Goal: Task Accomplishment & Management: Use online tool/utility

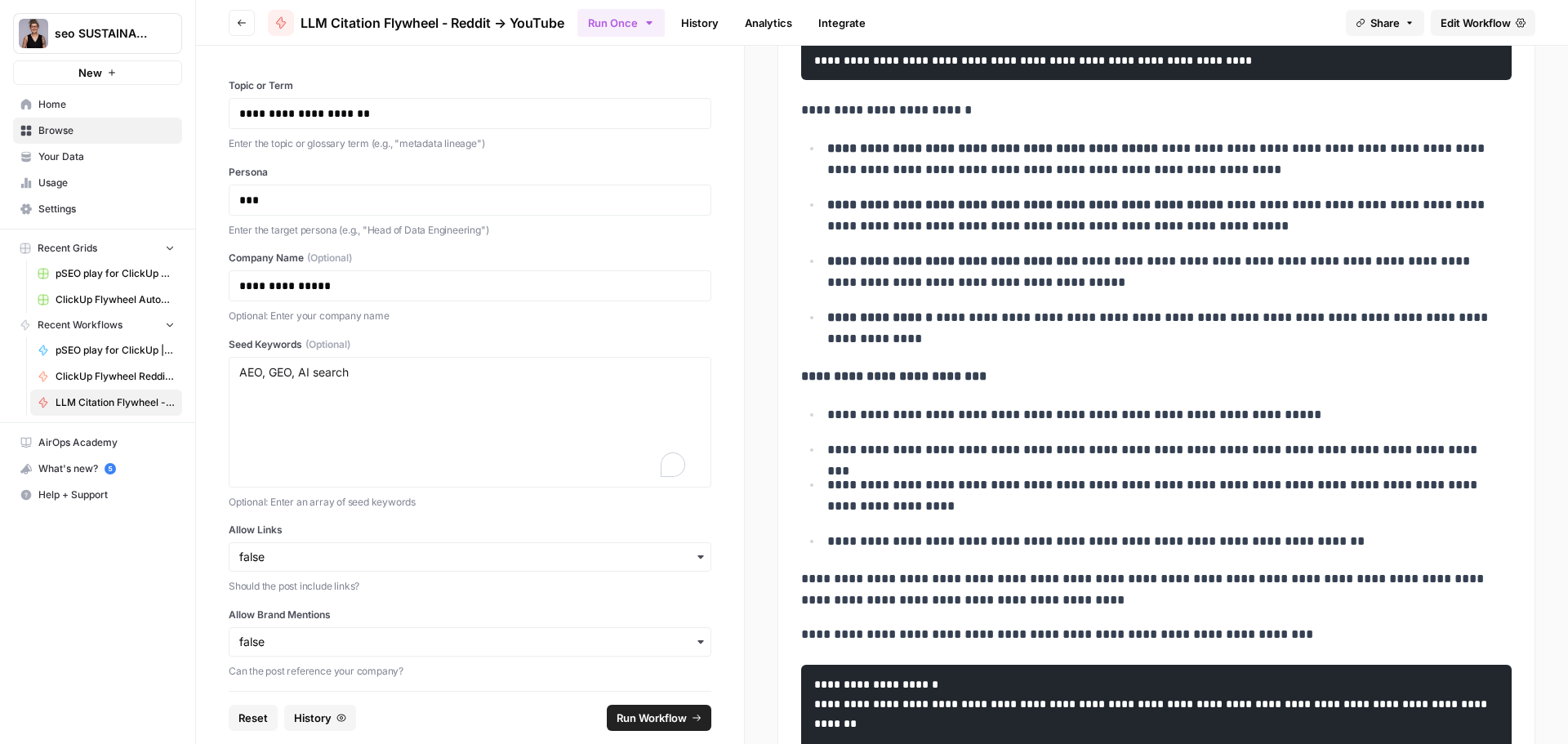
scroll to position [574, 0]
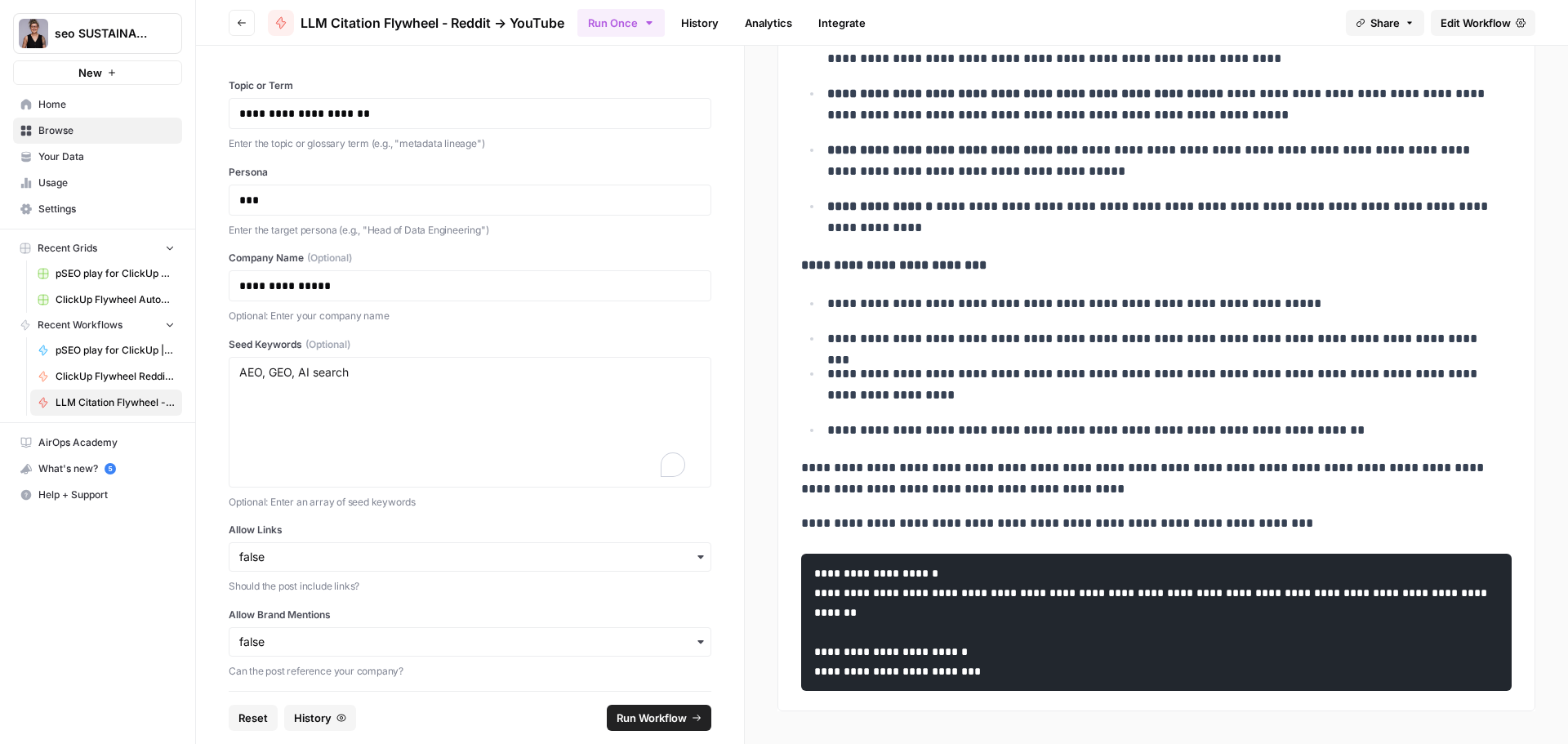
click at [1461, 25] on span "Edit Workflow" at bounding box center [1475, 23] width 70 height 17
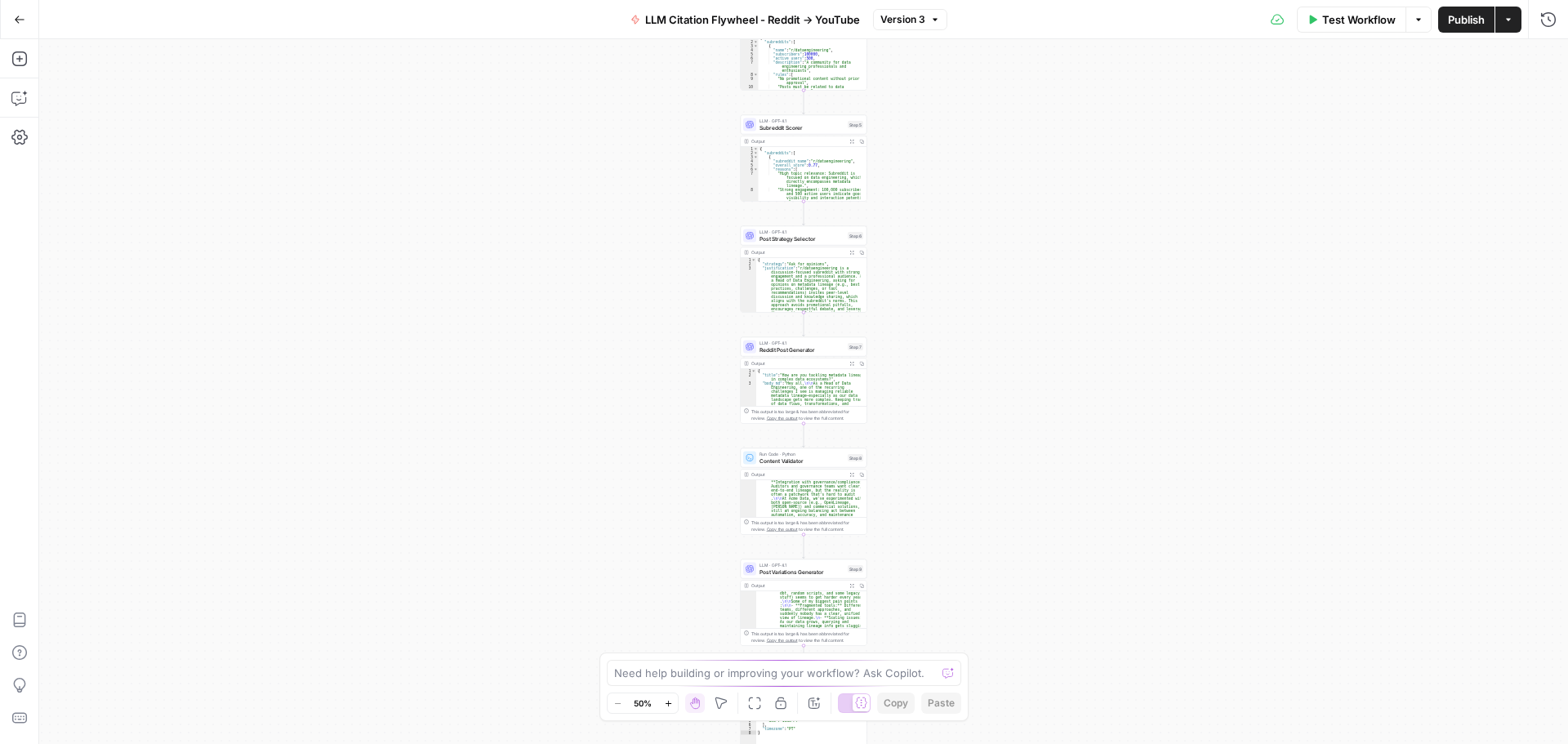
scroll to position [98, 0]
click at [564, 390] on div "Workflow Set Inputs Inputs LLM · GPT-4.1 Topic Normalizer Step 1 Output Expand …" at bounding box center [803, 391] width 1529 height 705
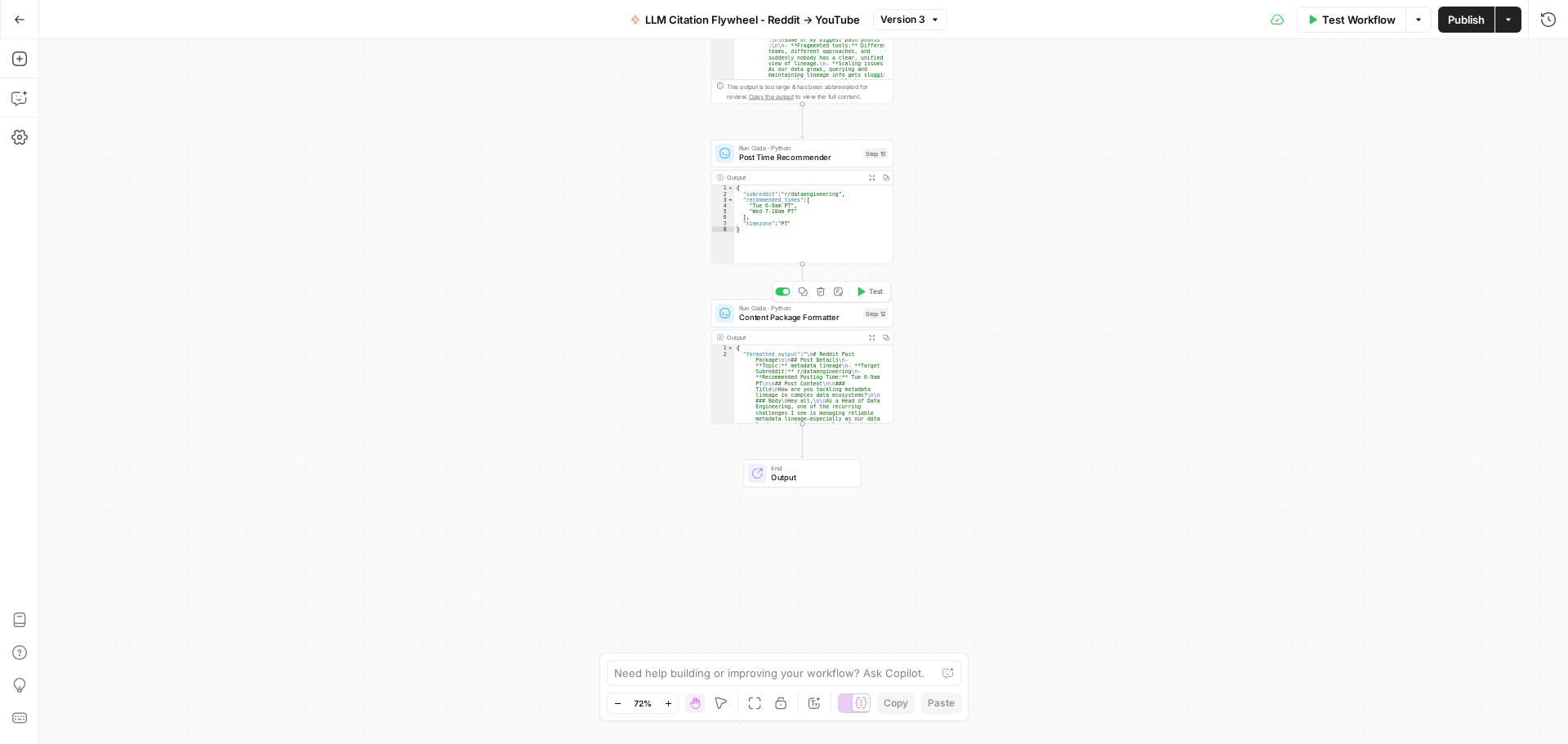
click at [821, 316] on span "Content Package Formatter" at bounding box center [798, 317] width 120 height 11
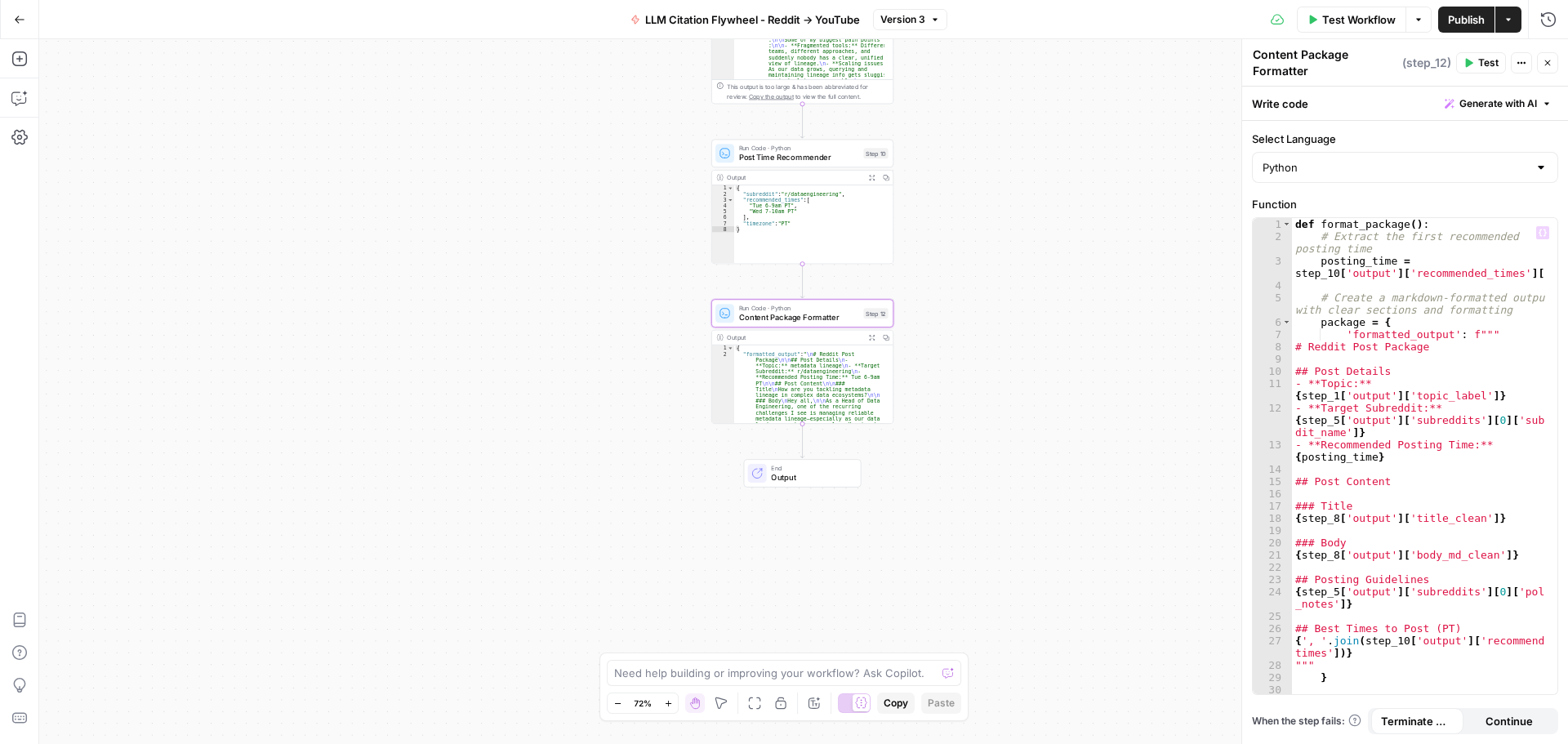
scroll to position [0, 0]
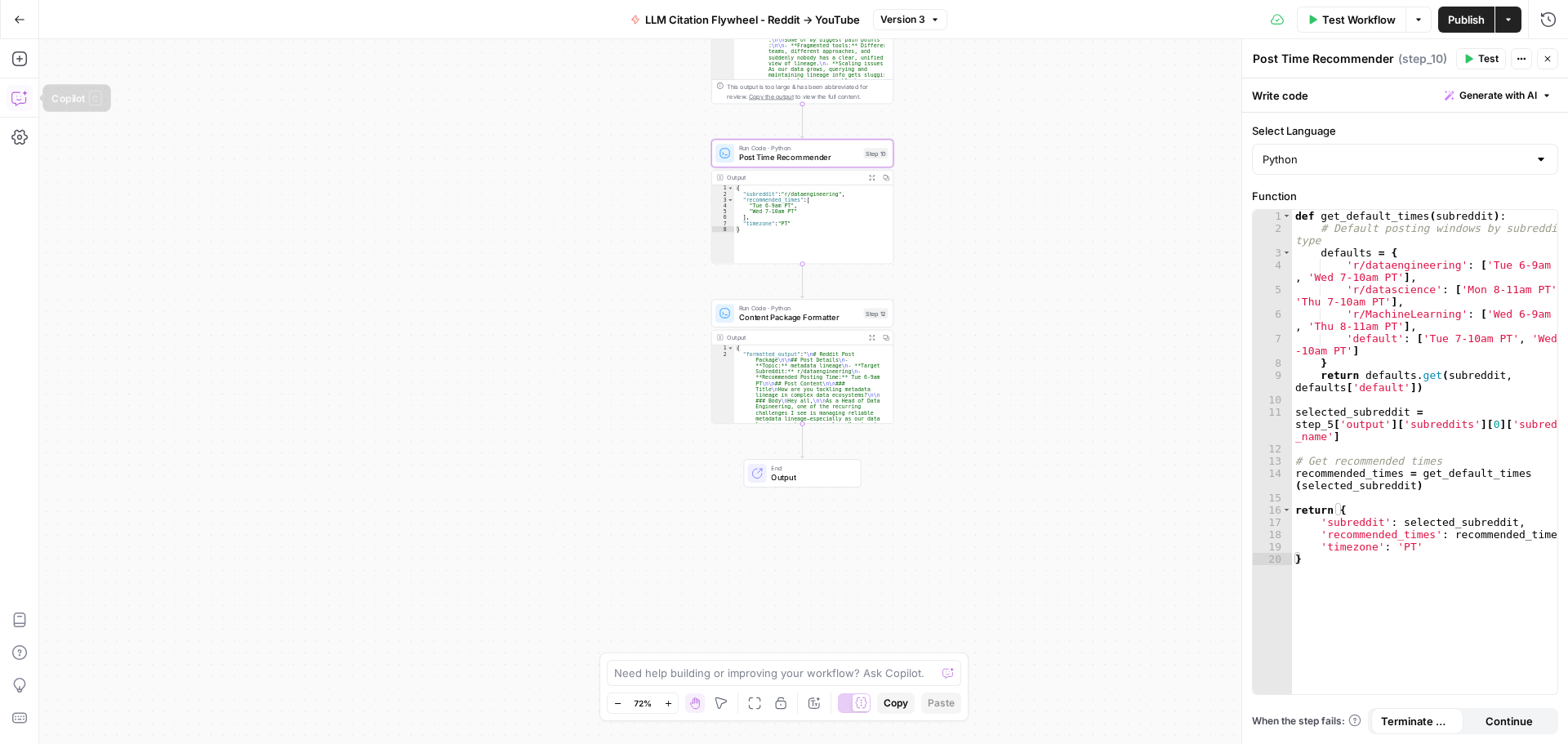
click at [21, 98] on icon "button" at bounding box center [19, 98] width 17 height 17
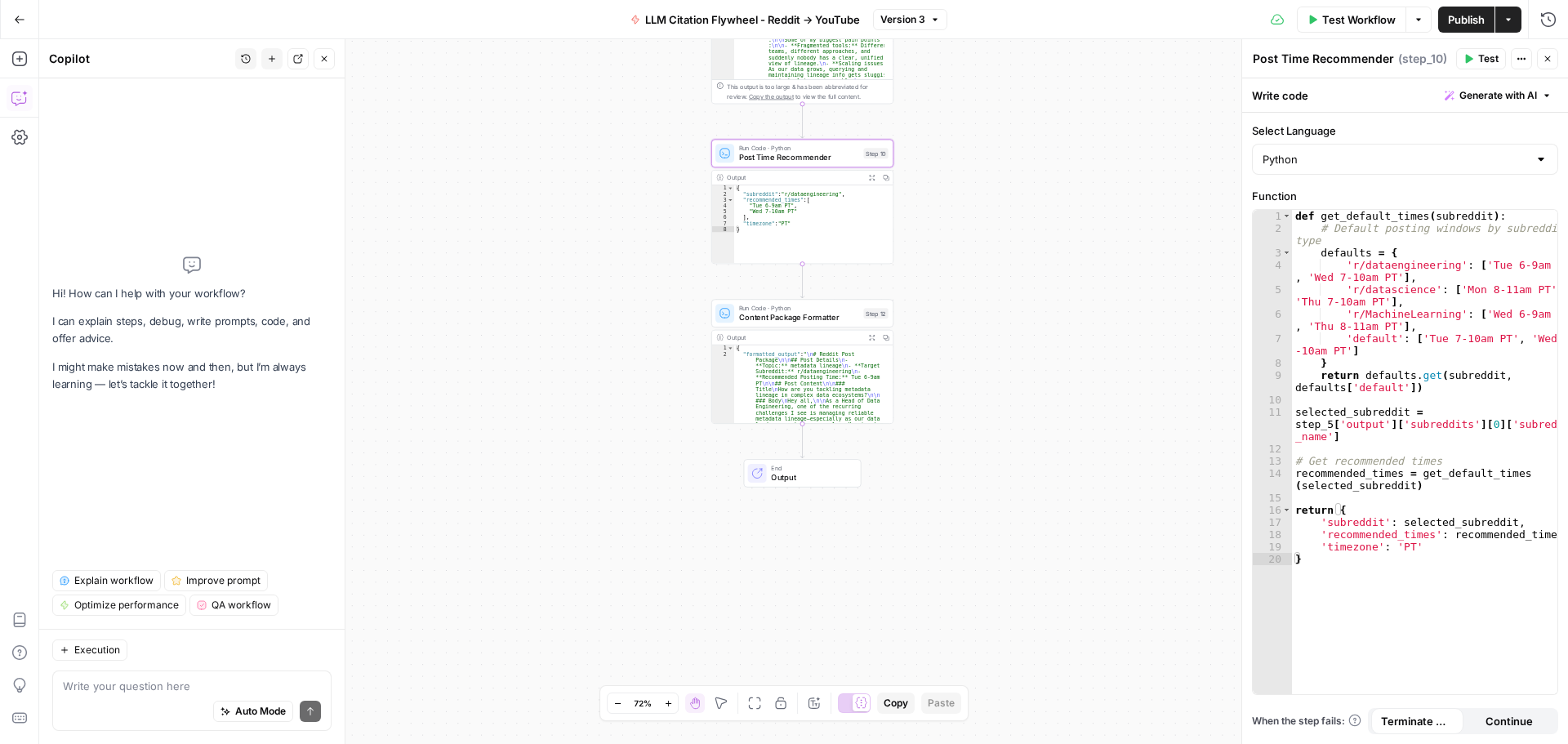
click at [123, 703] on div "Auto Mode Send" at bounding box center [192, 712] width 258 height 36
click at [119, 698] on div "Auto Mode Send" at bounding box center [192, 712] width 258 height 36
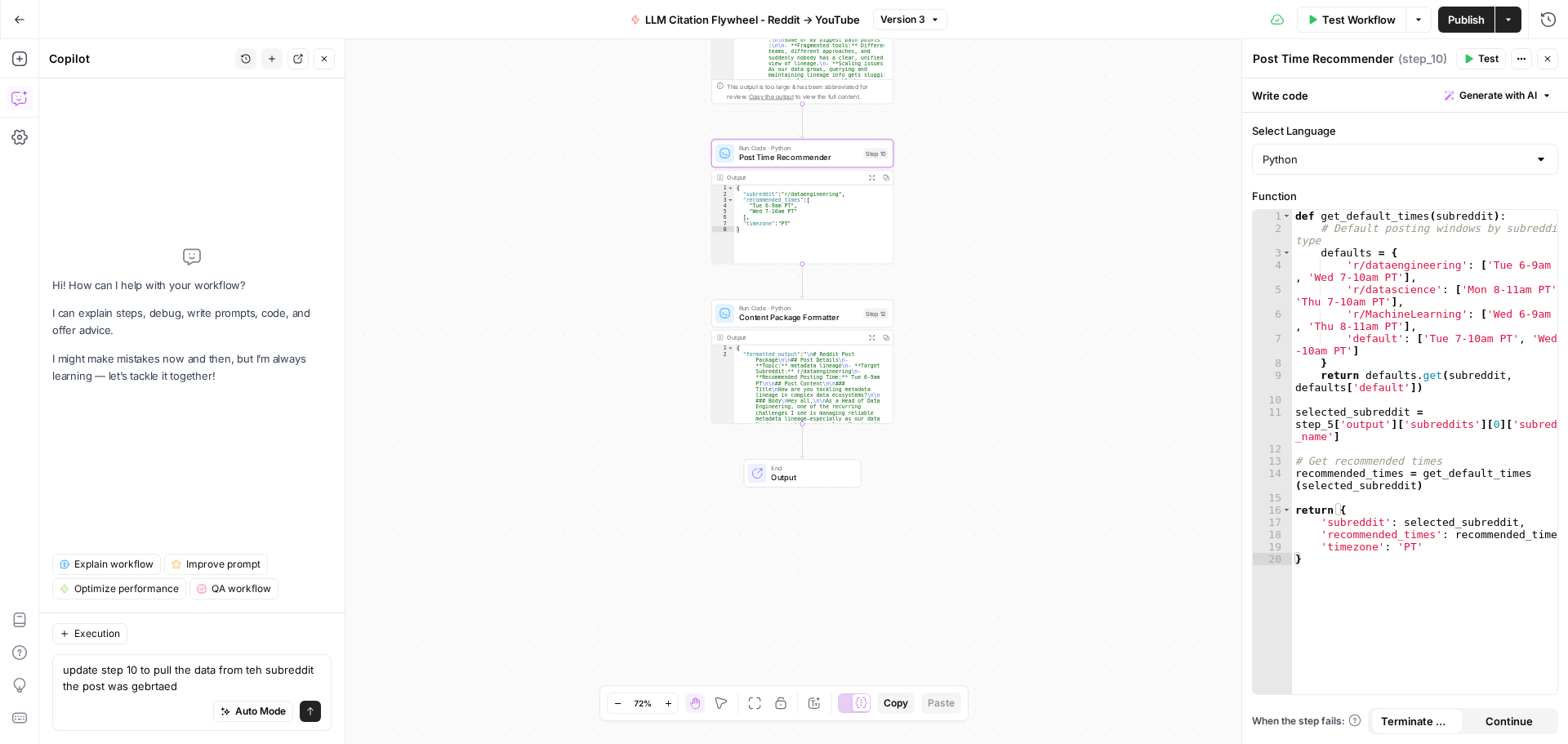
drag, startPoint x: 161, startPoint y: 690, endPoint x: 203, endPoint y: 695, distance: 42.3
click at [206, 696] on div "Auto Mode Send" at bounding box center [192, 712] width 258 height 36
click at [192, 686] on textarea "update step 10 to pull the data from teh subreddit the post was gebrtaed" at bounding box center [192, 677] width 258 height 32
click at [188, 672] on textarea "update step 10 to pull the data from teh subreddit the post was generated for" at bounding box center [192, 677] width 258 height 32
drag, startPoint x: 303, startPoint y: 670, endPoint x: 278, endPoint y: 667, distance: 25.2
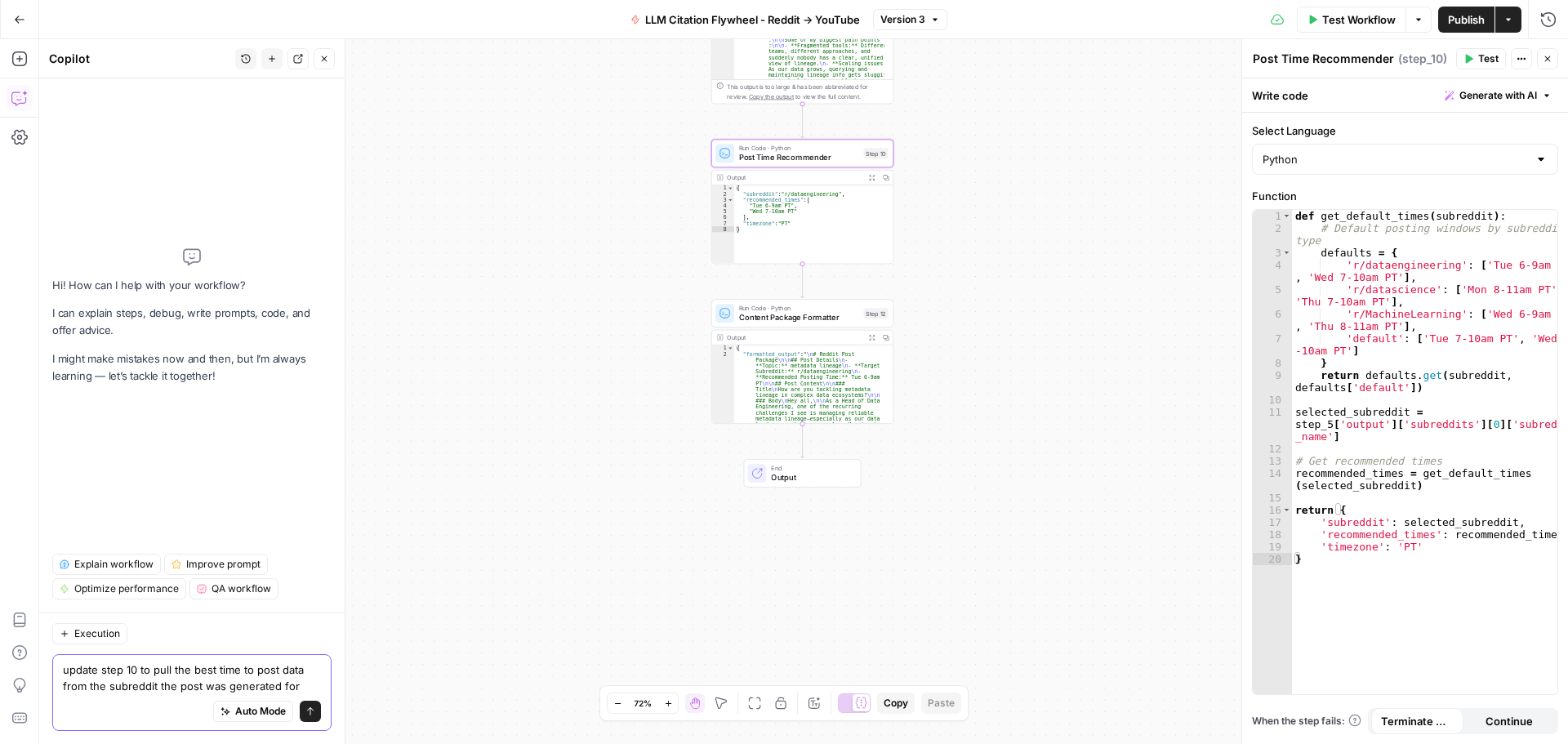
click at [278, 667] on textarea "update step 10 to pull the best time to post data from the subreddit the post w…" at bounding box center [192, 677] width 258 height 32
click at [133, 690] on textarea "update step 10 to pull the best time to post from the subreddit the post was ge…" at bounding box center [192, 677] width 258 height 32
click at [313, 684] on textarea "update step 10 to pull the best time to post from the subreddit data the post w…" at bounding box center [192, 677] width 258 height 32
type textarea "update step 10 to pull the best time to post from the subreddit data the post w…"
click at [312, 714] on icon "submit" at bounding box center [310, 711] width 10 height 10
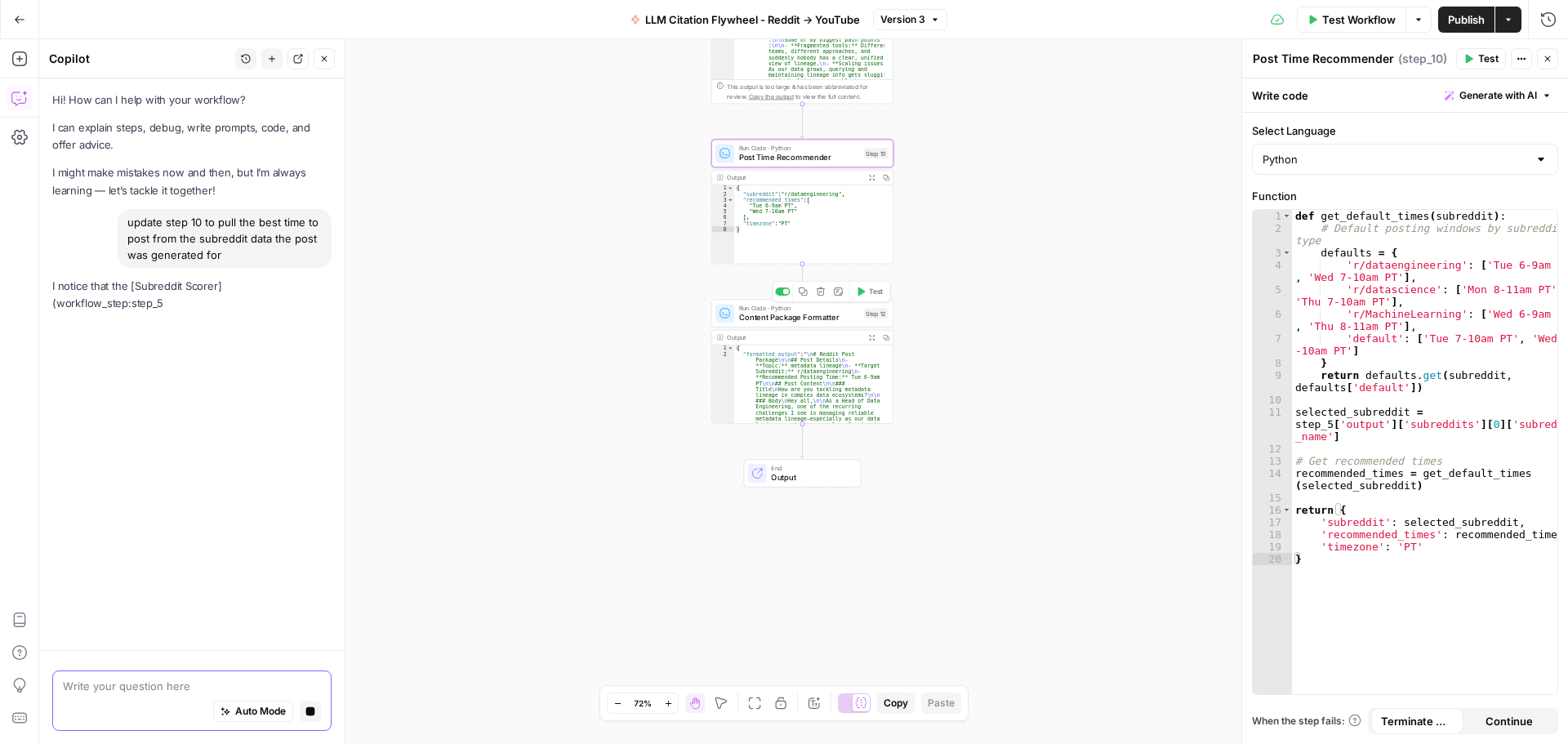
click at [812, 320] on span "Content Package Formatter" at bounding box center [798, 317] width 120 height 11
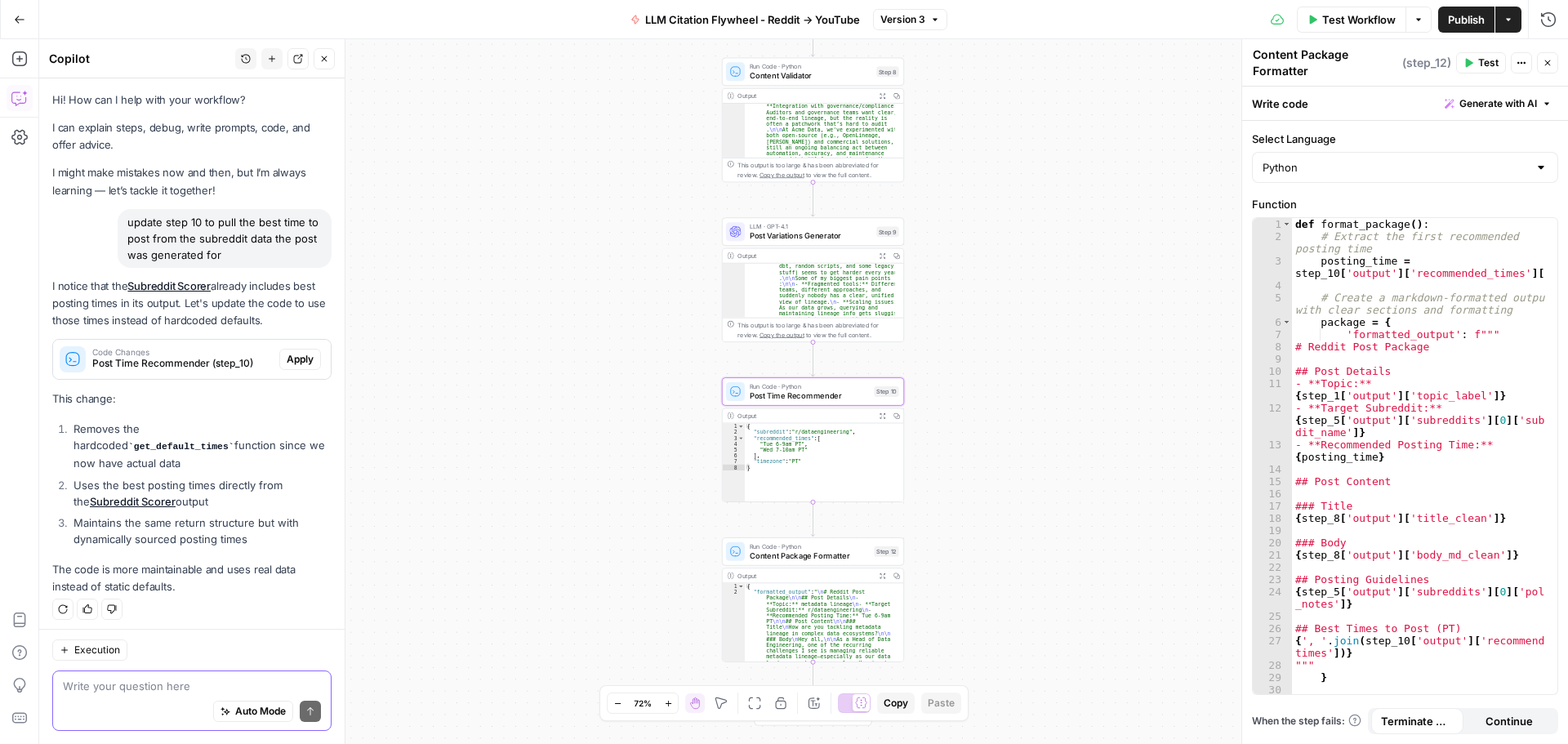
click at [299, 362] on span "Apply" at bounding box center [300, 359] width 27 height 15
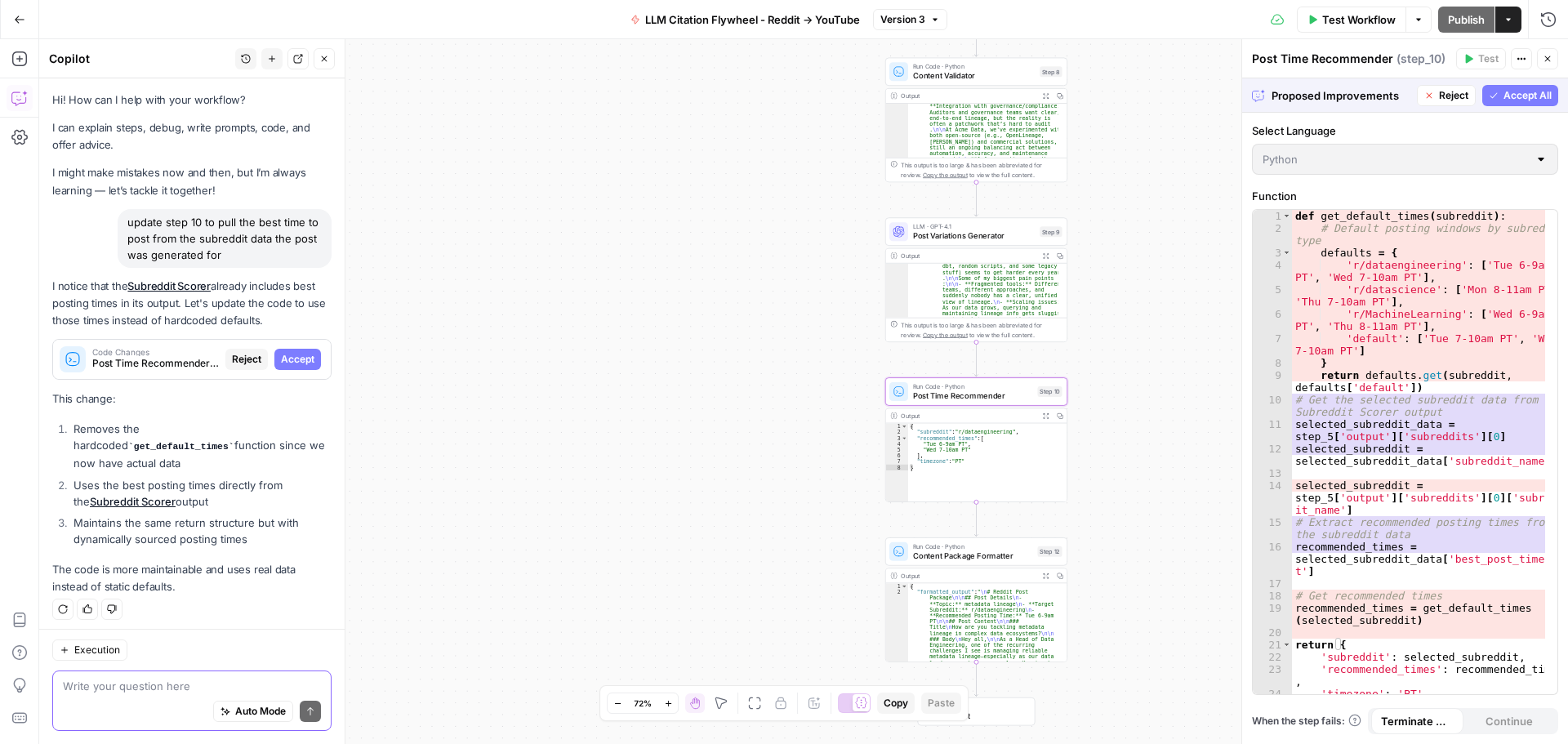
click at [299, 362] on span "Accept" at bounding box center [298, 359] width 33 height 15
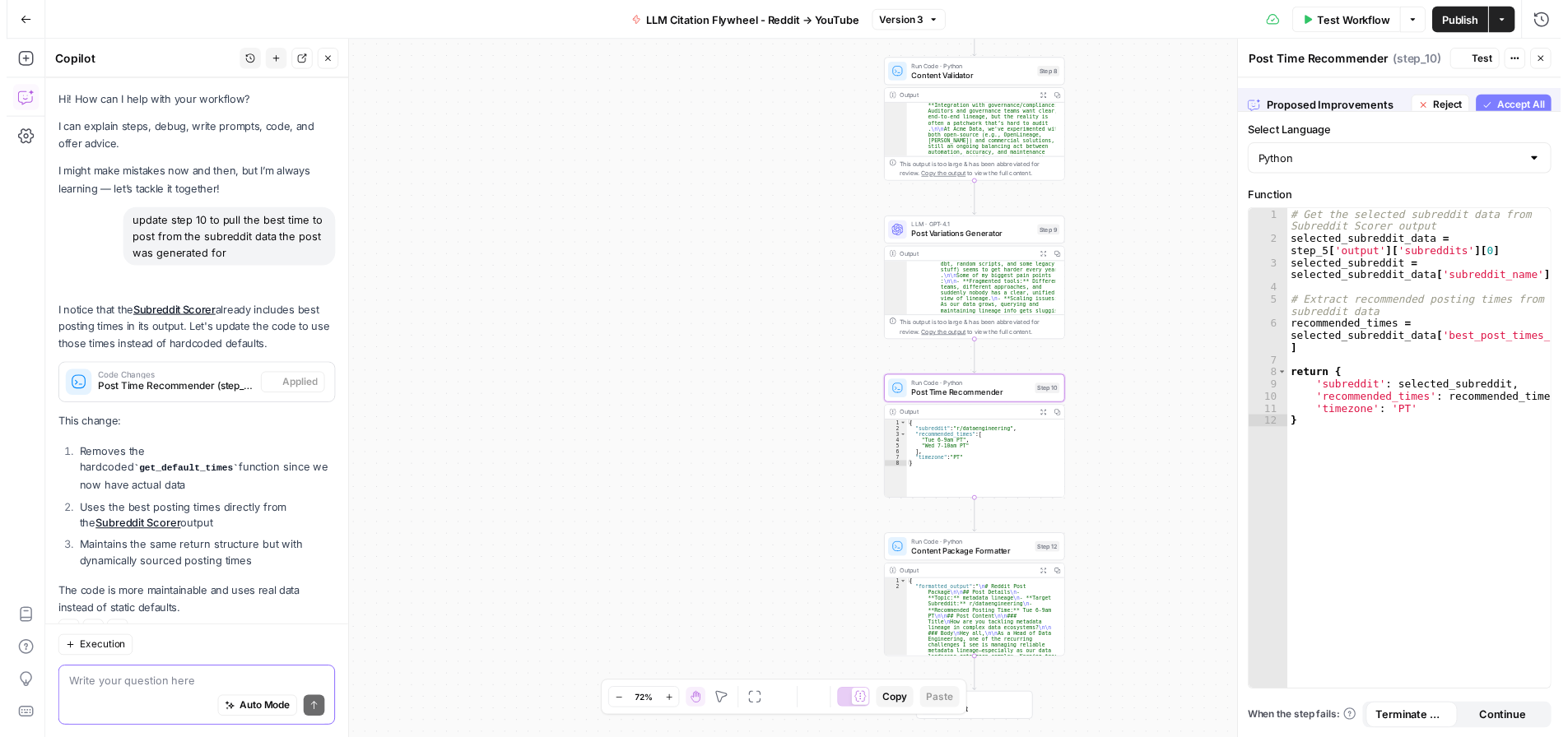
scroll to position [16, 0]
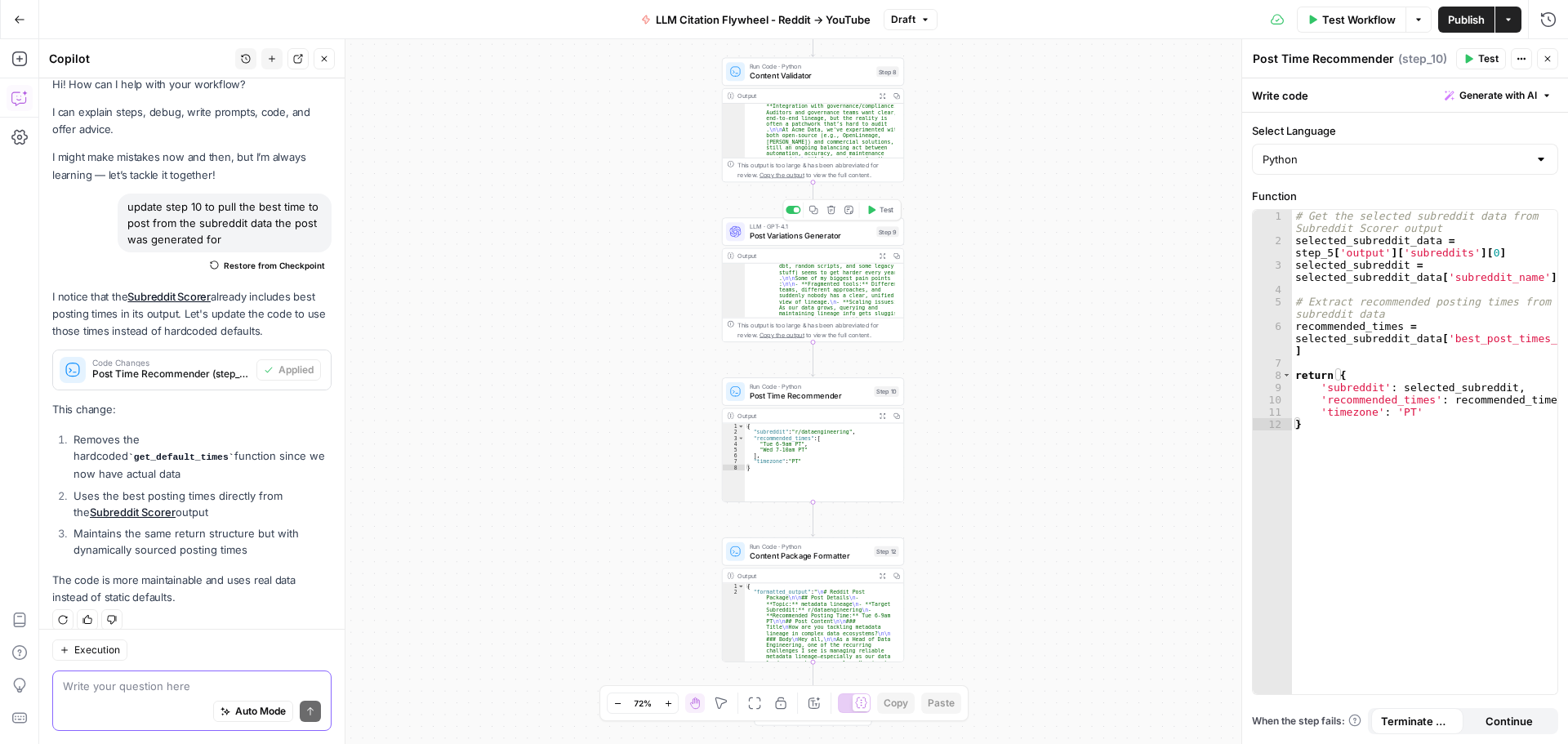
click at [840, 234] on span "Post Variations Generator" at bounding box center [811, 235] width 122 height 11
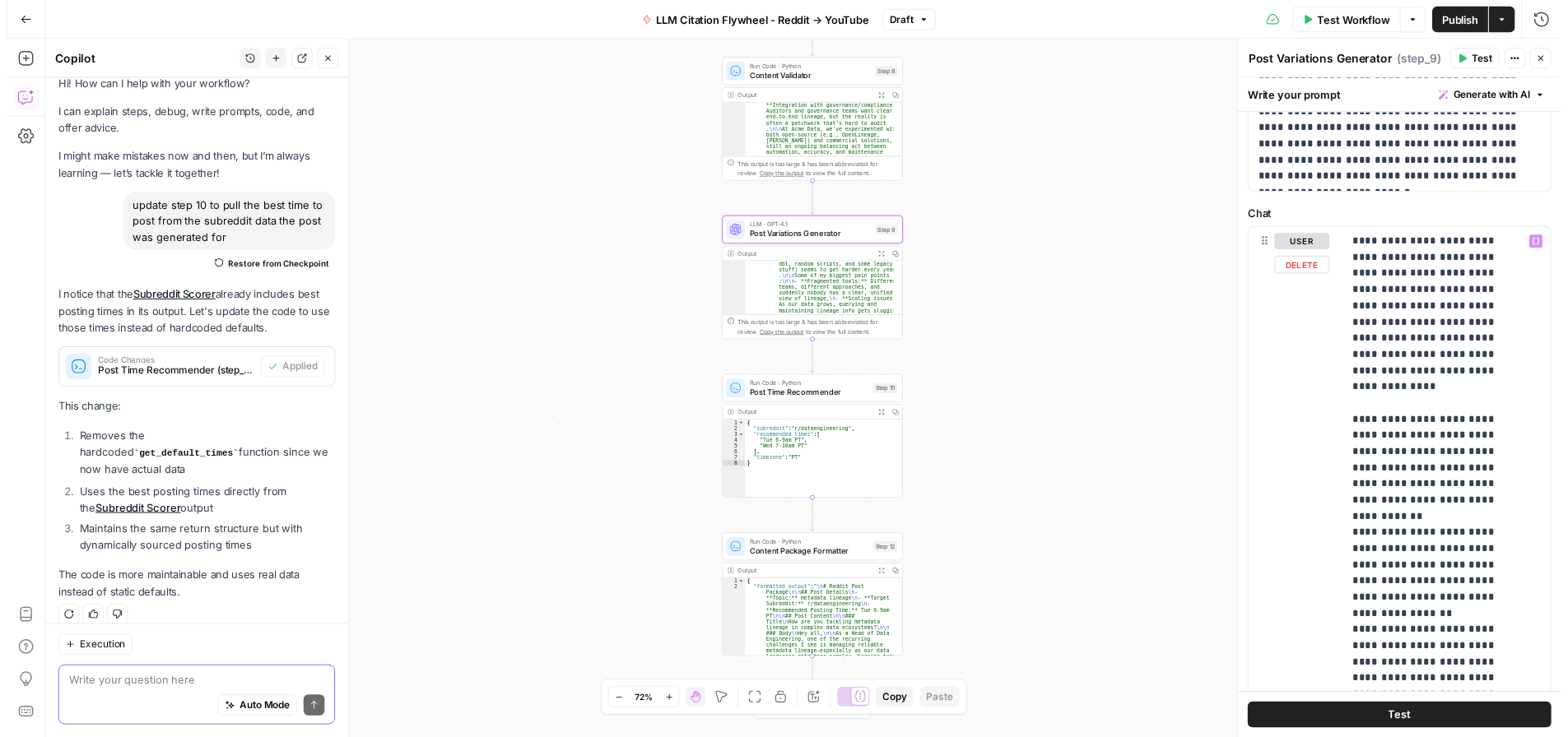
scroll to position [48, 0]
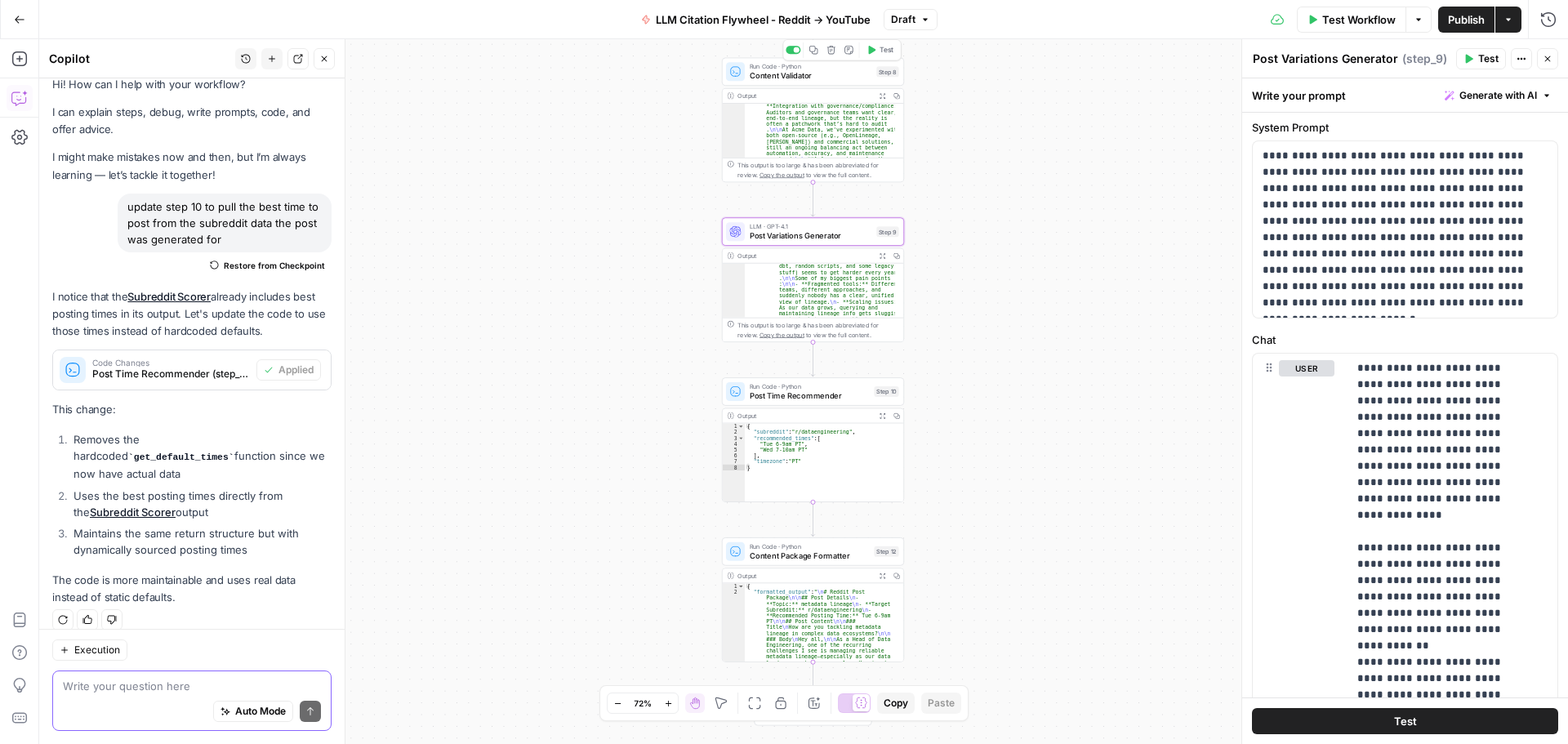
click at [832, 78] on span "Content Validator" at bounding box center [811, 75] width 122 height 11
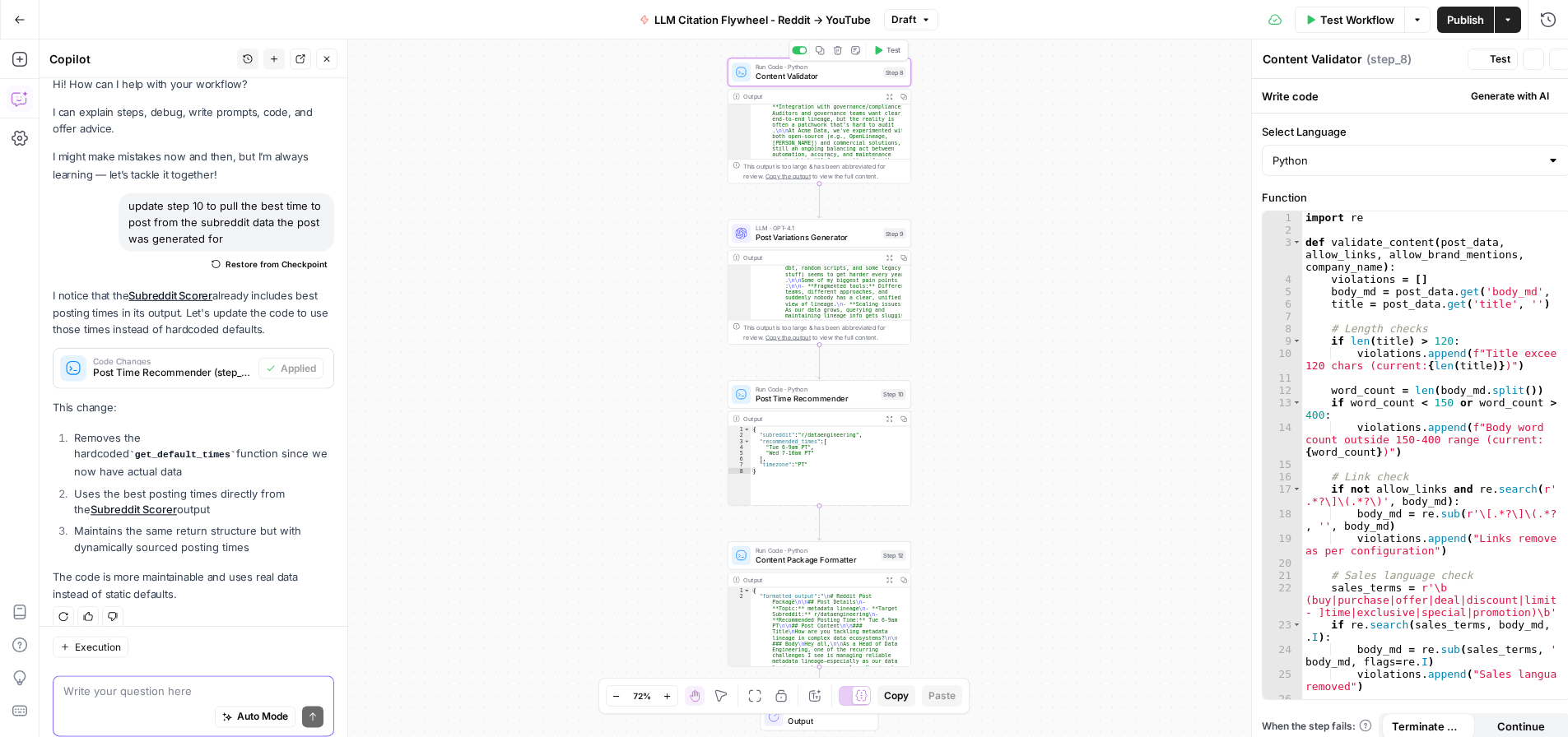
scroll to position [16, 0]
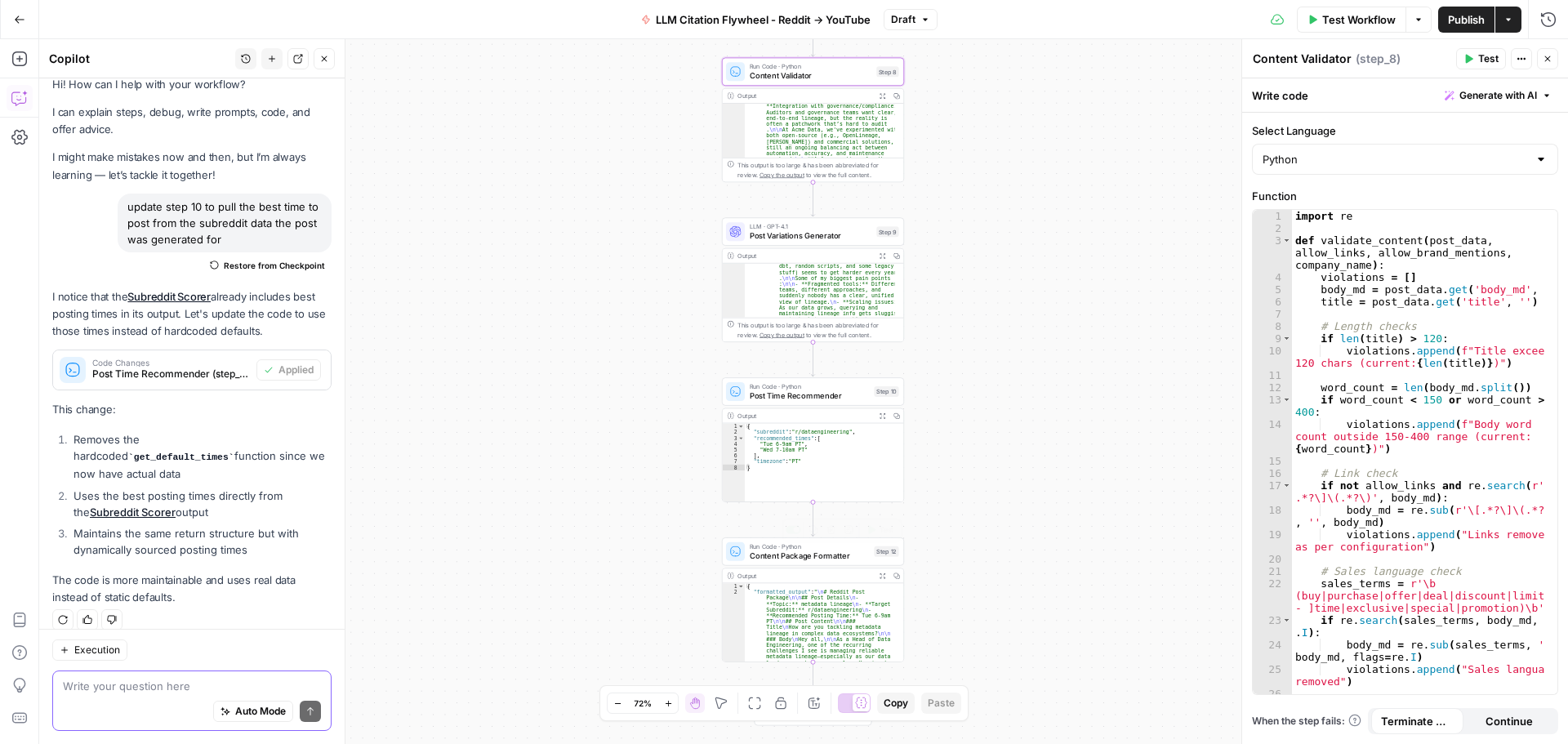
click at [816, 556] on span "Content Package Formatter" at bounding box center [809, 555] width 120 height 11
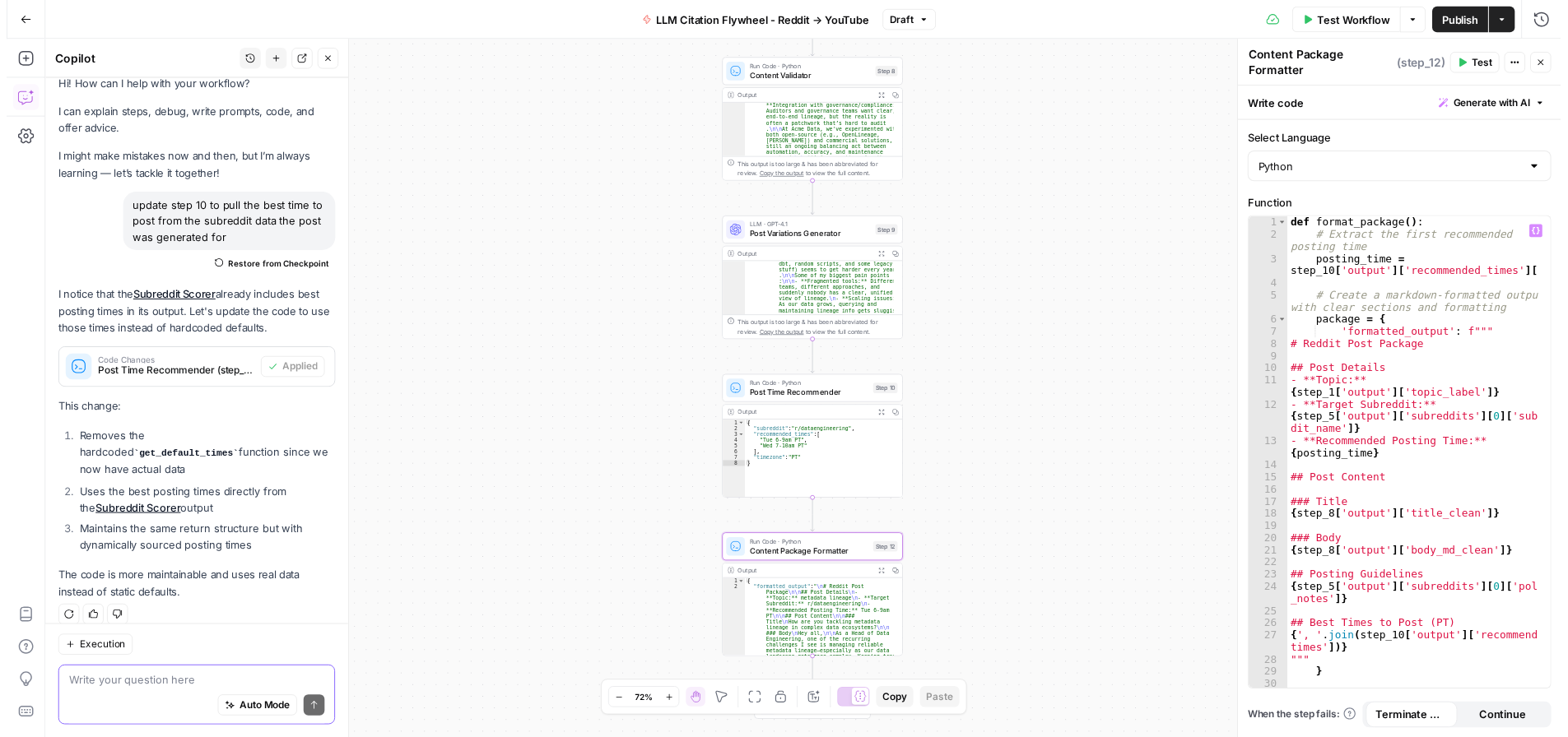
scroll to position [39, 0]
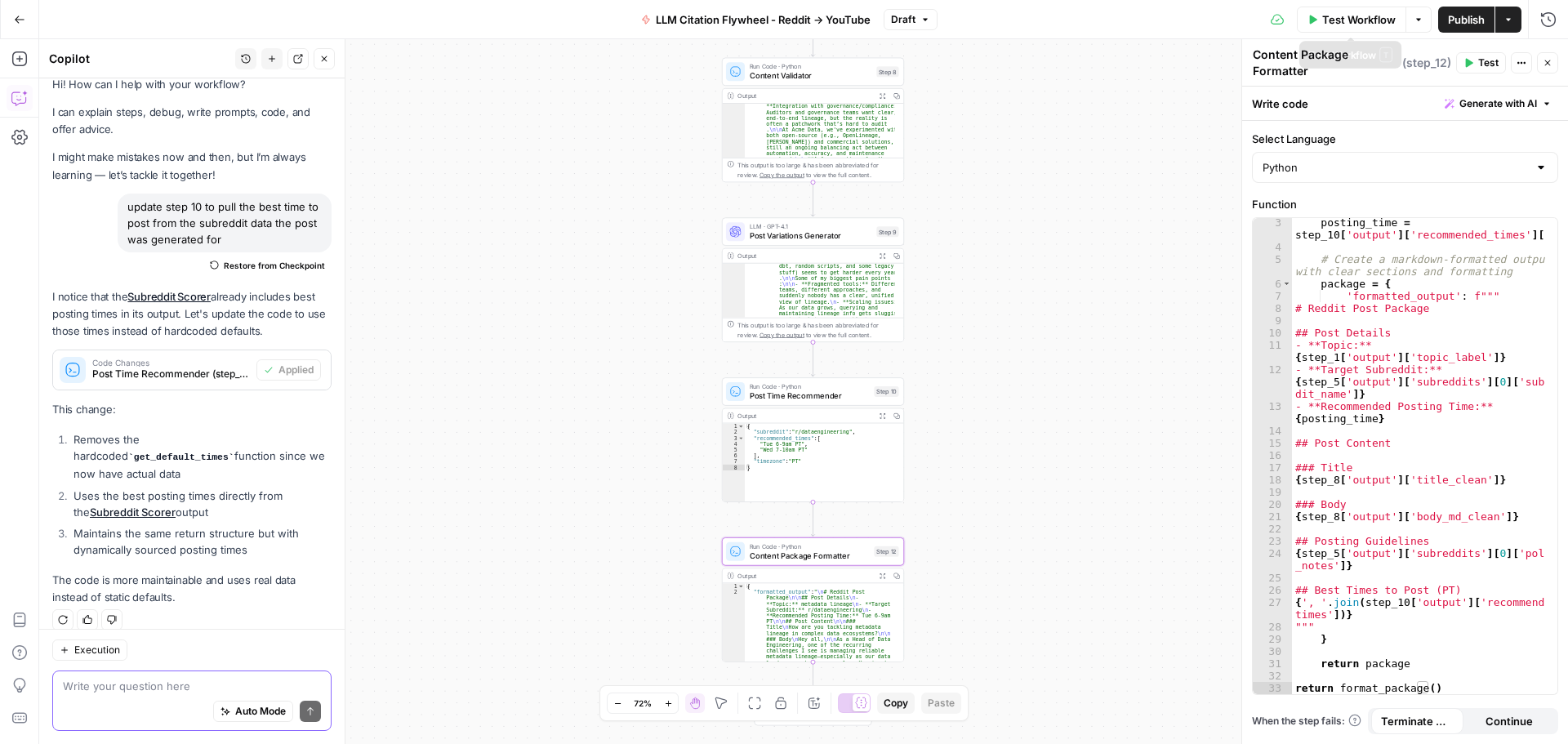
click at [1357, 24] on span "Test Workflow" at bounding box center [1359, 19] width 74 height 17
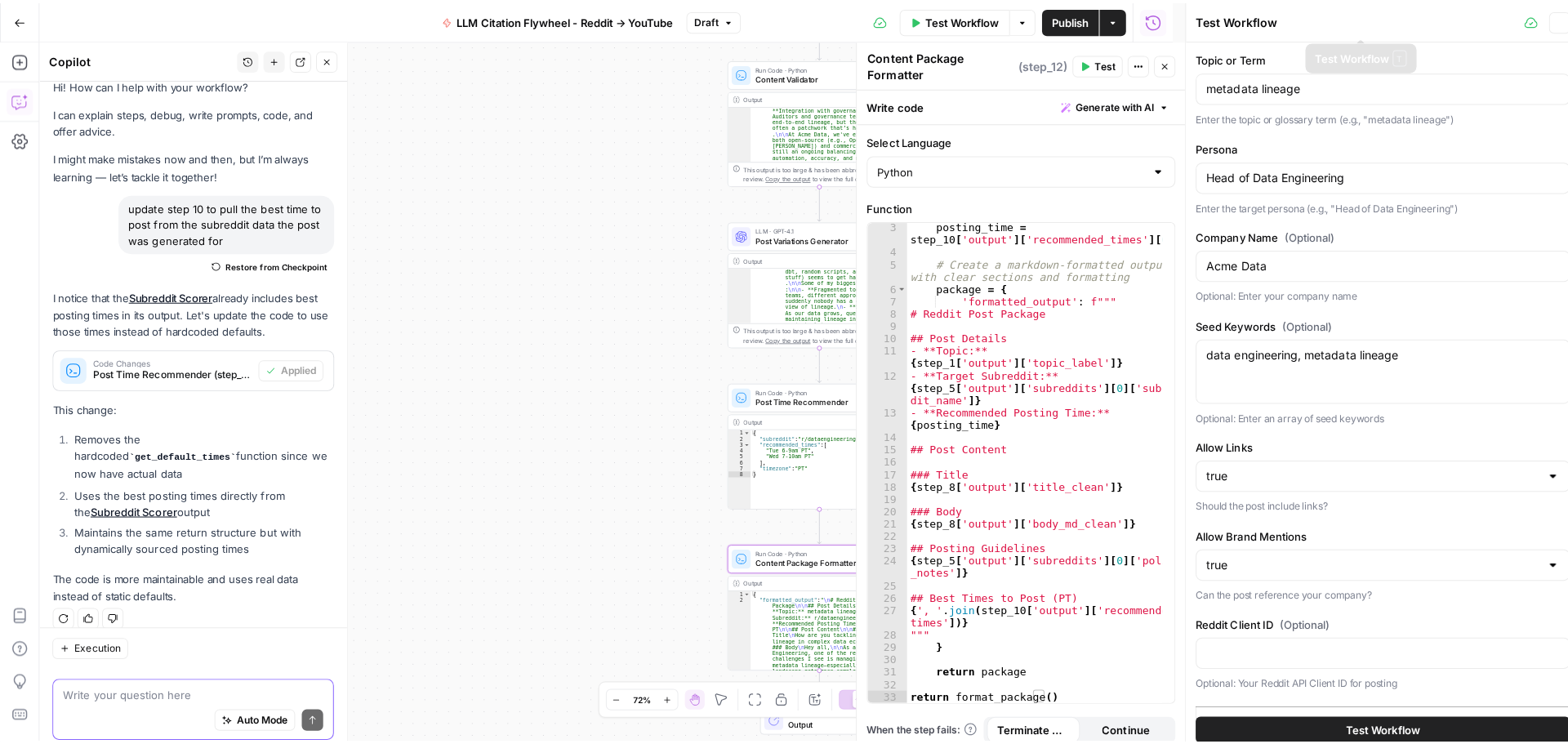
scroll to position [16, 0]
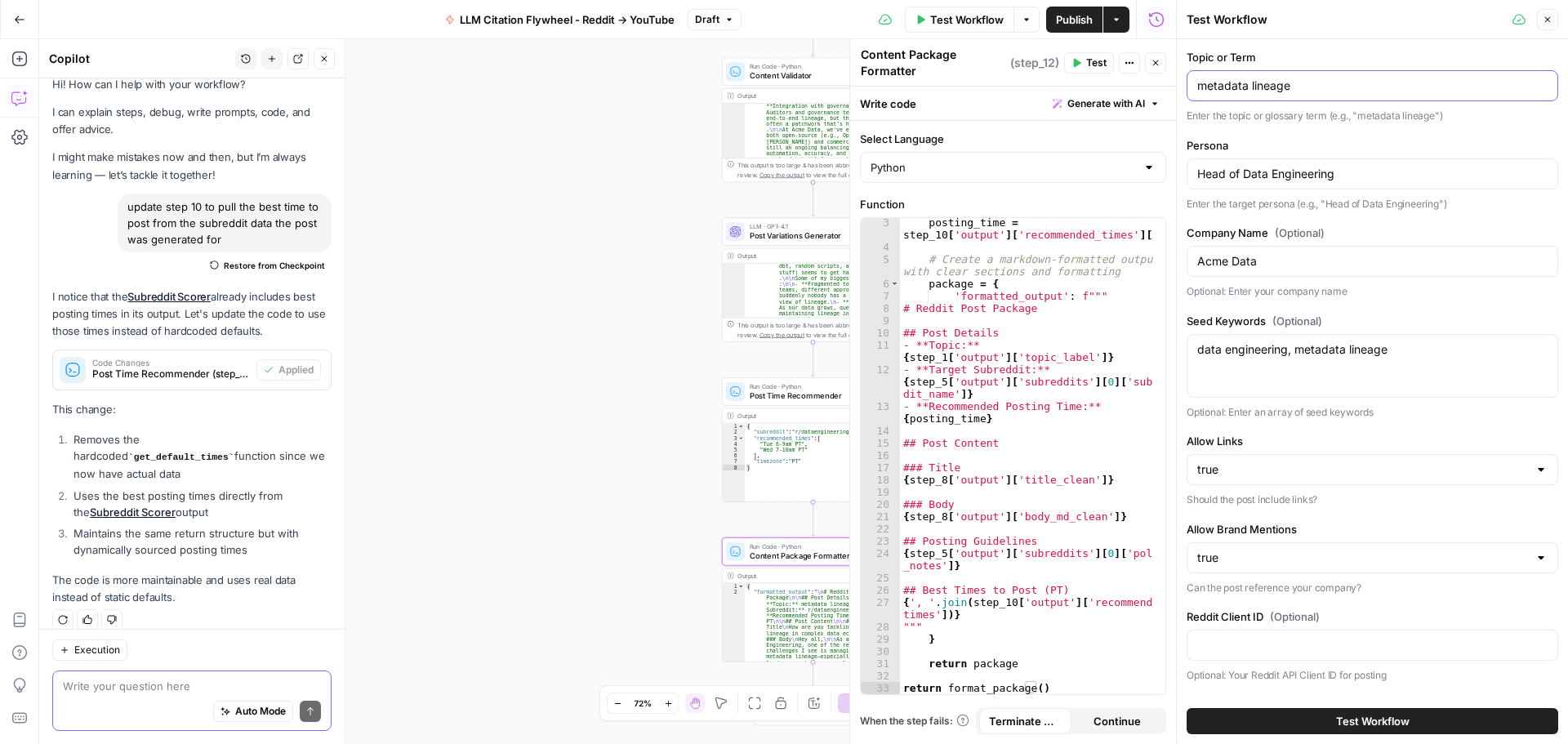
drag, startPoint x: 1294, startPoint y: 86, endPoint x: 1183, endPoint y: 84, distance: 111.0
click at [1181, 82] on div "Test Workflow Close Topic or Term metadata lineage Enter the topic or glossary …" at bounding box center [1372, 372] width 392 height 744
type input "a"
type input "GEO"
drag, startPoint x: 1340, startPoint y: 177, endPoint x: 1182, endPoint y: 162, distance: 158.7
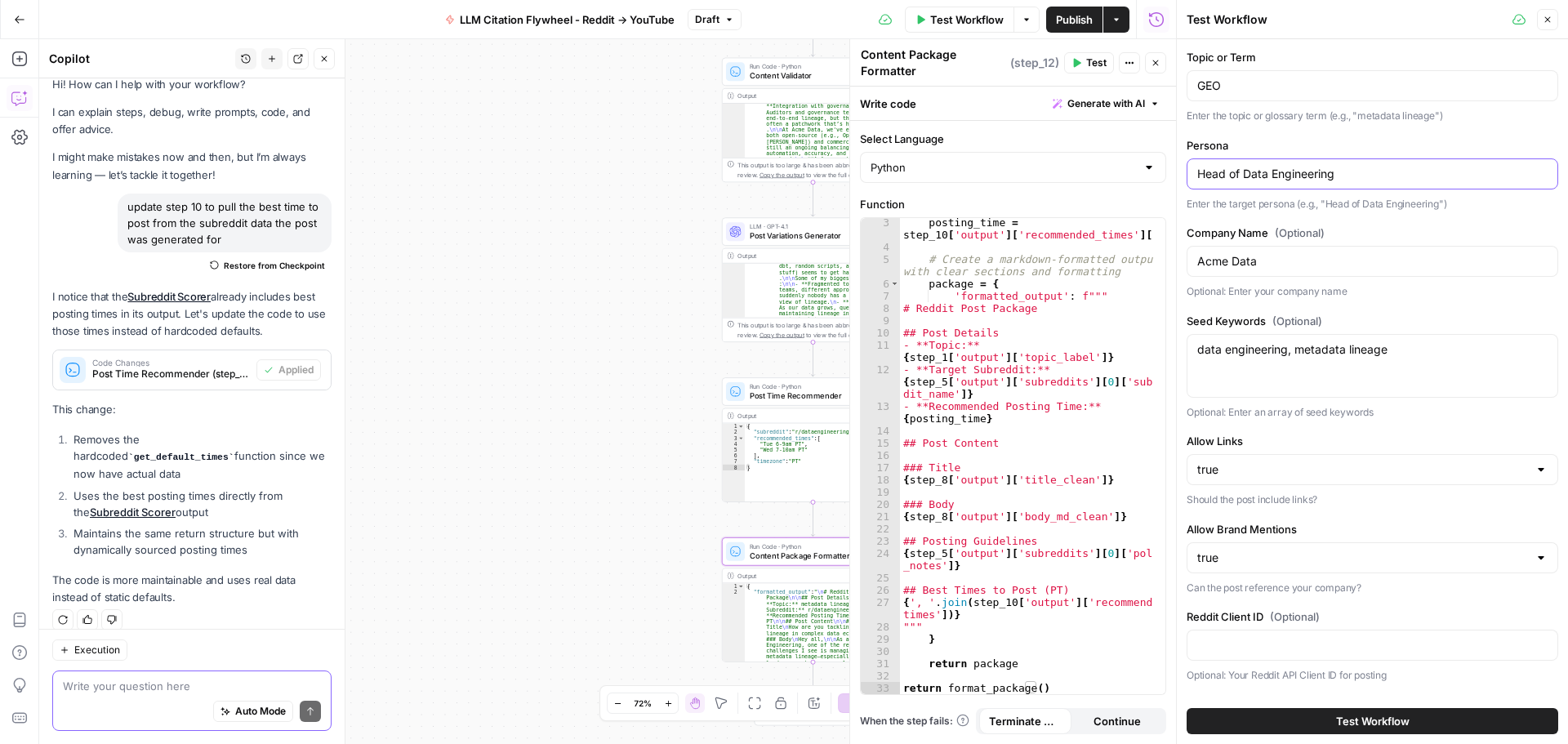
click at [1180, 159] on div "Test Workflow Close Topic or Term GEO Enter the topic or glossary term (e.g., "…" at bounding box center [1372, 372] width 392 height 744
click at [1242, 172] on input "CMO" at bounding box center [1372, 173] width 350 height 17
type input "CMO"
drag, startPoint x: 1270, startPoint y: 272, endPoint x: 1220, endPoint y: 260, distance: 51.4
click at [1206, 269] on div "Acme Data" at bounding box center [1372, 261] width 372 height 31
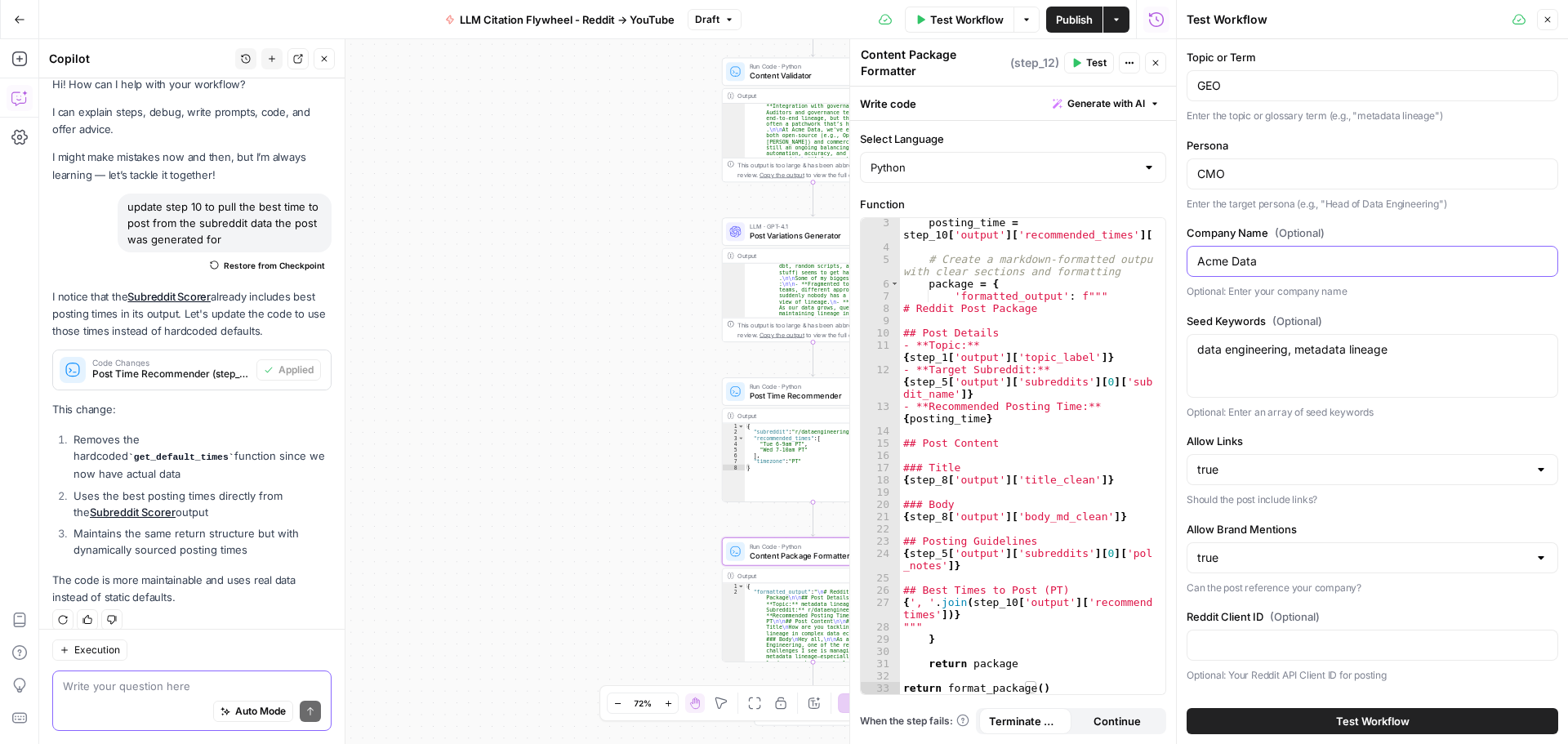
drag, startPoint x: 1267, startPoint y: 265, endPoint x: 1181, endPoint y: 265, distance: 86.0
click at [1181, 265] on div "Test Workflow Close Topic or Term GEO Enter the topic or glossary term (e.g., "…" at bounding box center [1372, 372] width 392 height 744
drag, startPoint x: 1257, startPoint y: 380, endPoint x: 1350, endPoint y: 340, distance: 101.2
click at [1271, 375] on div "data engineering, metadata lineage data engineering, metadata lineage" at bounding box center [1372, 366] width 372 height 64
drag, startPoint x: 1410, startPoint y: 358, endPoint x: 1211, endPoint y: 366, distance: 199.2
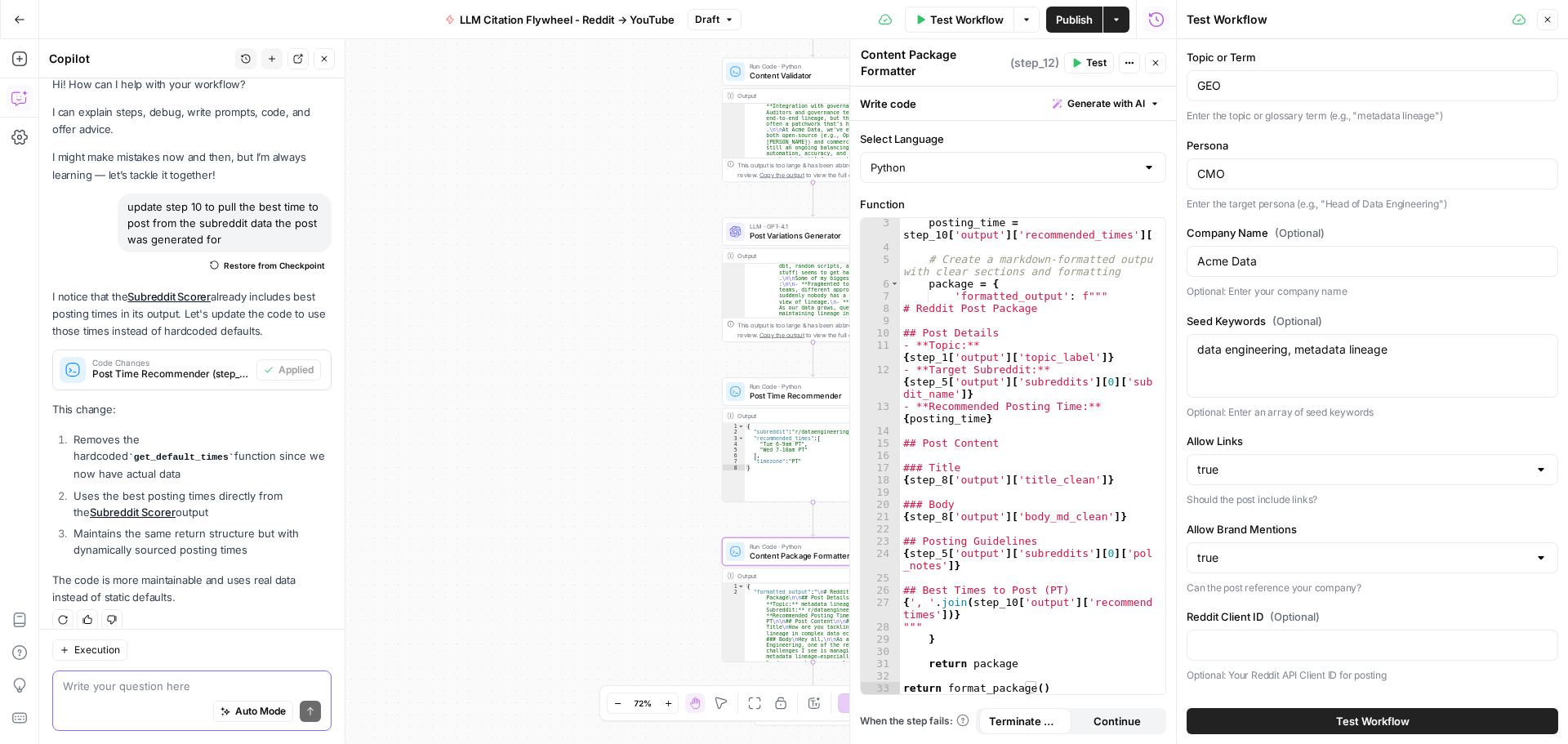
click at [1200, 361] on div "data engineering, metadata lineage data engineering, metadata lineage" at bounding box center [1372, 366] width 372 height 64
click at [1410, 345] on textarea "data engineering, metadata lineage" at bounding box center [1372, 349] width 350 height 17
type textarea "d"
click at [1341, 347] on textarea "GEO, AEO, LLM Optimization, AI search" at bounding box center [1372, 349] width 350 height 17
type textarea "GEO, AEO, LLM Optimization, AI search"
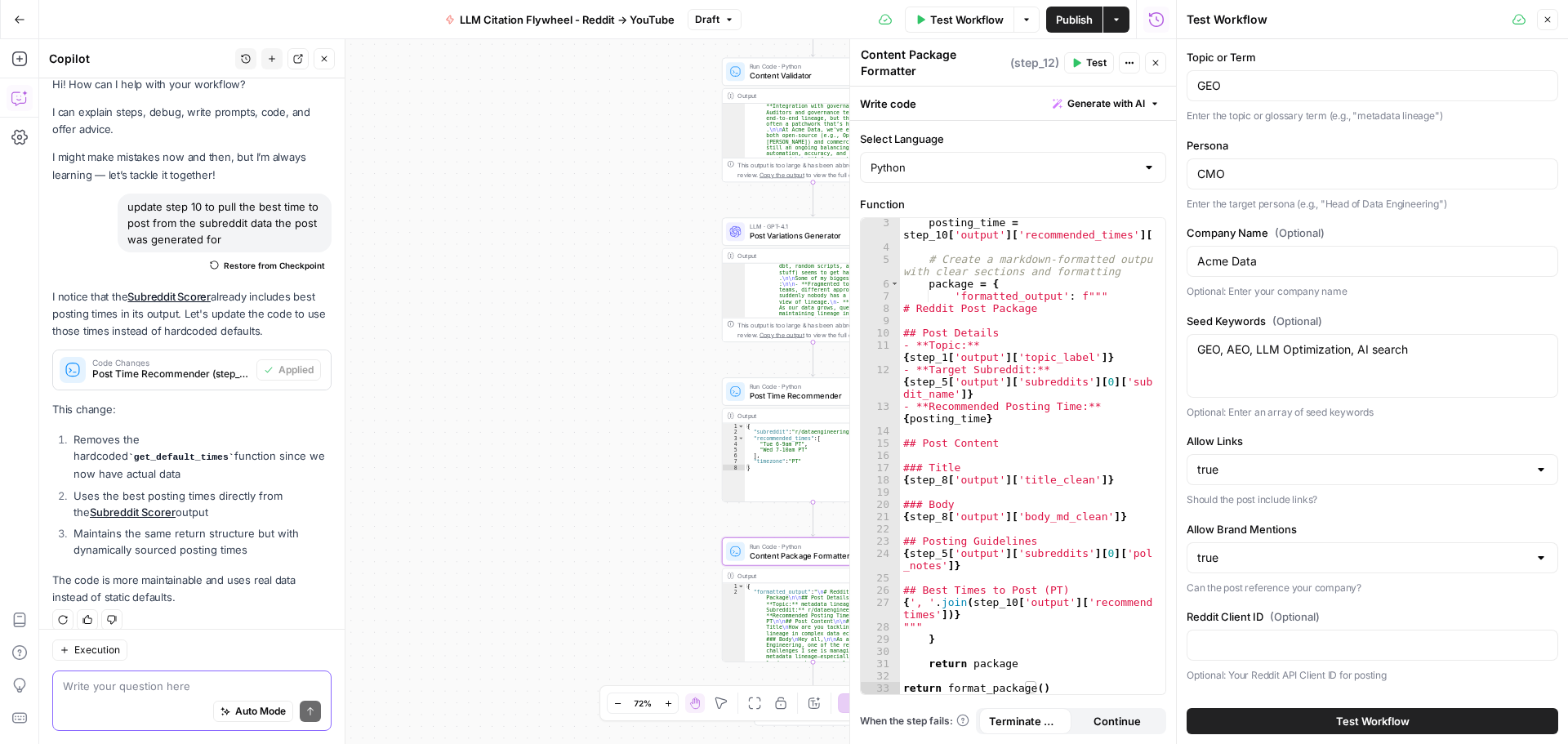
click at [1522, 479] on div "true" at bounding box center [1372, 469] width 372 height 31
click at [1420, 528] on span "false" at bounding box center [1362, 533] width 325 height 17
type input "false"
click at [1373, 610] on button "false" at bounding box center [1366, 621] width 345 height 23
type input "false"
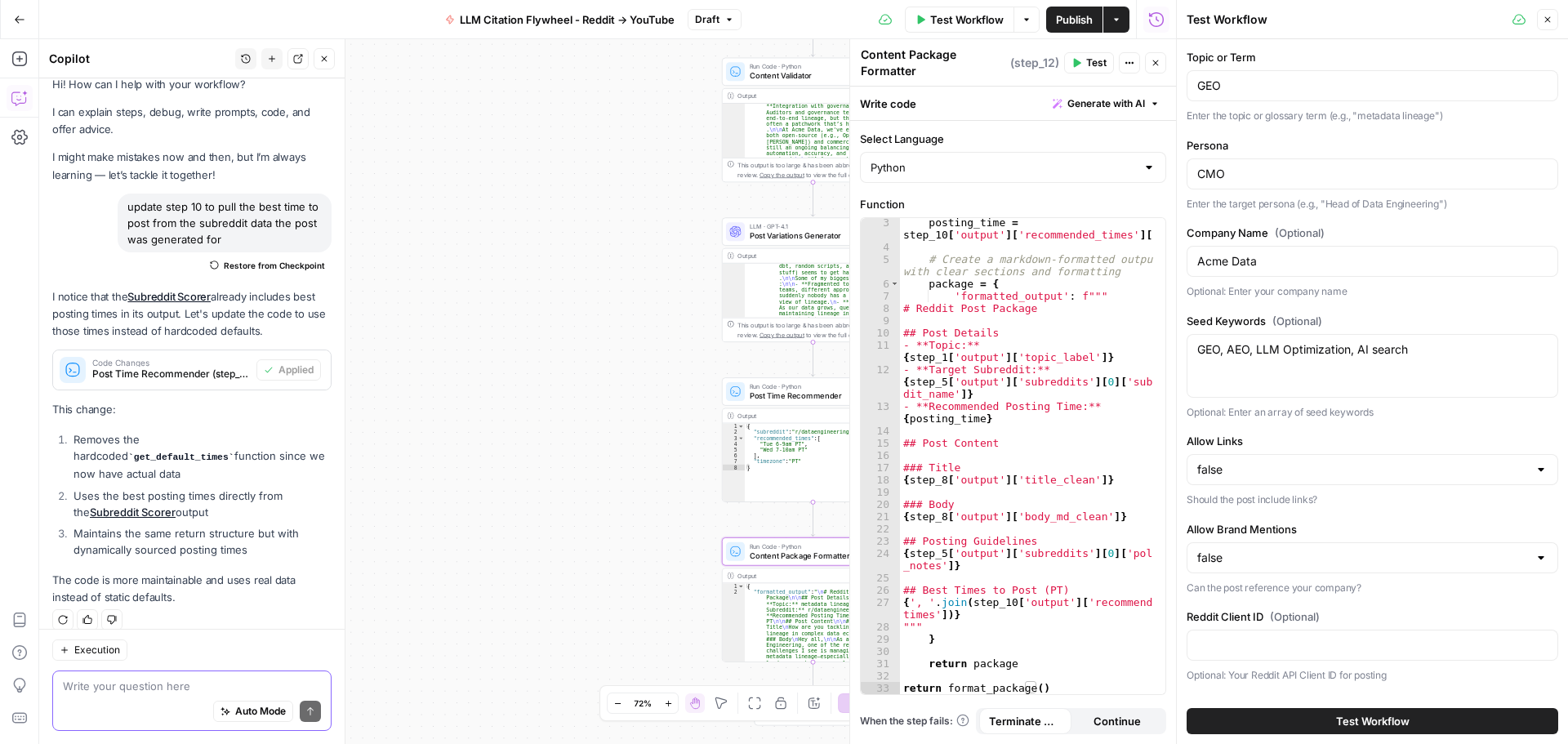
click at [1320, 719] on button "Test Workflow" at bounding box center [1372, 721] width 372 height 26
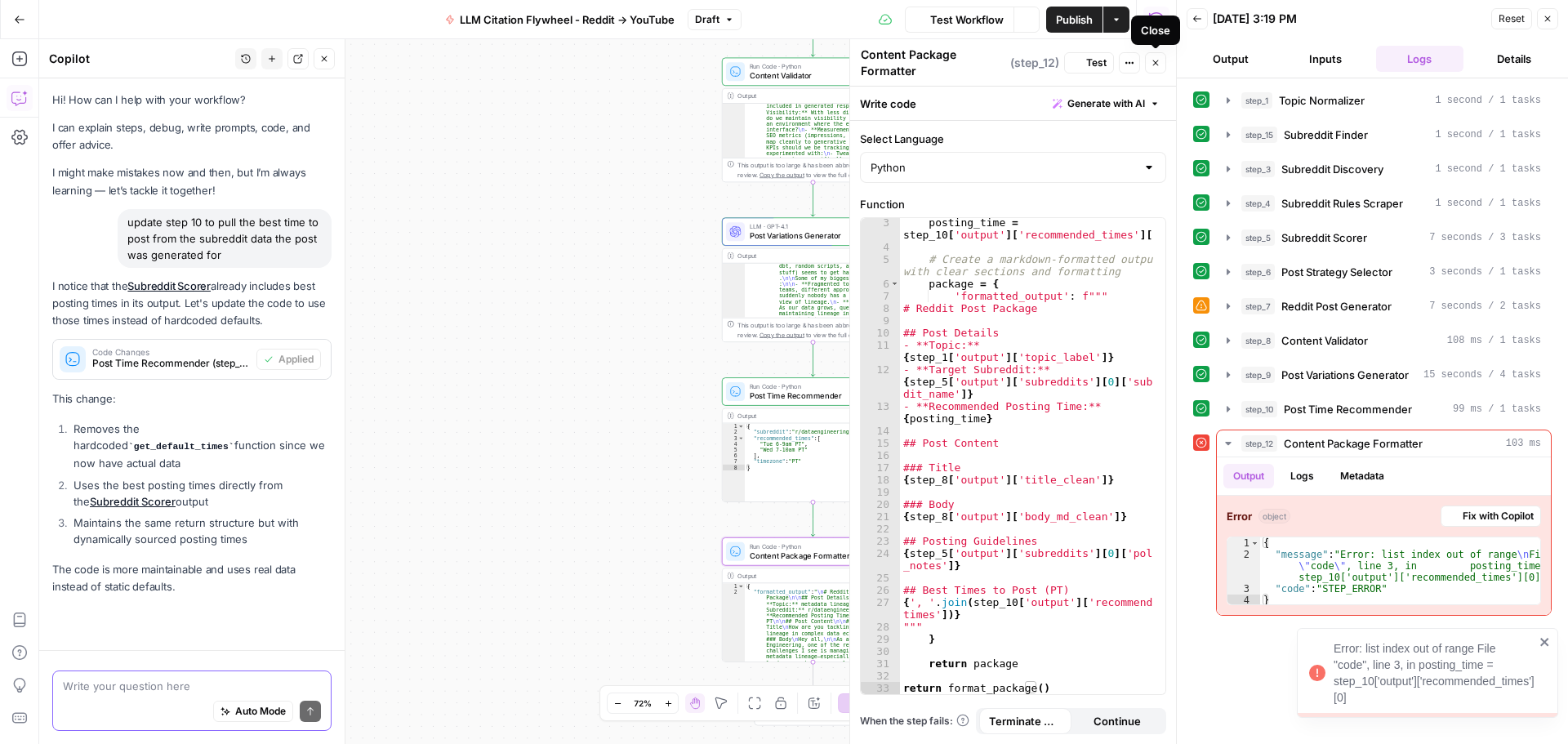
scroll to position [16, 0]
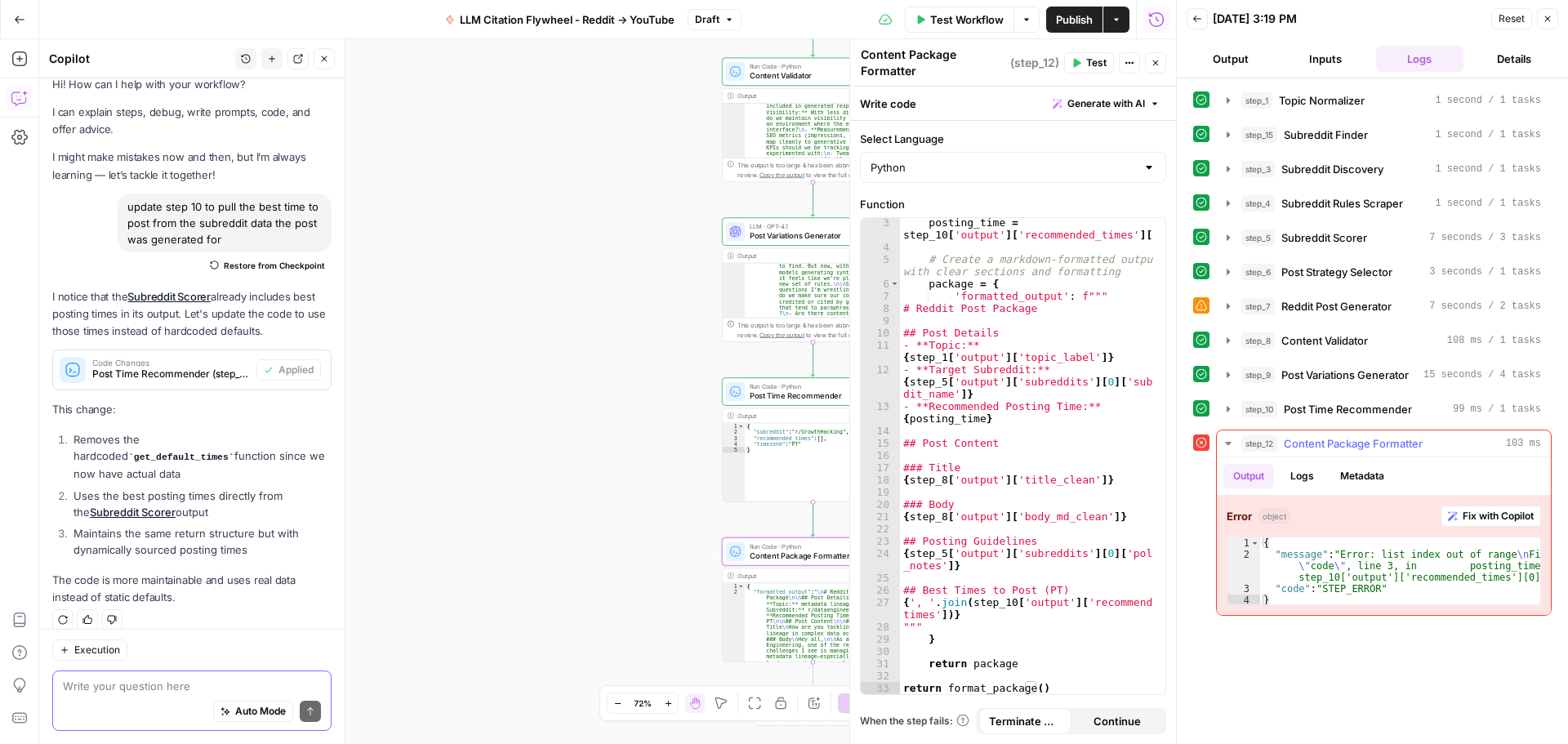
click at [1474, 519] on span "Fix with Copilot" at bounding box center [1497, 516] width 71 height 15
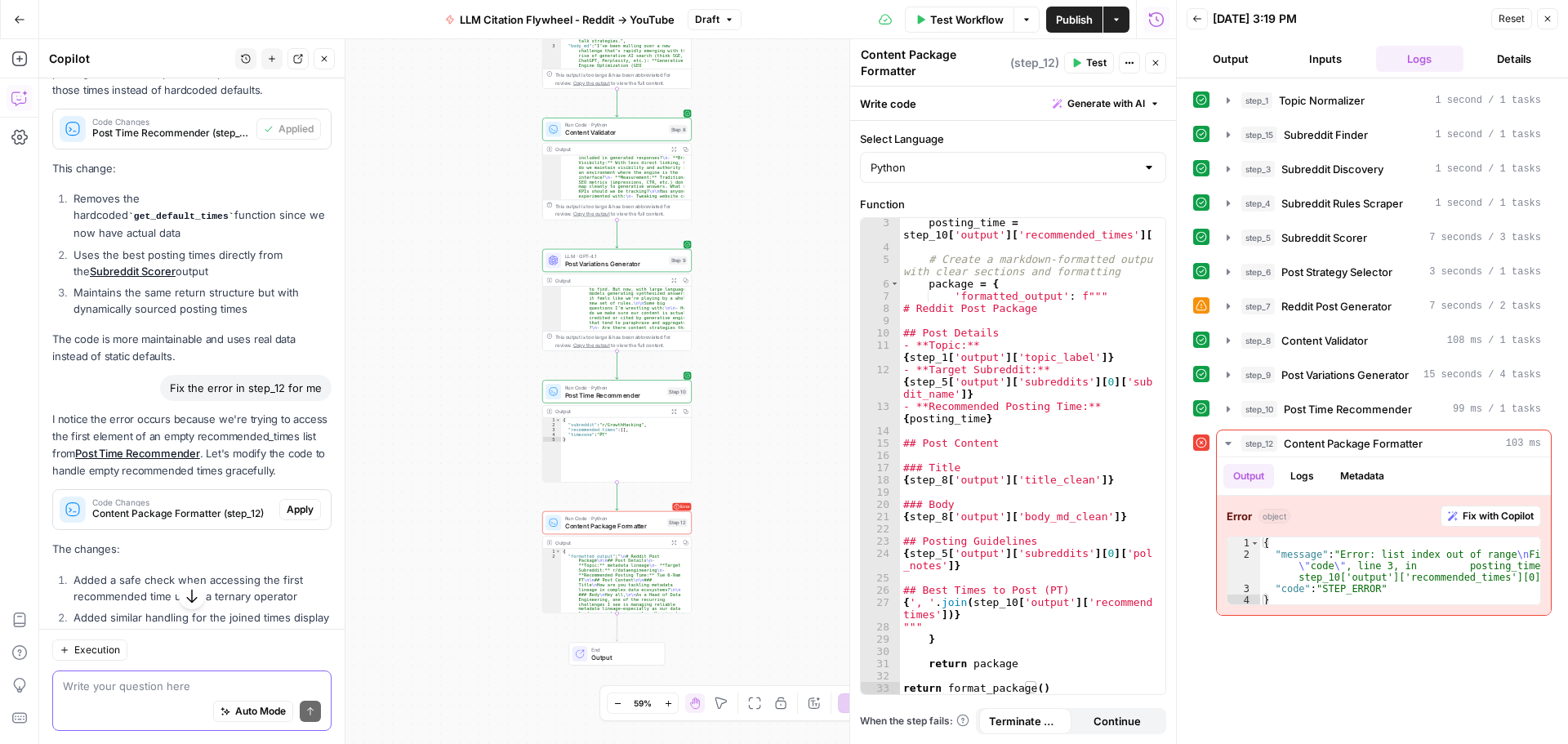
scroll to position [338, 0]
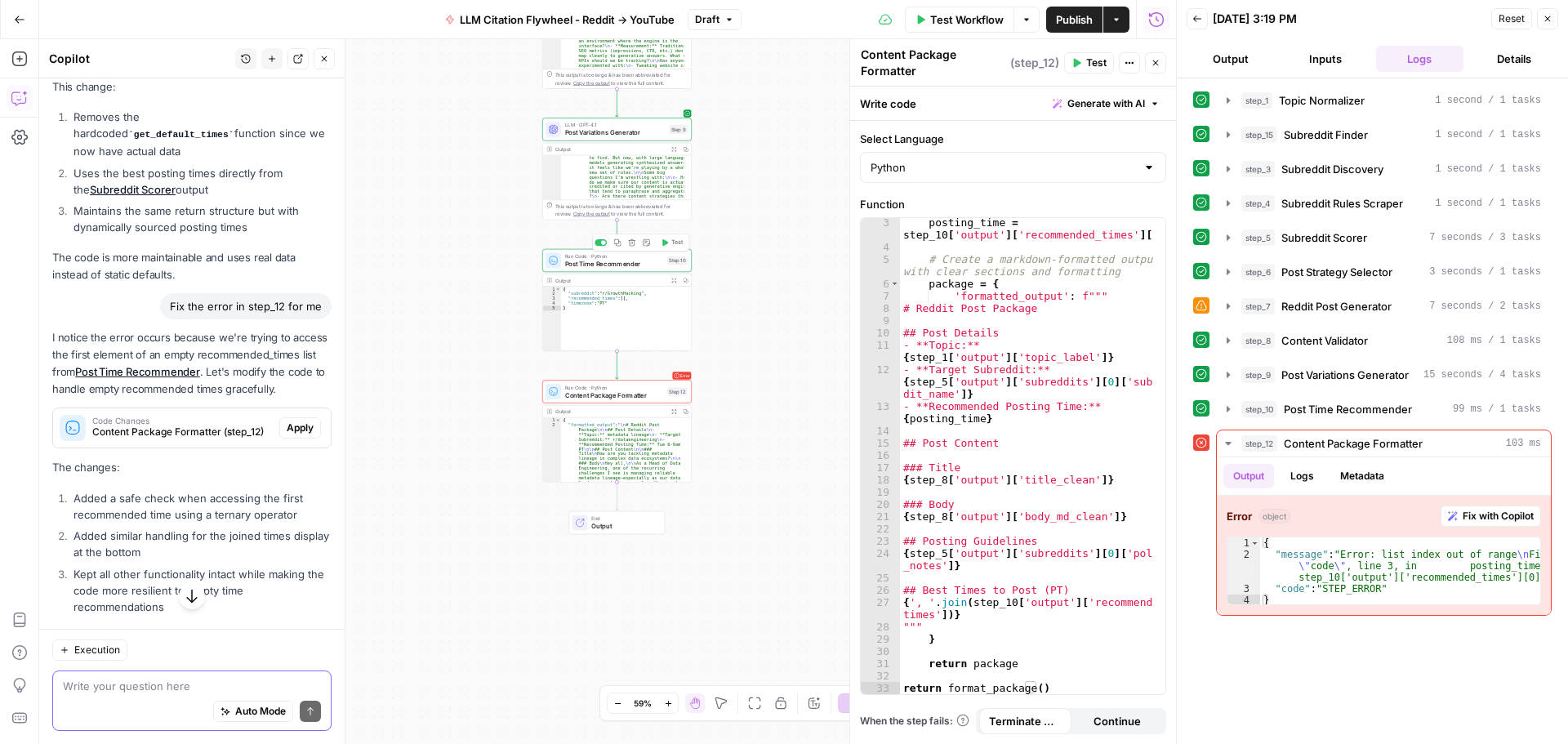
click at [623, 264] on span "Post Time Recommender" at bounding box center [614, 263] width 98 height 10
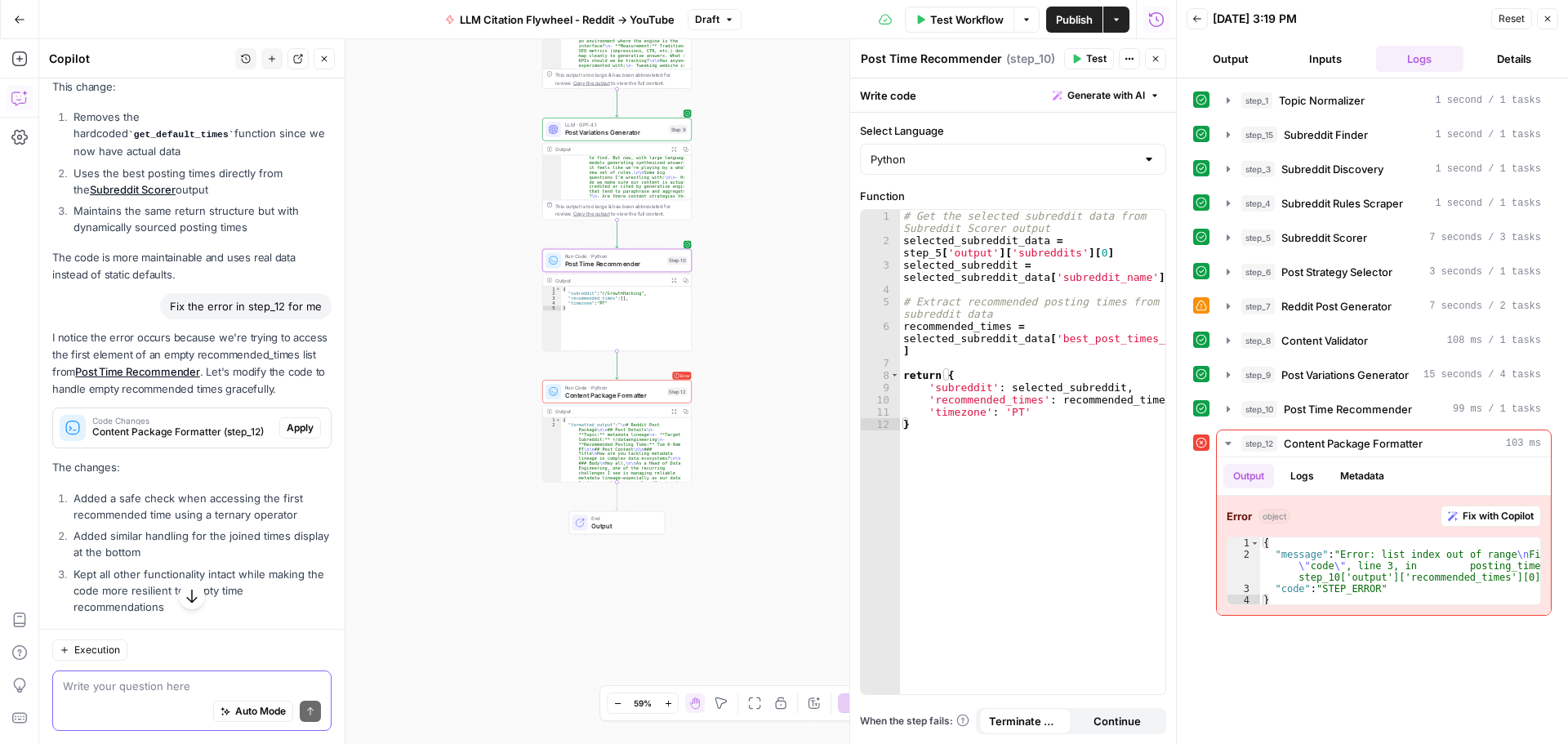
click at [126, 689] on textarea at bounding box center [192, 685] width 258 height 17
click at [68, 690] on textarea "update step to find the best time to post based iof the subreddit" at bounding box center [192, 677] width 258 height 32
drag, startPoint x: 272, startPoint y: 674, endPoint x: 296, endPoint y: 691, distance: 29.4
click at [296, 691] on textarea "update step to find the best time to post based iof the subreddit" at bounding box center [192, 677] width 258 height 32
click at [299, 719] on button "Send" at bounding box center [310, 712] width 21 height 21
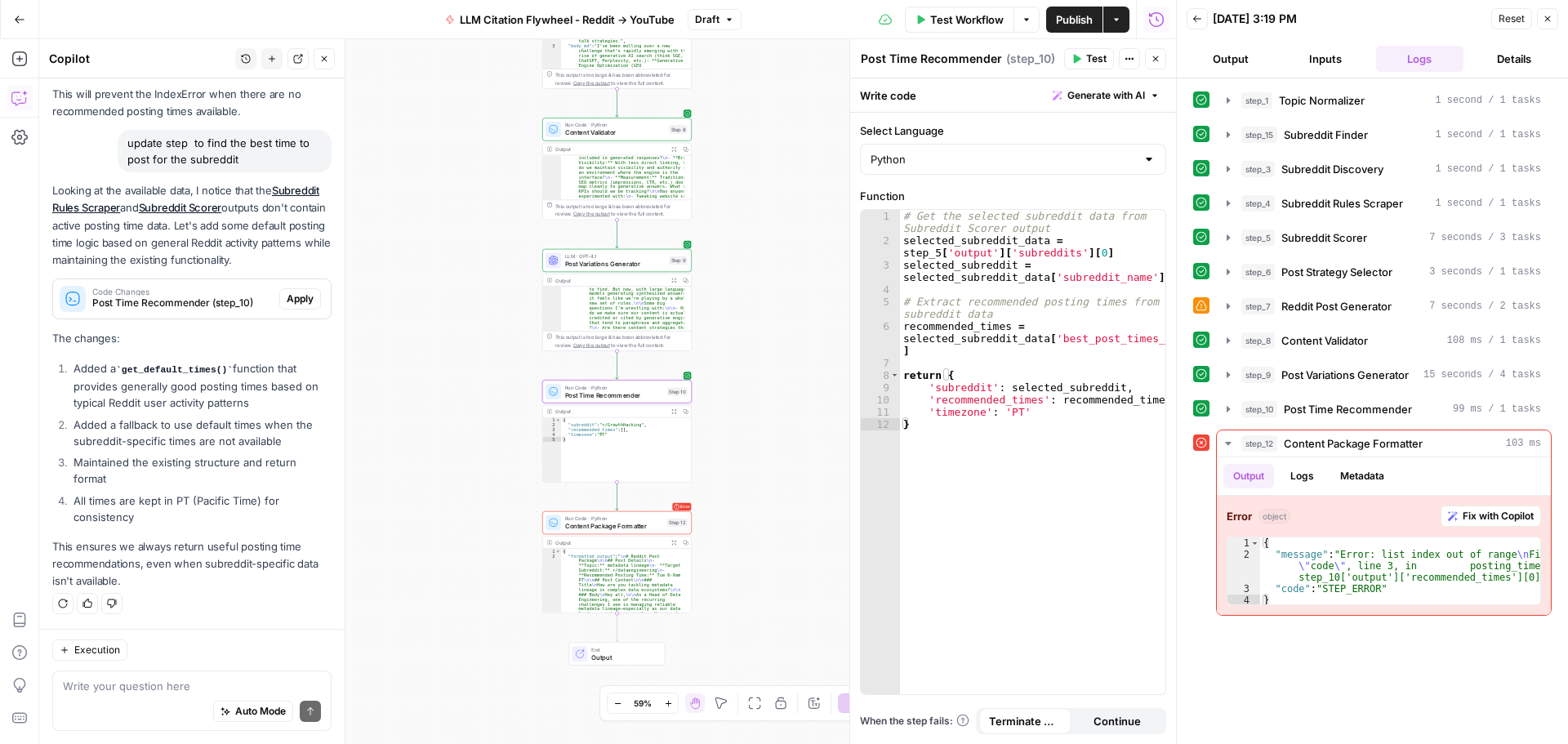
click at [281, 306] on button "Apply" at bounding box center [300, 298] width 42 height 21
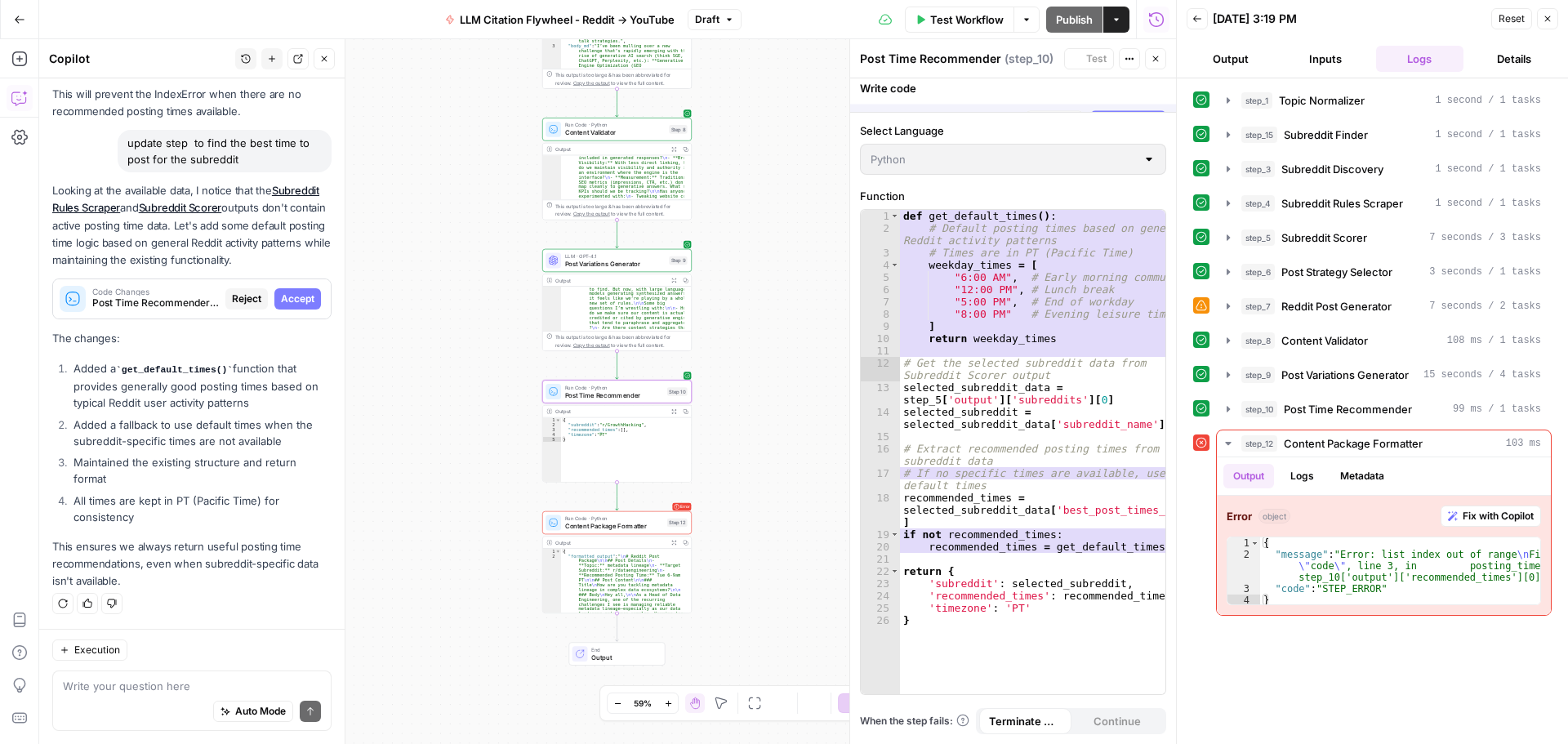
scroll to position [873, 0]
click at [283, 303] on span "Accept" at bounding box center [298, 298] width 33 height 15
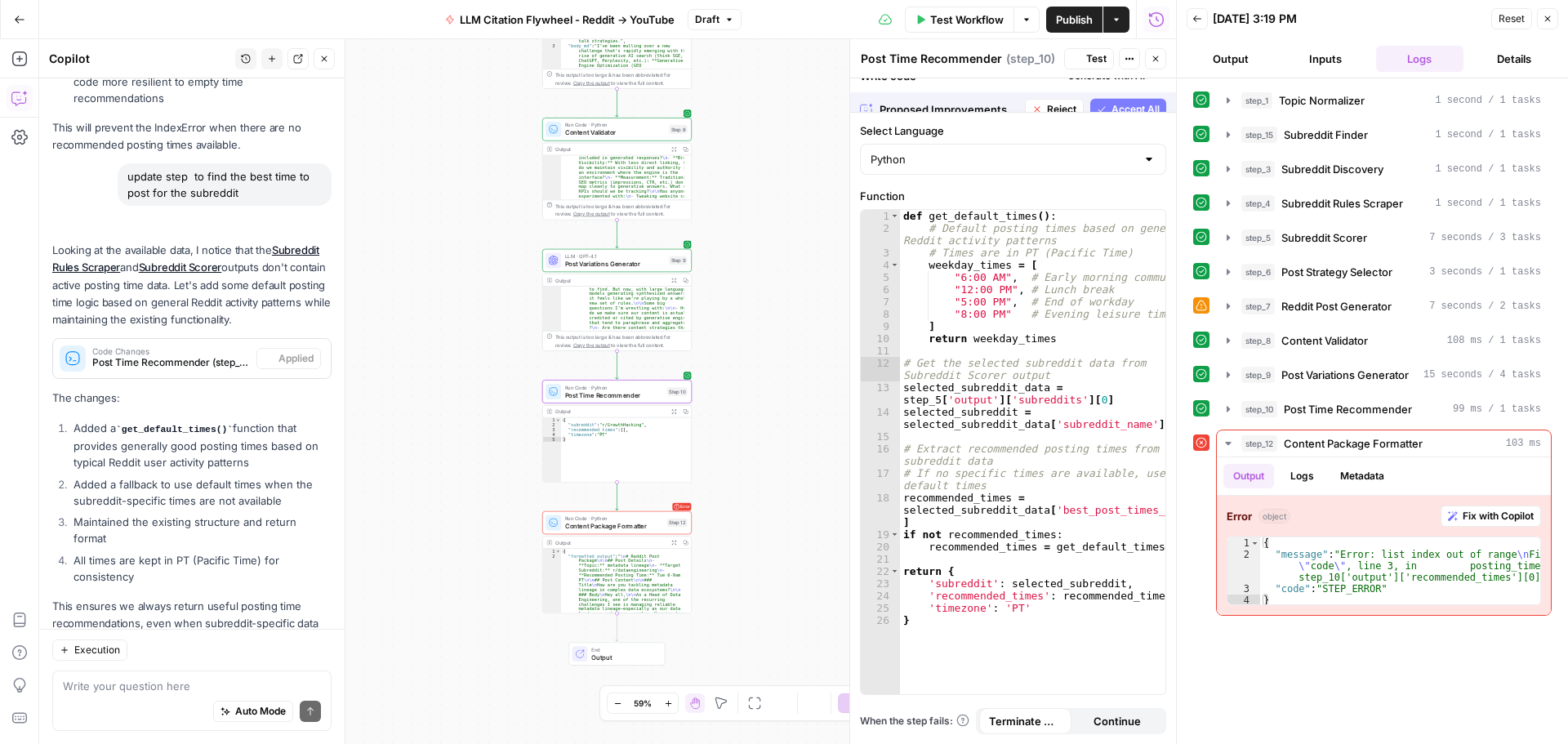
scroll to position [951, 0]
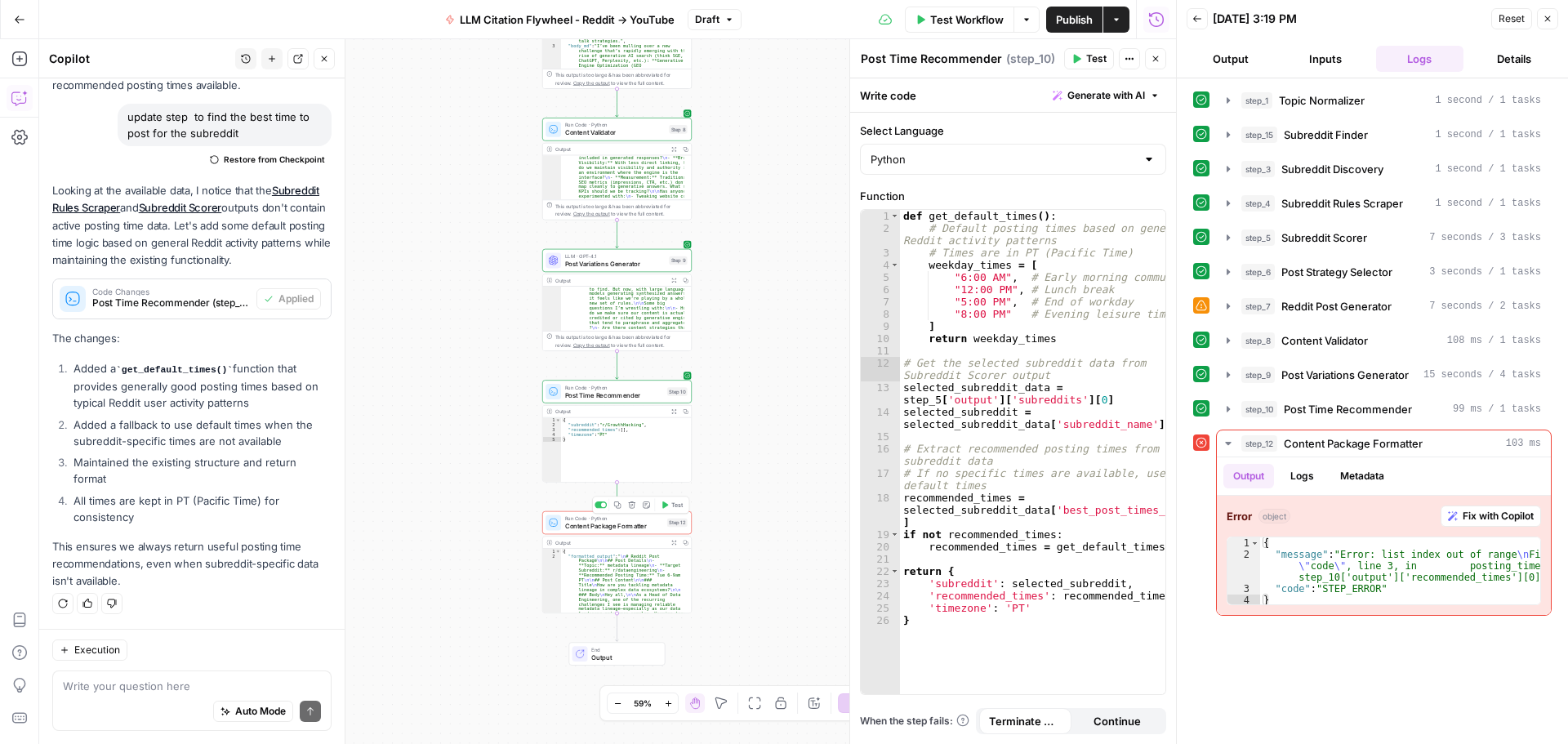
click at [649, 525] on span "Content Package Formatter" at bounding box center [614, 525] width 98 height 10
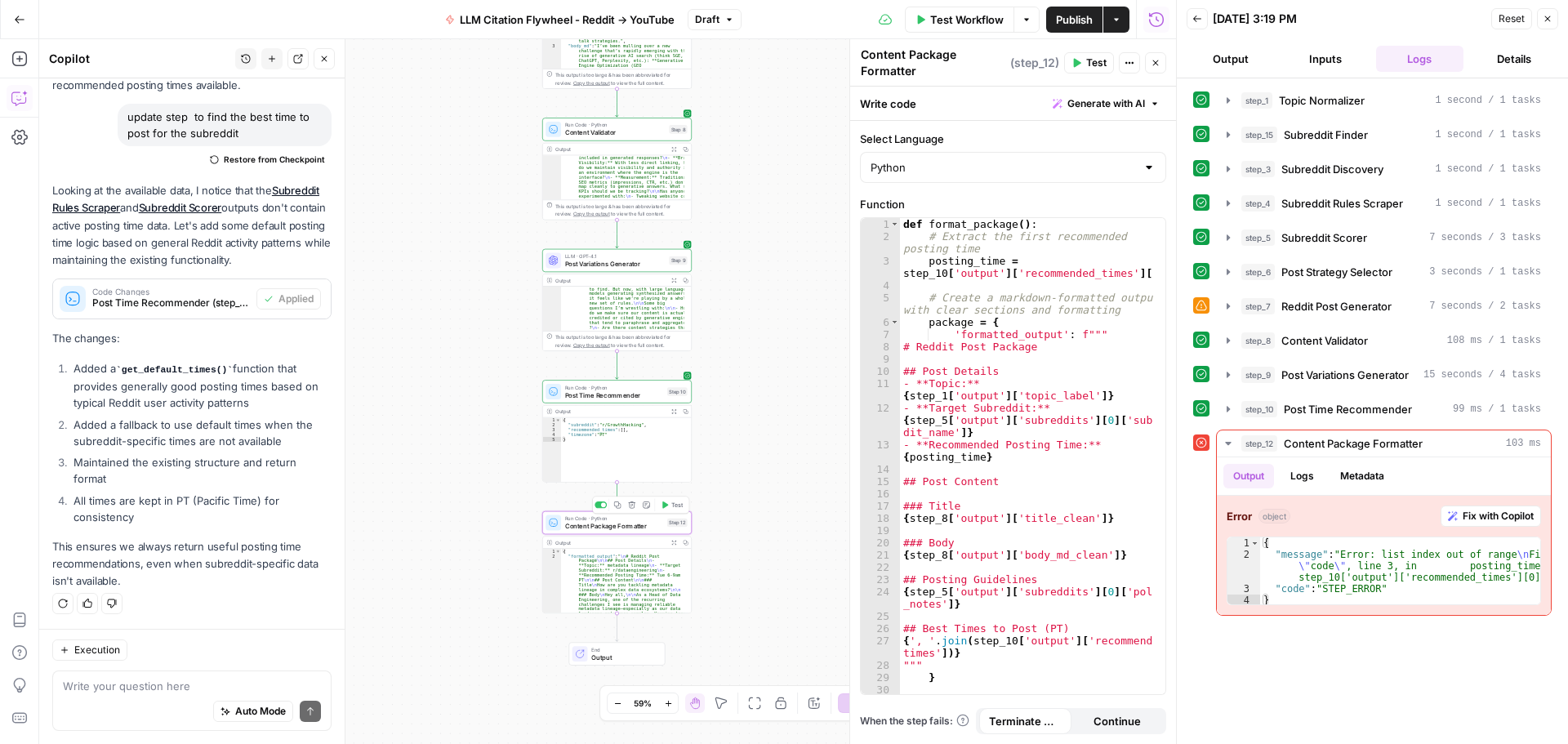
click at [676, 504] on span "Test" at bounding box center [676, 505] width 11 height 9
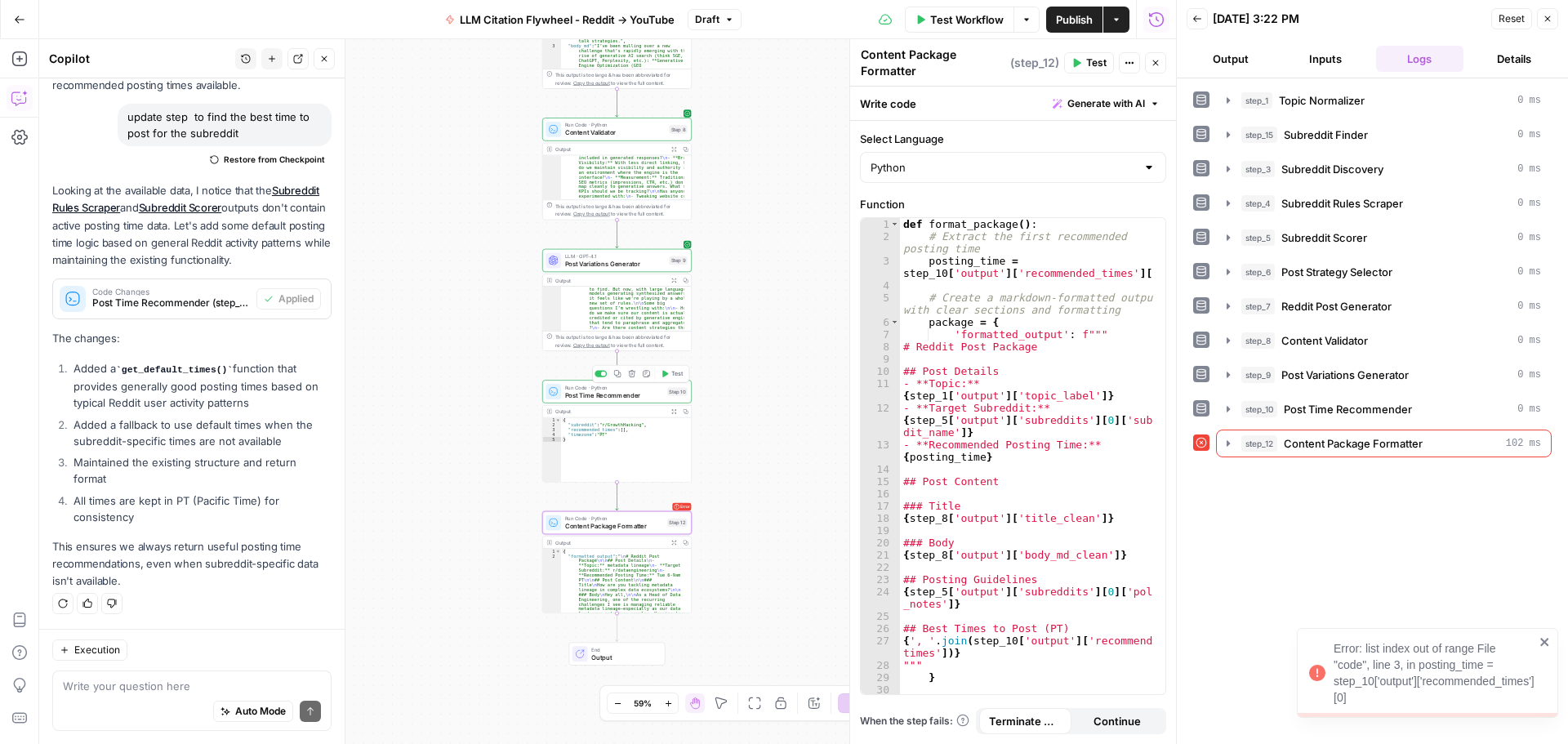
click at [672, 374] on span "Test" at bounding box center [676, 374] width 11 height 9
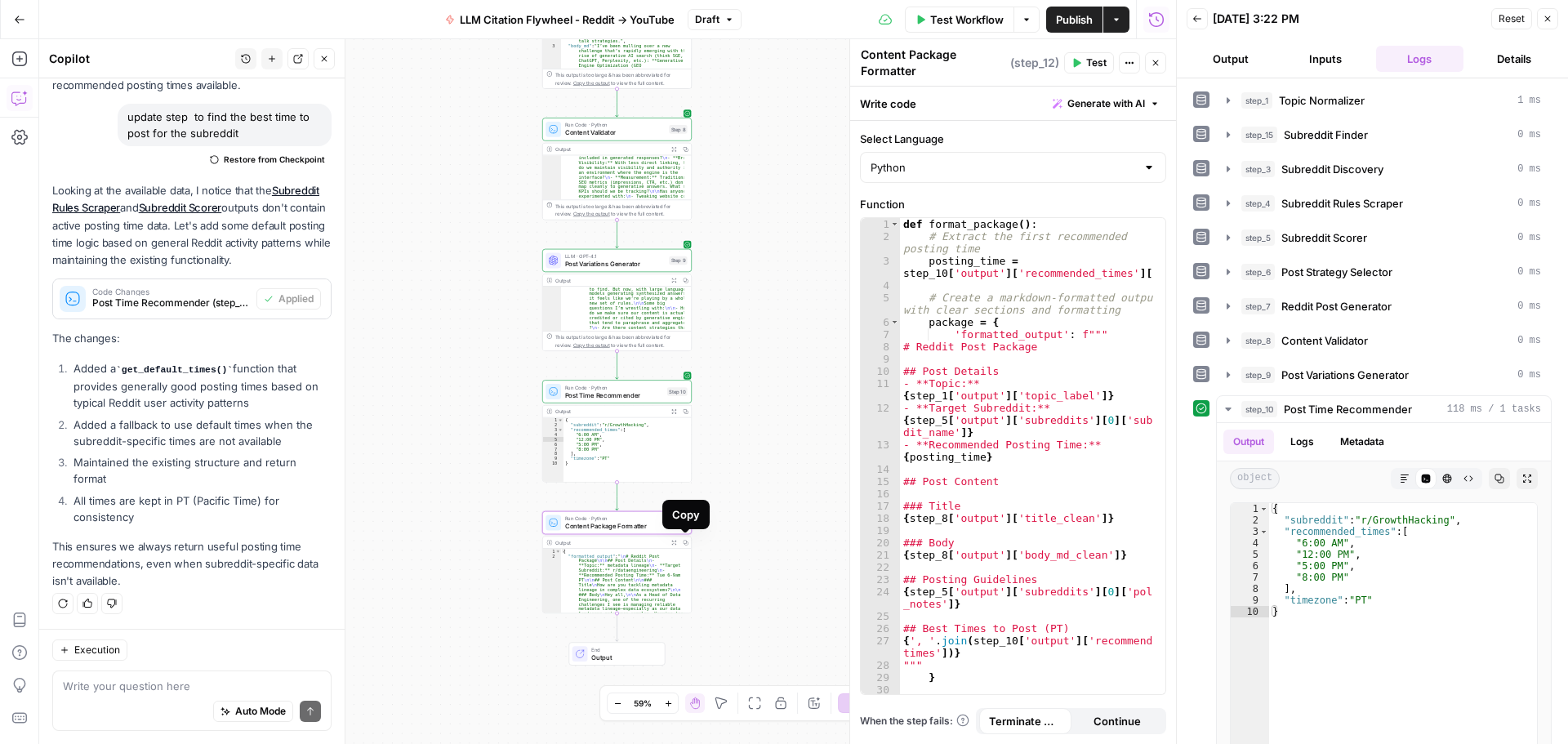
click at [676, 525] on div "Copy" at bounding box center [686, 515] width 47 height 30
click at [753, 488] on div "Workflow Set Inputs Inputs LLM · GPT-4.1 Topic Normalizer Step 1 Output Expand …" at bounding box center [607, 391] width 1137 height 705
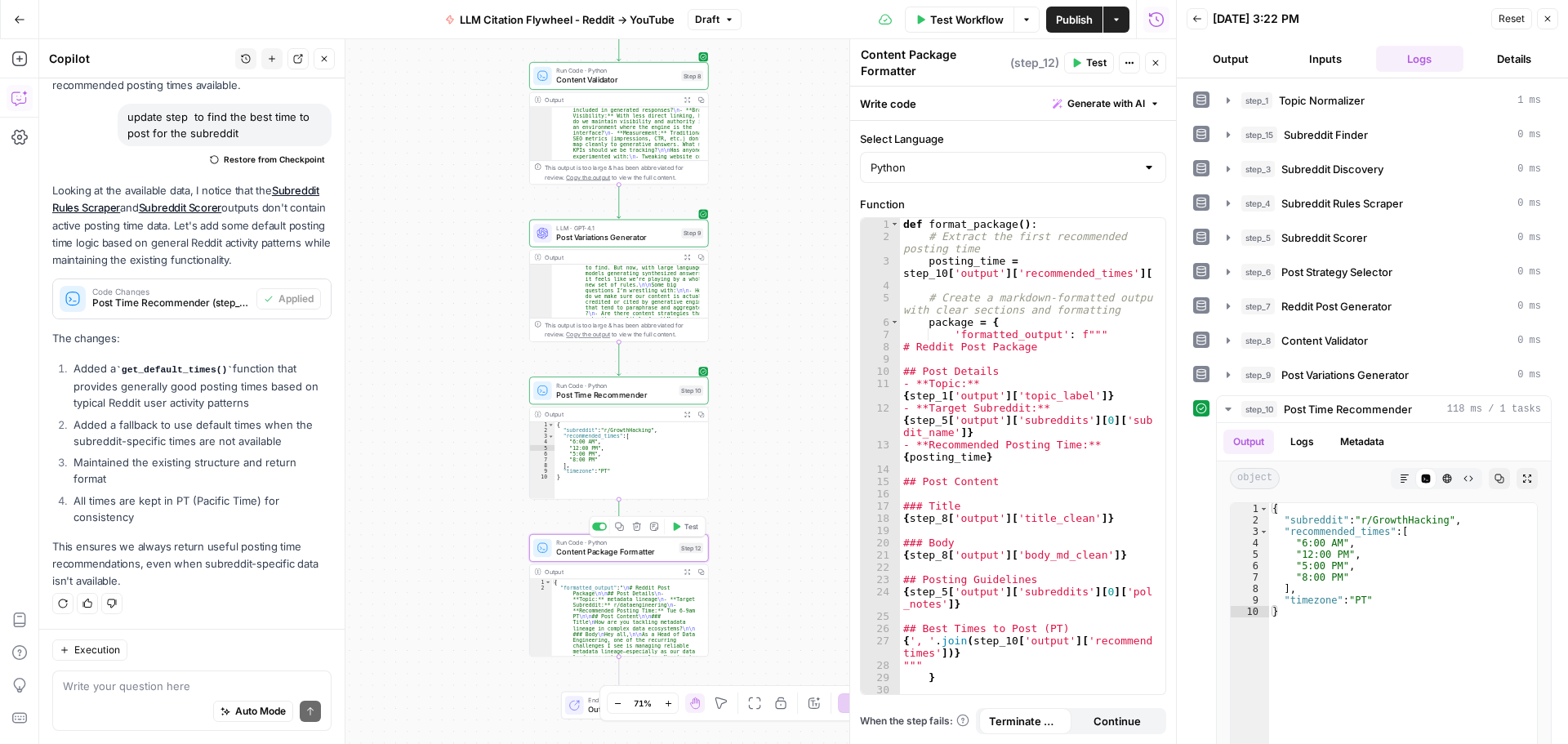
click at [699, 556] on div "Run Code · Python Content Package Formatter Step 12 Copy step Delete step Add N…" at bounding box center [618, 548] width 170 height 19
click at [689, 531] on span "Test" at bounding box center [691, 526] width 14 height 11
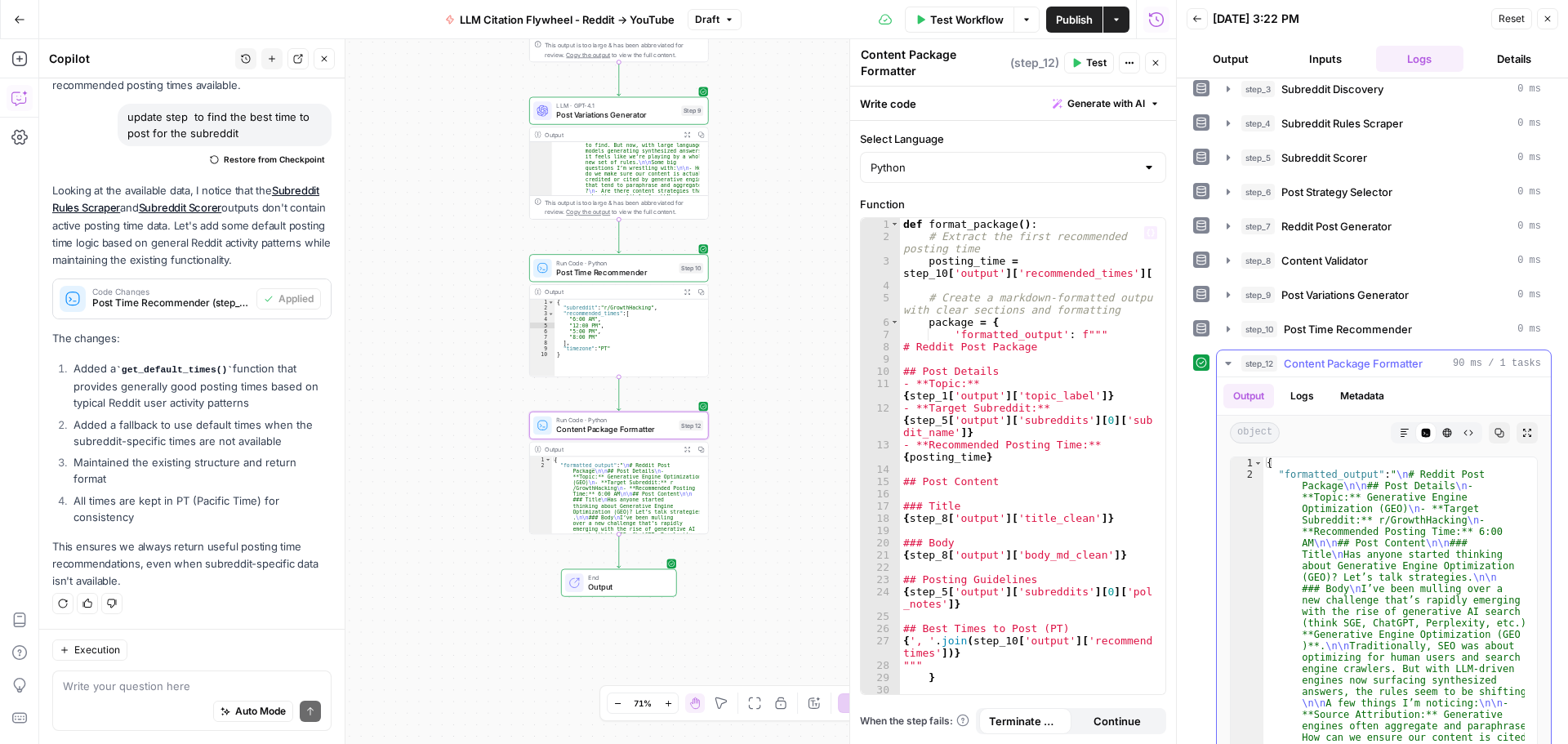
scroll to position [130, 0]
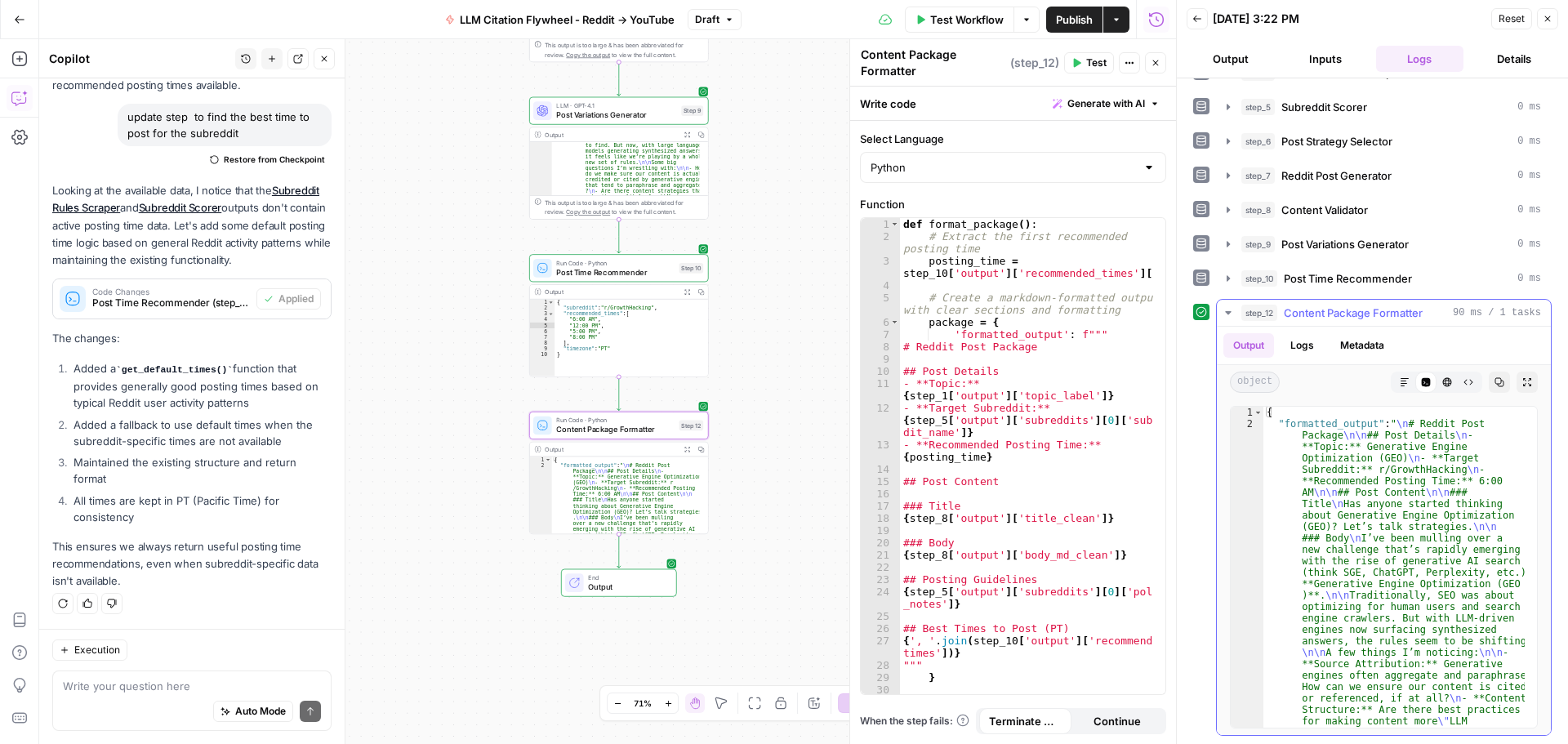
click at [1303, 340] on button "Logs" at bounding box center [1301, 346] width 43 height 25
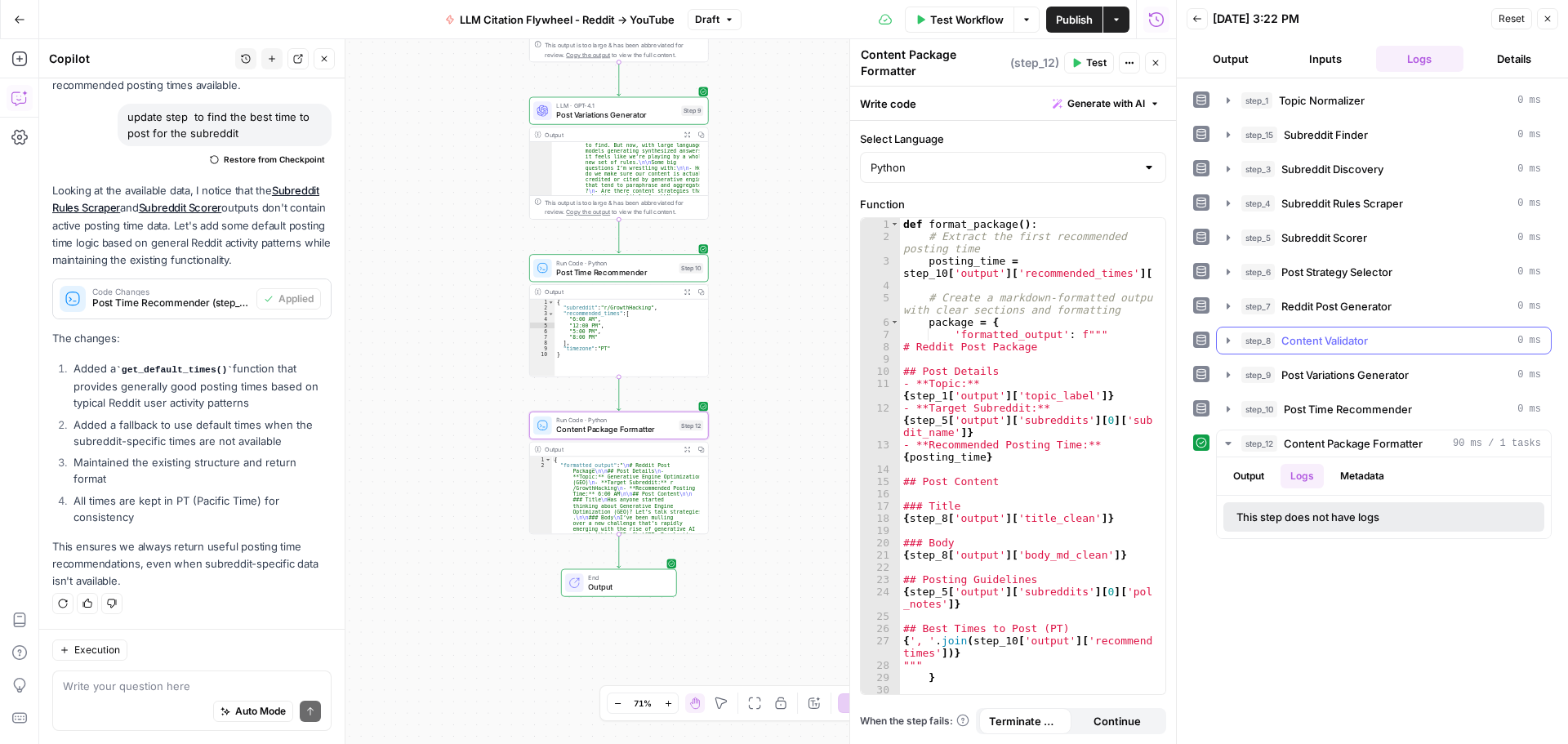
scroll to position [0, 0]
click at [1358, 477] on button "Metadata" at bounding box center [1362, 476] width 64 height 25
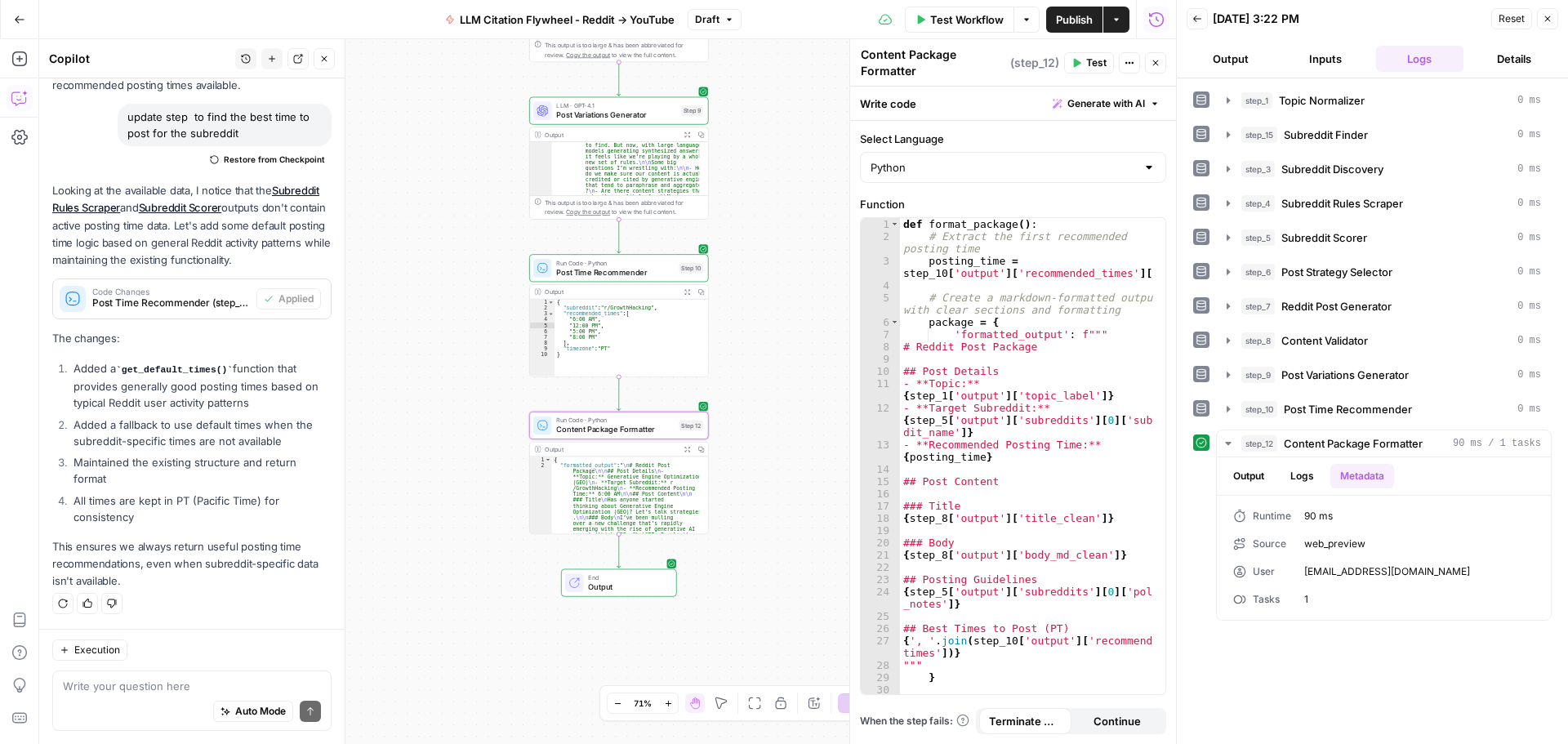
click at [648, 571] on div "End Output" at bounding box center [619, 583] width 116 height 28
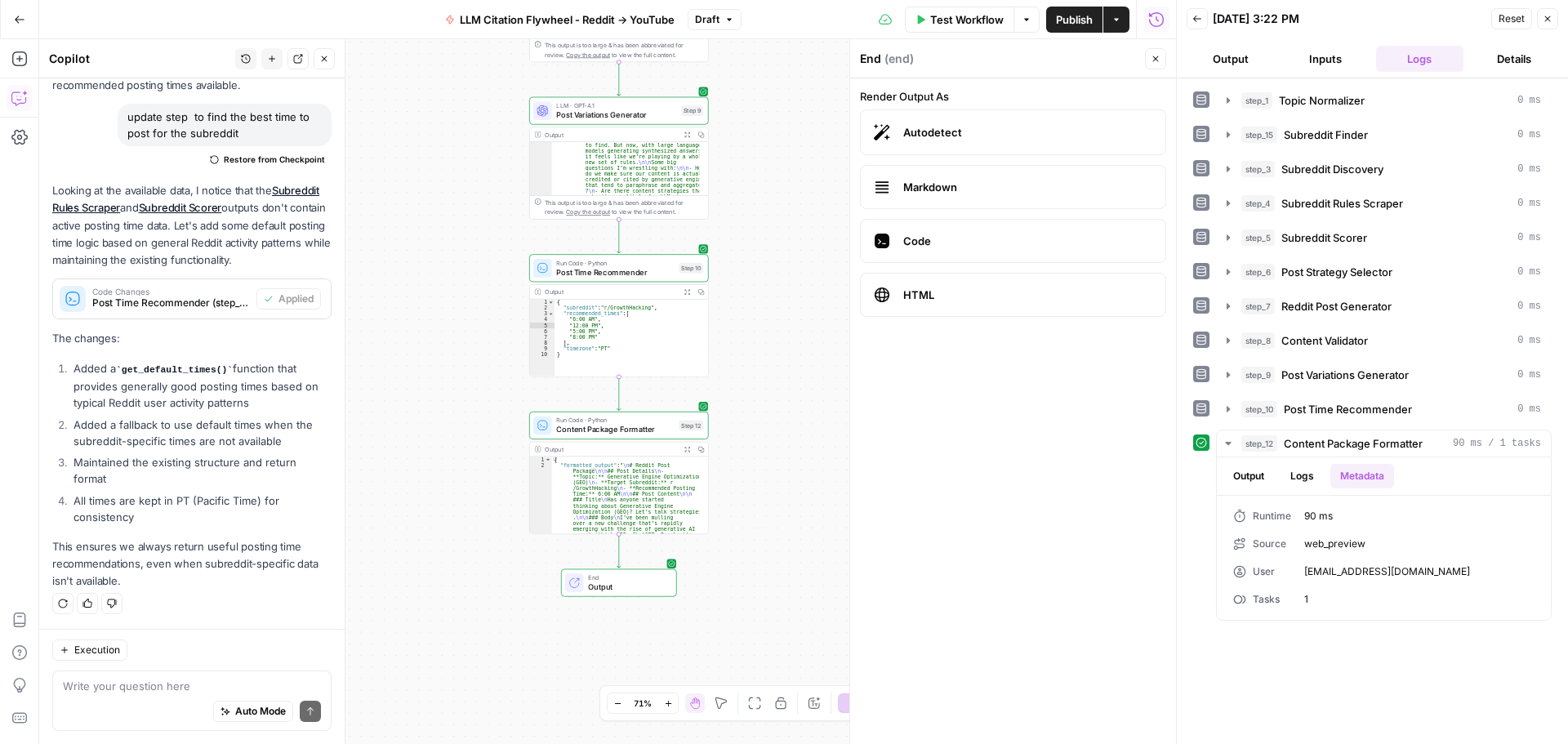
click at [970, 244] on span "Code" at bounding box center [1027, 241] width 249 height 17
click at [974, 287] on span "HTML" at bounding box center [1027, 295] width 249 height 17
click at [972, 191] on span "Markdown" at bounding box center [1027, 186] width 249 height 17
click at [723, 599] on div "Workflow Set Inputs Inputs LLM · GPT-4.1 Topic Normalizer Step 1 Output Expand …" at bounding box center [607, 391] width 1137 height 705
click at [1234, 63] on button "Output" at bounding box center [1230, 59] width 88 height 26
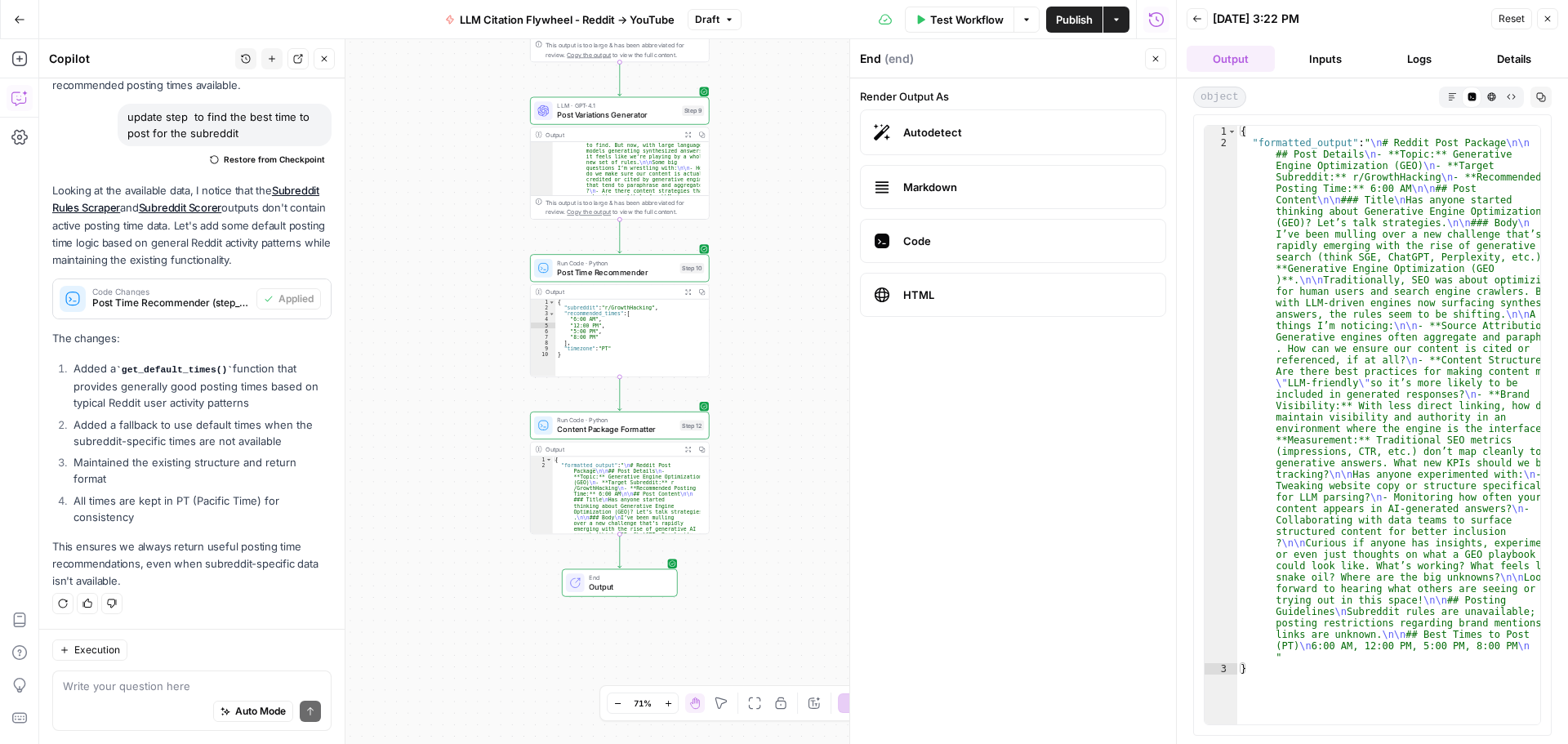
drag, startPoint x: 1076, startPoint y: 26, endPoint x: 1079, endPoint y: 17, distance: 9.5
click at [1078, 20] on span "Publish" at bounding box center [1074, 19] width 37 height 17
click at [975, 23] on span "Test Workflow" at bounding box center [967, 19] width 74 height 17
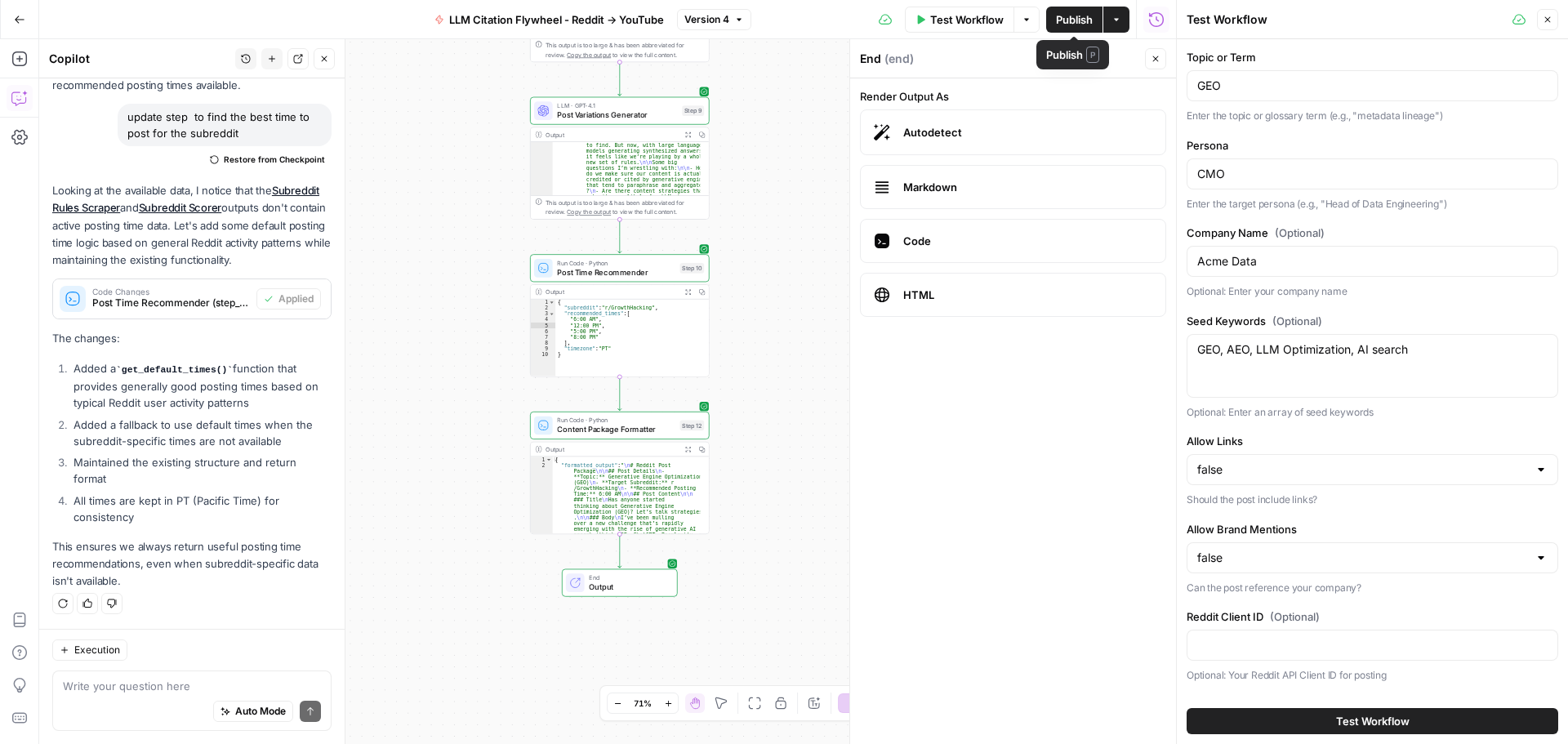
click at [1083, 21] on span "Publish" at bounding box center [1074, 19] width 37 height 17
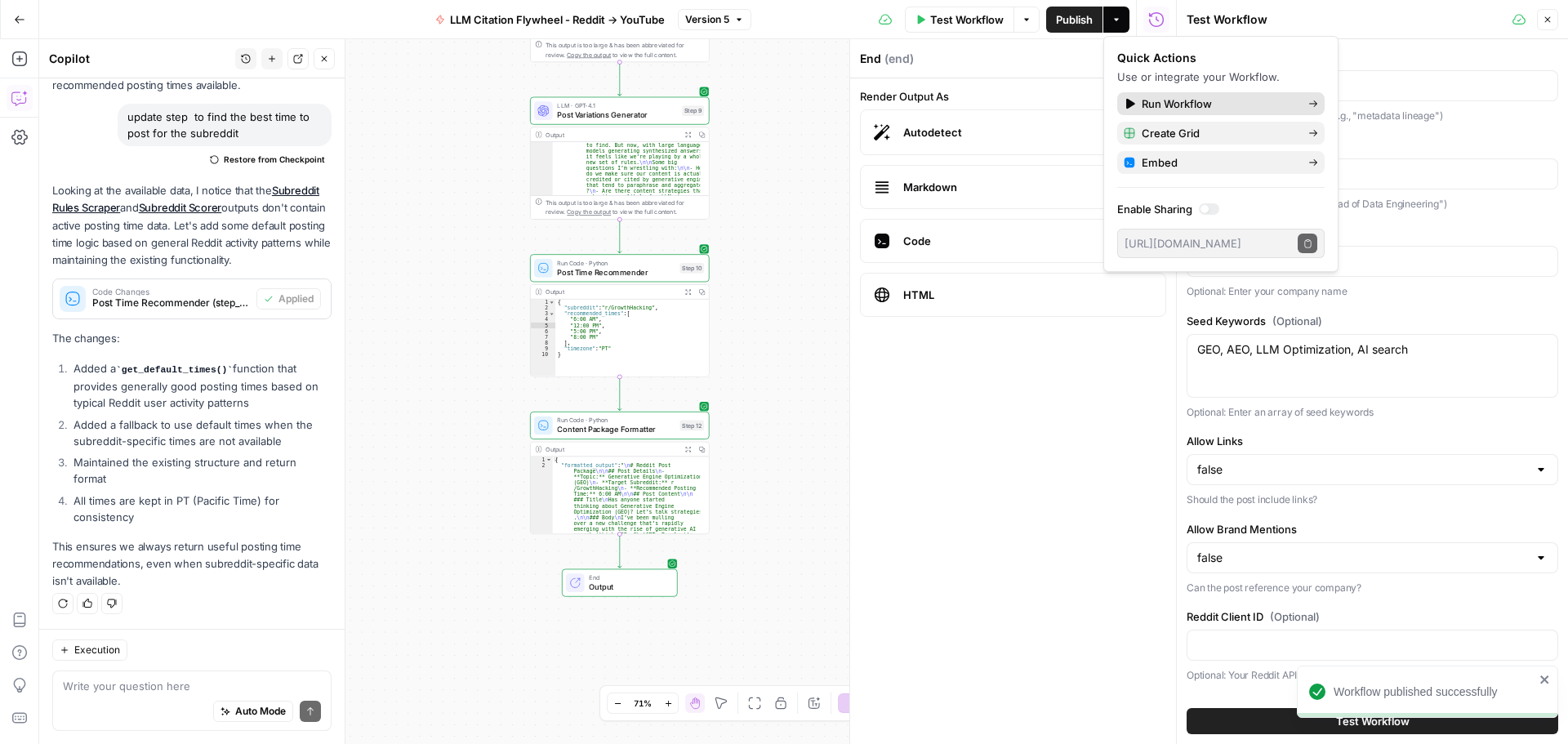
click at [1191, 102] on span "Run Workflow" at bounding box center [1217, 103] width 153 height 17
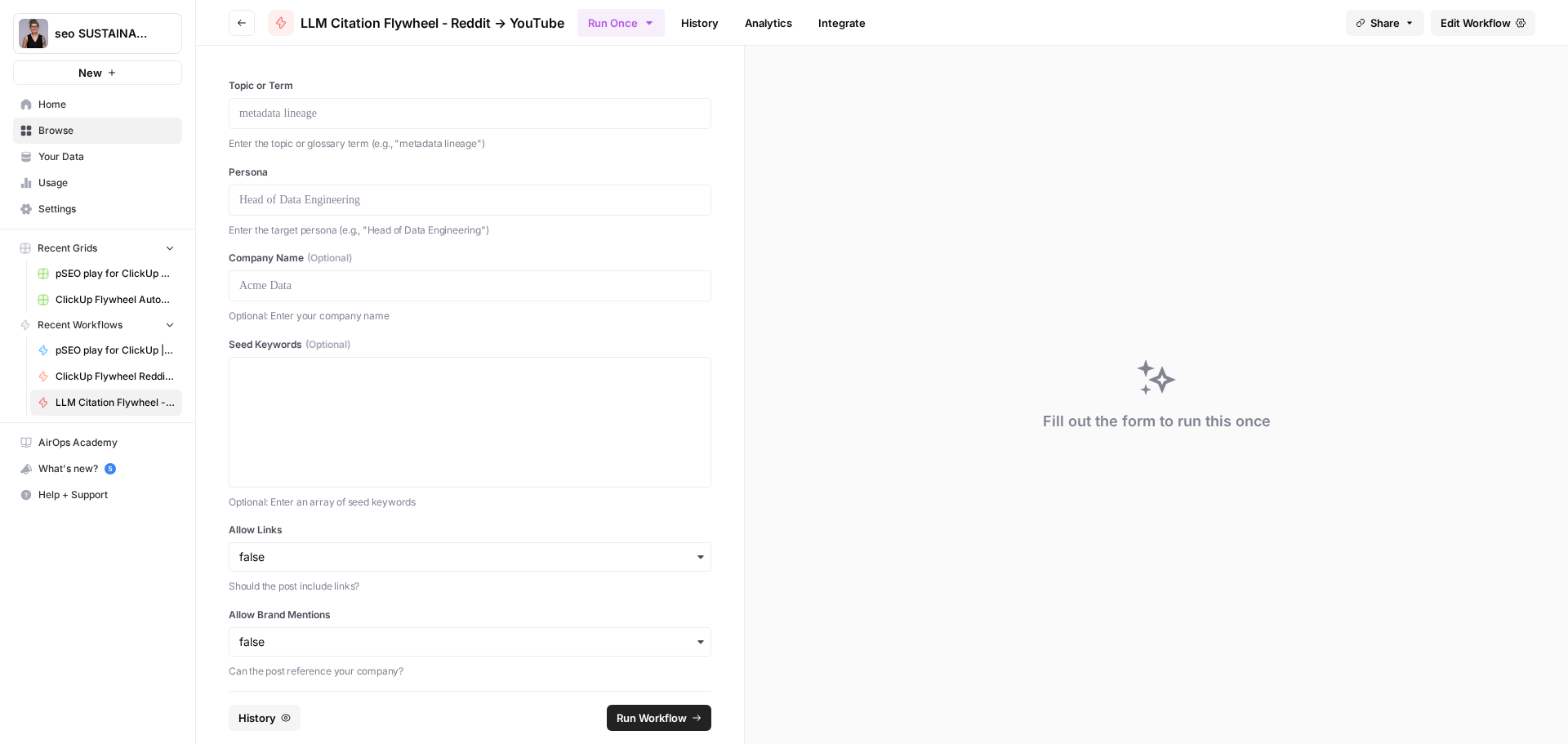
click at [656, 721] on span "Run Workflow" at bounding box center [651, 718] width 70 height 17
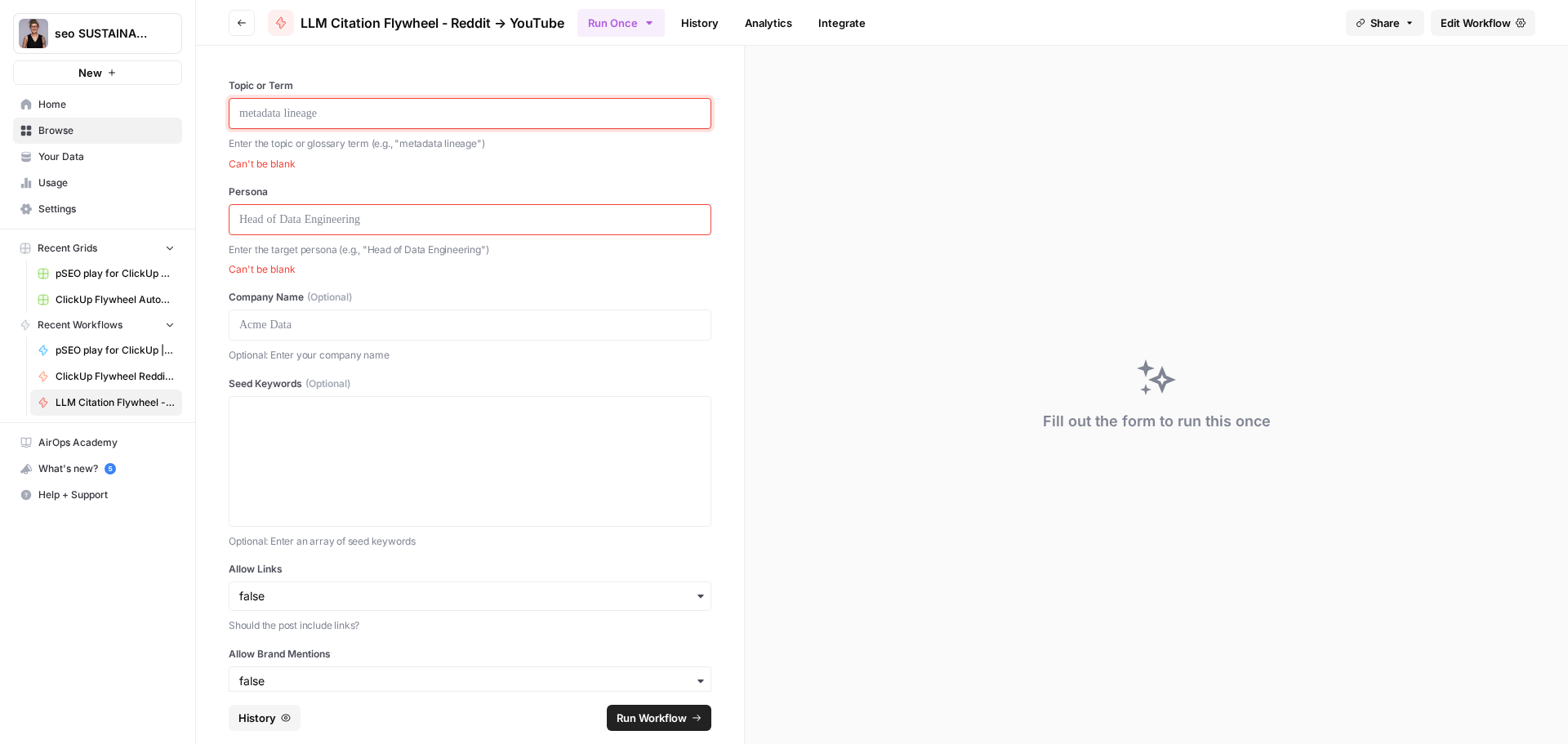
click at [349, 119] on p at bounding box center [469, 113] width 461 height 17
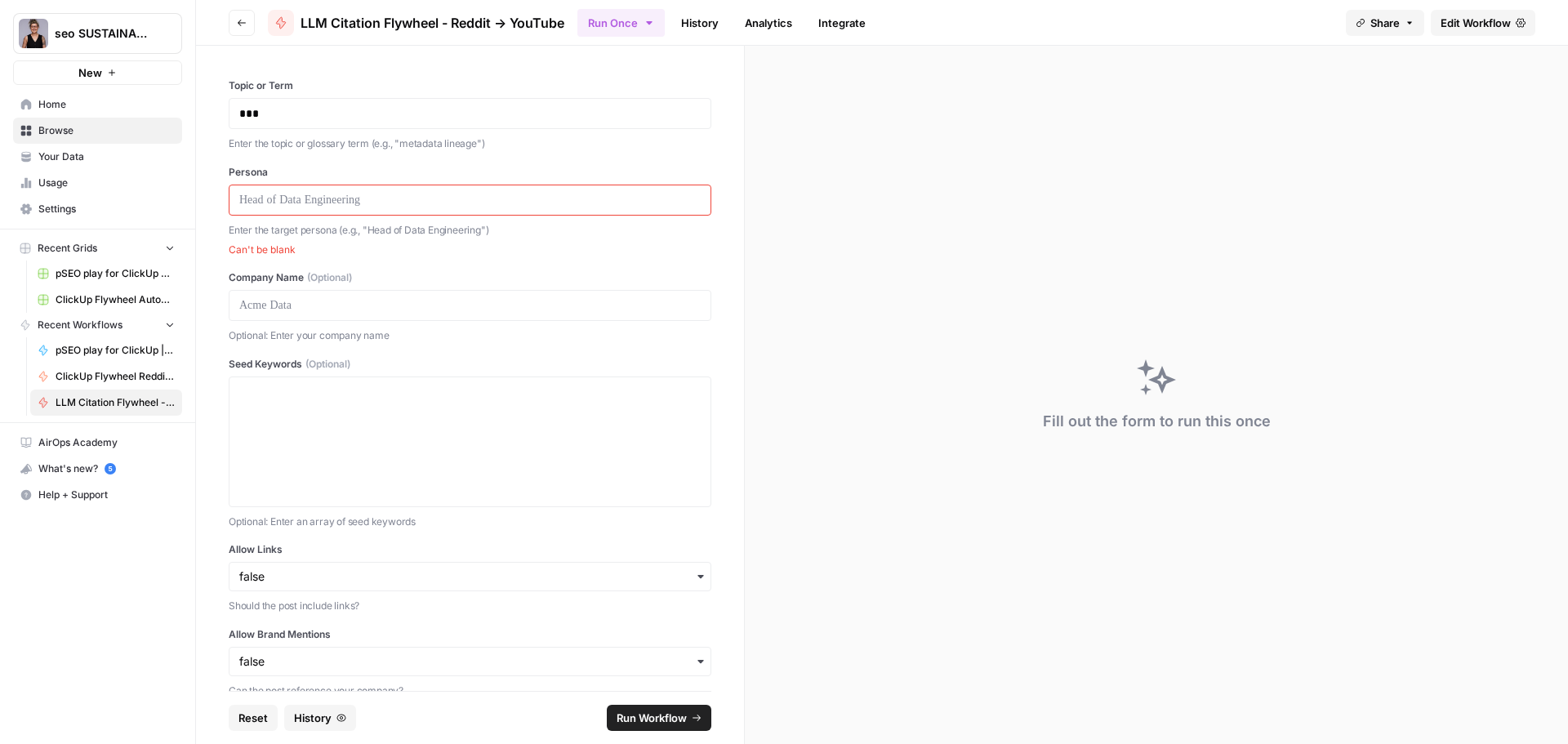
click at [360, 209] on div at bounding box center [469, 200] width 482 height 31
click at [356, 201] on p at bounding box center [469, 200] width 461 height 17
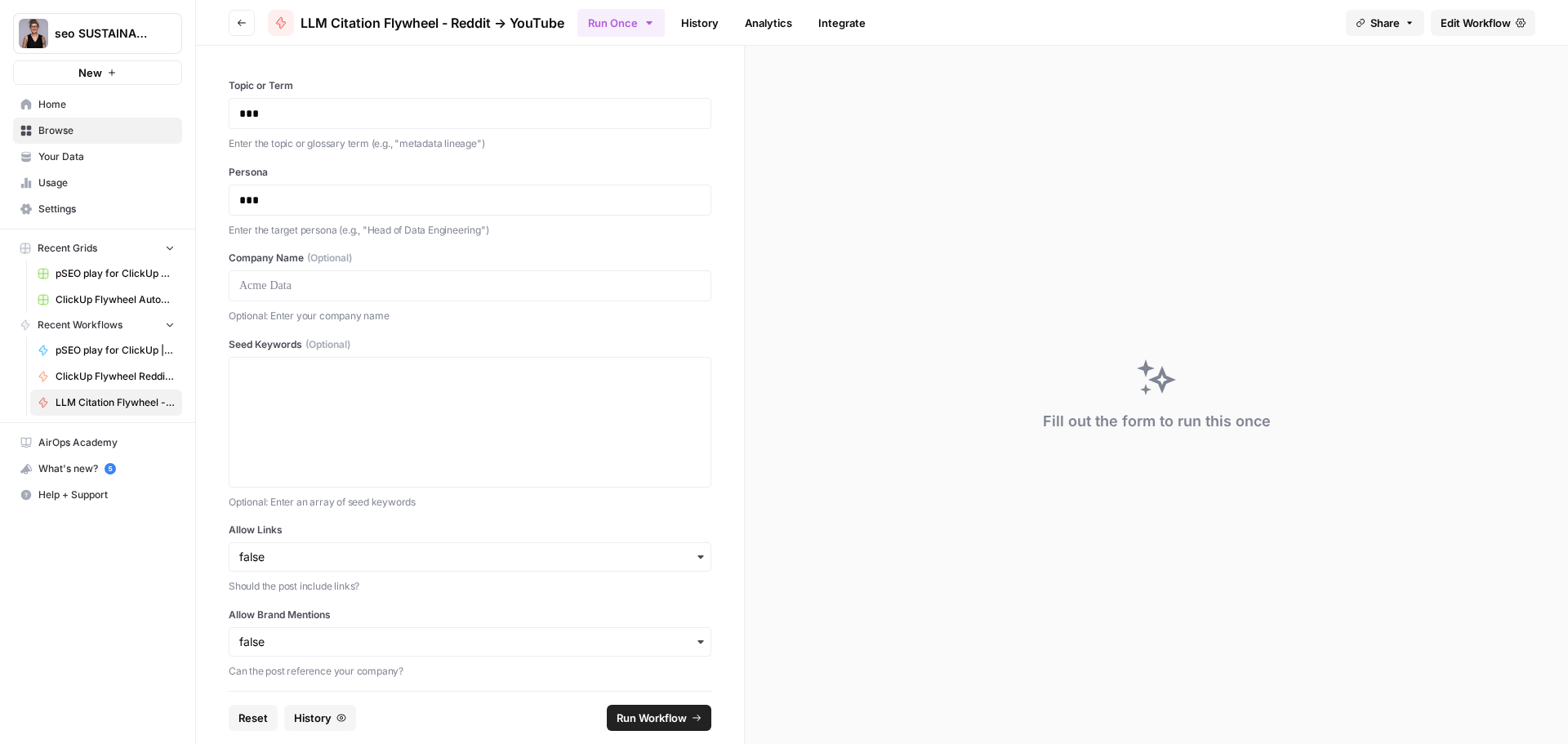
click at [328, 296] on div at bounding box center [469, 285] width 482 height 31
drag, startPoint x: 327, startPoint y: 295, endPoint x: 318, endPoint y: 290, distance: 10.3
click at [319, 291] on div at bounding box center [469, 285] width 482 height 31
click at [285, 295] on div at bounding box center [469, 285] width 482 height 31
drag, startPoint x: 329, startPoint y: 294, endPoint x: 320, endPoint y: 291, distance: 9.5
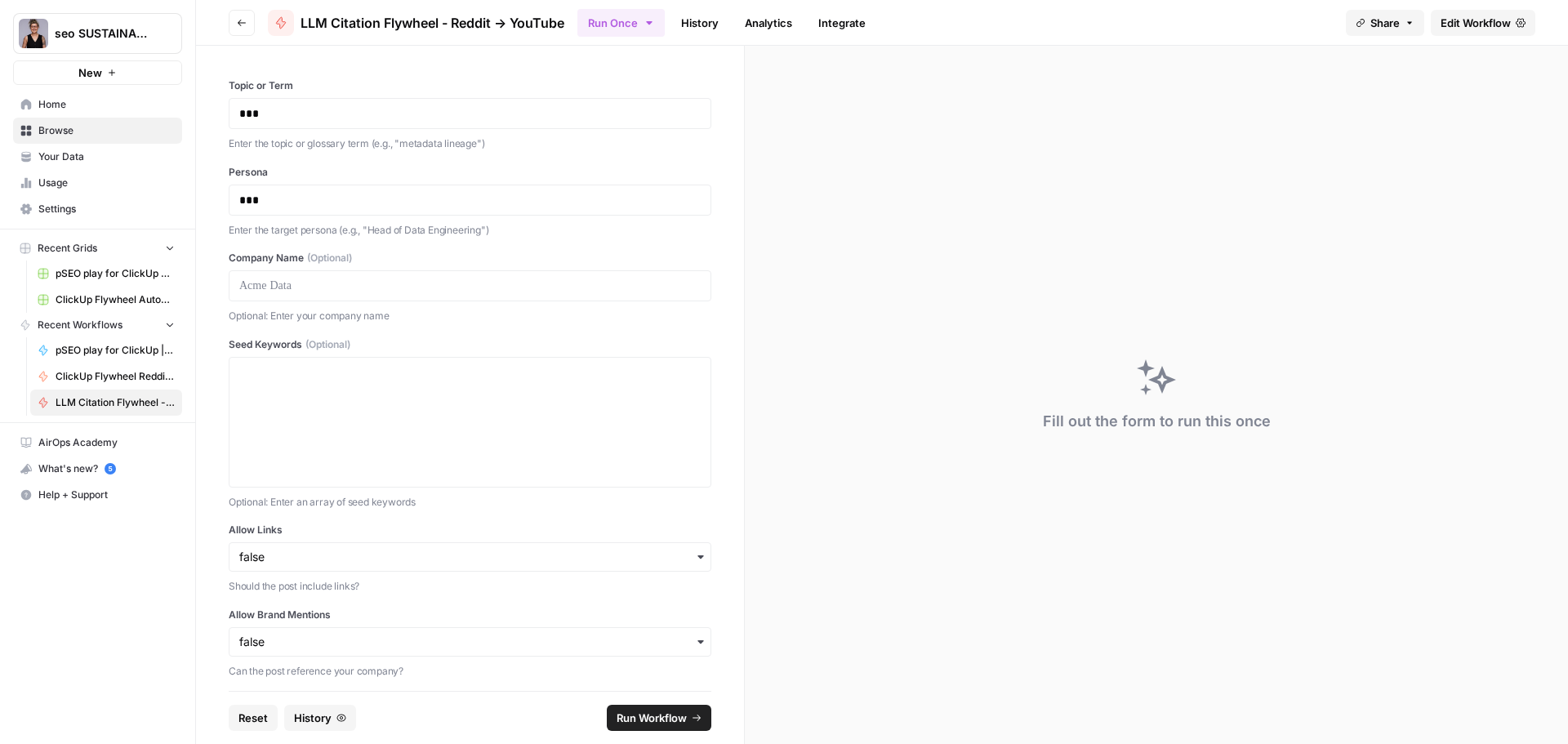
click at [322, 291] on div at bounding box center [469, 285] width 482 height 31
click at [292, 382] on textarea "Seed Keywords (Optional)" at bounding box center [469, 422] width 461 height 116
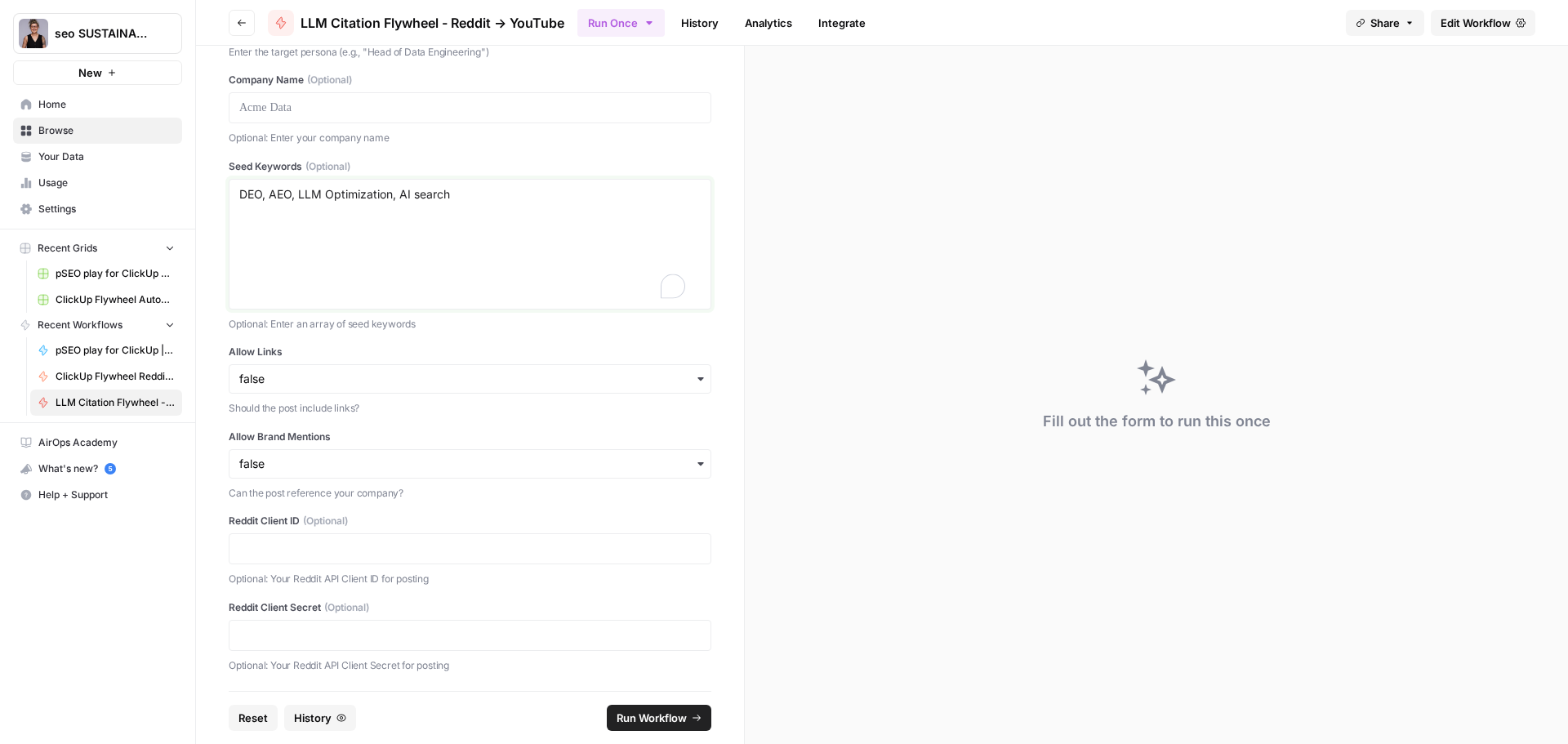
scroll to position [179, 0]
click at [642, 717] on span "Run Workflow" at bounding box center [651, 718] width 70 height 17
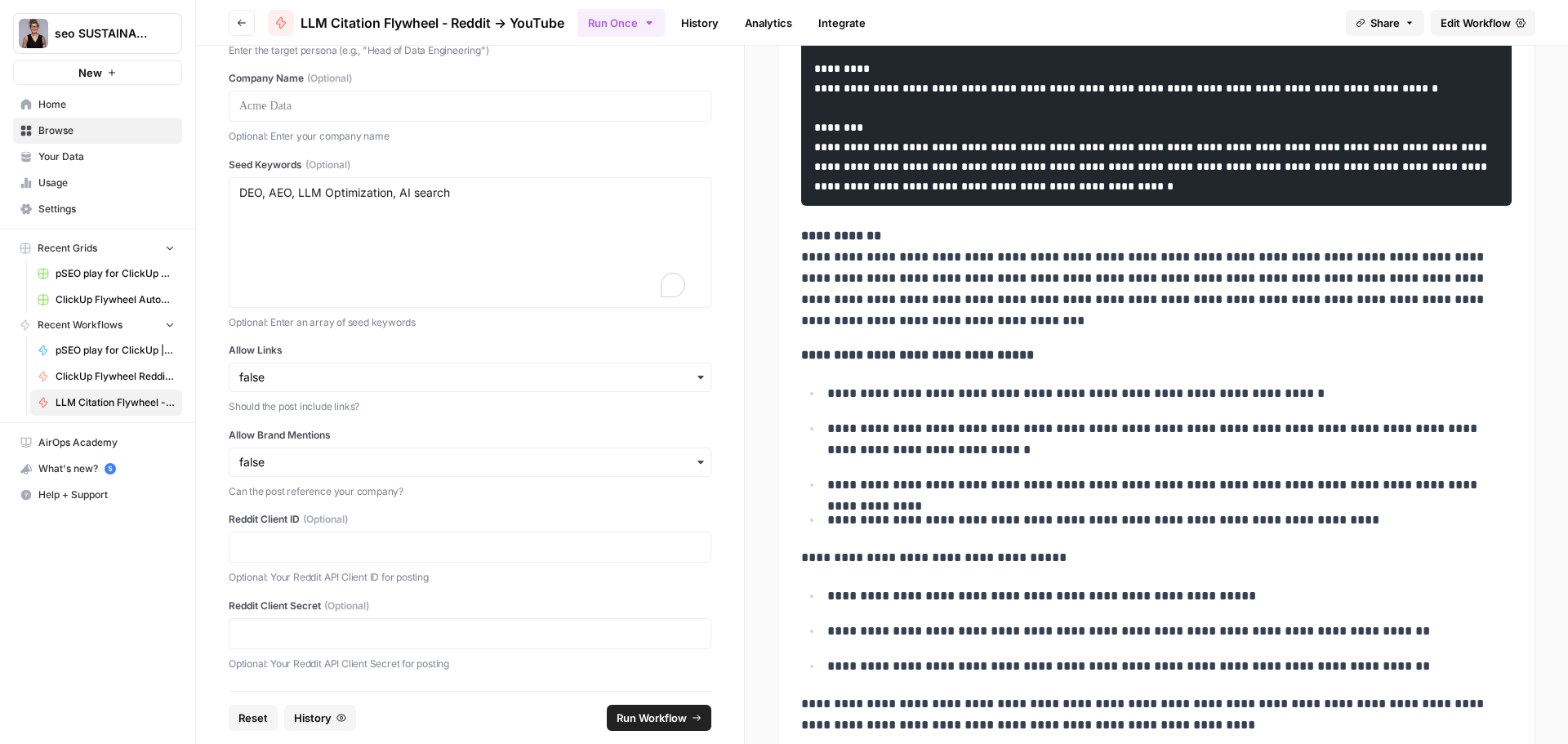
scroll to position [289, 0]
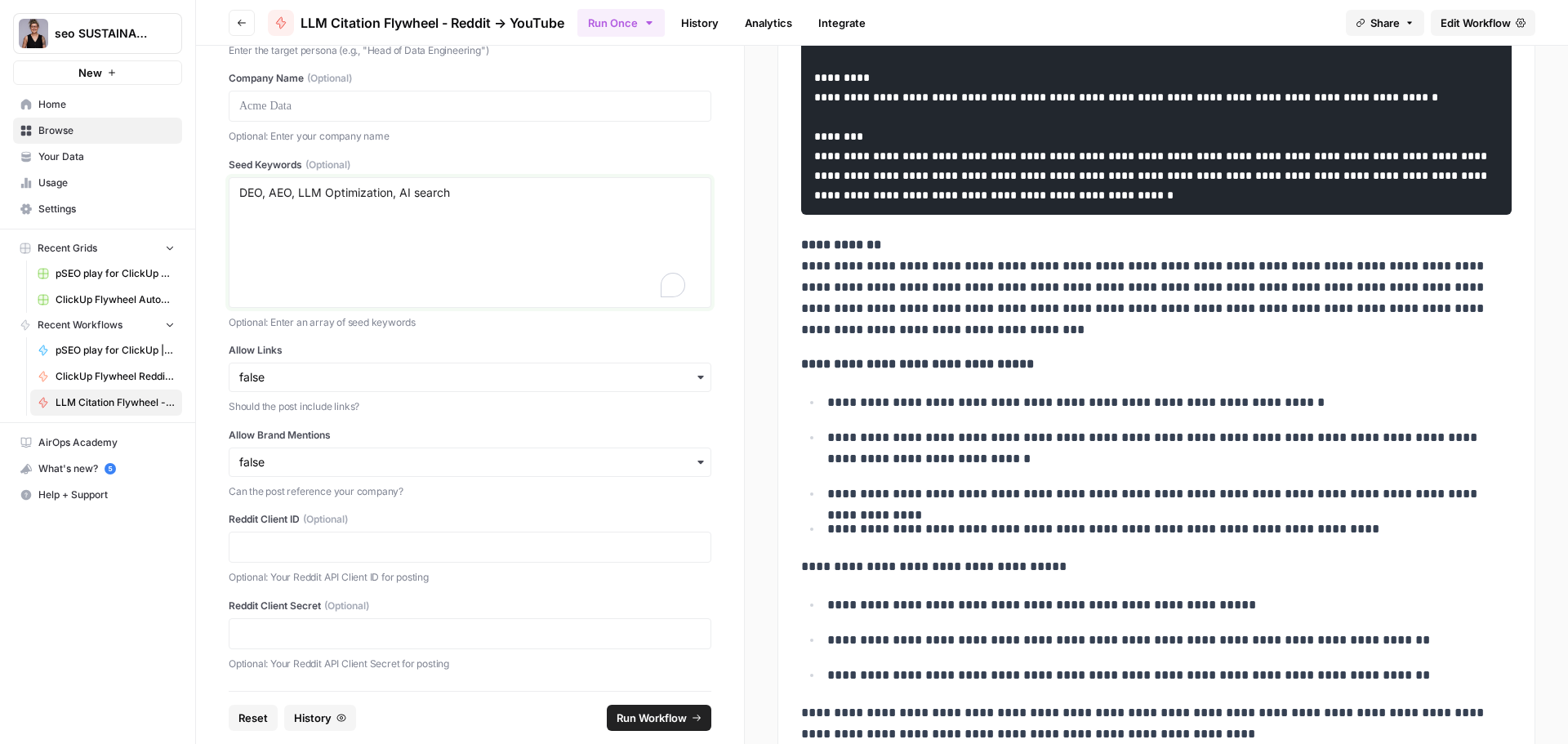
click at [244, 196] on textarea "DEO, AEO, LLM Optimization, AI search" at bounding box center [469, 242] width 461 height 116
type textarea "GEO, AEO, LLM Optimization, AI search"
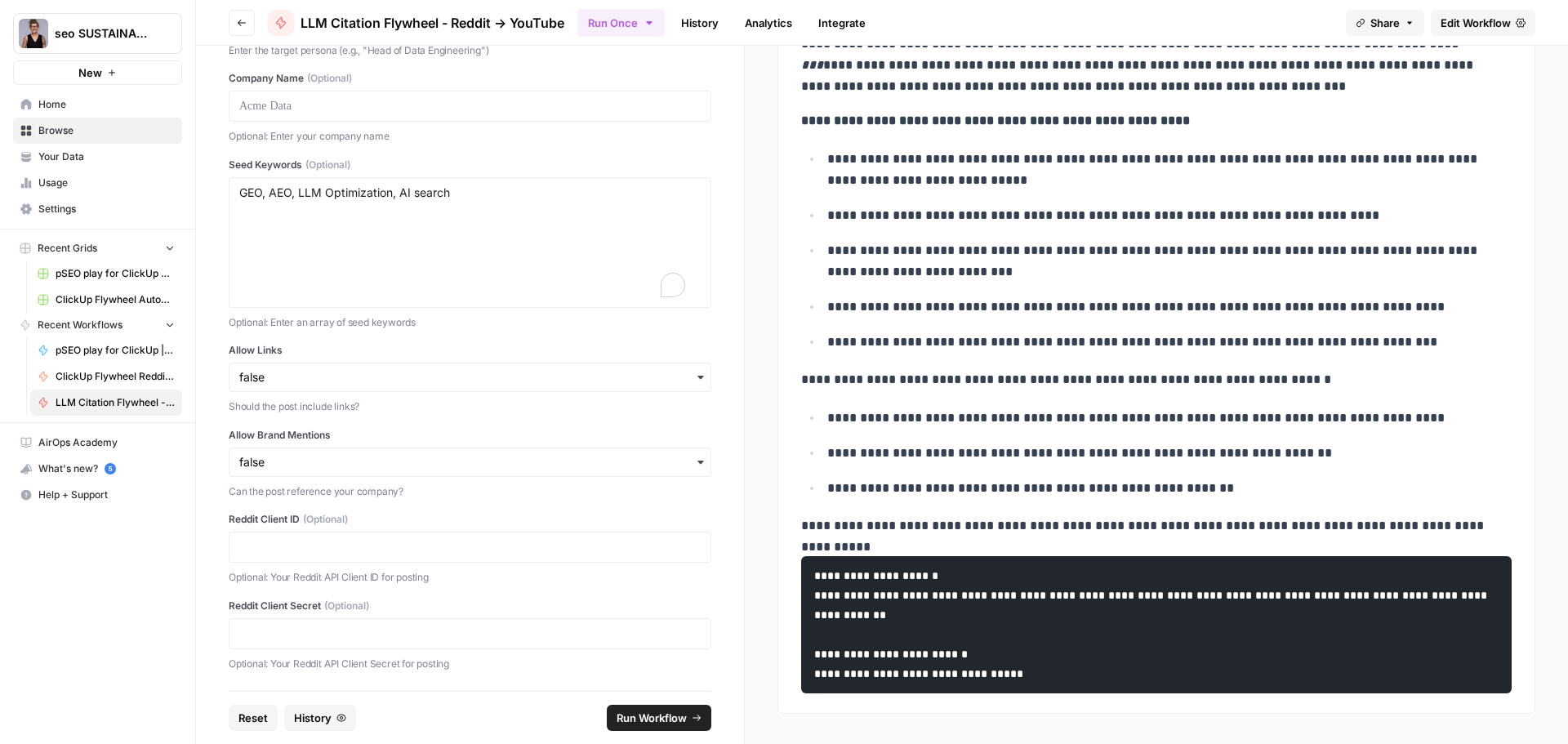
scroll to position [0, 0]
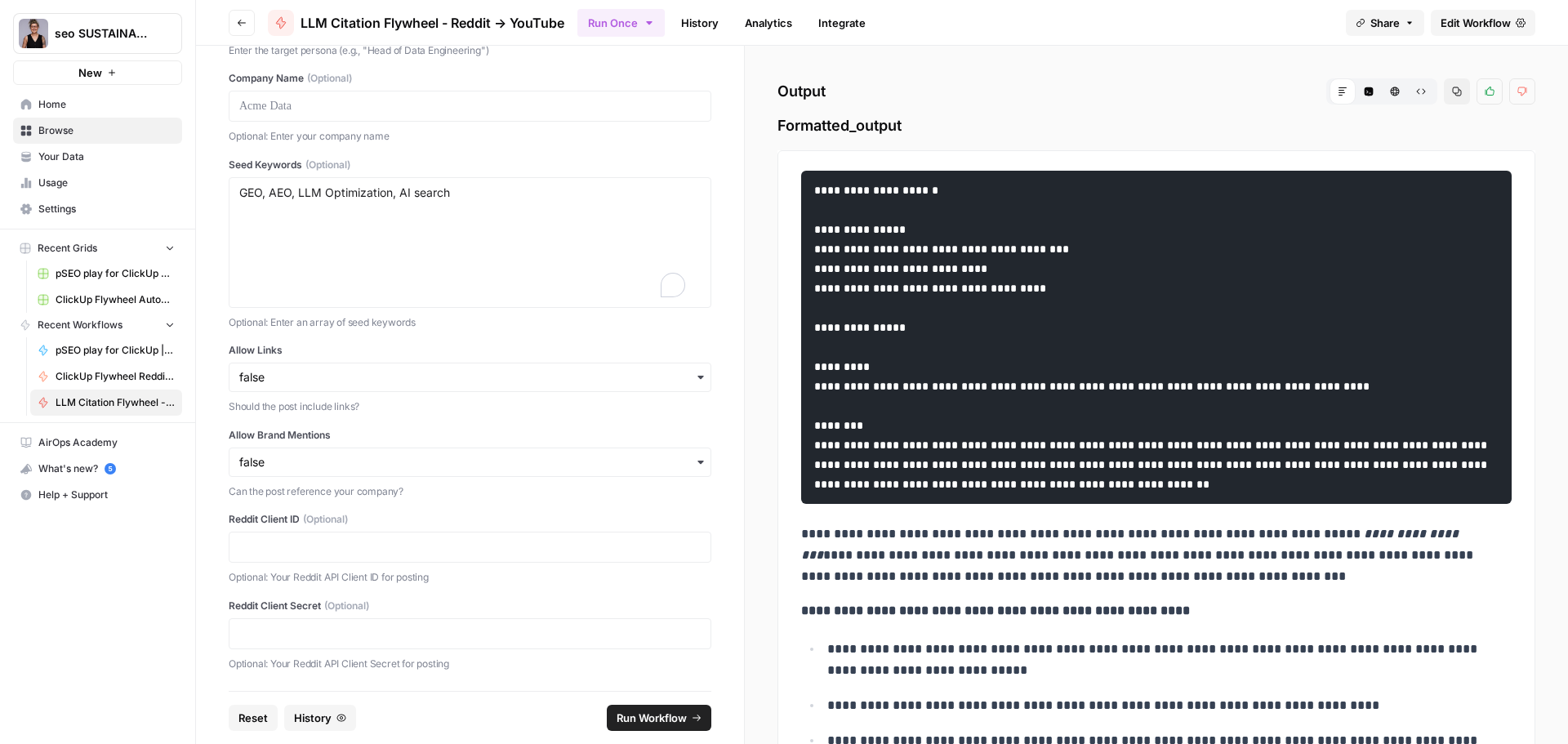
click at [1452, 19] on span "Edit Workflow" at bounding box center [1475, 23] width 70 height 17
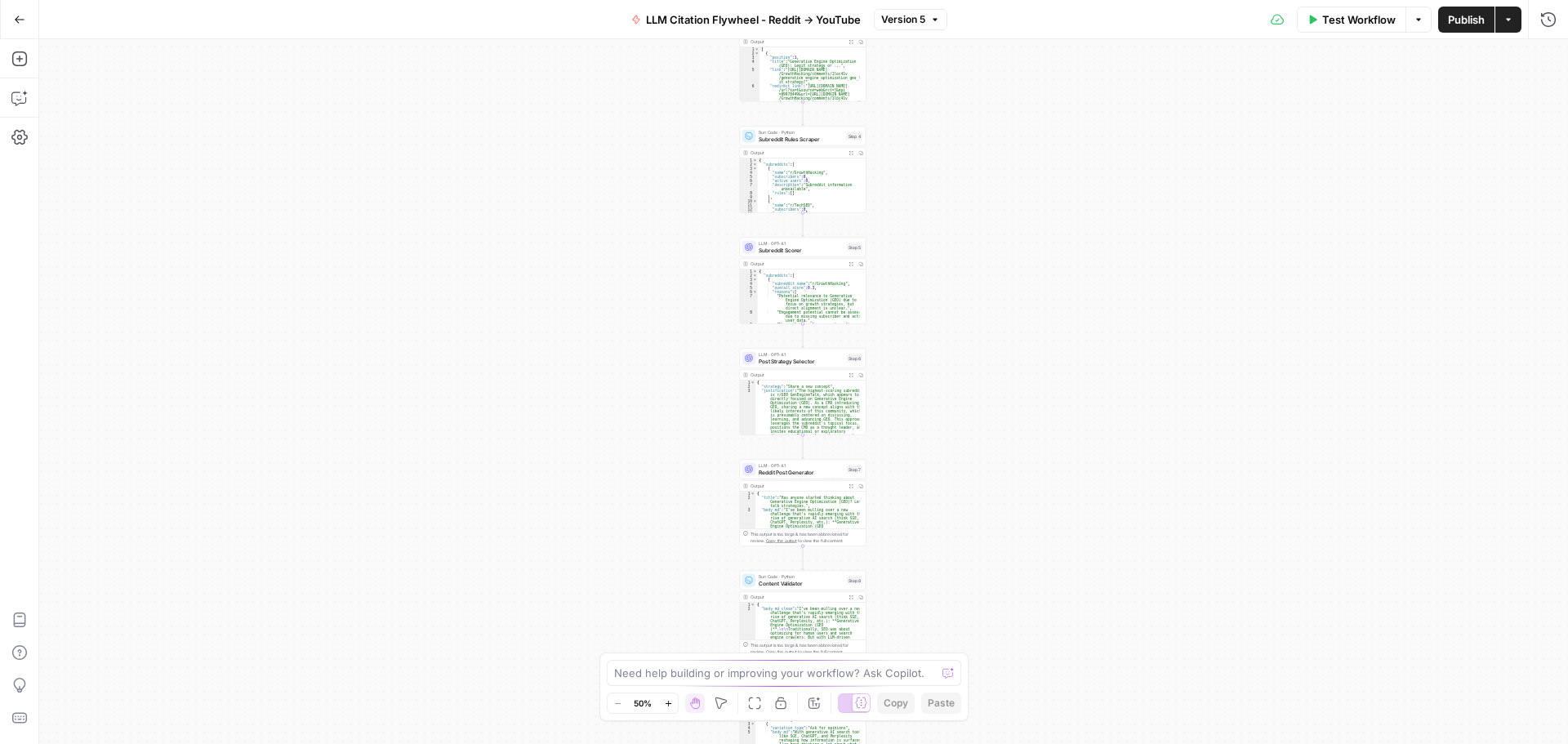
click at [511, 336] on div "Workflow Set Inputs Inputs LLM · GPT-4.1 Topic Normalizer Step 1 Output Expand …" at bounding box center [803, 391] width 1529 height 705
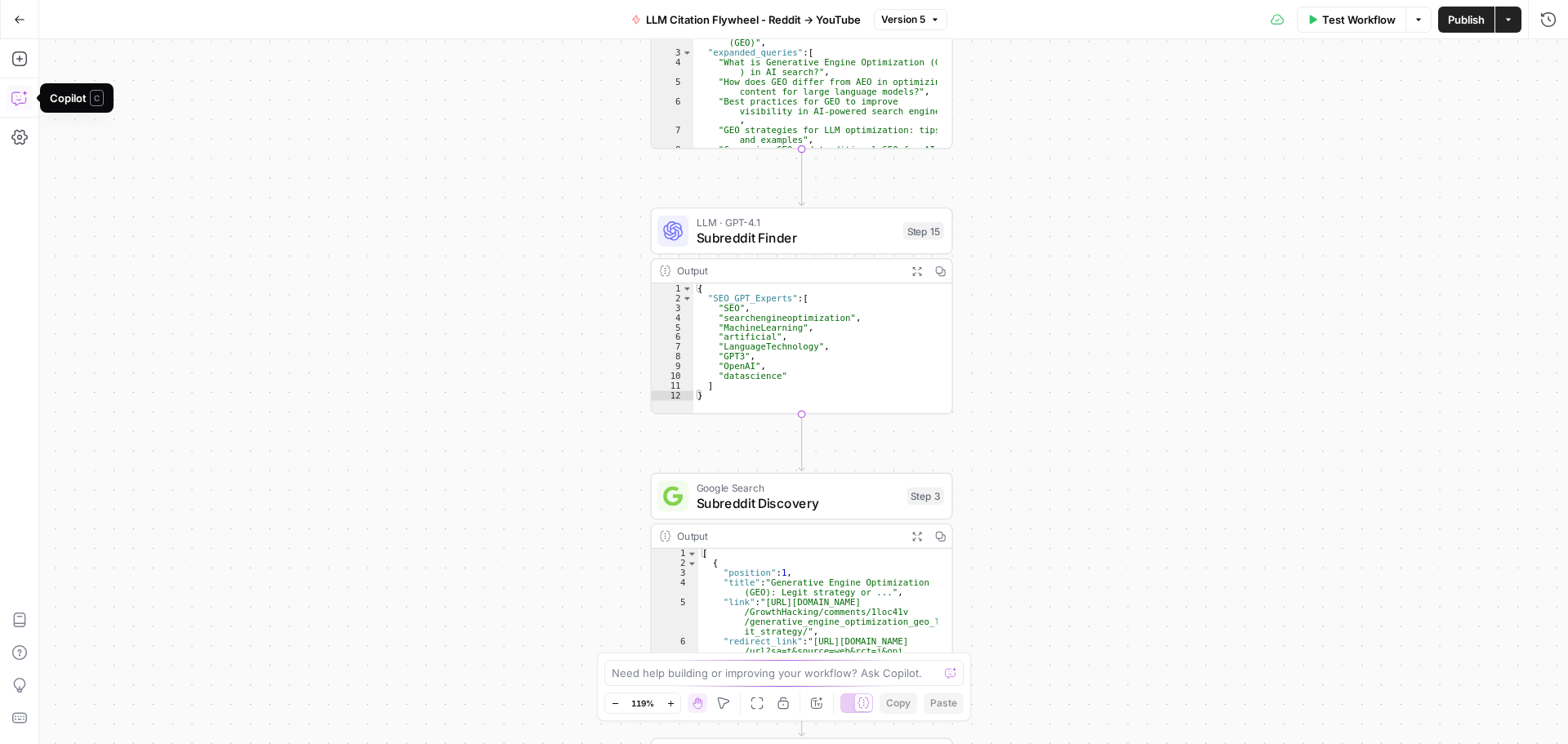
click at [18, 97] on icon "button" at bounding box center [19, 98] width 17 height 17
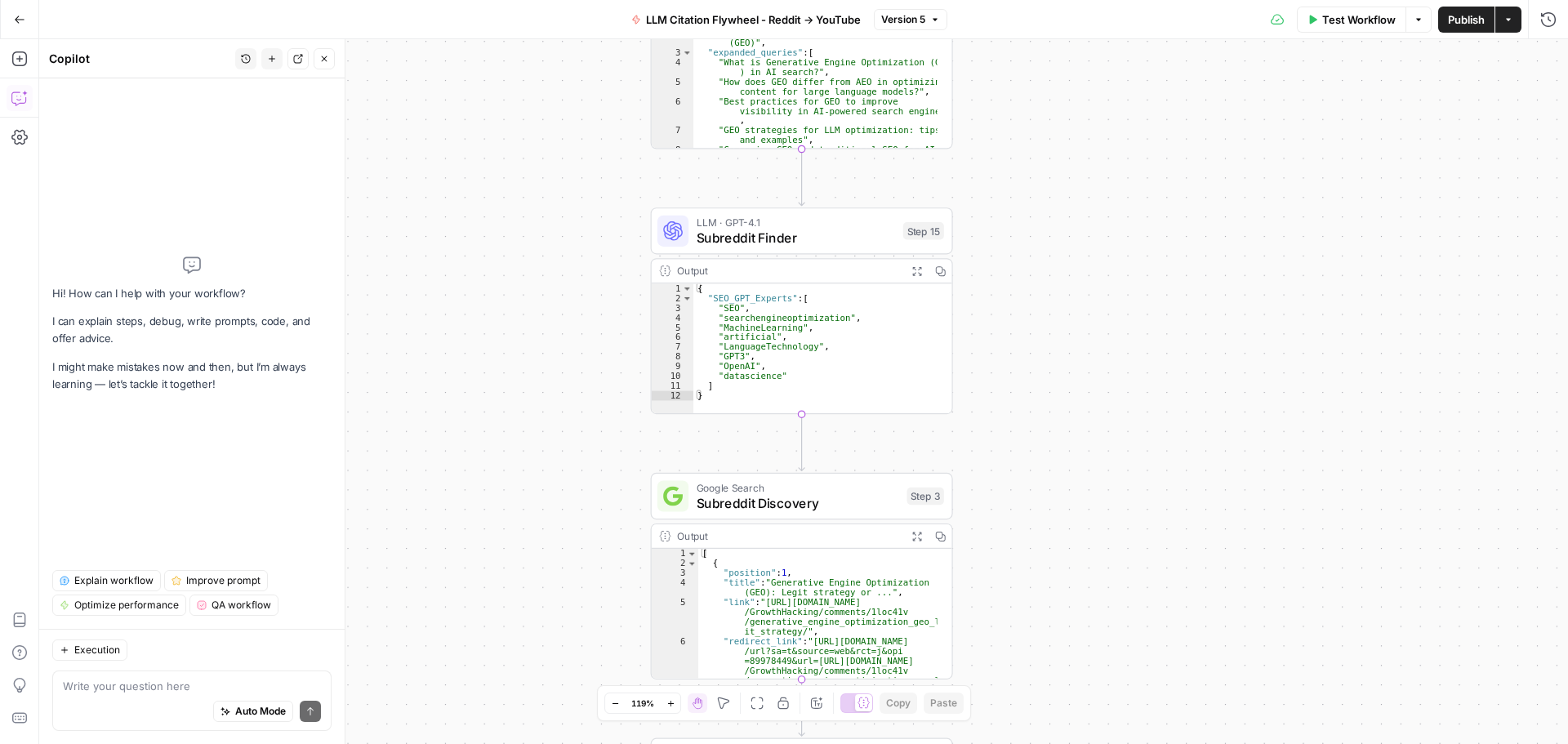
click at [104, 688] on textarea at bounding box center [192, 685] width 258 height 17
type textarea "whe"
click at [16, 60] on icon "button" at bounding box center [19, 59] width 17 height 17
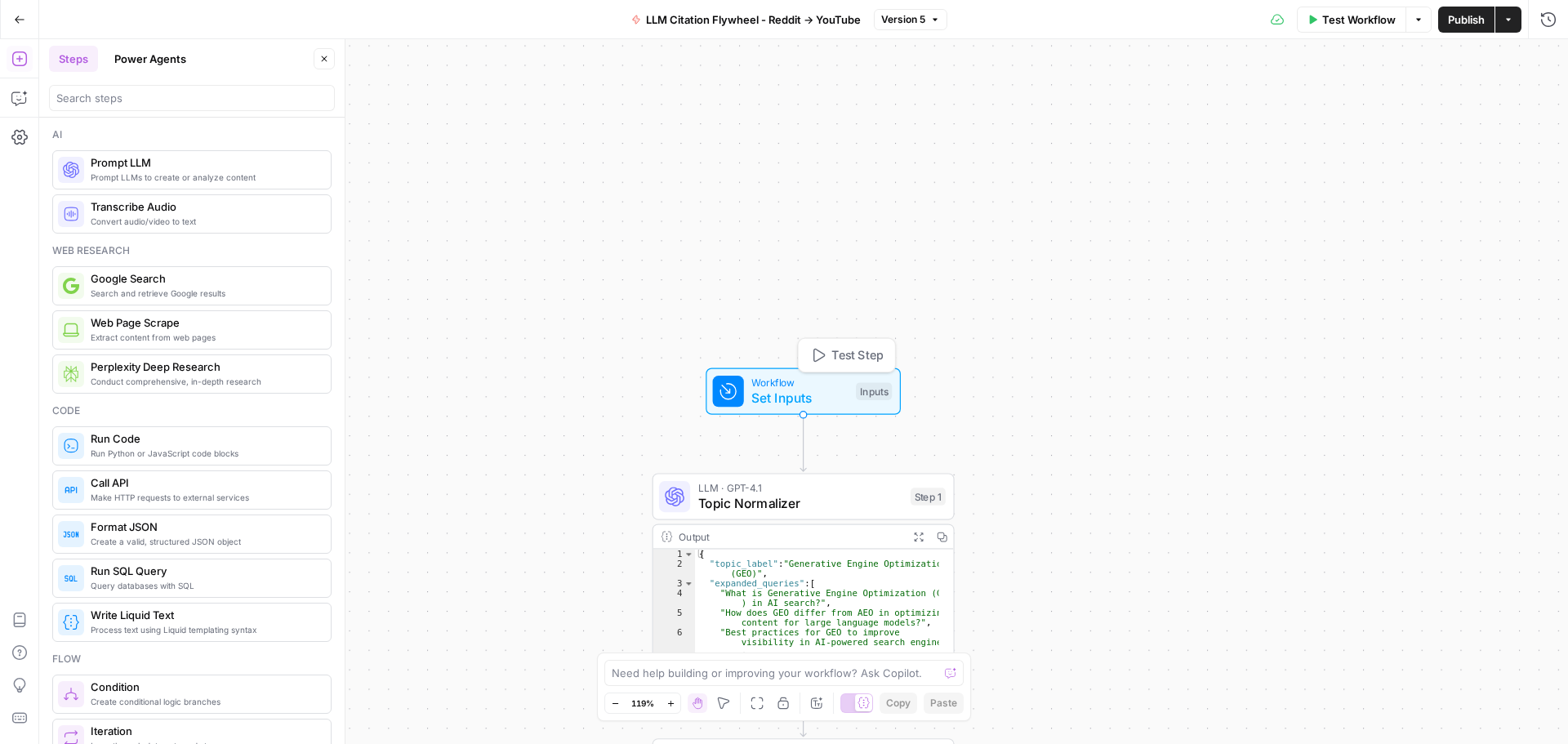
click at [790, 387] on span "Workflow" at bounding box center [799, 383] width 96 height 16
click at [794, 397] on span "Set Inputs" at bounding box center [799, 398] width 96 height 19
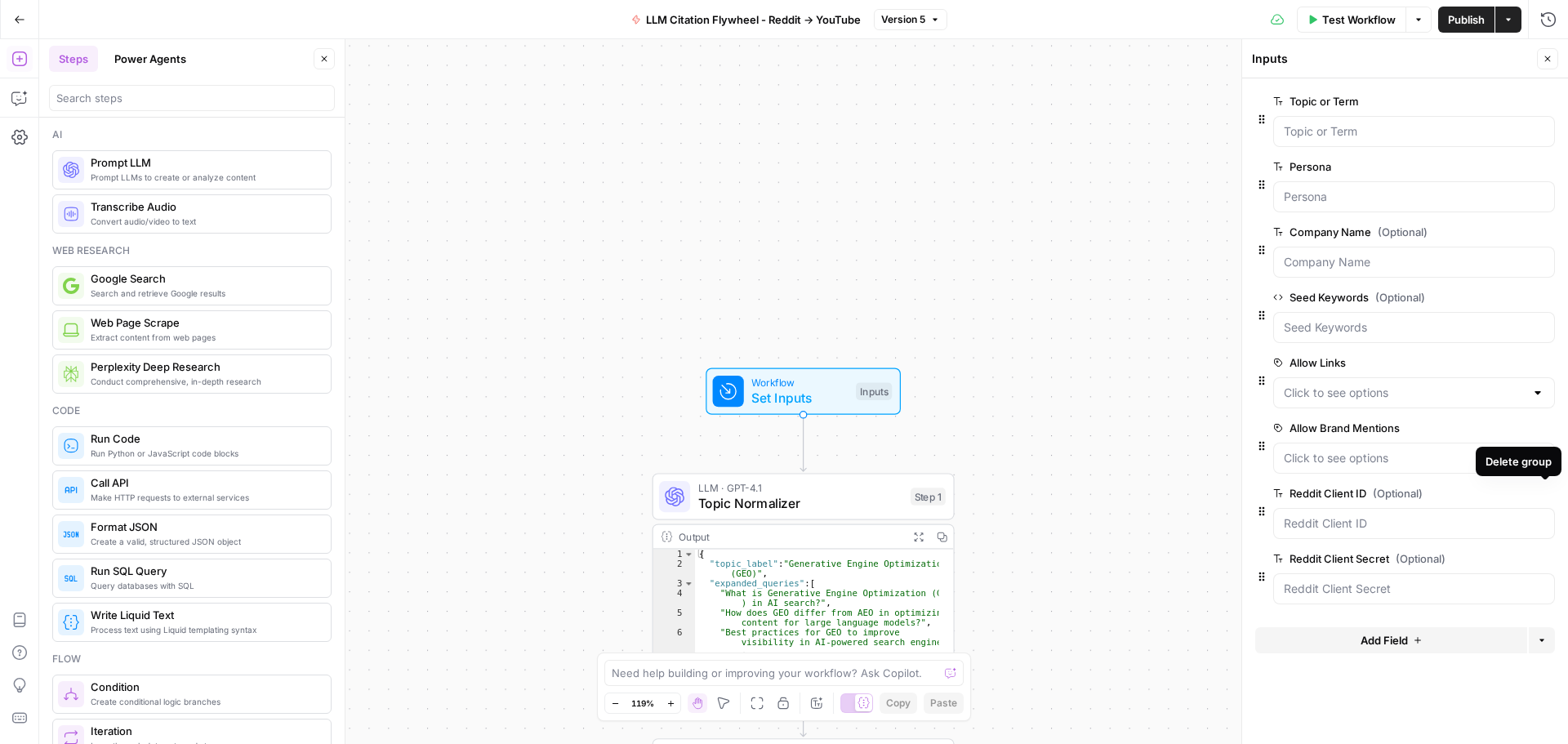
click at [1547, 491] on icon "button" at bounding box center [1544, 493] width 8 height 8
click at [1544, 497] on icon "button" at bounding box center [1545, 494] width 9 height 9
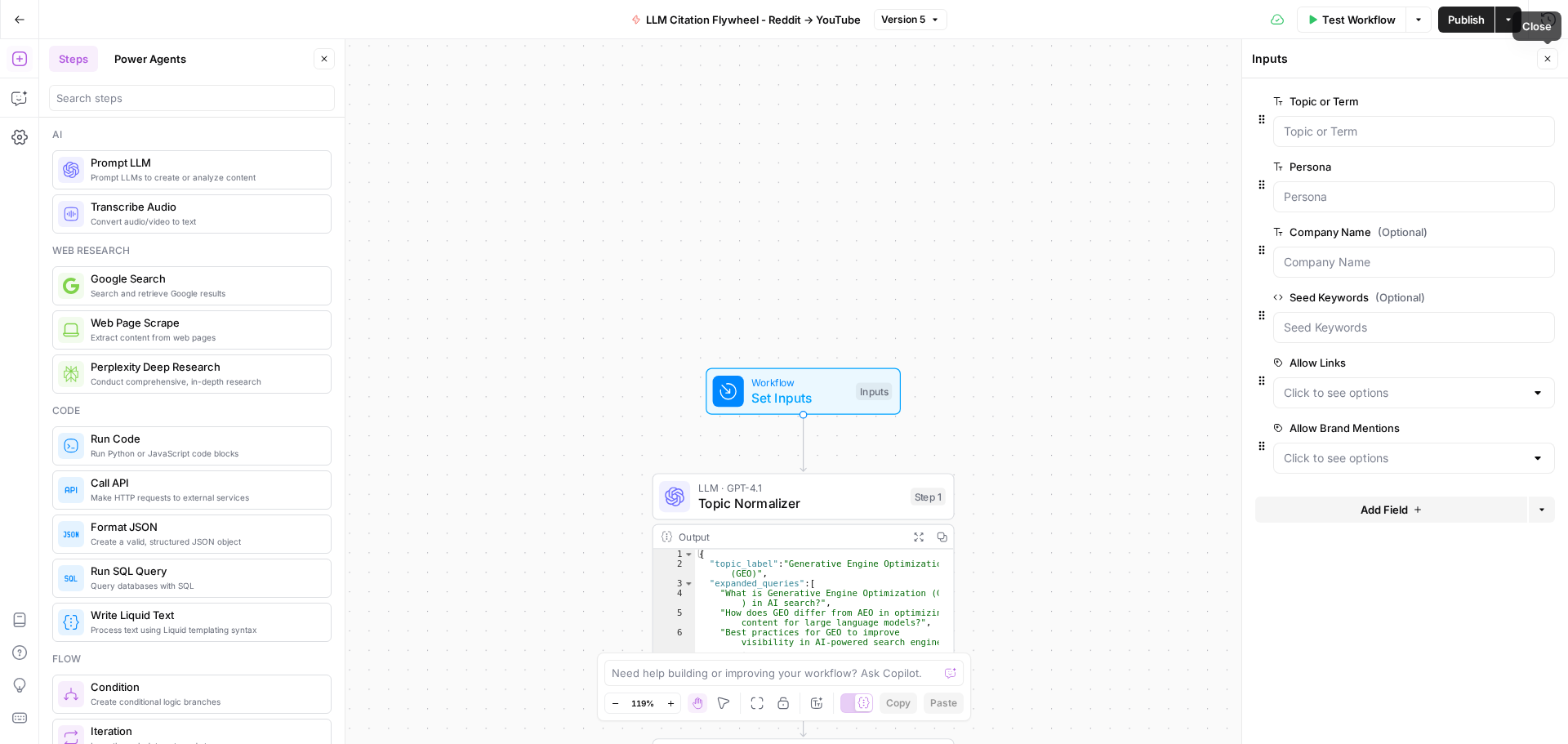
click at [1550, 60] on icon "button" at bounding box center [1547, 59] width 10 height 10
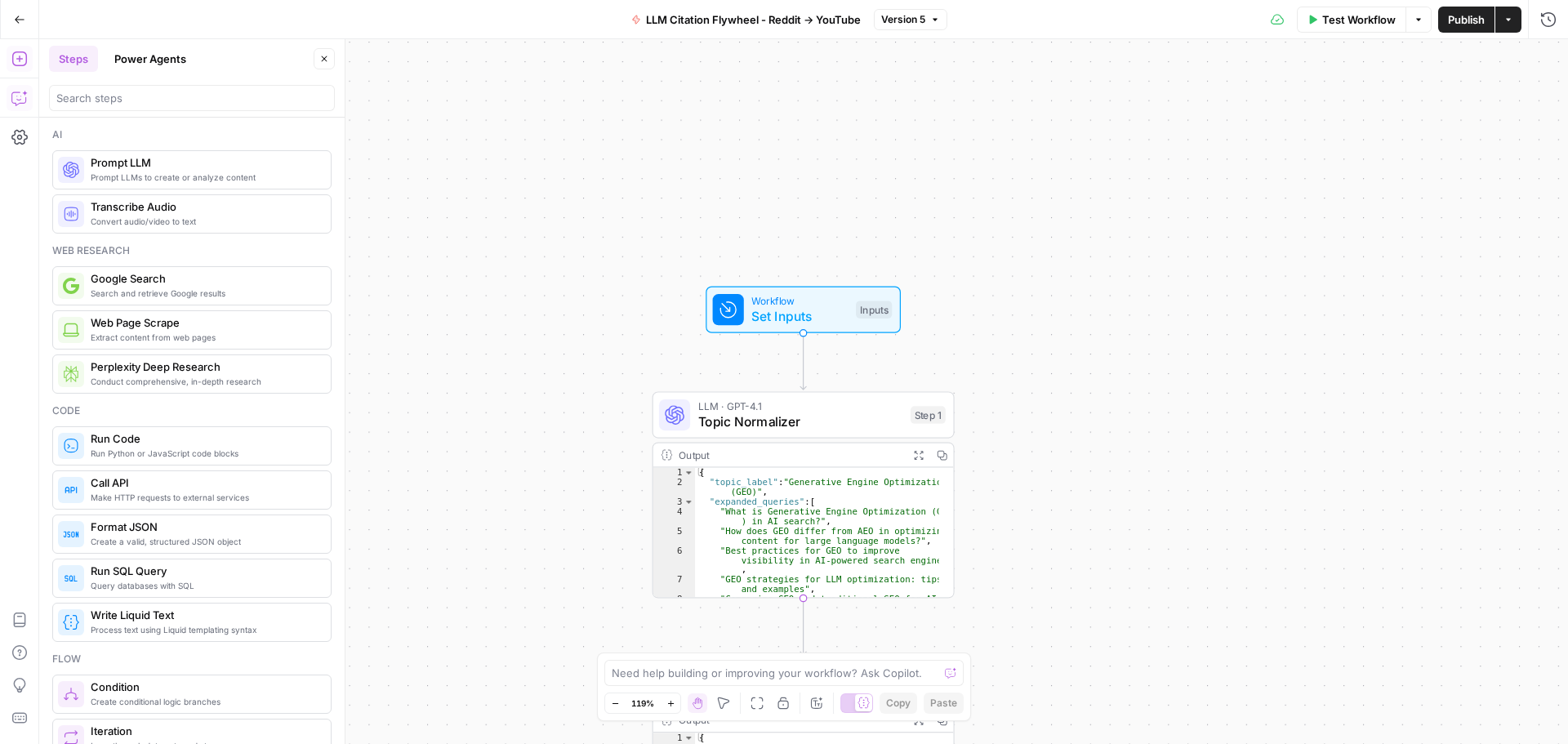
click at [23, 105] on icon "button" at bounding box center [19, 98] width 17 height 17
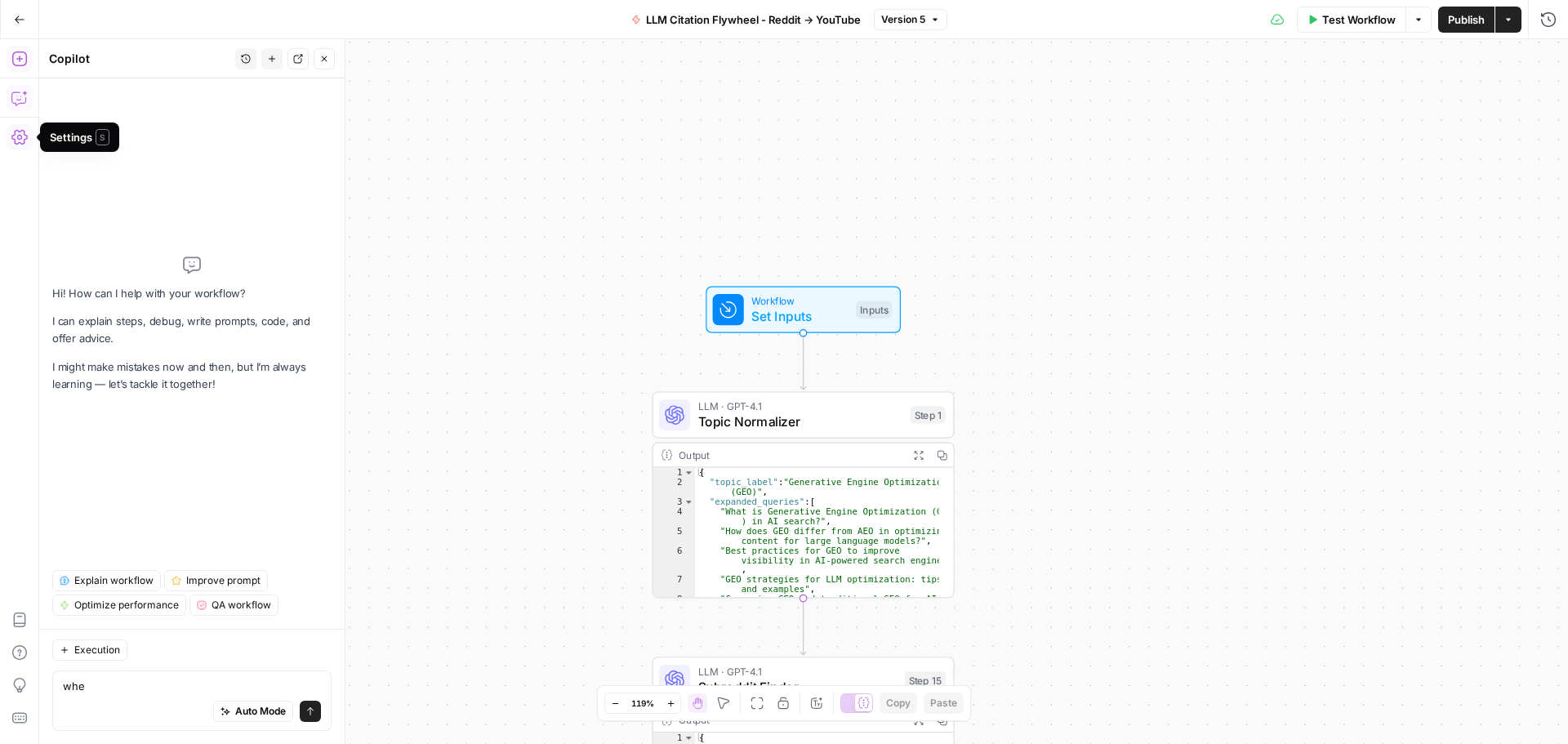
click at [94, 685] on textarea "whe" at bounding box center [192, 685] width 258 height 17
type textarea "w"
drag, startPoint x: 162, startPoint y: 692, endPoint x: 128, endPoint y: 668, distance: 41.6
drag, startPoint x: 128, startPoint y: 668, endPoint x: 164, endPoint y: 684, distance: 39.4
click at [290, 684] on textarea "I want to add an input of who is writing" at bounding box center [192, 685] width 258 height 17
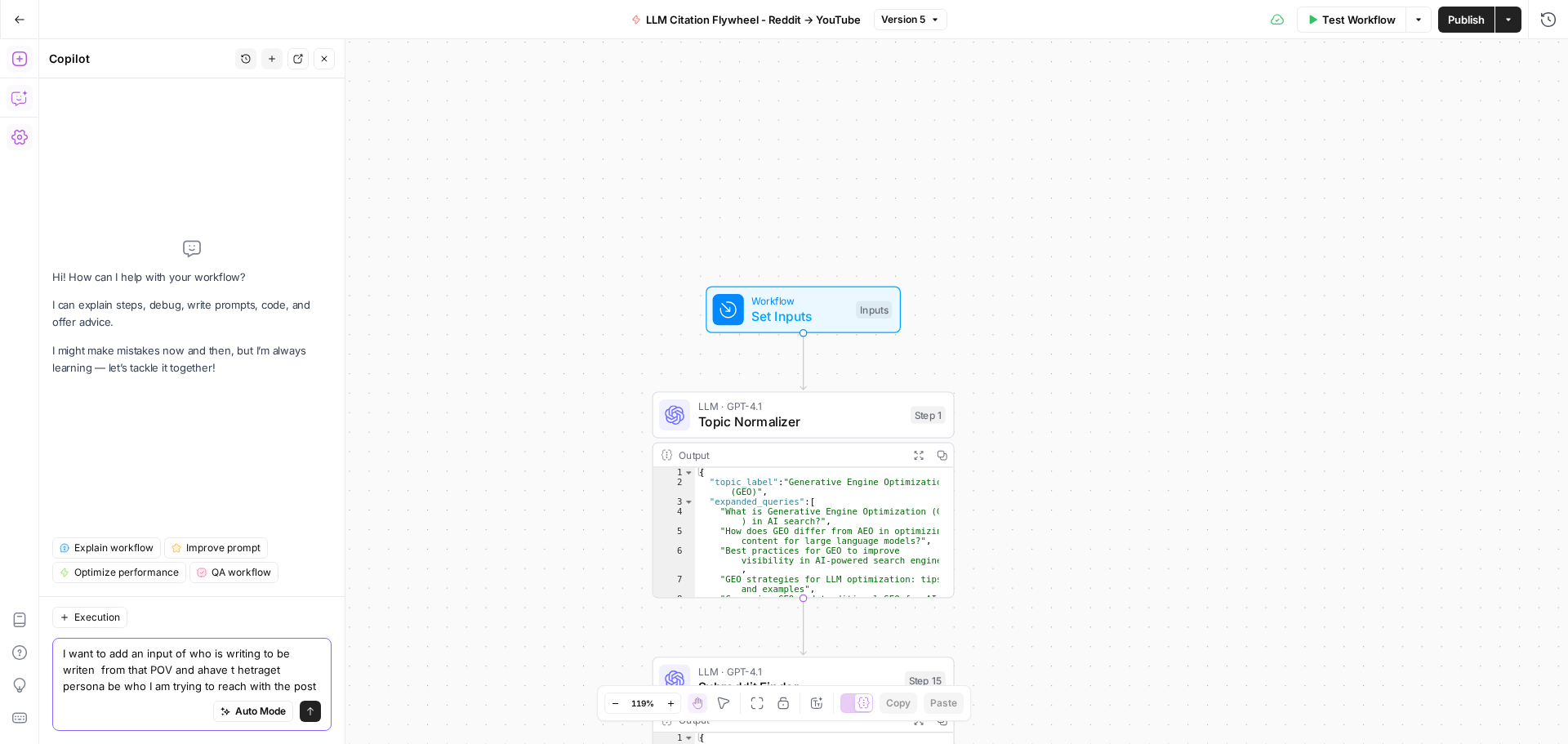
drag, startPoint x: 230, startPoint y: 671, endPoint x: 178, endPoint y: 665, distance: 52.3
click at [178, 665] on textarea "I want to add an input of who is writing to be writen from that POV and ahave t…" at bounding box center [192, 670] width 258 height 49
click at [204, 672] on textarea "I want to add an input of who is writing to be writen from that POV and a have …" at bounding box center [192, 670] width 258 height 49
click at [210, 670] on textarea "I want to add an input of who is writing to be writen from that POV and a have …" at bounding box center [192, 670] width 258 height 49
type textarea "I want to add an input of who is writing to be written from that POV and a have…"
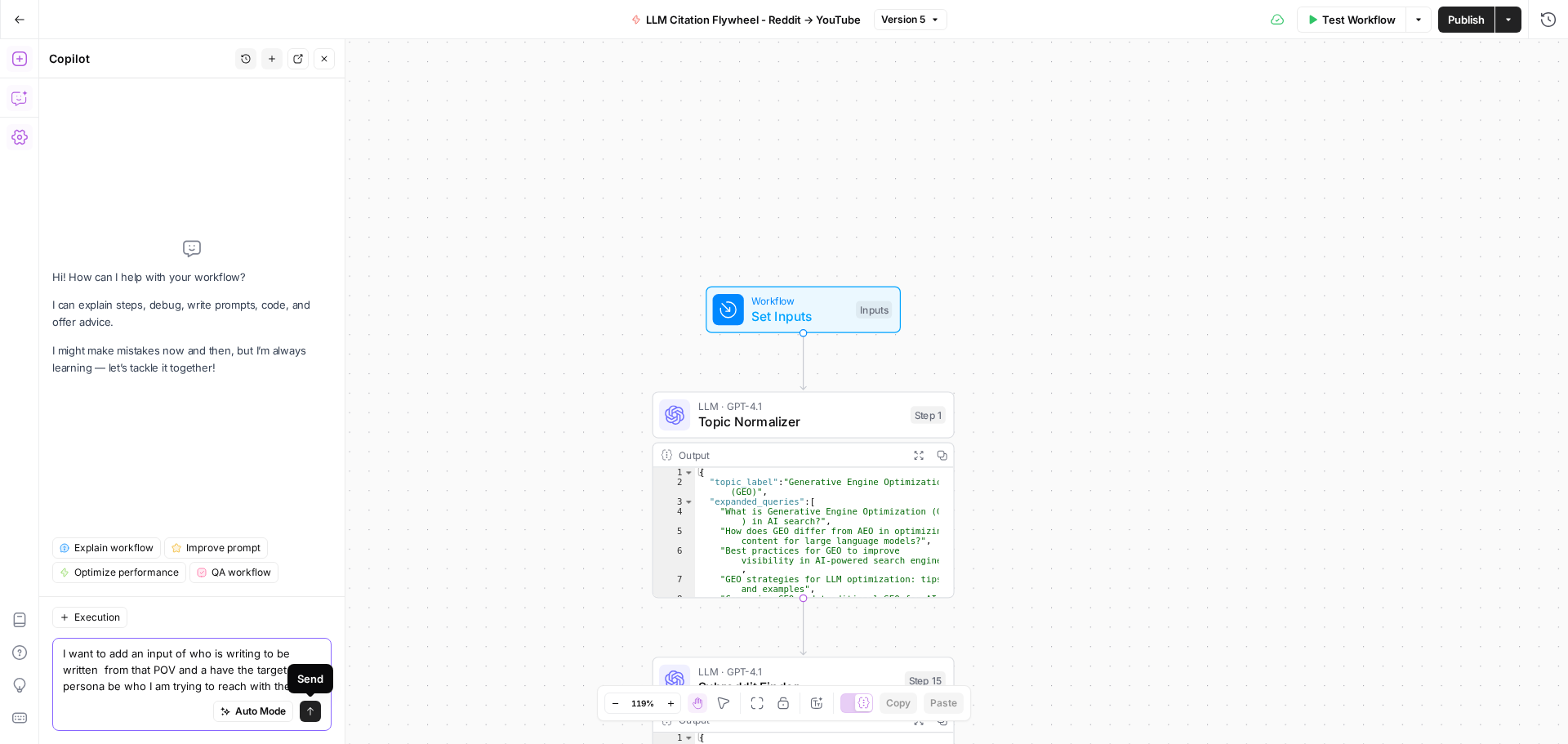
click at [312, 715] on icon "submit" at bounding box center [310, 711] width 10 height 10
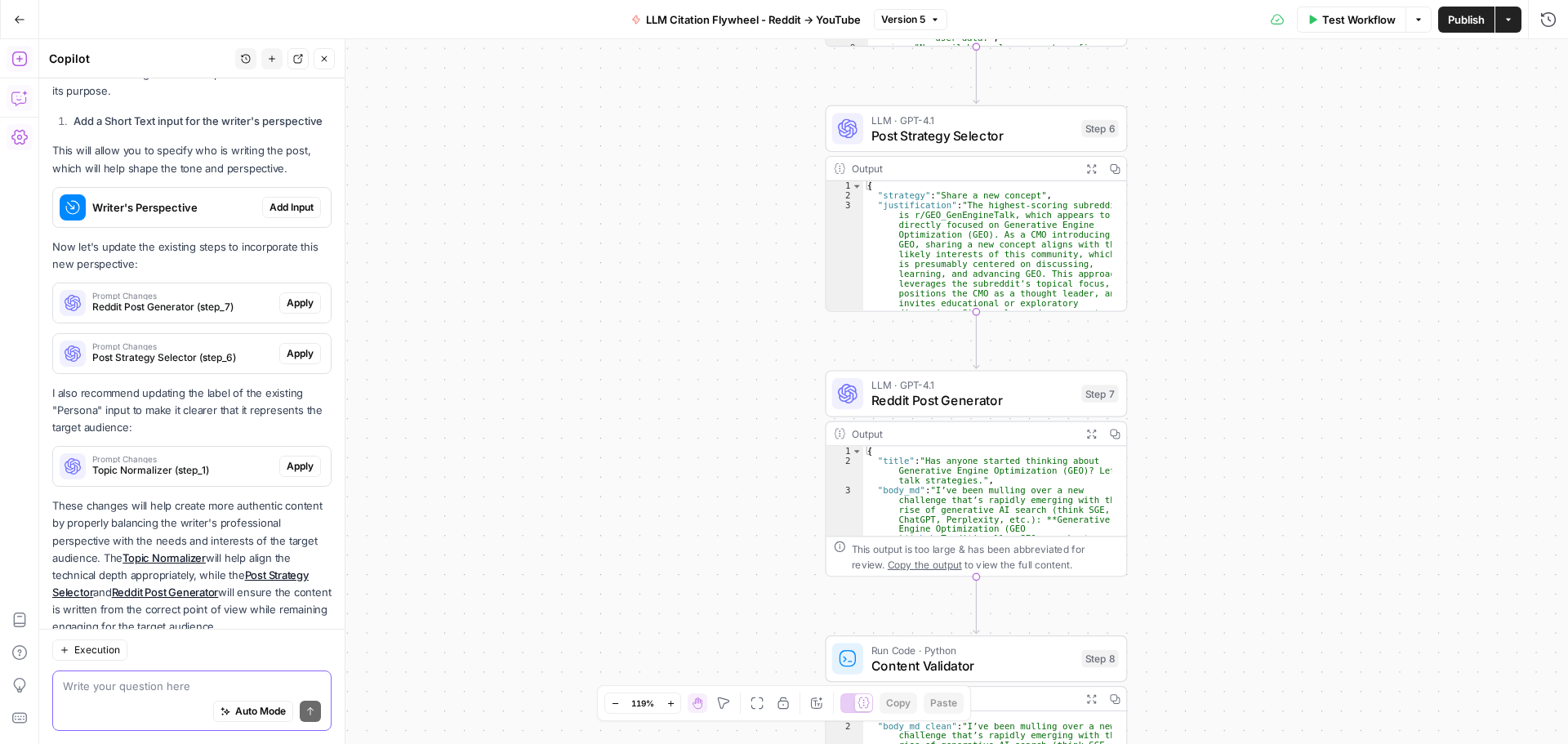
scroll to position [313, 0]
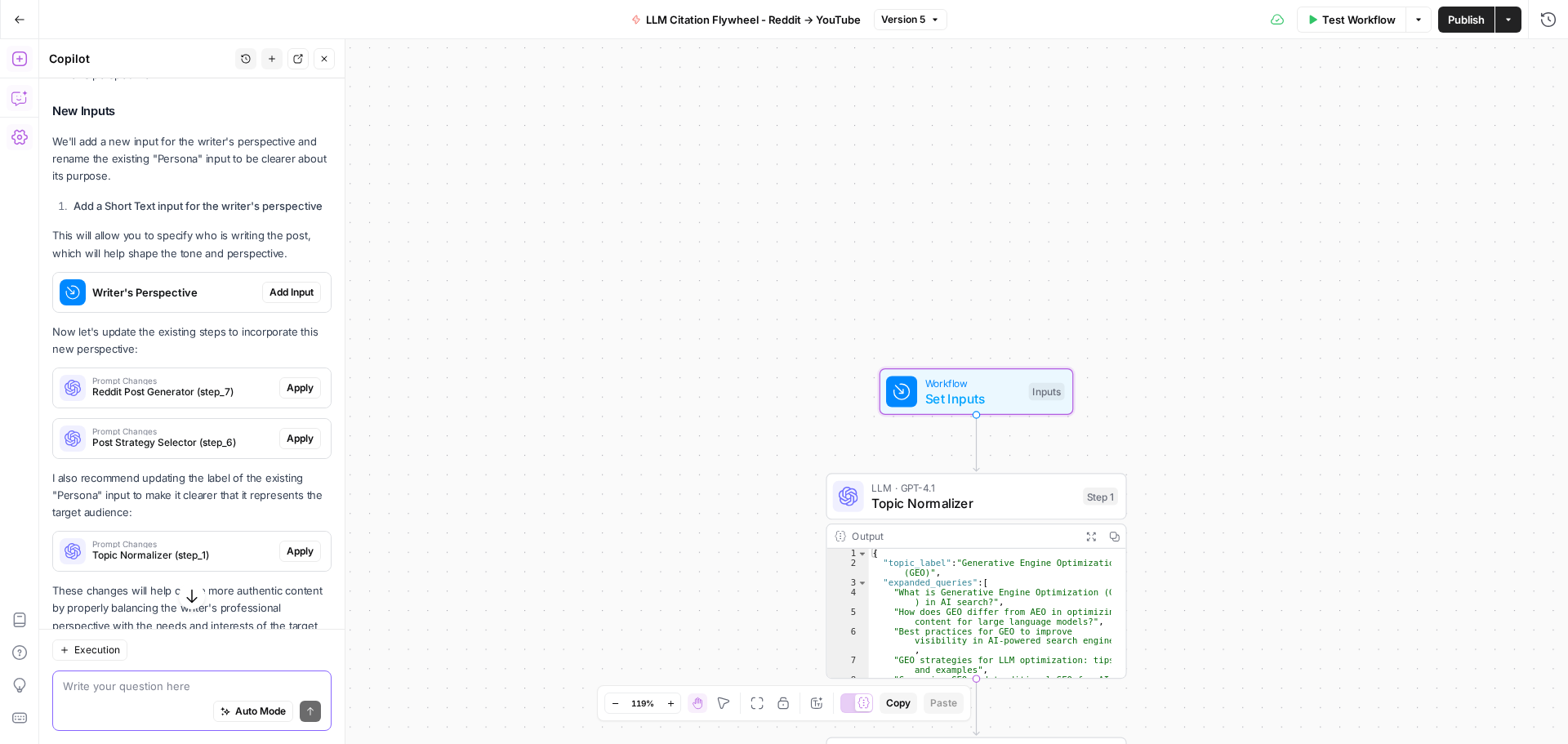
click at [270, 299] on span "Add Input" at bounding box center [291, 292] width 44 height 15
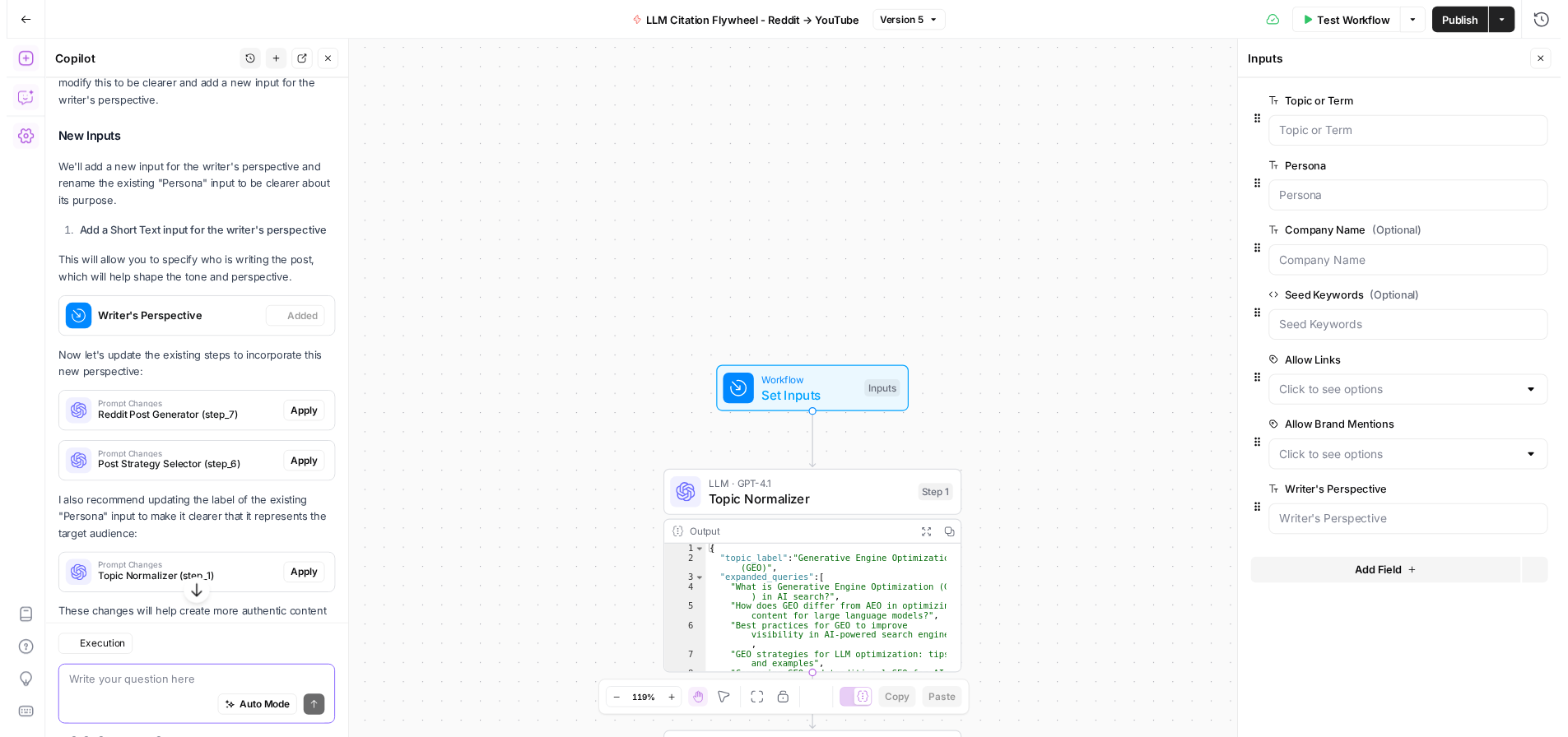
scroll to position [342, 0]
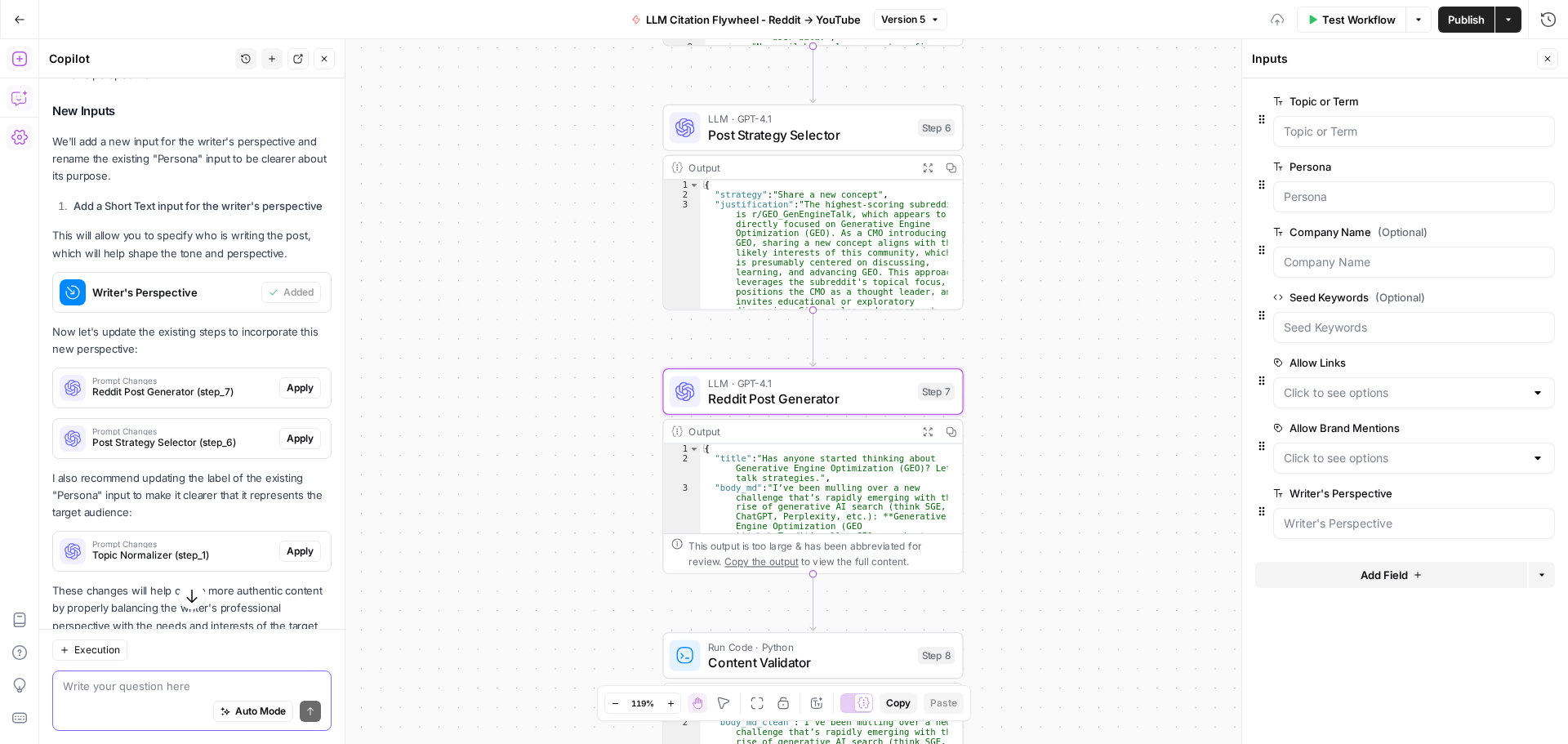
click at [287, 396] on span "Apply" at bounding box center [300, 388] width 27 height 15
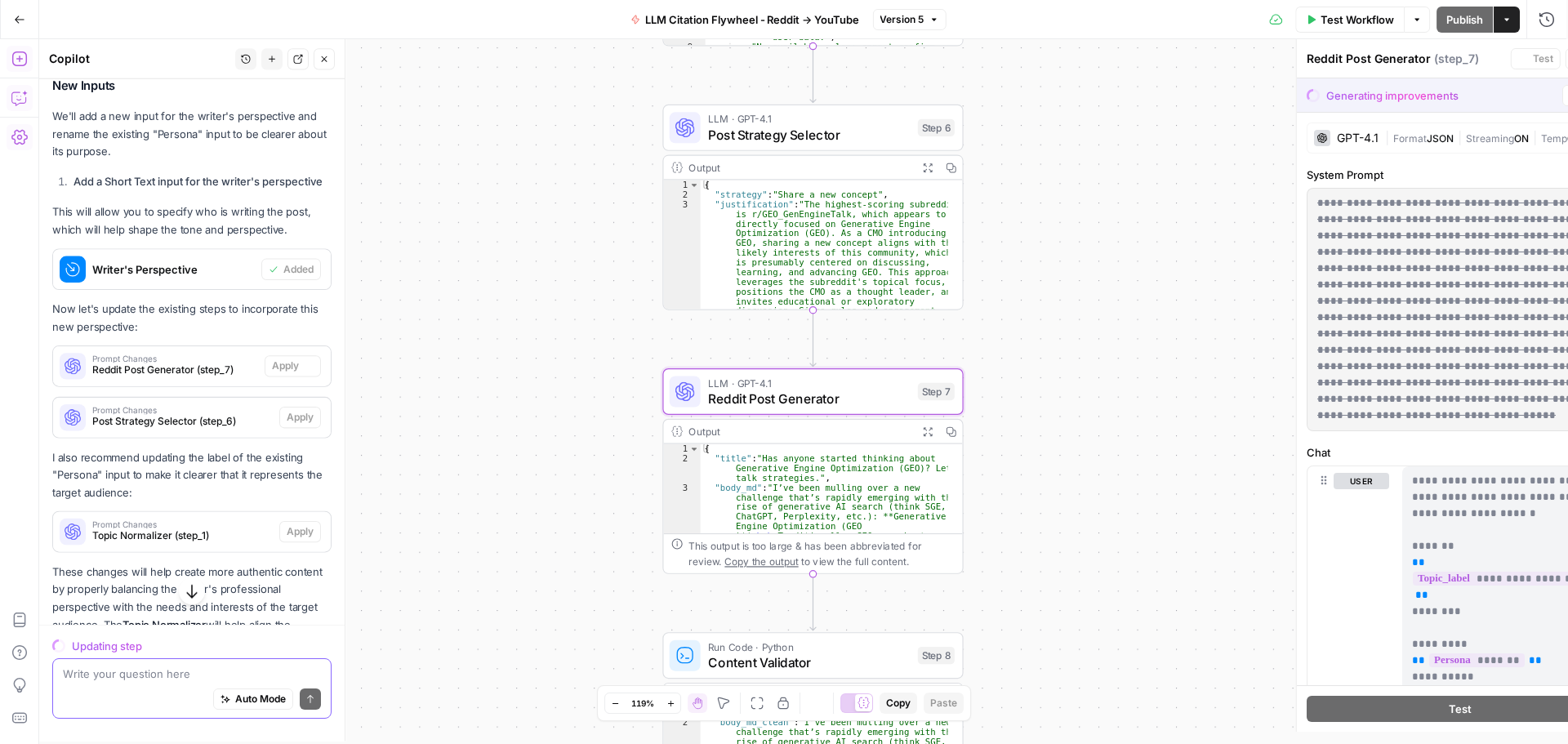
scroll to position [313, 0]
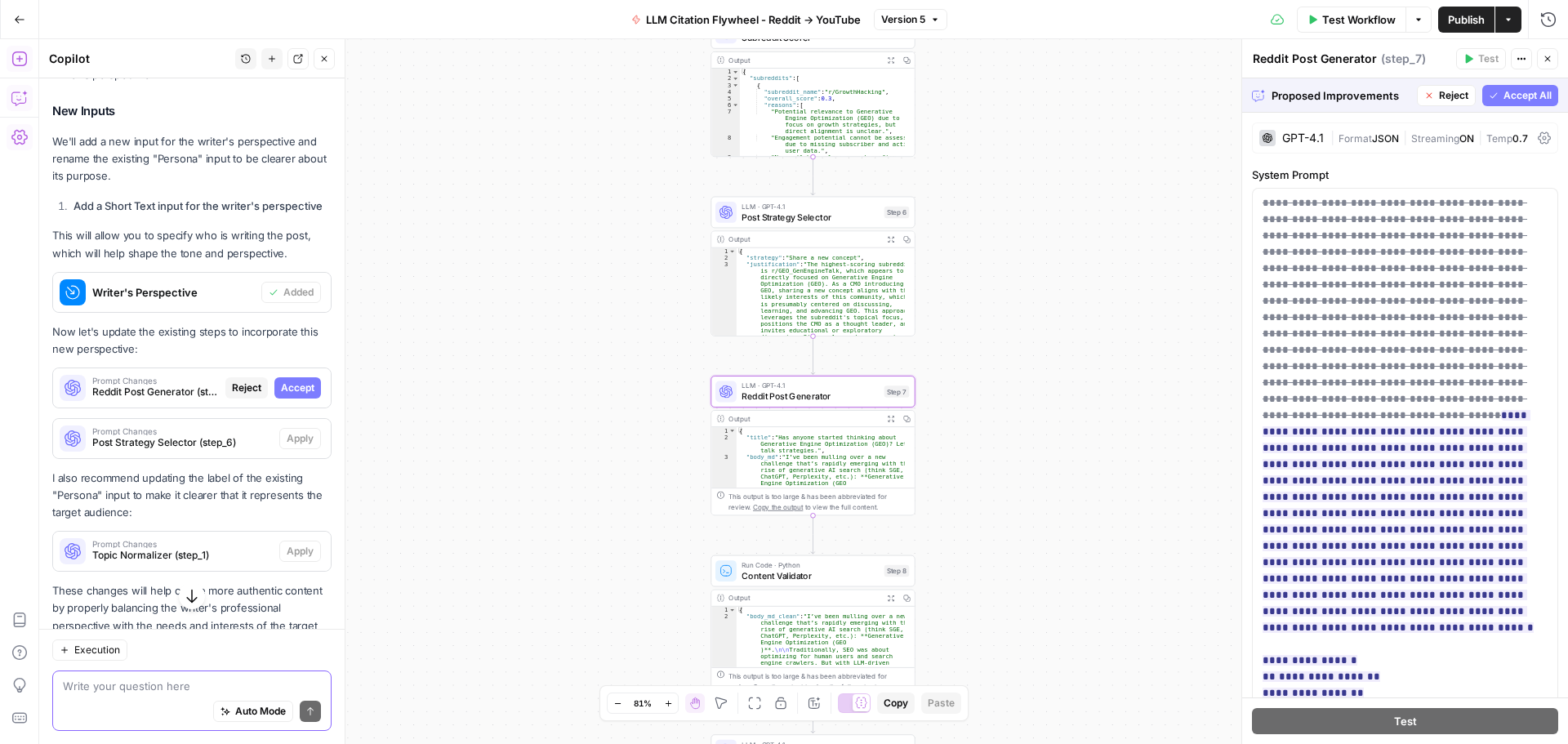
click at [281, 396] on span "Accept" at bounding box center [298, 388] width 33 height 15
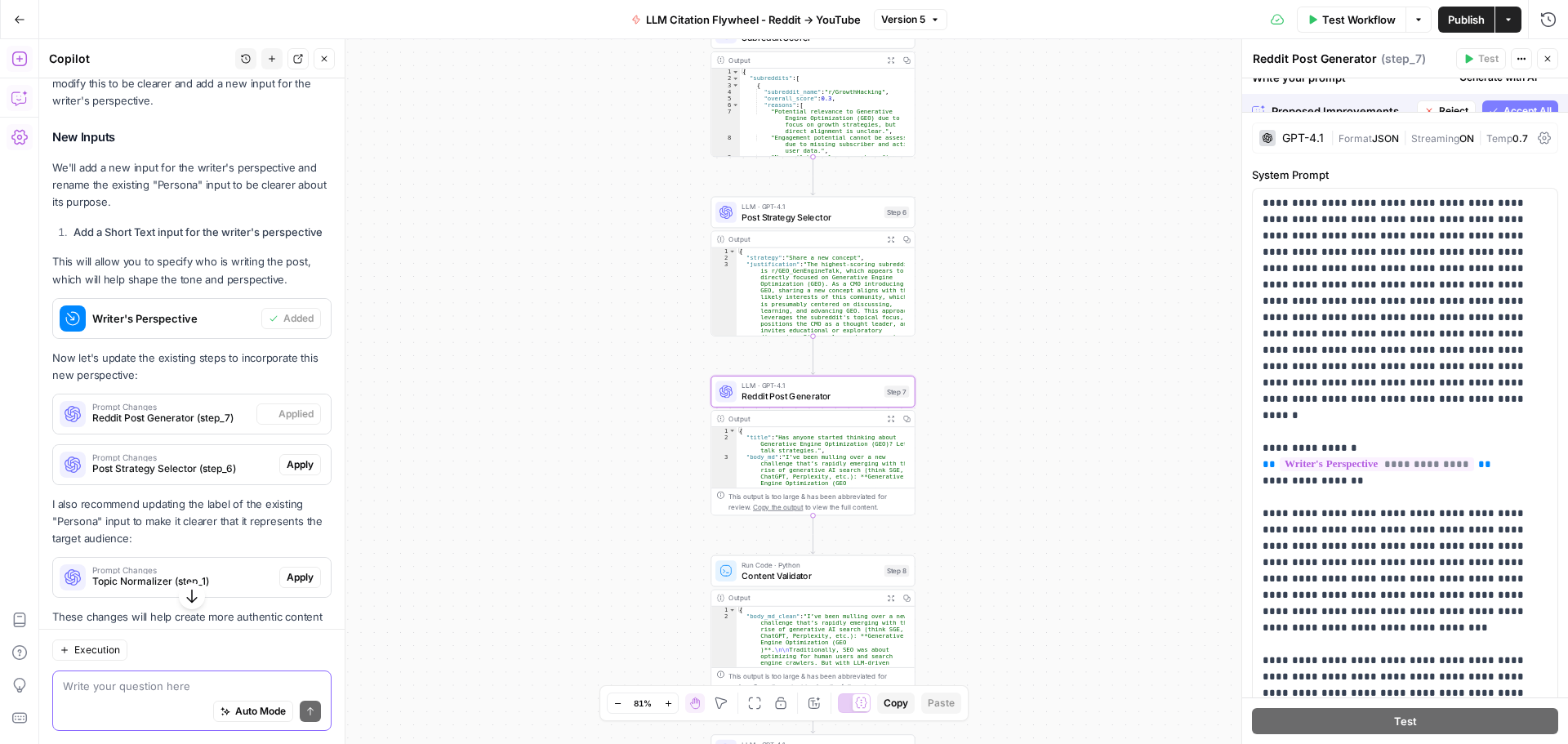
scroll to position [340, 0]
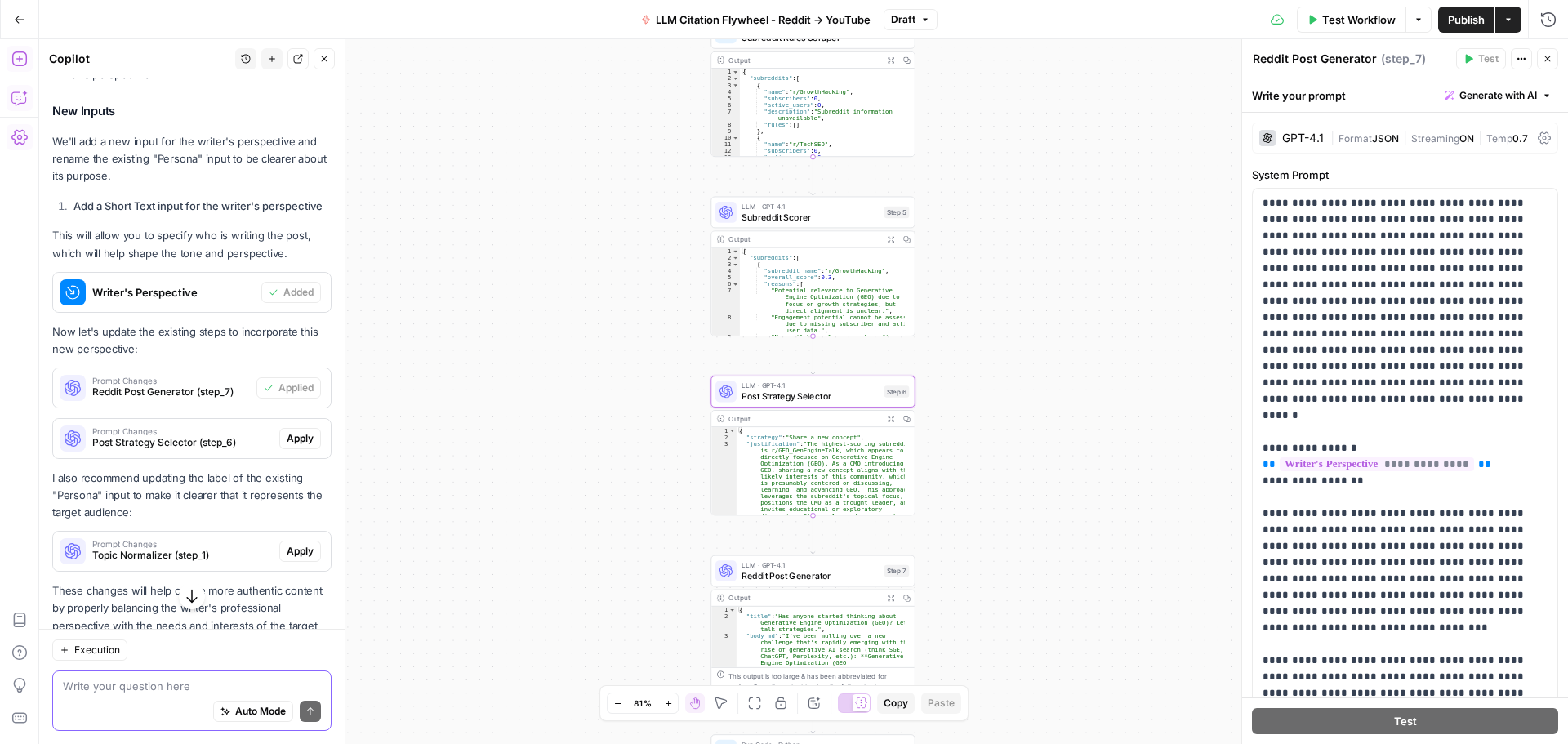
click at [287, 446] on span "Apply" at bounding box center [300, 439] width 27 height 15
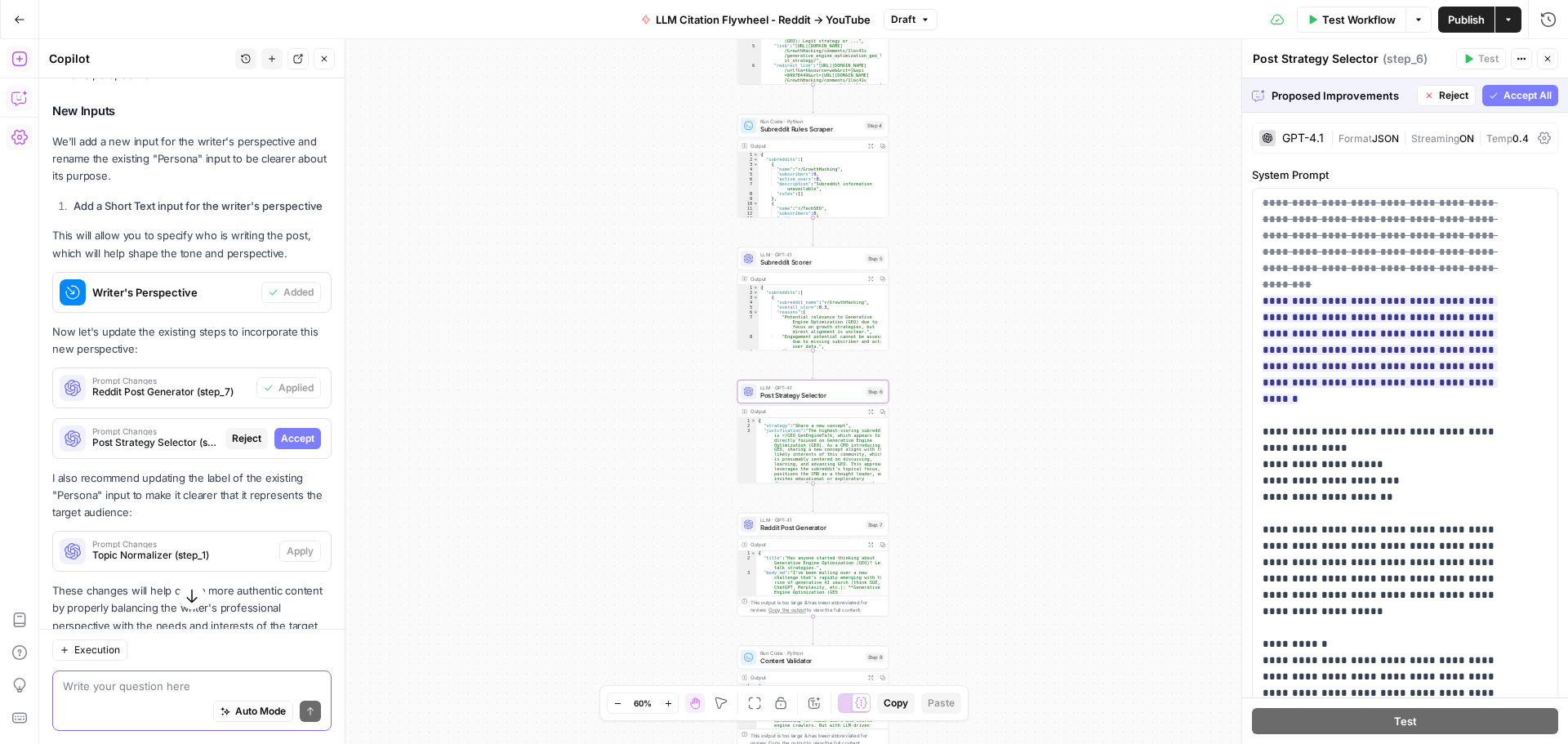
click at [284, 446] on span "Accept" at bounding box center [298, 439] width 33 height 15
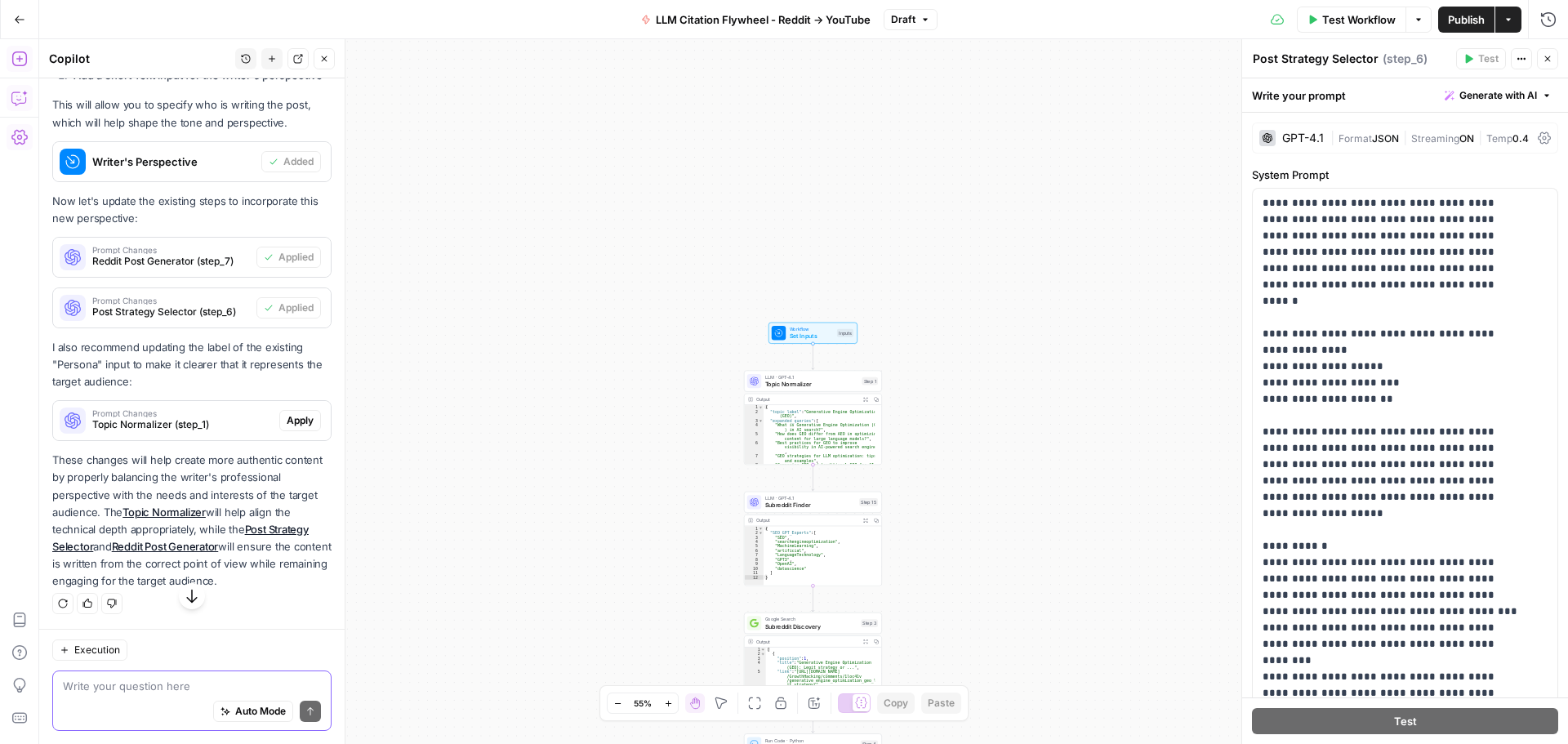
scroll to position [503, 0]
click at [291, 425] on span "Apply" at bounding box center [300, 420] width 27 height 15
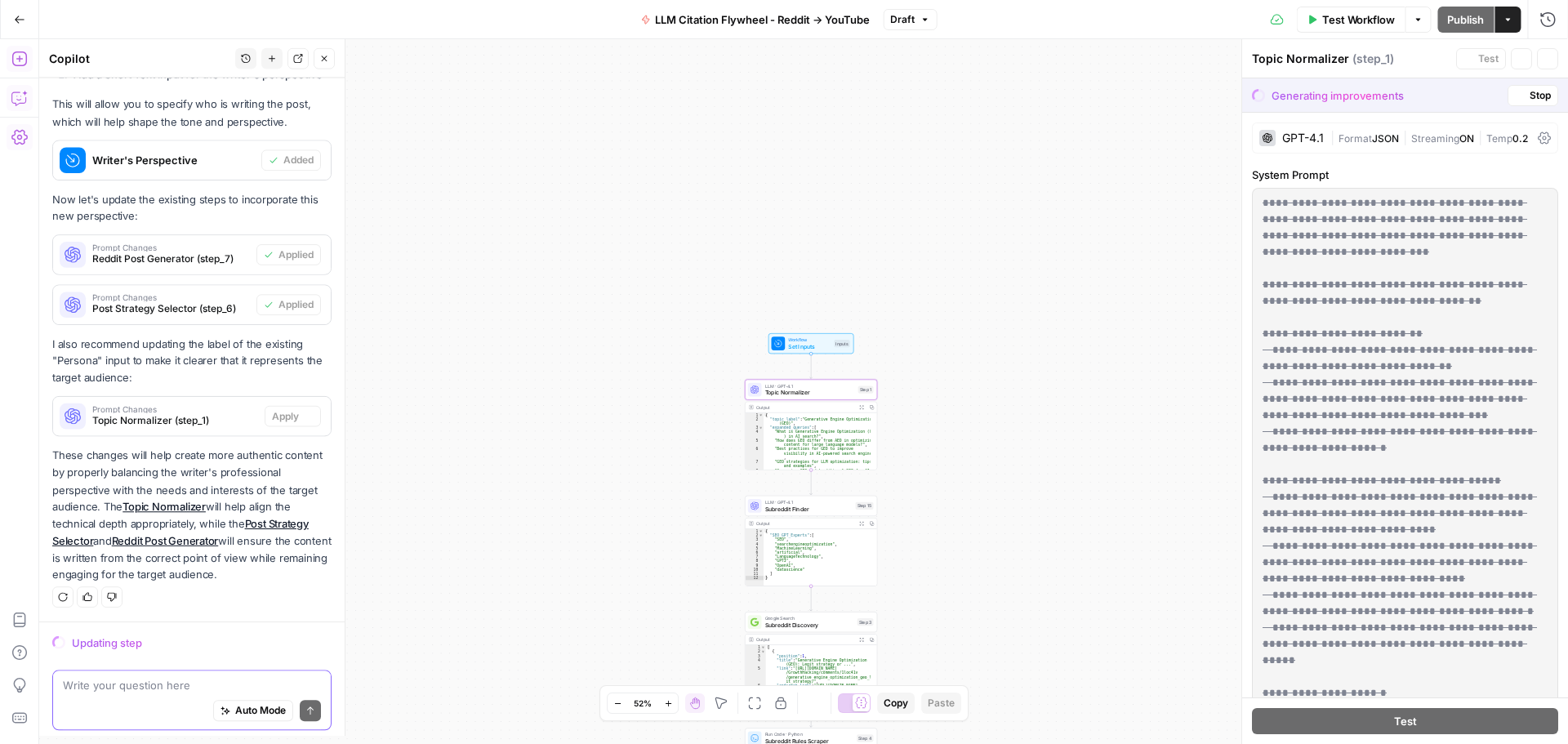
scroll to position [477, 0]
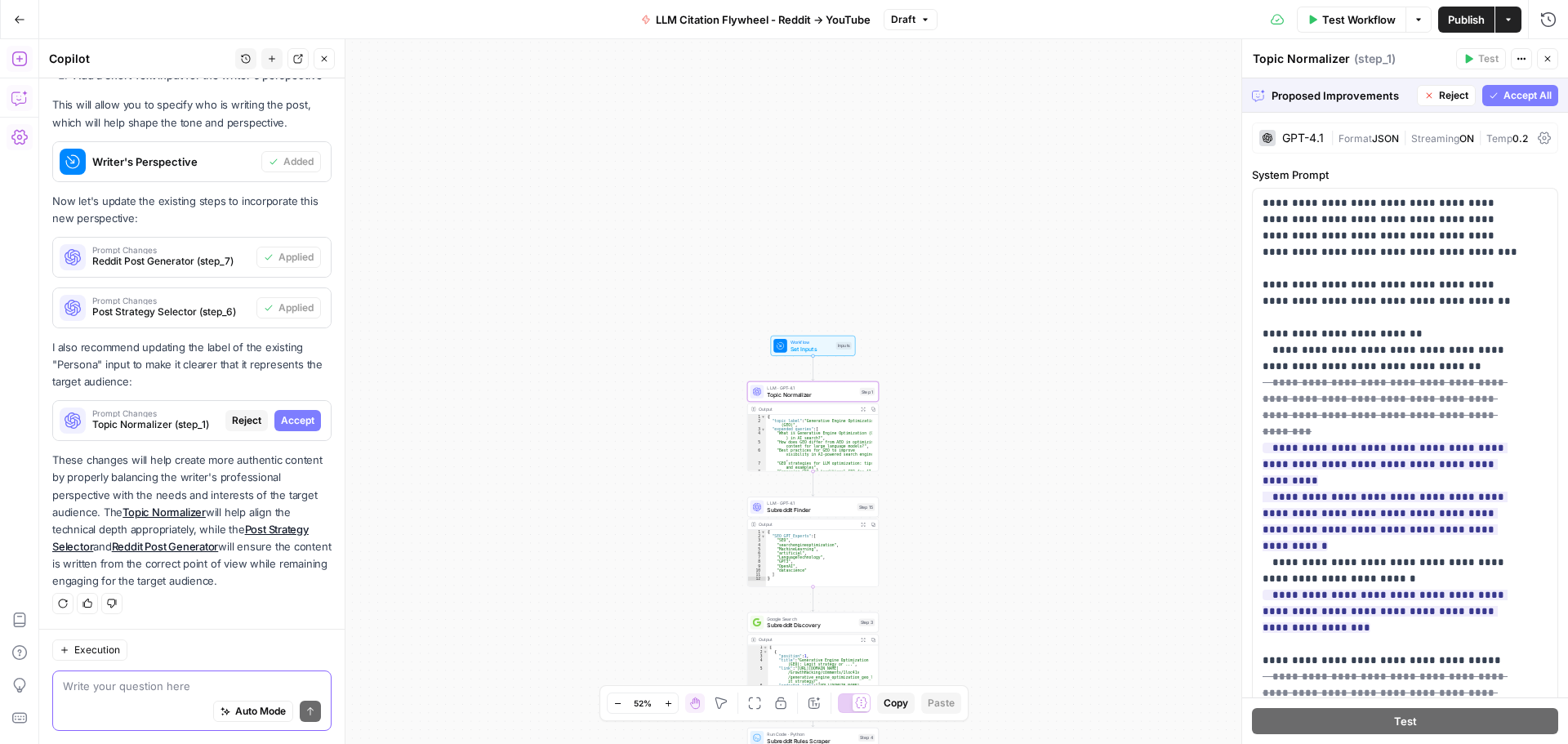
click at [281, 421] on span "Accept" at bounding box center [298, 420] width 33 height 15
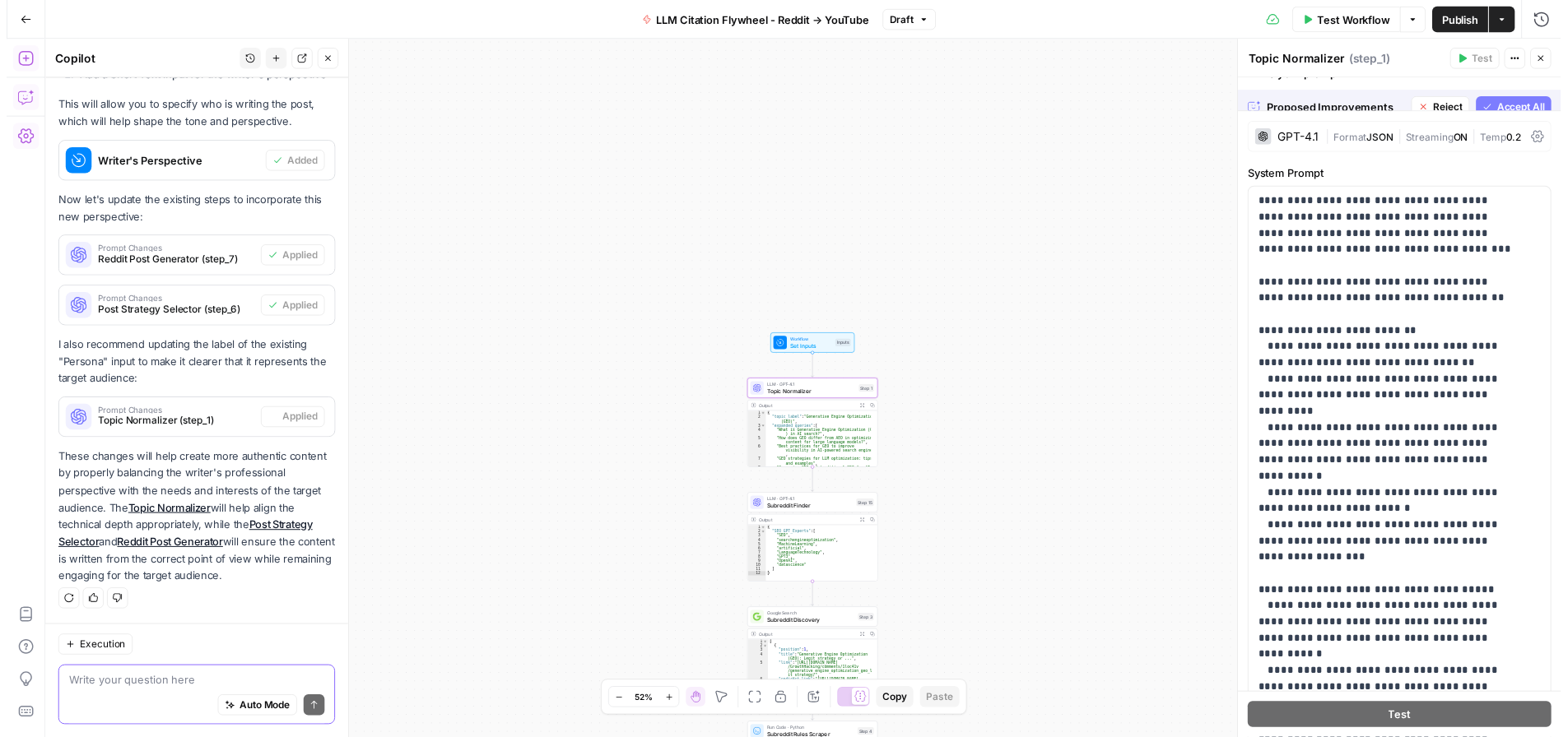
scroll to position [507, 0]
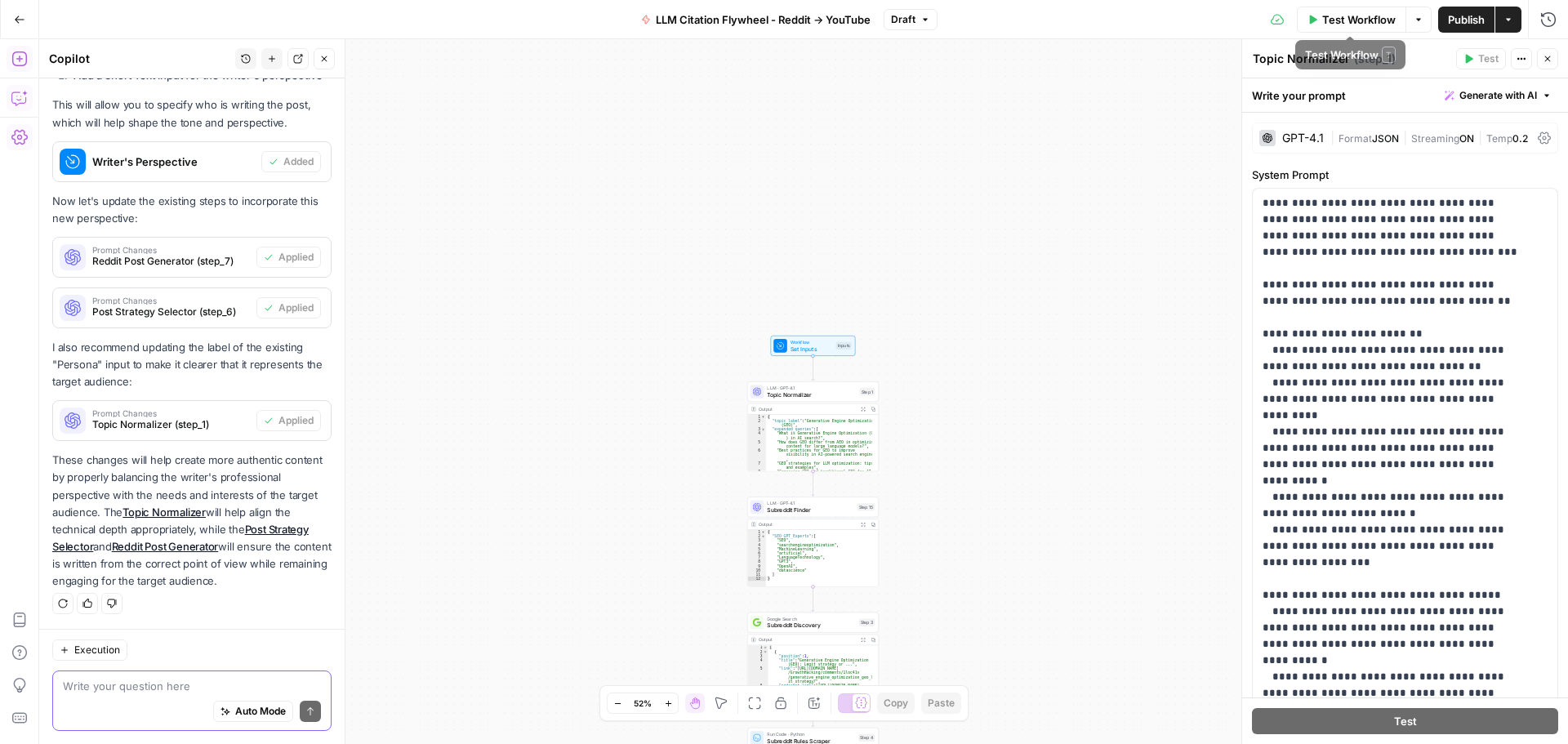
click at [1346, 13] on span "Test Workflow" at bounding box center [1359, 19] width 74 height 17
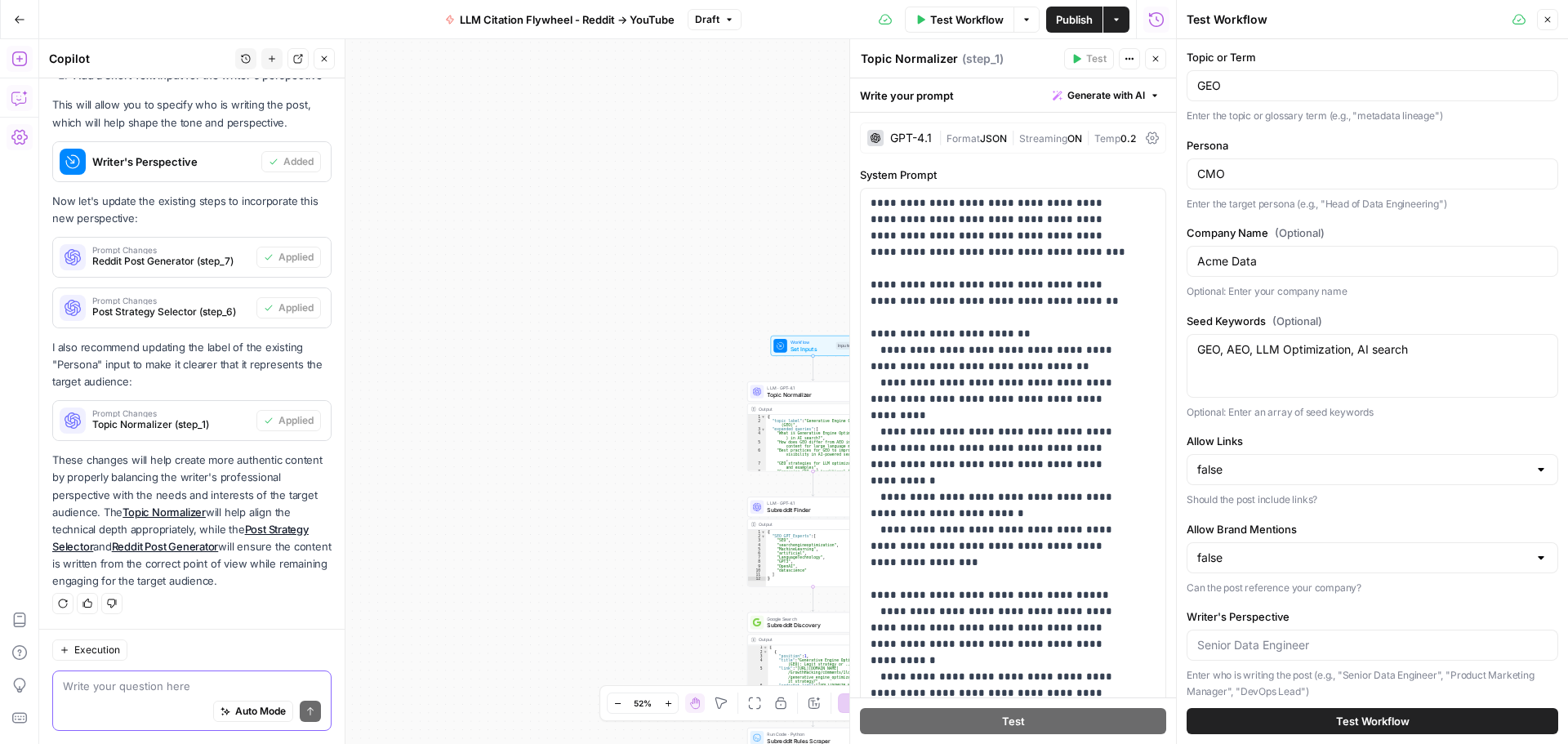
click at [1245, 714] on button "Test Workflow" at bounding box center [1372, 721] width 372 height 26
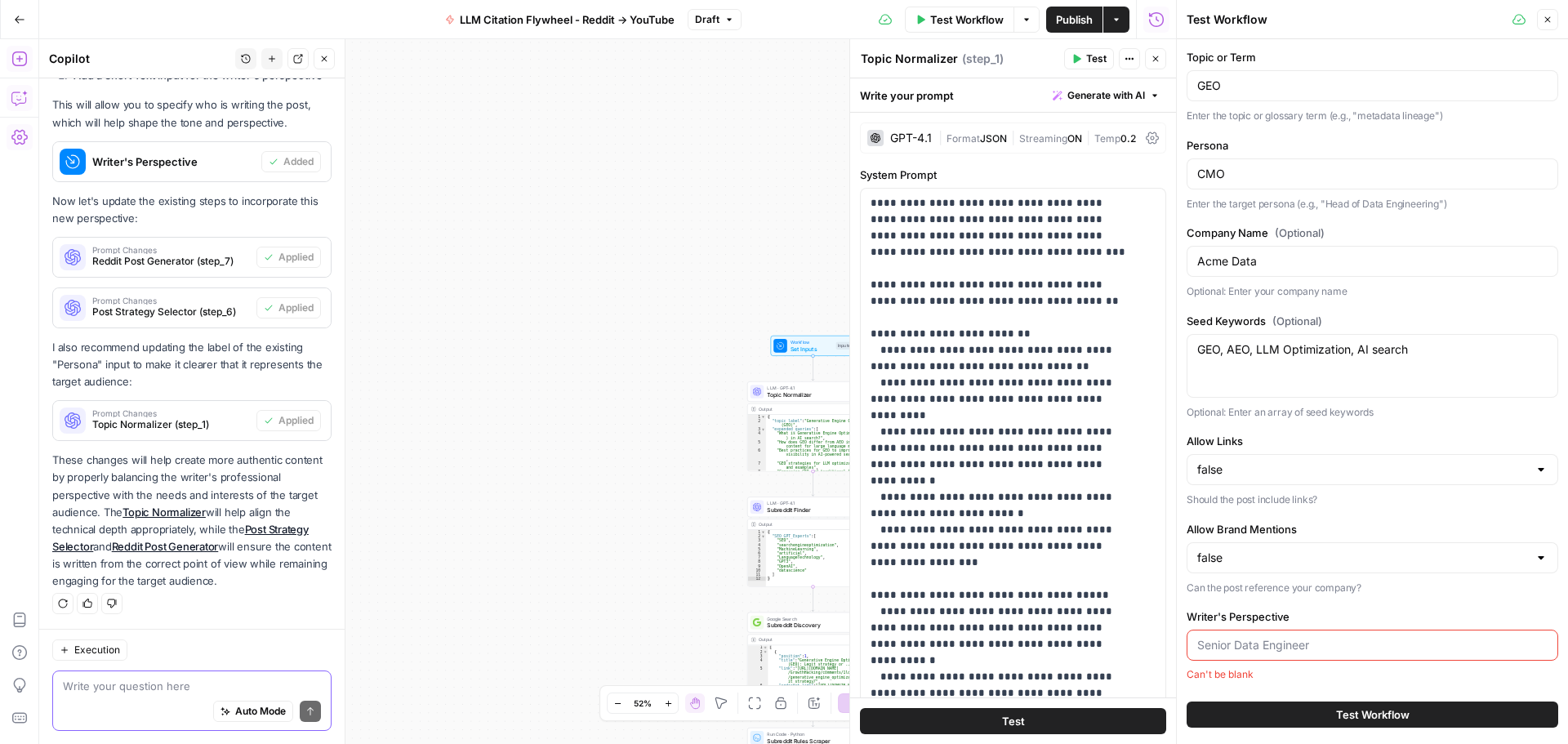
click at [1553, 18] on button "Close" at bounding box center [1547, 19] width 21 height 21
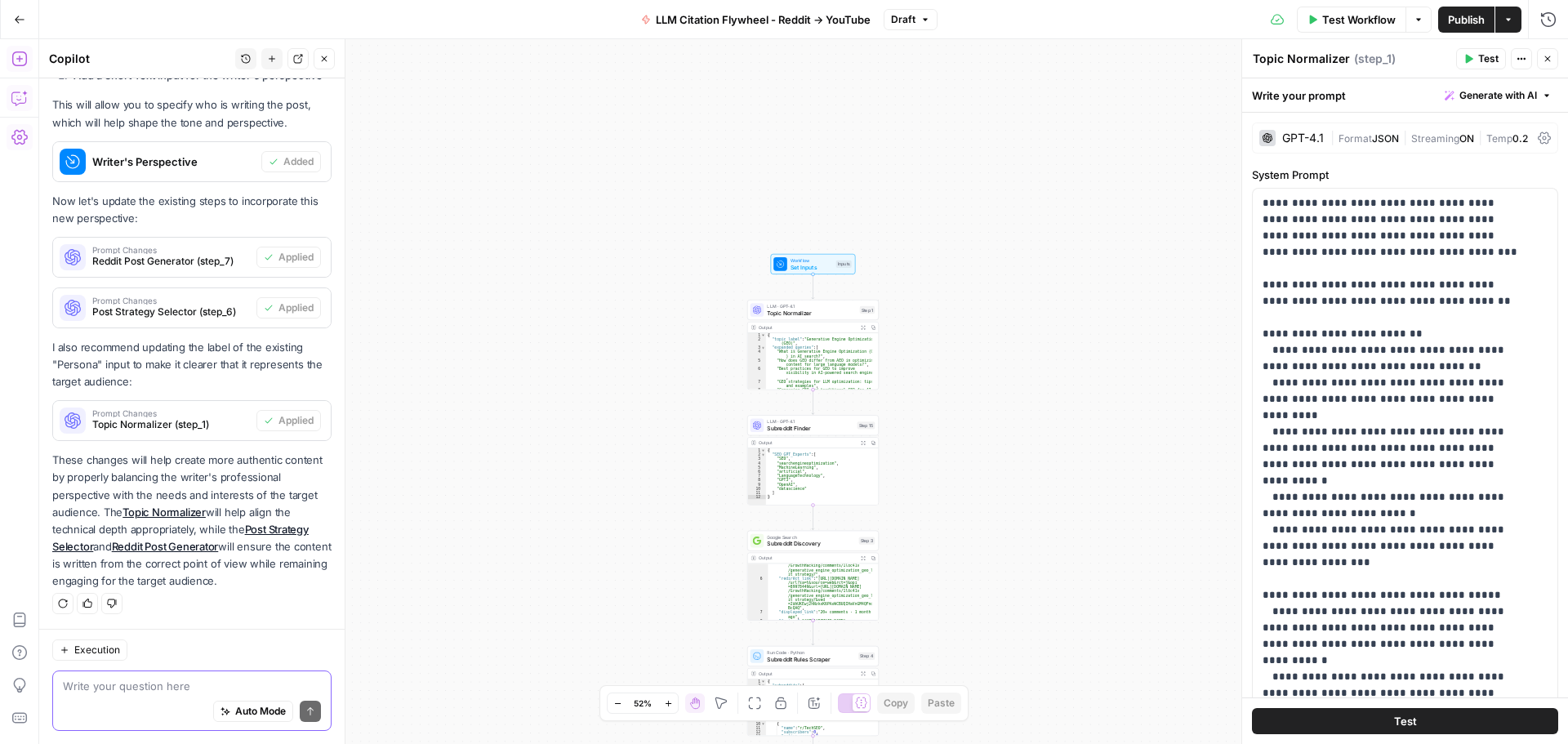
scroll to position [49, 0]
click at [822, 260] on span "Workflow" at bounding box center [811, 260] width 42 height 6
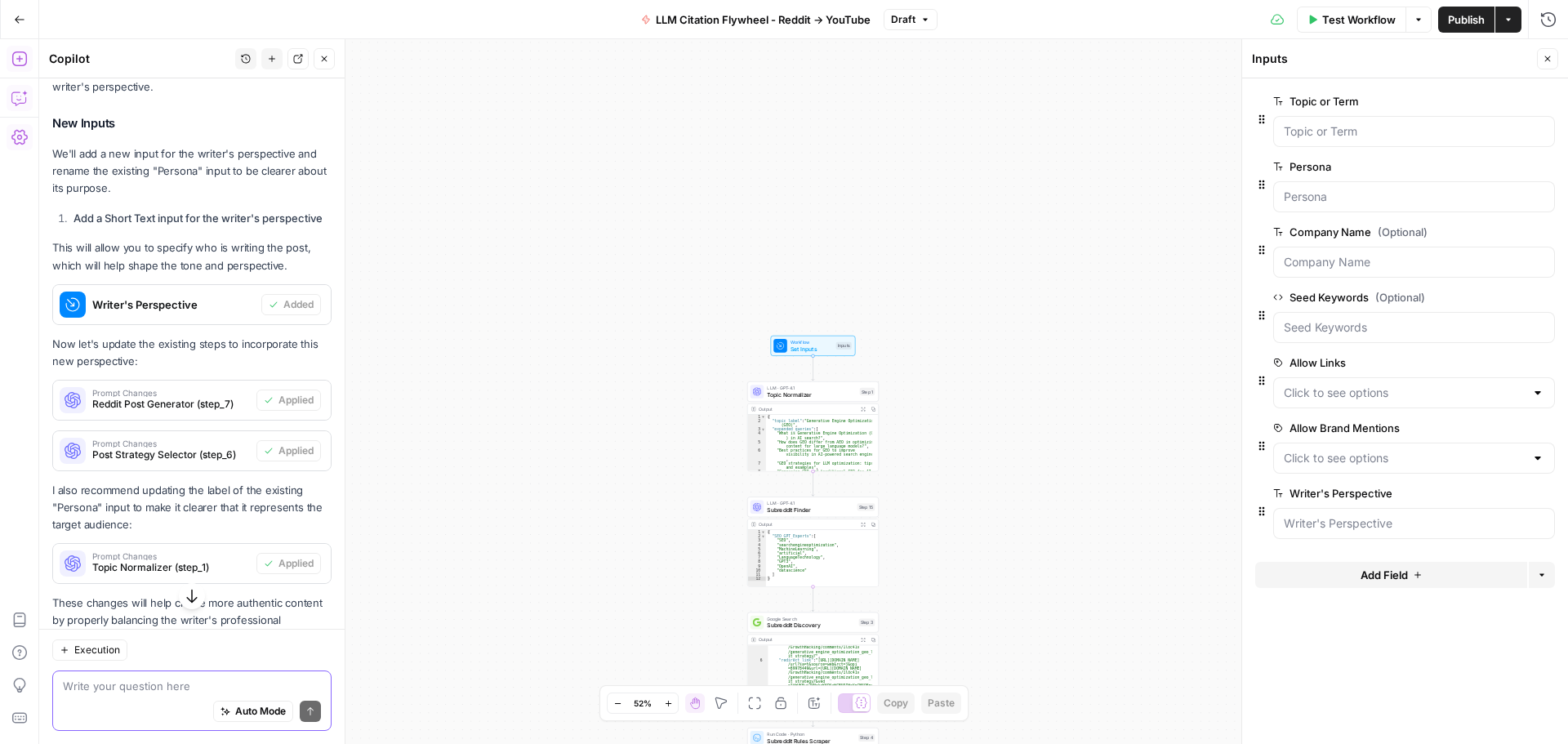
scroll to position [409, 0]
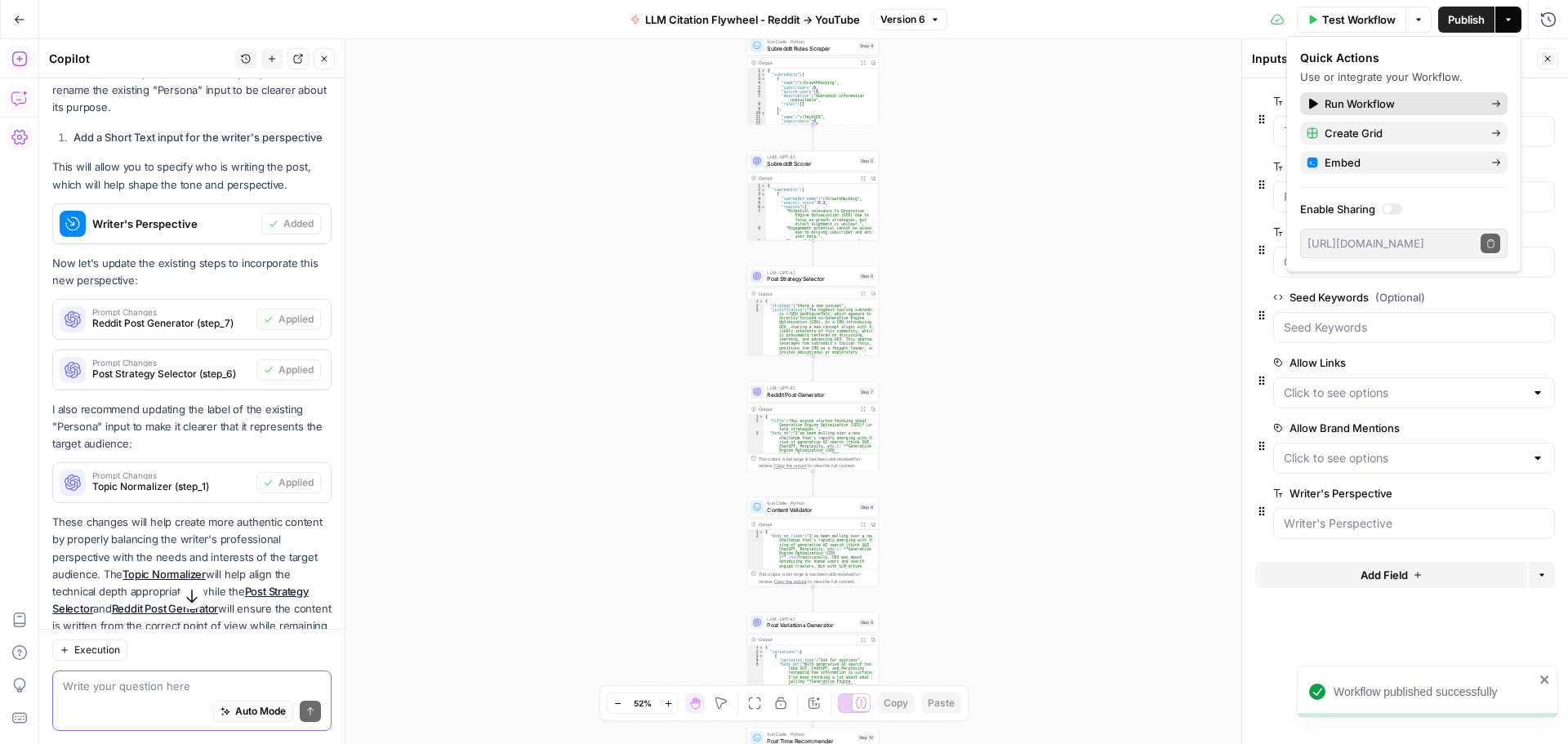
click at [1354, 103] on span "Run Workflow" at bounding box center [1401, 103] width 153 height 17
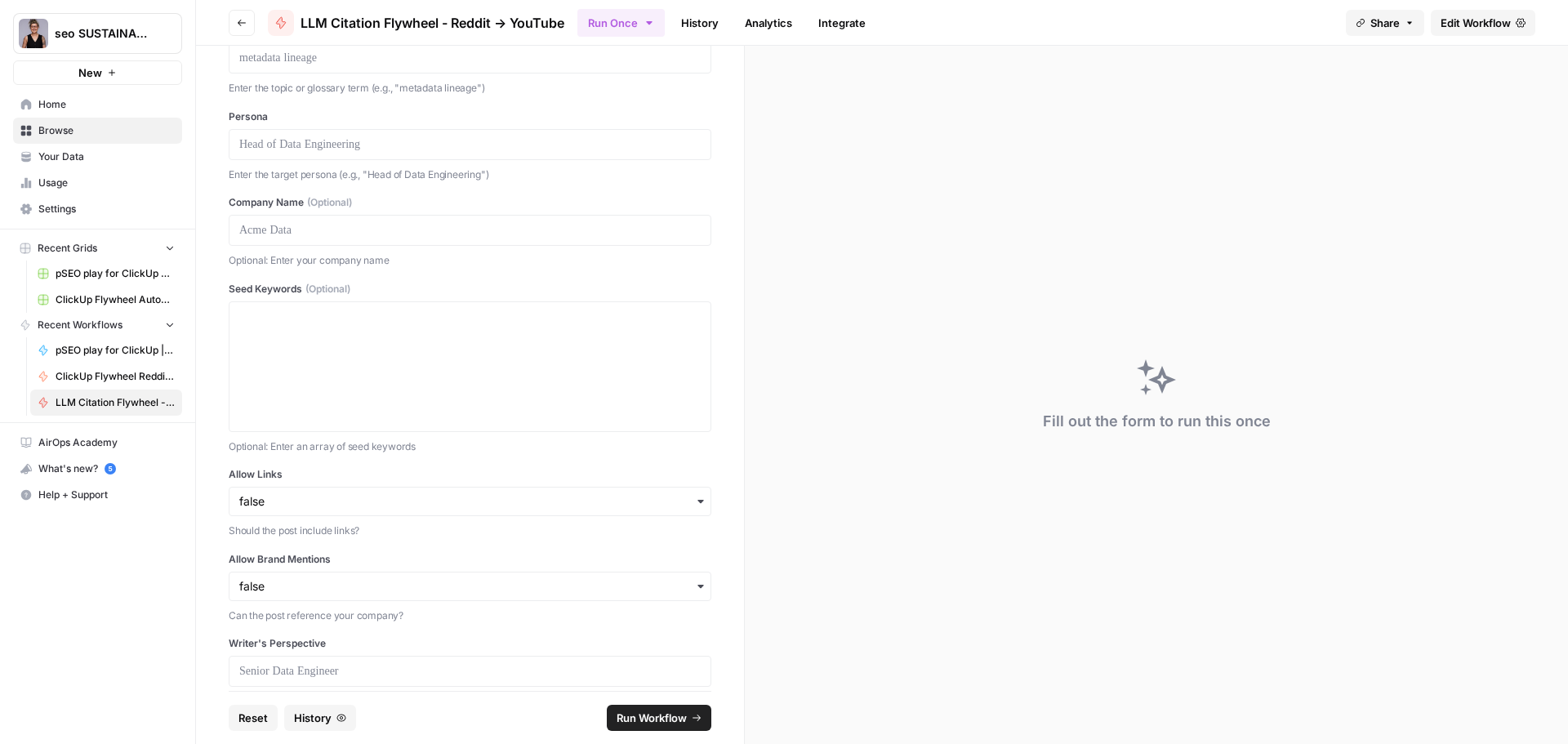
scroll to position [109, 0]
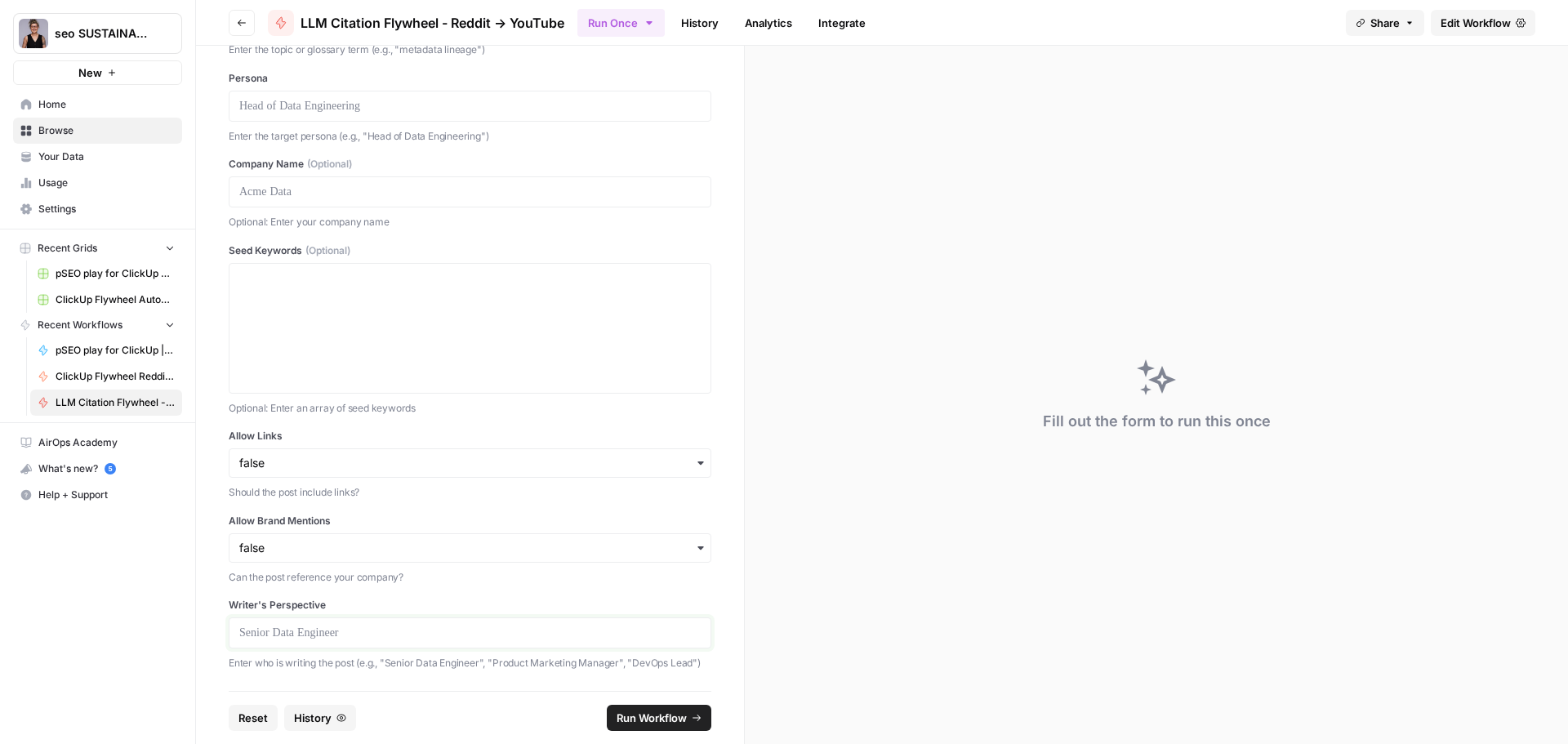
click at [309, 625] on p at bounding box center [469, 633] width 461 height 17
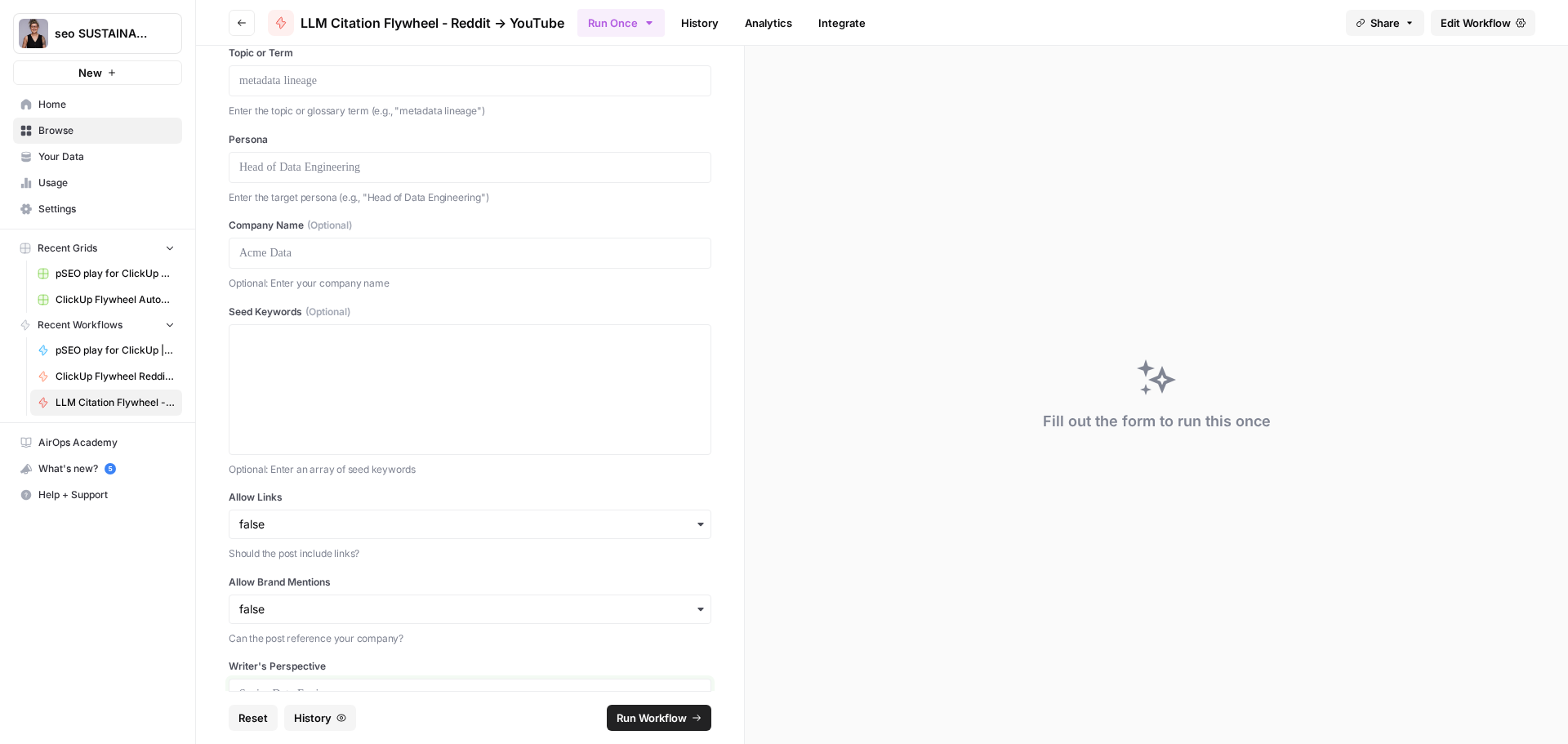
scroll to position [0, 0]
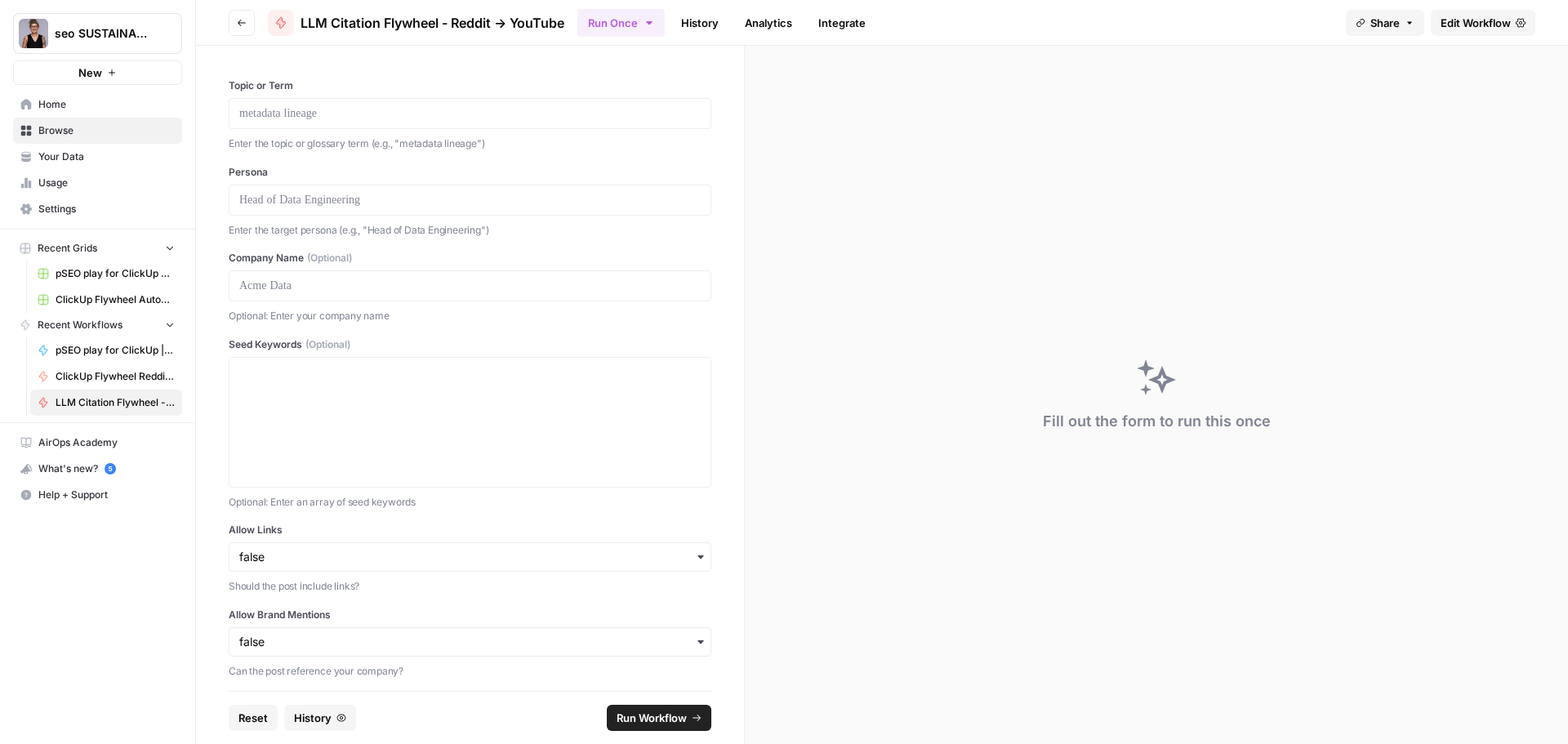
click at [1477, 25] on span "Edit Workflow" at bounding box center [1475, 23] width 70 height 17
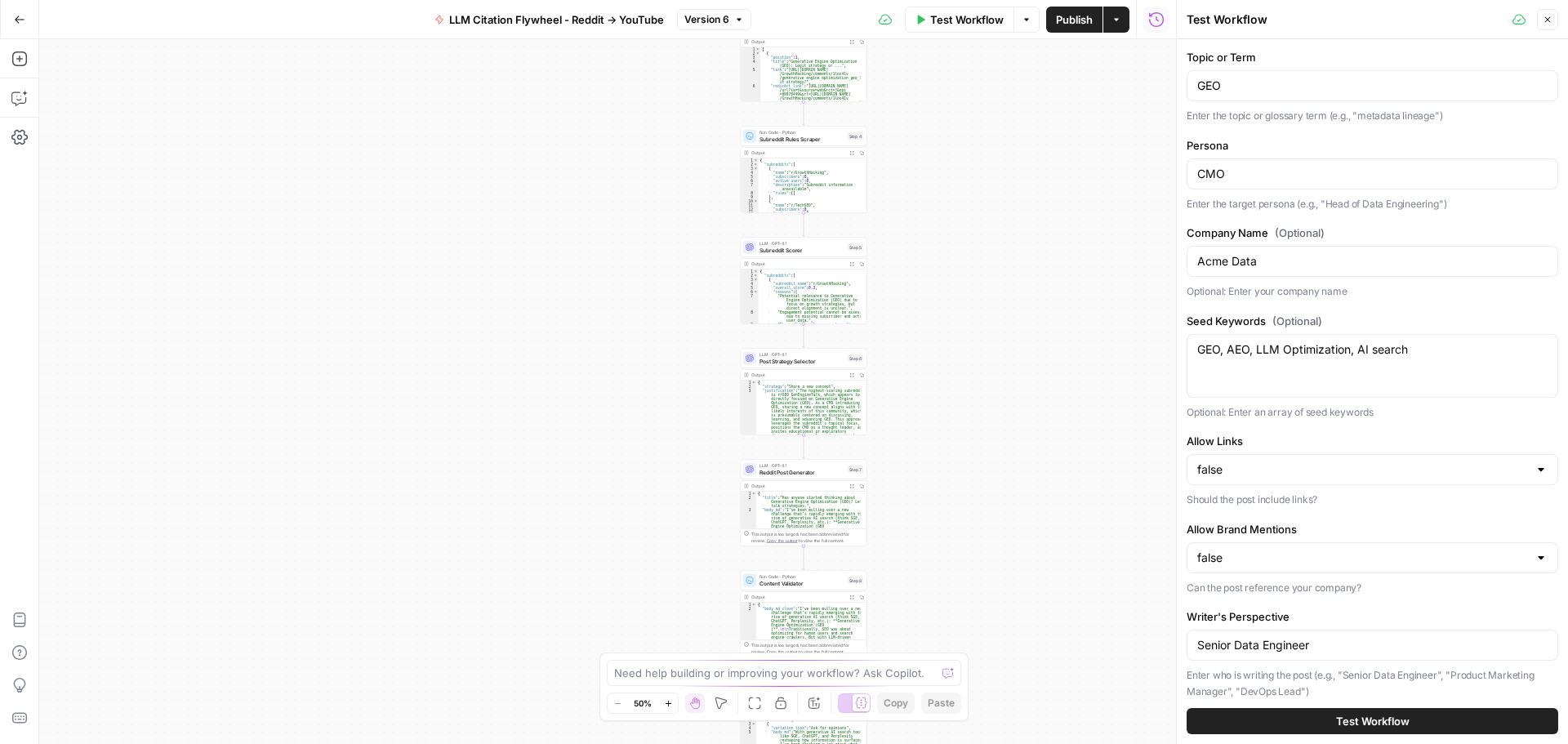
click at [1220, 611] on label "Writer's Perspective" at bounding box center [1372, 616] width 372 height 17
click at [1220, 637] on input "Senior Data Engineer" at bounding box center [1372, 645] width 350 height 17
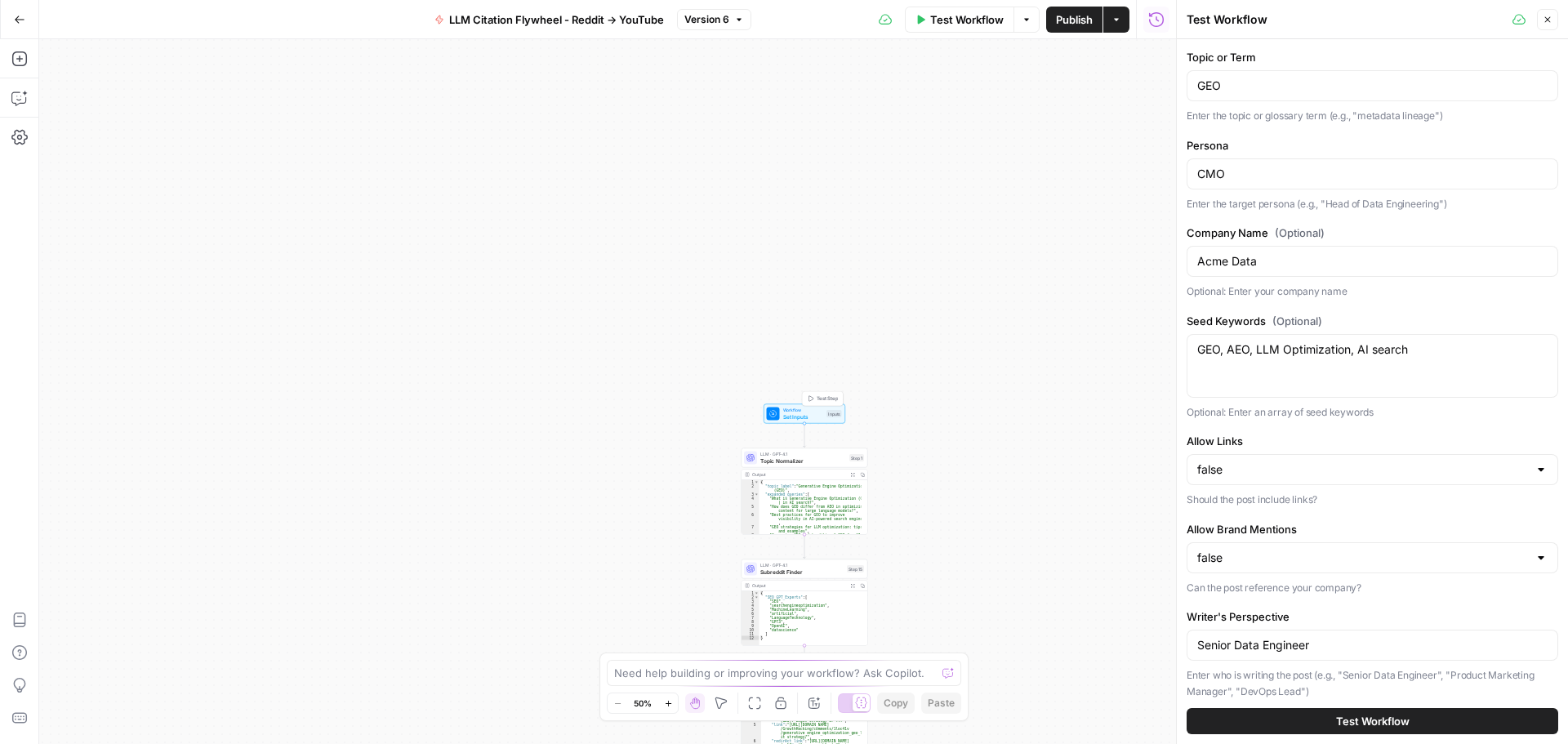
click at [802, 409] on span "Workflow" at bounding box center [803, 410] width 41 height 6
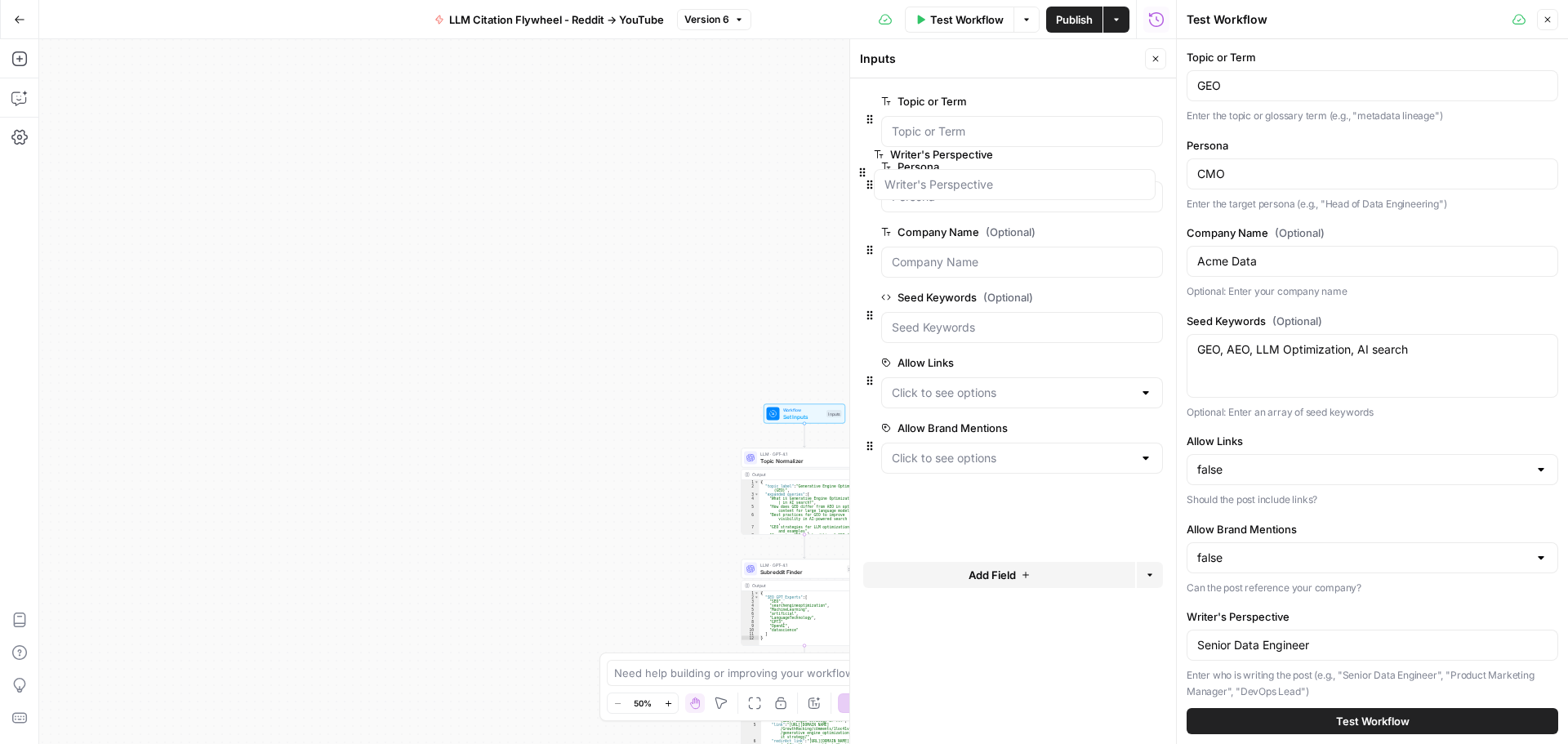
drag, startPoint x: 867, startPoint y: 513, endPoint x: 862, endPoint y: 170, distance: 343.0
drag, startPoint x: 872, startPoint y: 507, endPoint x: 881, endPoint y: 154, distance: 353.1
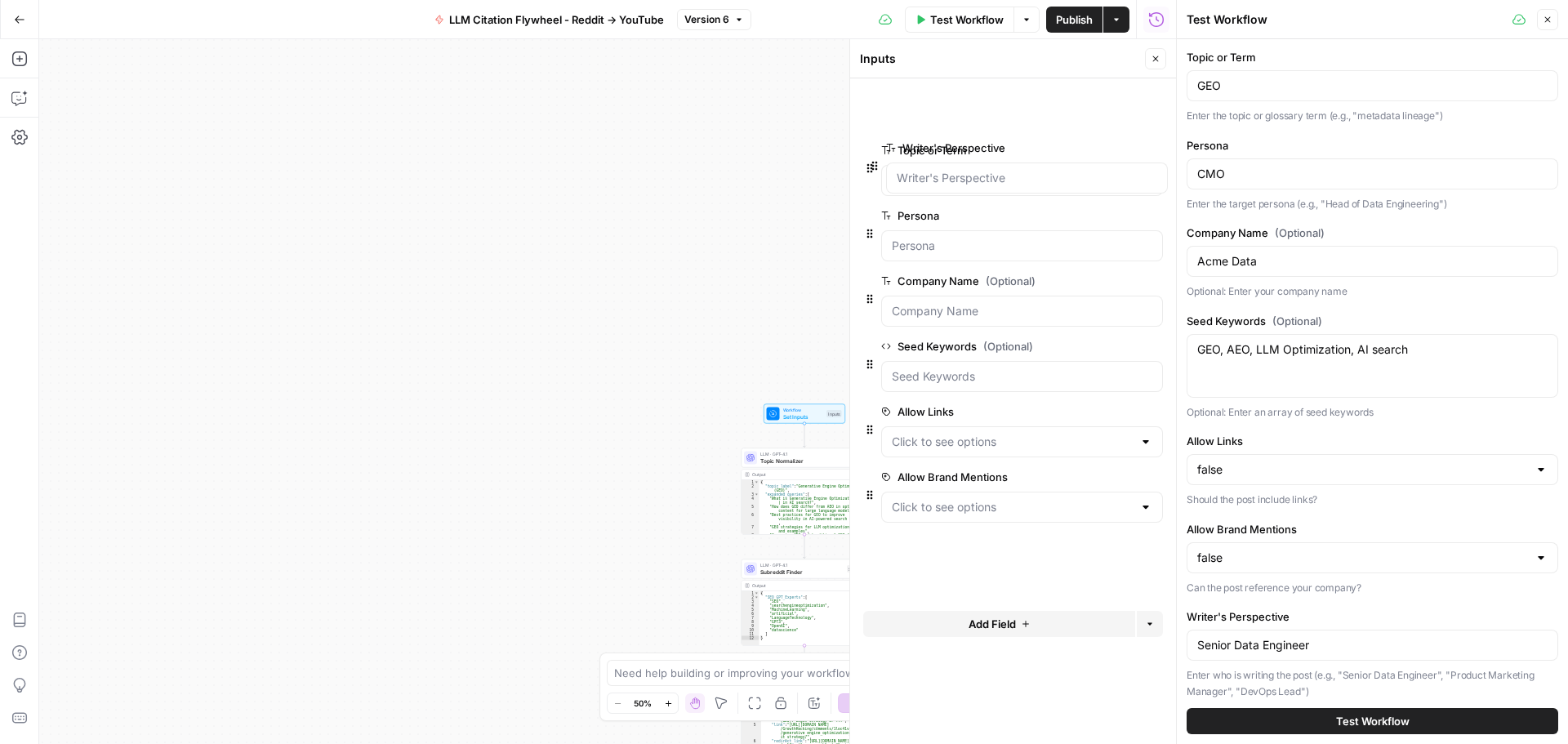
drag, startPoint x: 863, startPoint y: 516, endPoint x: 867, endPoint y: 165, distance: 351.0
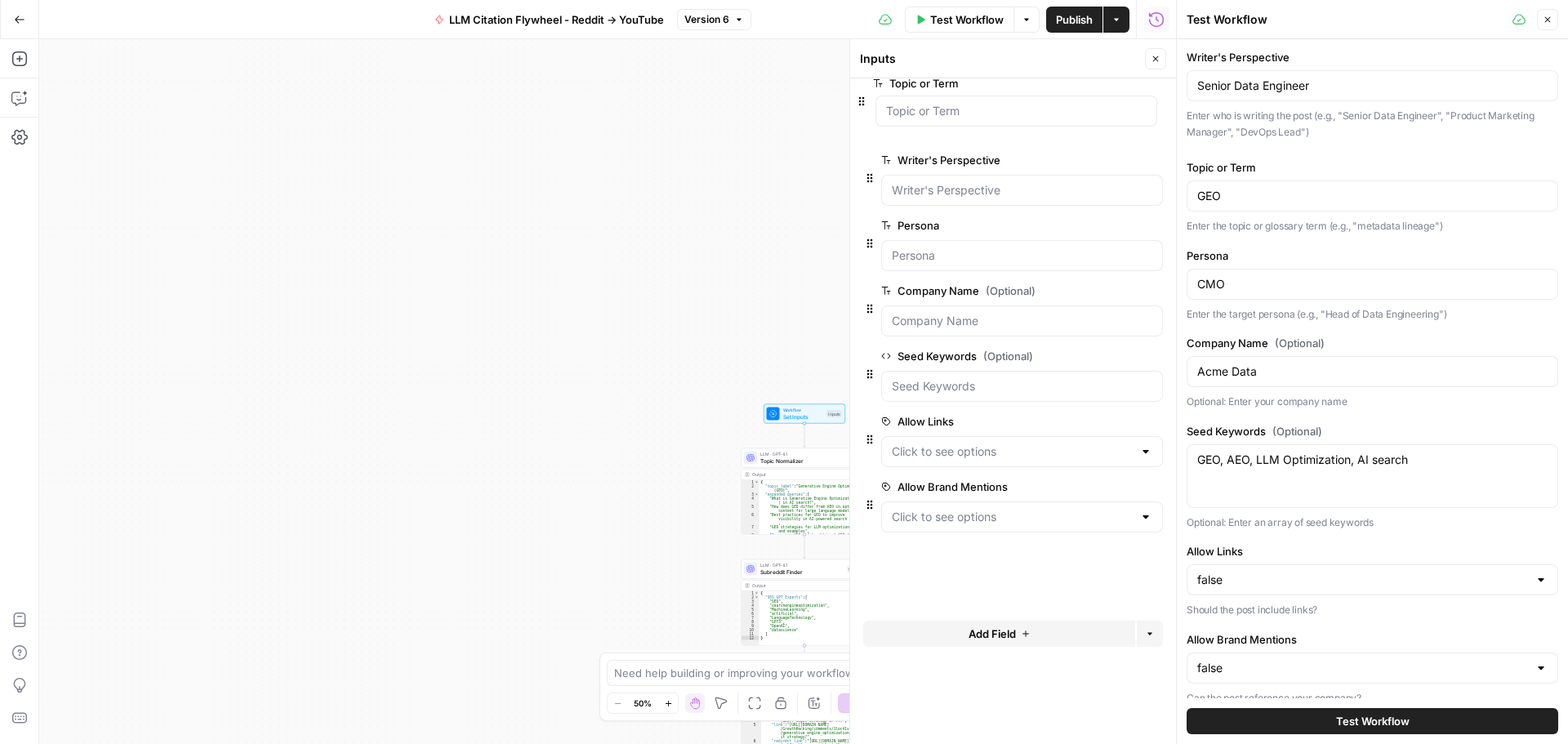
drag, startPoint x: 870, startPoint y: 186, endPoint x: 854, endPoint y: 105, distance: 82.6
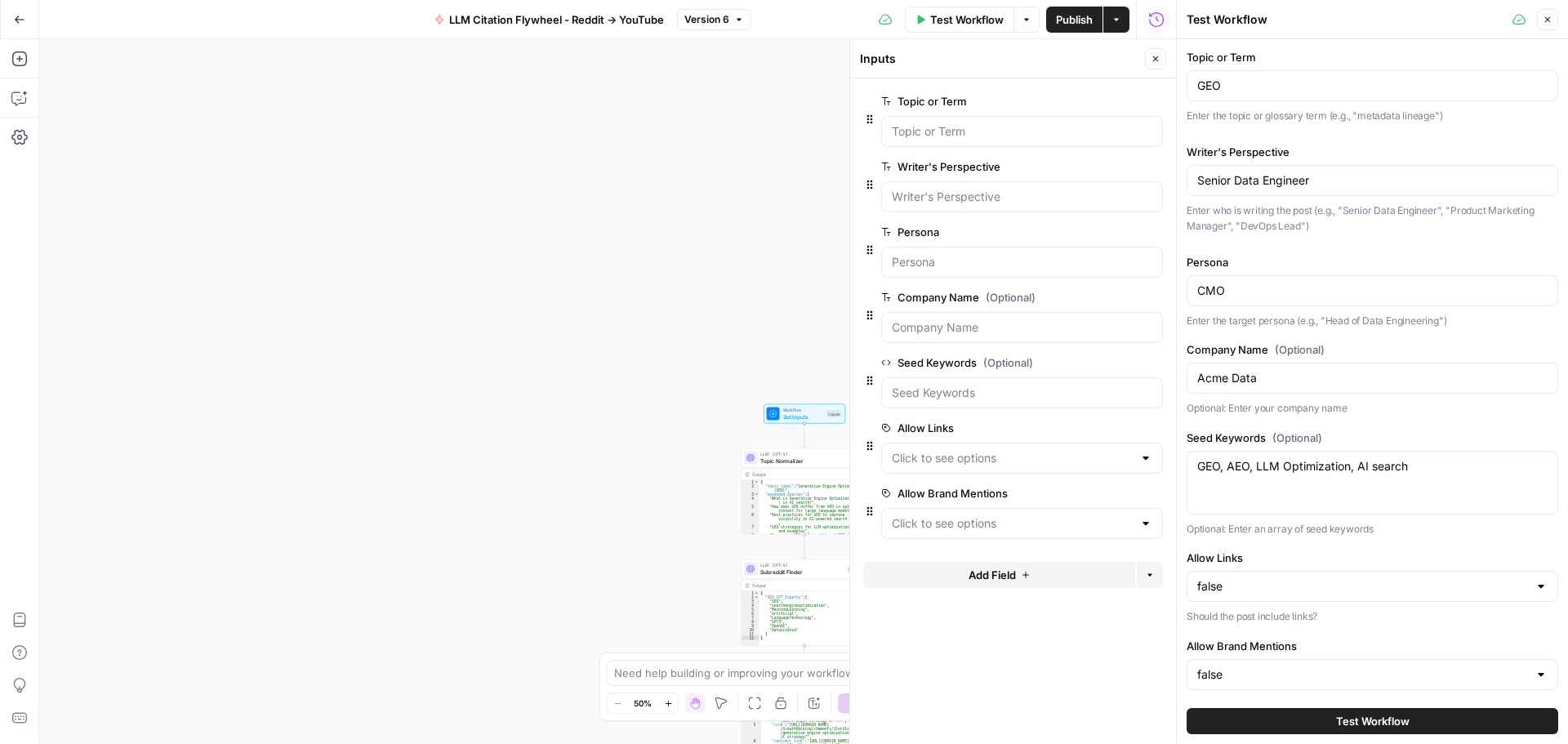
click at [1092, 232] on span "edit field" at bounding box center [1101, 232] width 36 height 13
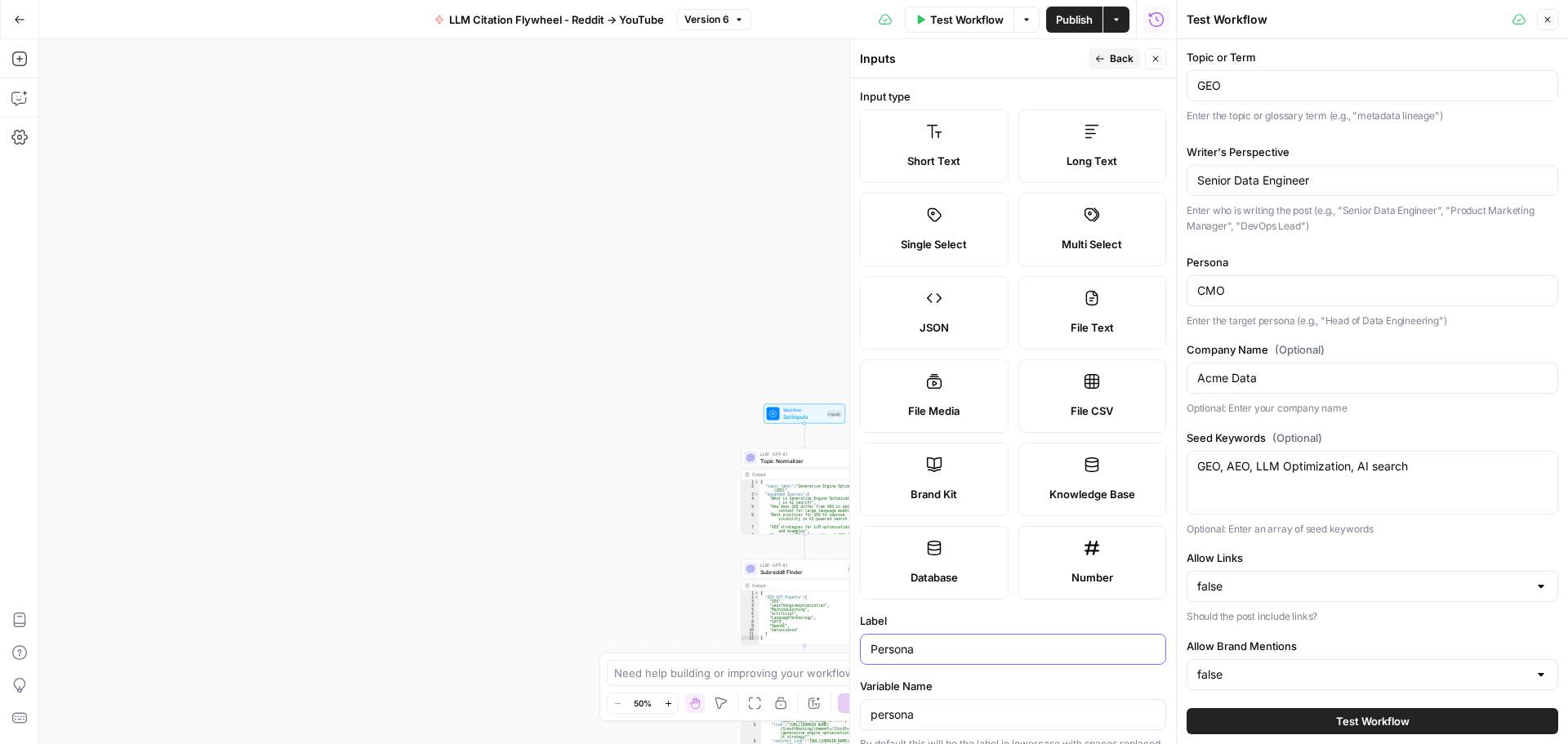
click at [873, 656] on input "Persona" at bounding box center [1013, 649] width 285 height 17
drag, startPoint x: 954, startPoint y: 655, endPoint x: 912, endPoint y: 651, distance: 42.2
click at [912, 651] on input "Target Persona" at bounding box center [1013, 649] width 285 height 17
click at [987, 642] on input "Target Persona" at bounding box center [1013, 649] width 285 height 17
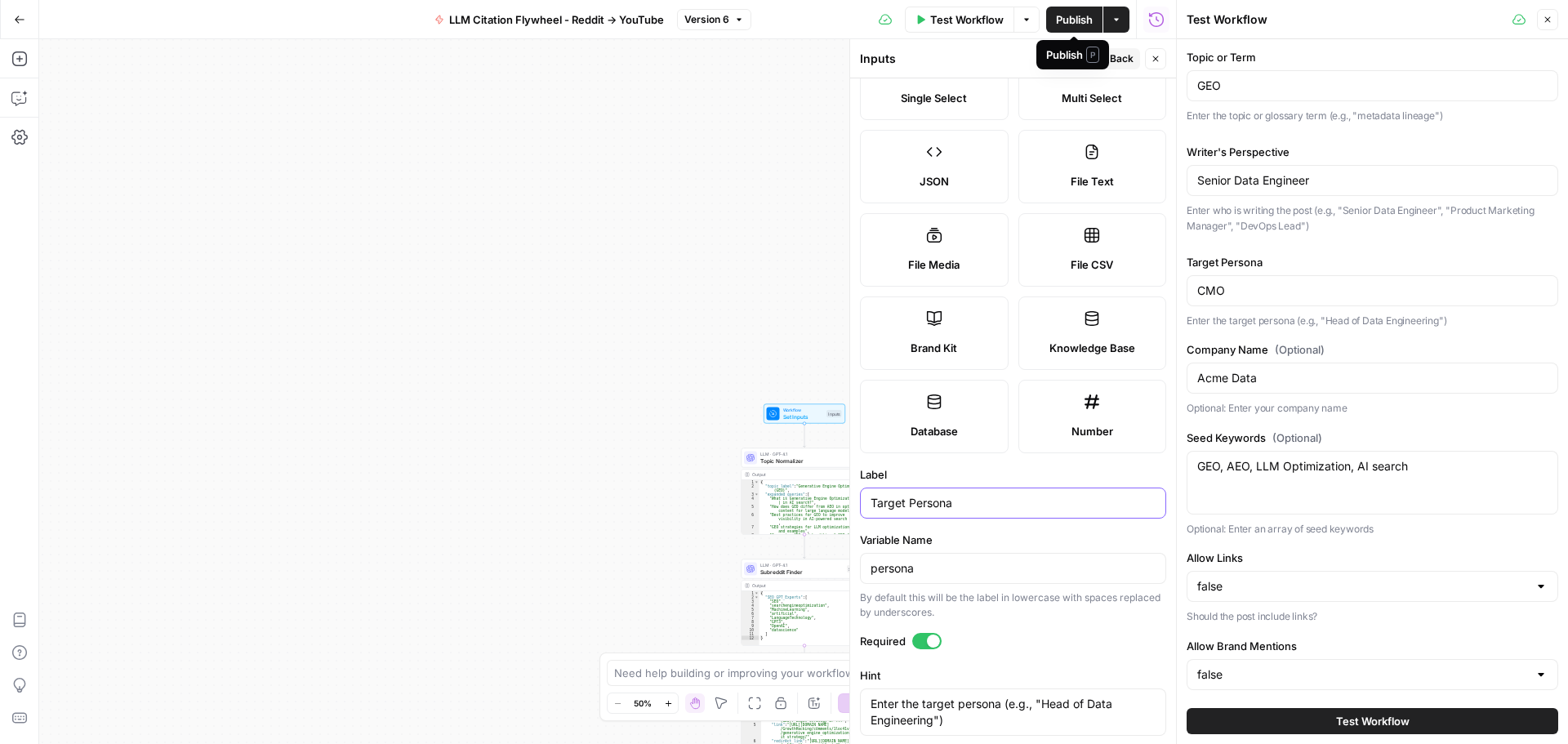
scroll to position [344, 0]
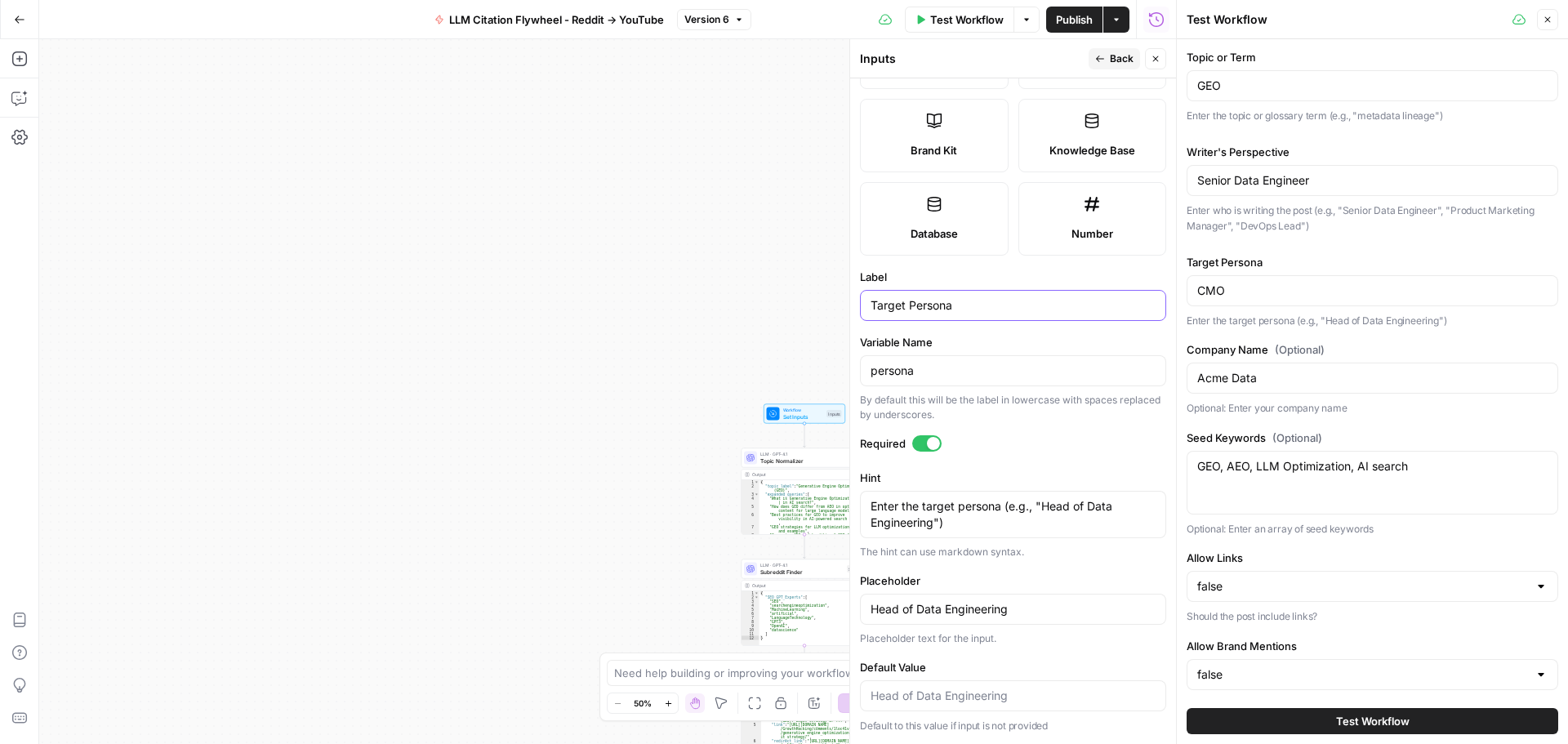
type input "Target Persona"
click at [1001, 523] on textarea "Enter the target persona (e.g., "Head of Data Engineering")" at bounding box center [1013, 514] width 285 height 32
click at [1020, 609] on input "Head of Data Engineering" at bounding box center [1013, 609] width 285 height 17
click at [1107, 58] on button "Back" at bounding box center [1114, 59] width 52 height 21
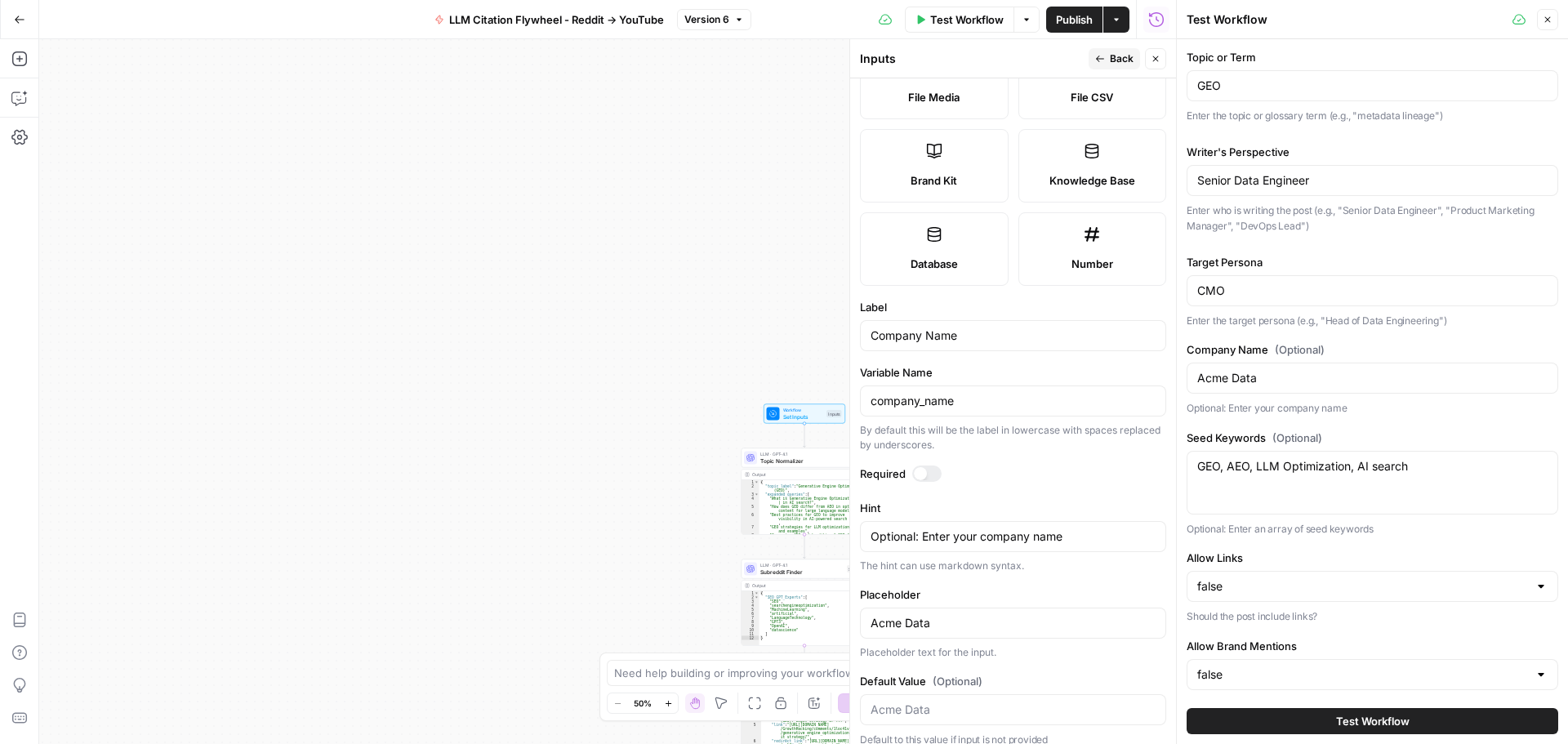
scroll to position [326, 0]
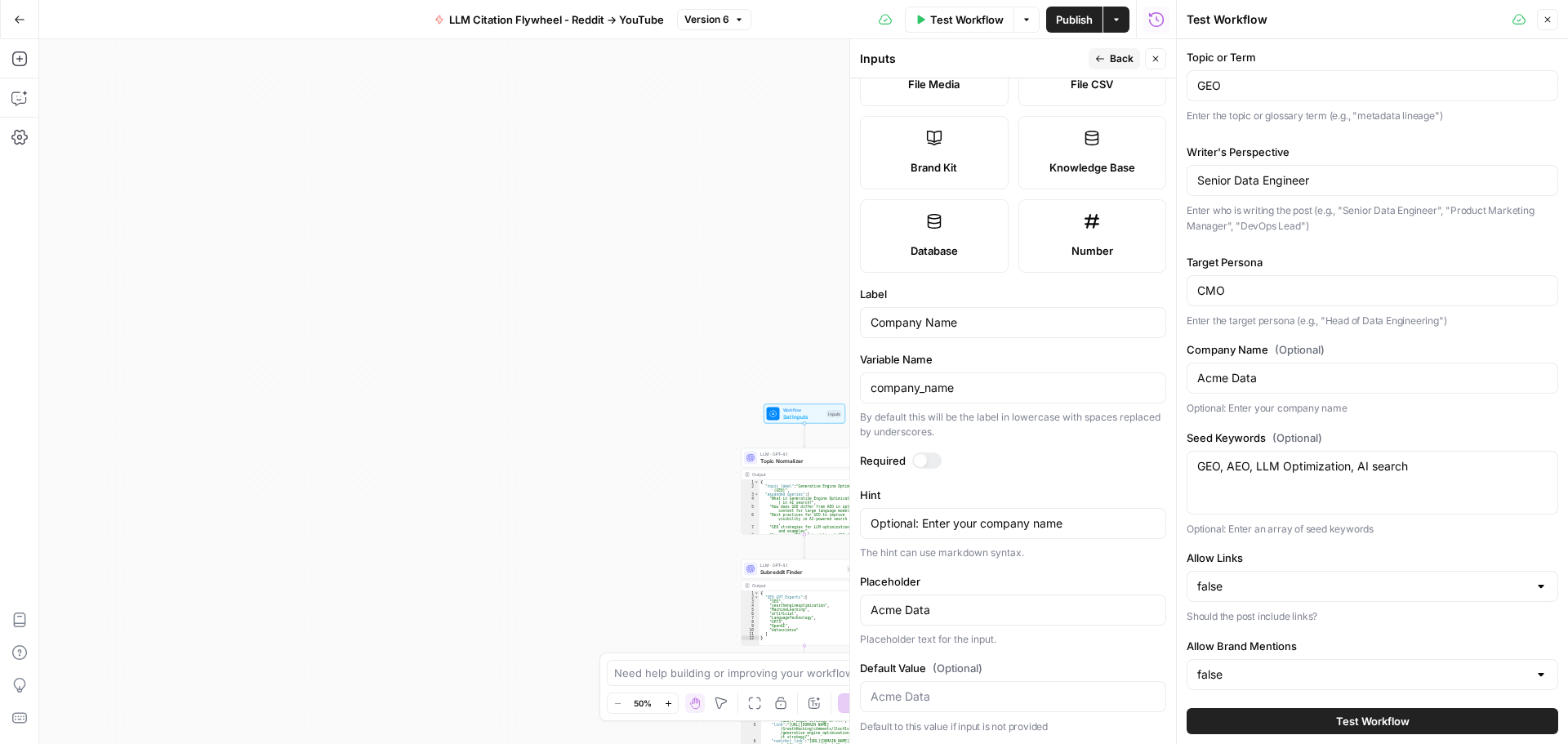
click at [1108, 57] on button "Back" at bounding box center [1114, 59] width 52 height 21
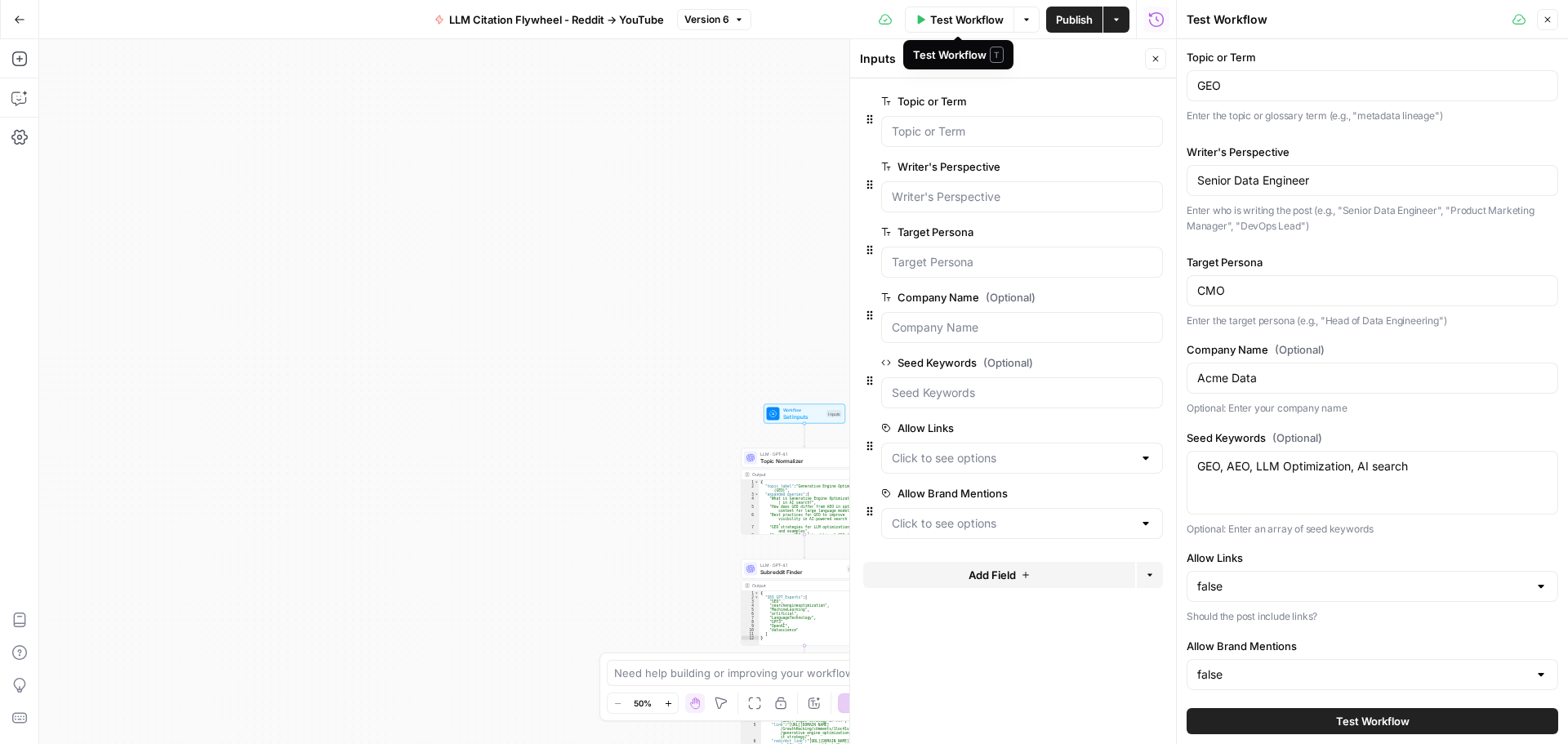
click at [983, 17] on span "Test Workflow" at bounding box center [967, 19] width 74 height 17
click at [1309, 184] on input "Senior Data Engineer" at bounding box center [1372, 180] width 350 height 17
drag, startPoint x: 1376, startPoint y: 191, endPoint x: 1229, endPoint y: 187, distance: 147.1
click at [1229, 187] on div "Senior Data Engineer" at bounding box center [1372, 179] width 372 height 31
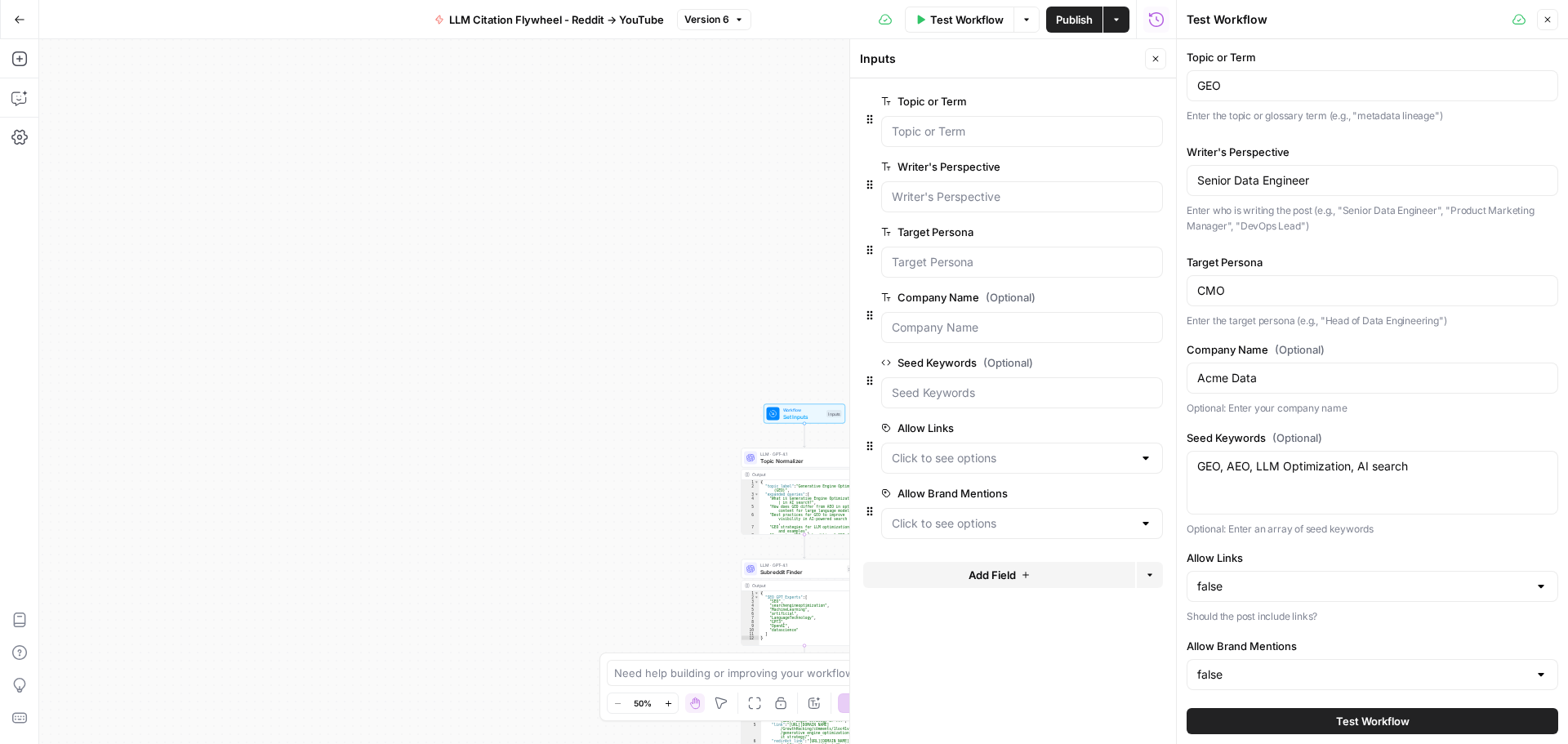
click at [1325, 189] on div "Senior Data Engineer" at bounding box center [1372, 179] width 372 height 31
drag, startPoint x: 1320, startPoint y: 181, endPoint x: 1193, endPoint y: 186, distance: 127.1
click at [1193, 186] on div "Senior Data Engineer" at bounding box center [1372, 179] width 372 height 31
type input "SEO Consultant"
click at [1301, 726] on button "Test Workflow" at bounding box center [1372, 721] width 372 height 26
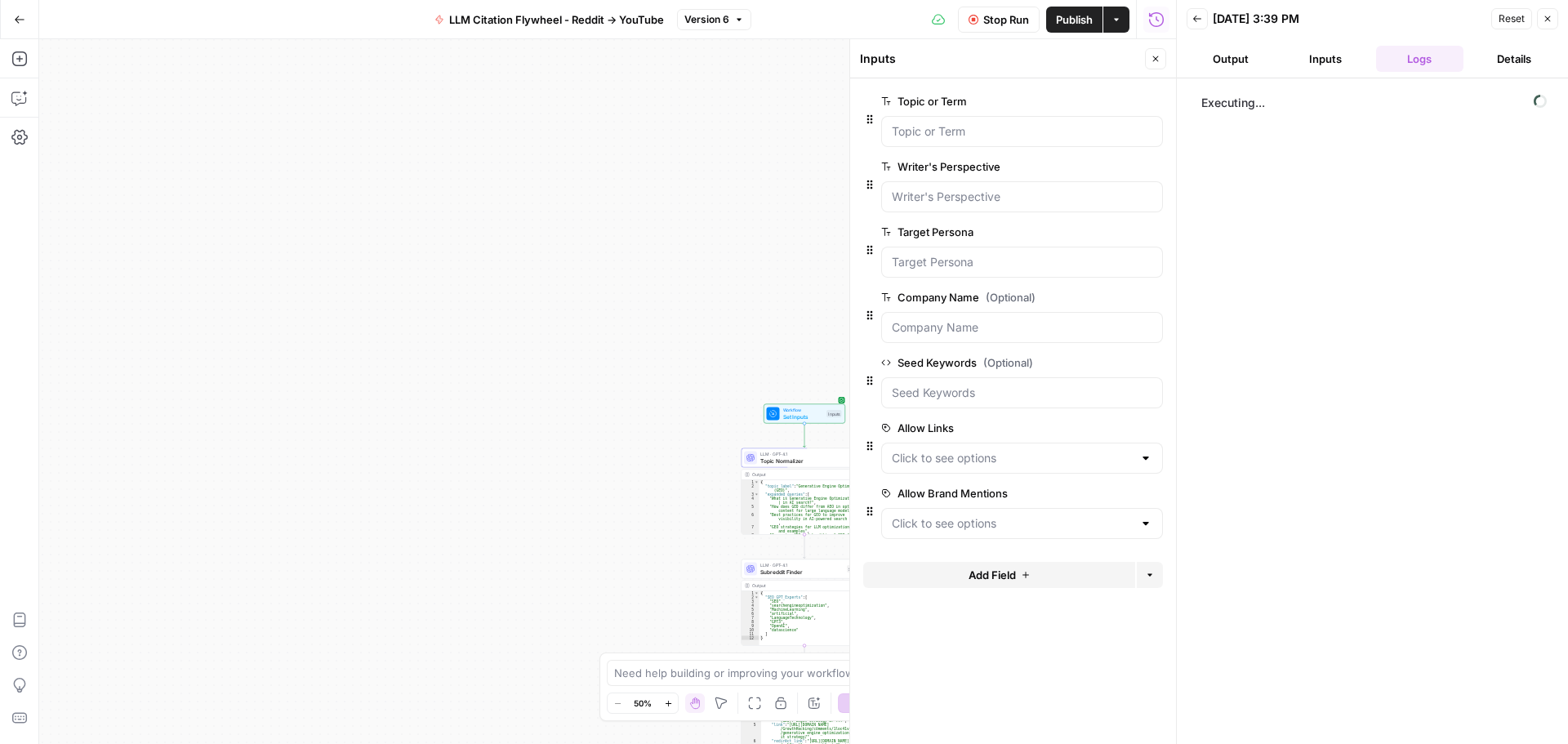
click at [1161, 58] on button "Close" at bounding box center [1155, 59] width 21 height 21
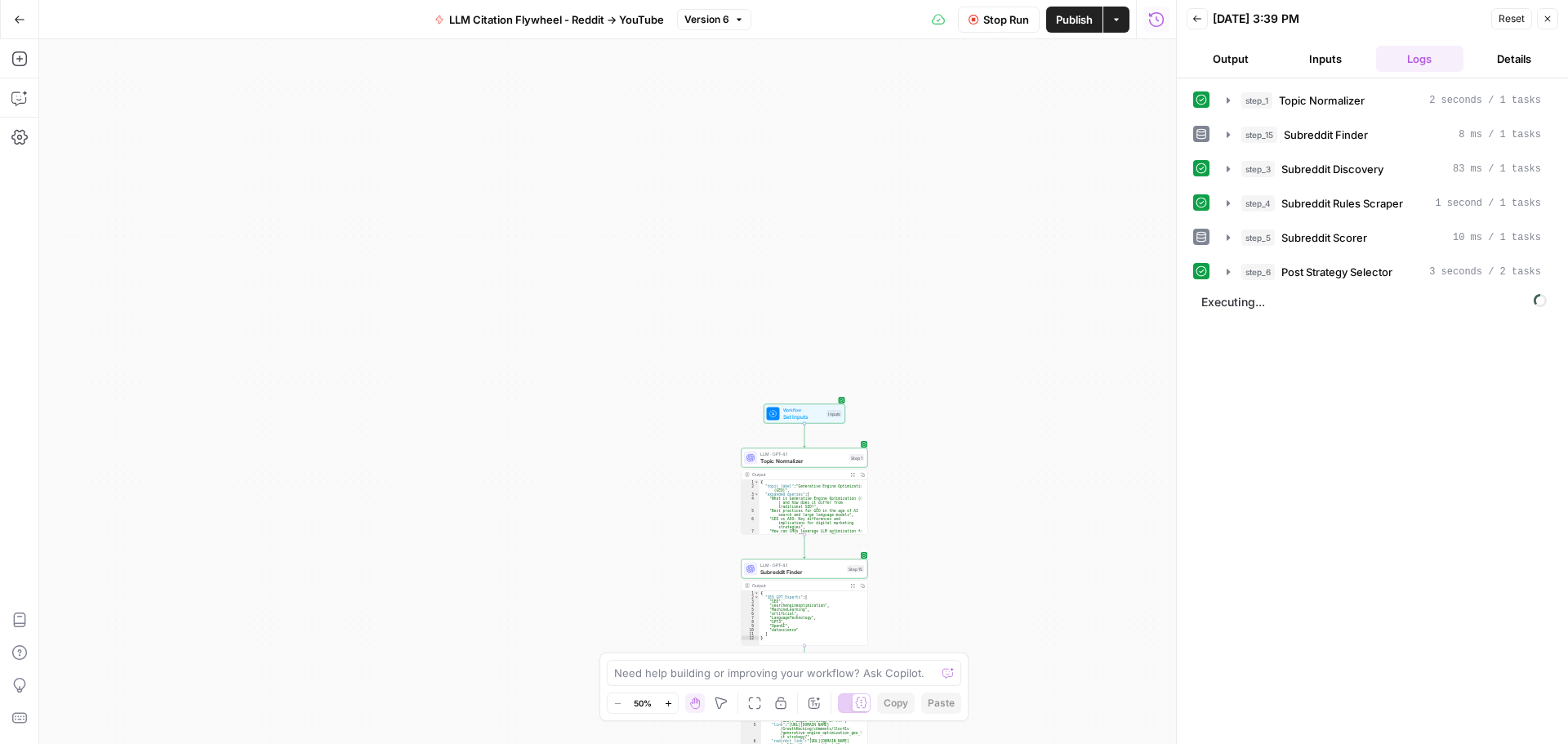
click at [702, 299] on div "Workflow Set Inputs Inputs LLM · GPT-4.1 Topic Normalizer Step 1 Output Expand …" at bounding box center [607, 391] width 1137 height 705
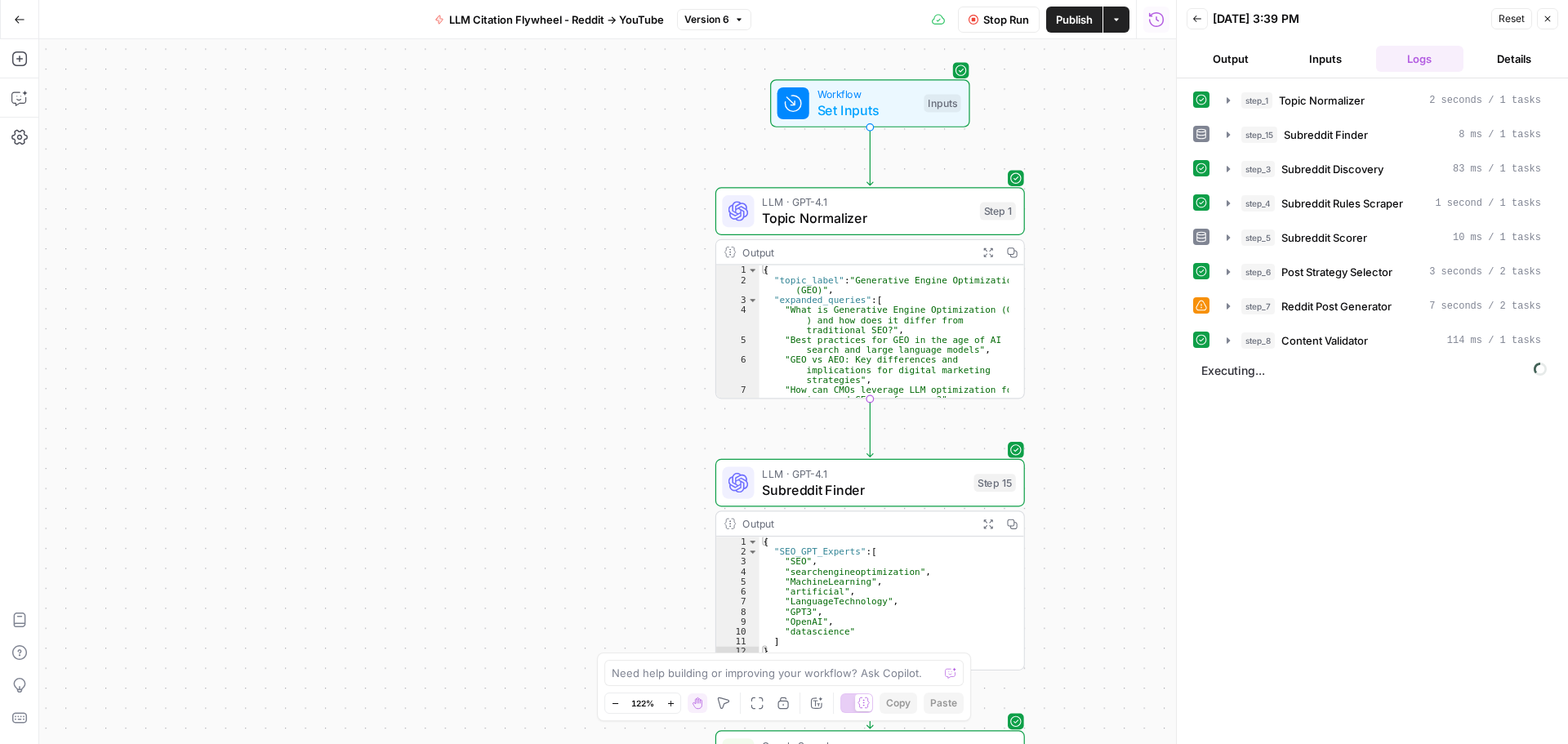
click at [710, 0] on html "seo SUSTAINABLE New Home Browse Your Data Usage Settings Recent Grids pSEO play…" at bounding box center [784, 372] width 1568 height 744
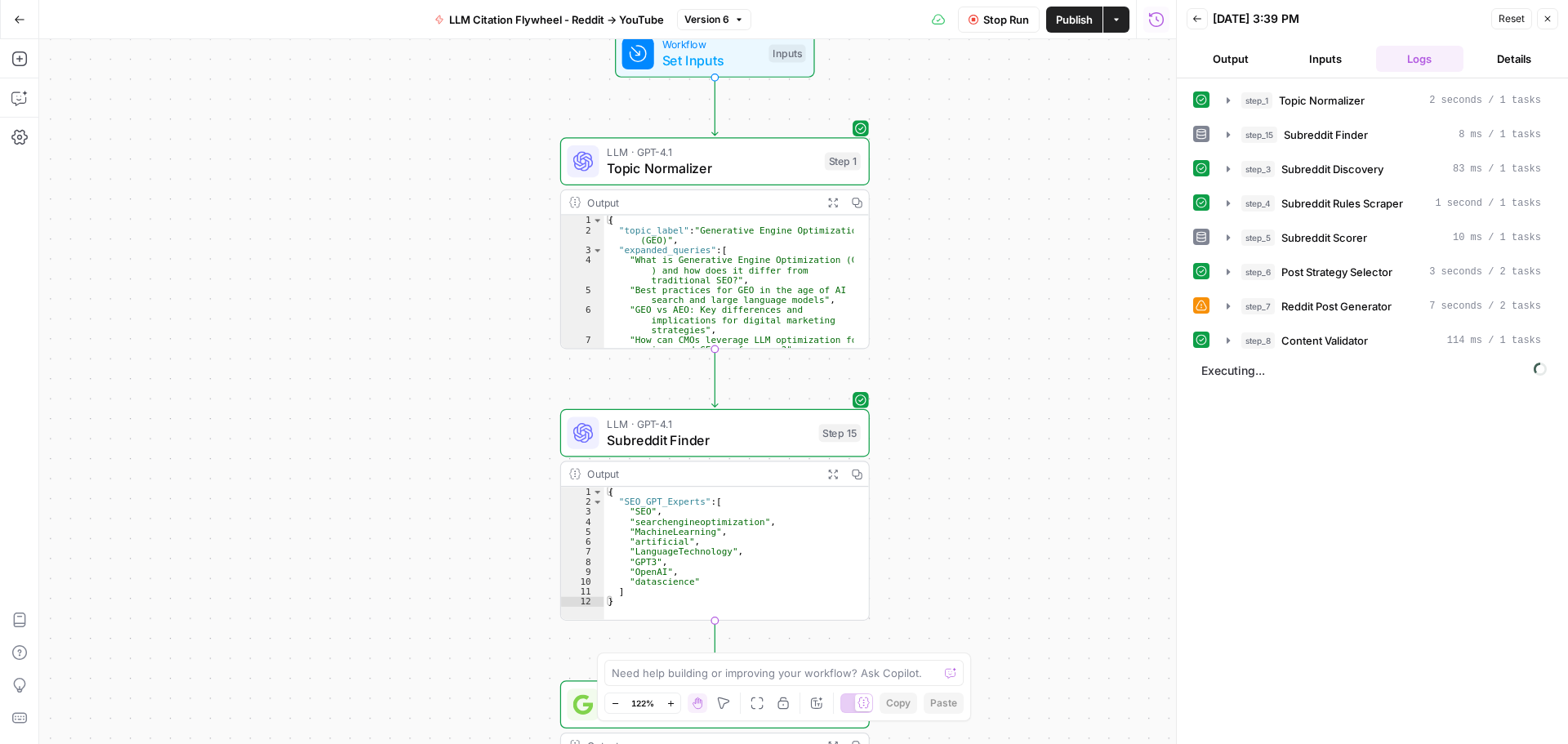
drag, startPoint x: 1116, startPoint y: 320, endPoint x: 962, endPoint y: 270, distance: 161.9
click at [962, 270] on div "Workflow Set Inputs Inputs LLM · GPT-4.1 Topic Normalizer Step 1 Output Expand …" at bounding box center [607, 391] width 1137 height 705
click at [1248, 61] on button "Output" at bounding box center [1230, 59] width 88 height 26
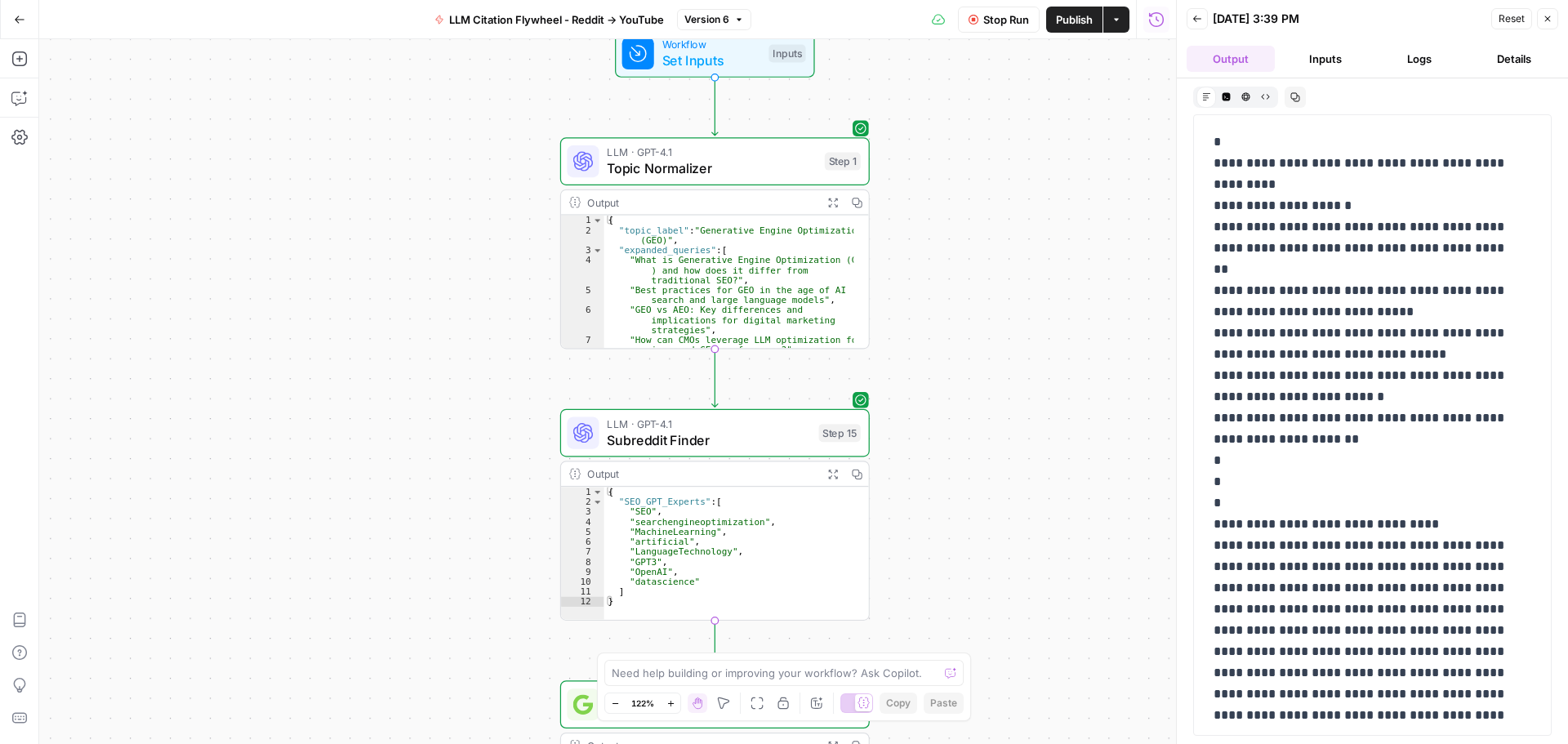
click at [1416, 55] on button "Logs" at bounding box center [1419, 59] width 88 height 26
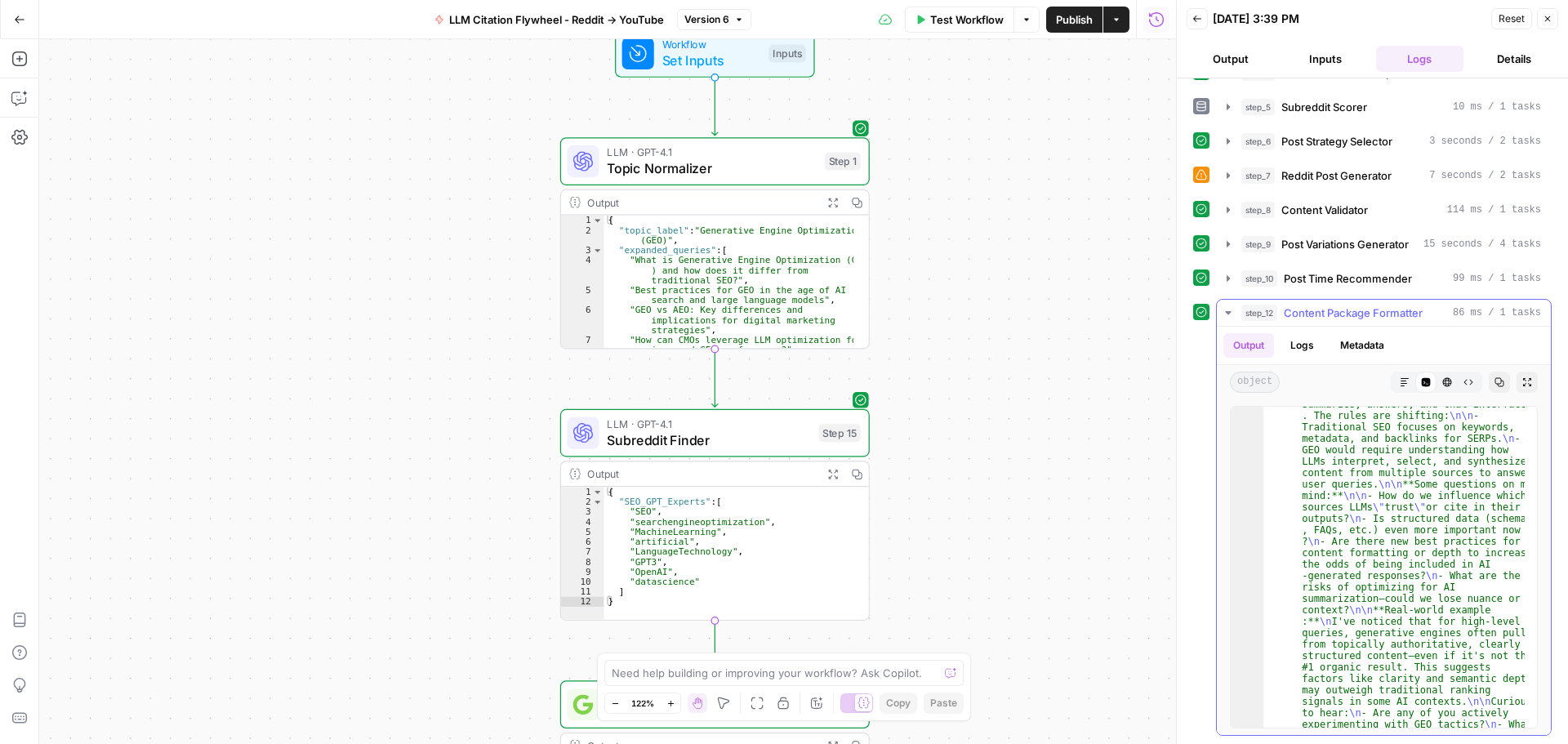
scroll to position [294, 0]
click at [1060, 18] on span "Publish" at bounding box center [1074, 19] width 37 height 17
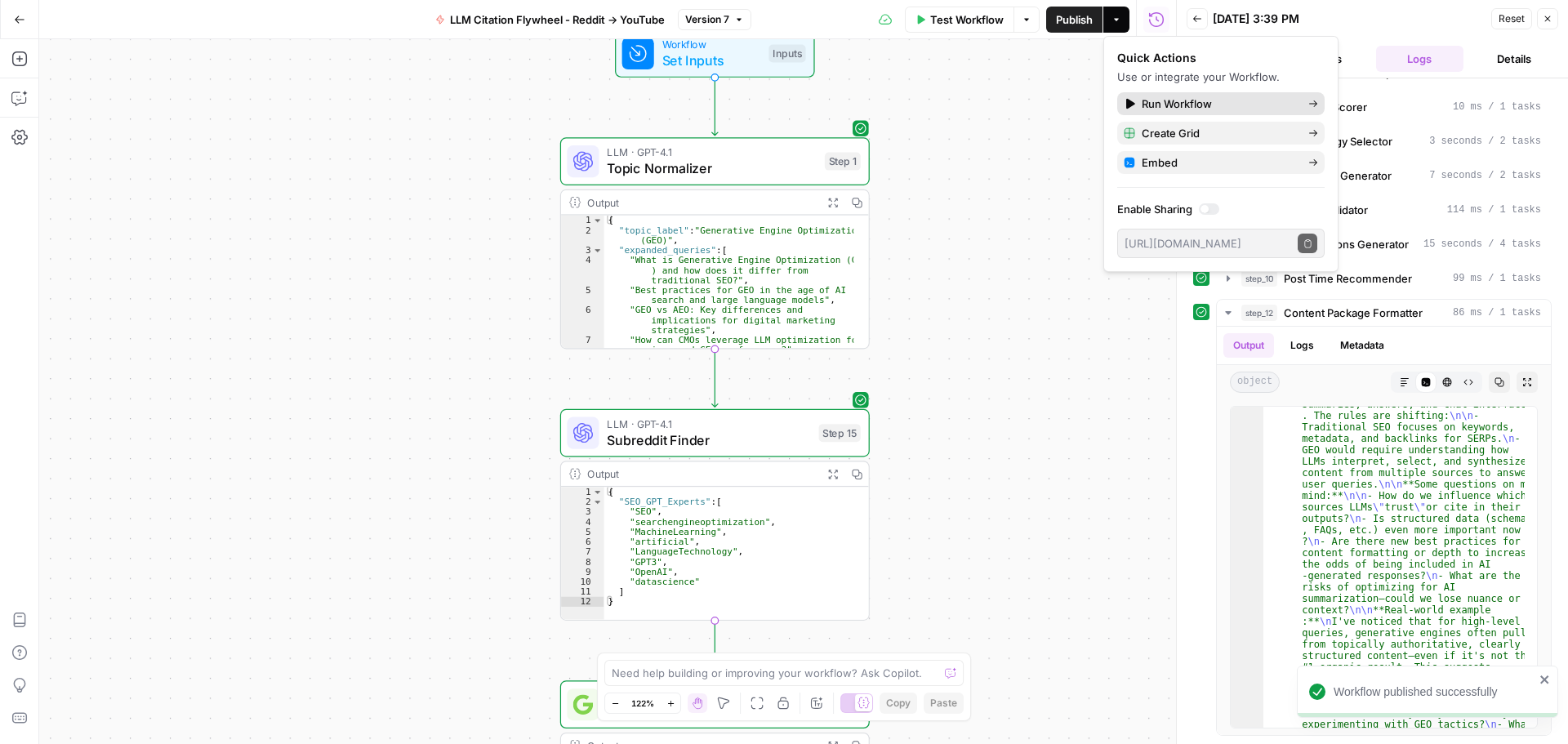
click at [1186, 106] on span "Run Workflow" at bounding box center [1217, 103] width 153 height 17
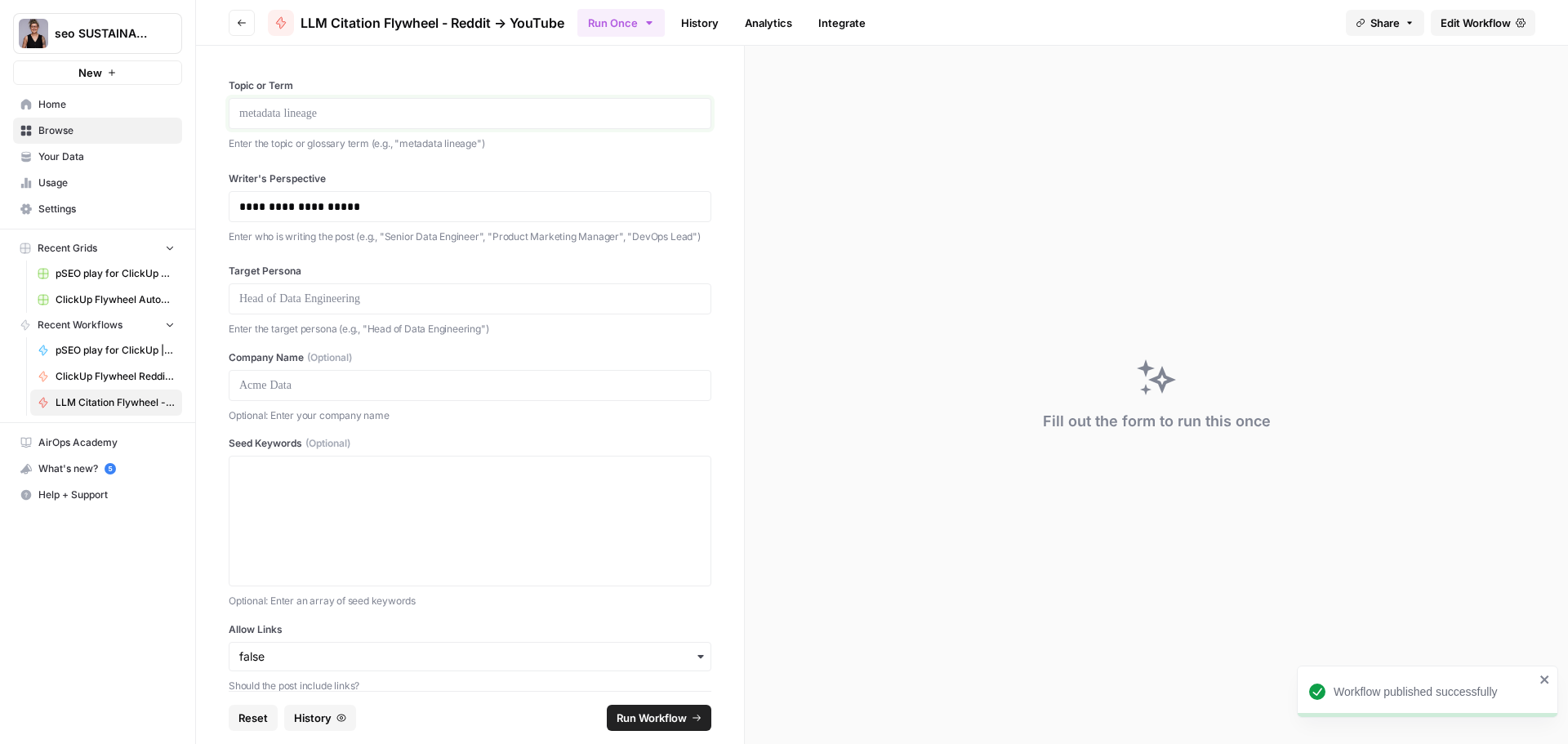
click at [374, 116] on p at bounding box center [469, 113] width 461 height 17
drag, startPoint x: 351, startPoint y: 207, endPoint x: 220, endPoint y: 216, distance: 131.3
click at [208, 220] on div "**********" at bounding box center [470, 368] width 548 height 645
click at [340, 115] on p at bounding box center [469, 113] width 461 height 17
click at [304, 212] on p at bounding box center [463, 207] width 449 height 17
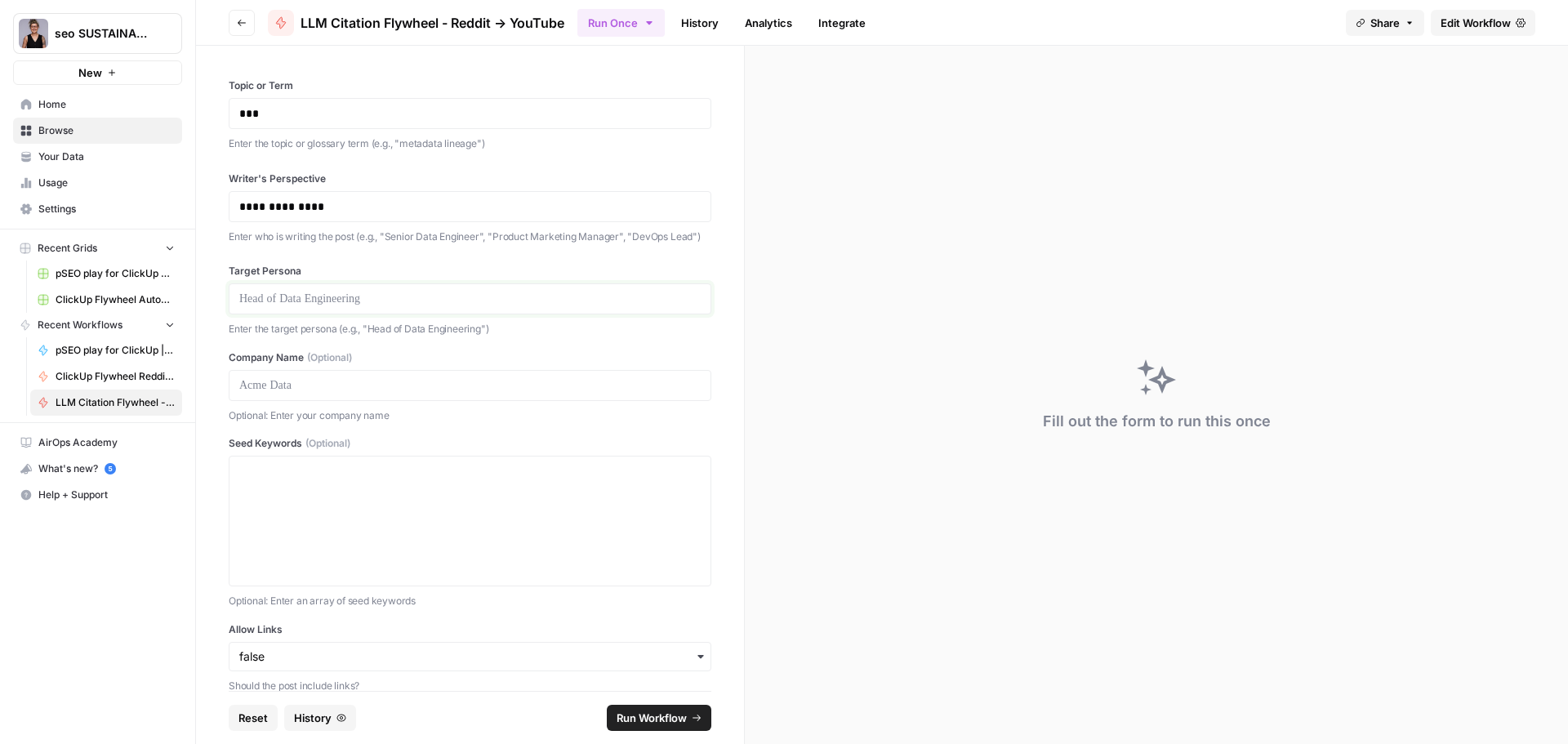
click at [296, 307] on p at bounding box center [469, 298] width 461 height 17
click at [278, 394] on p at bounding box center [469, 385] width 461 height 17
click at [318, 493] on textarea "Seed Keywords (Optional)" at bounding box center [469, 521] width 461 height 116
drag, startPoint x: 416, startPoint y: 489, endPoint x: 441, endPoint y: 493, distance: 25.3
click at [442, 492] on textarea "AEO, GEO, AI search, LLM optiization" at bounding box center [469, 521] width 461 height 116
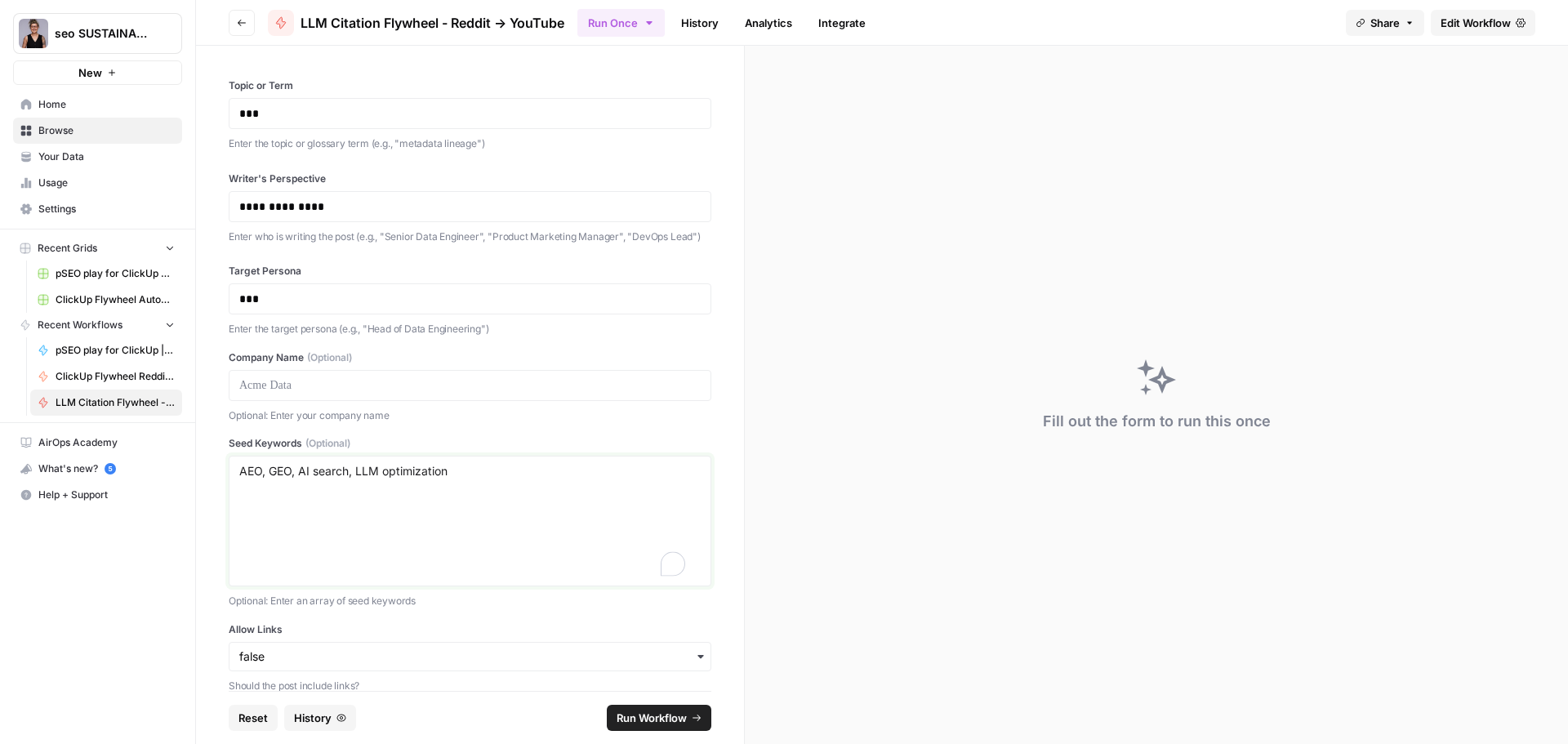
scroll to position [123, 0]
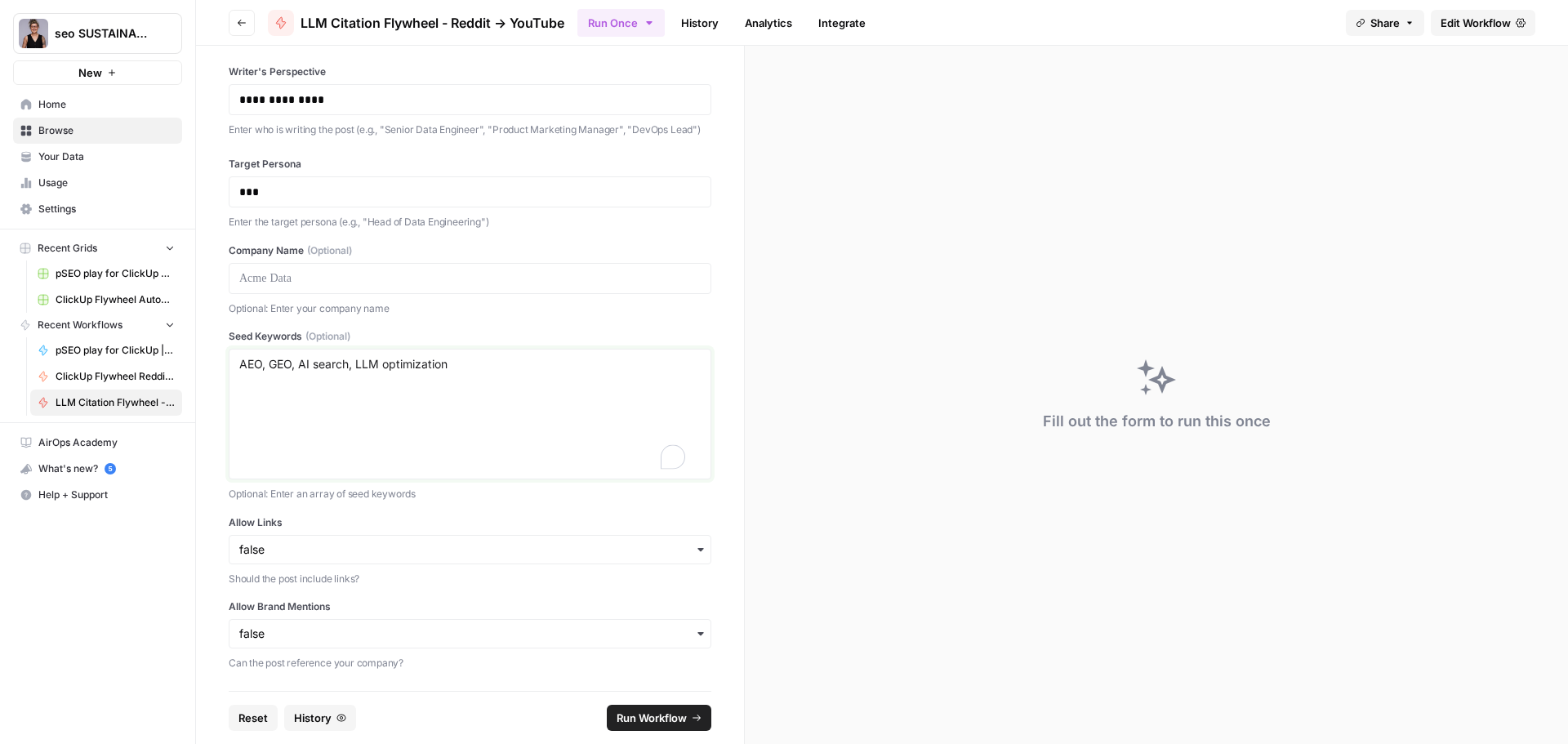
type textarea "AEO, GEO, AI search, LLM optimization"
click at [643, 719] on span "Run Workflow" at bounding box center [651, 718] width 70 height 17
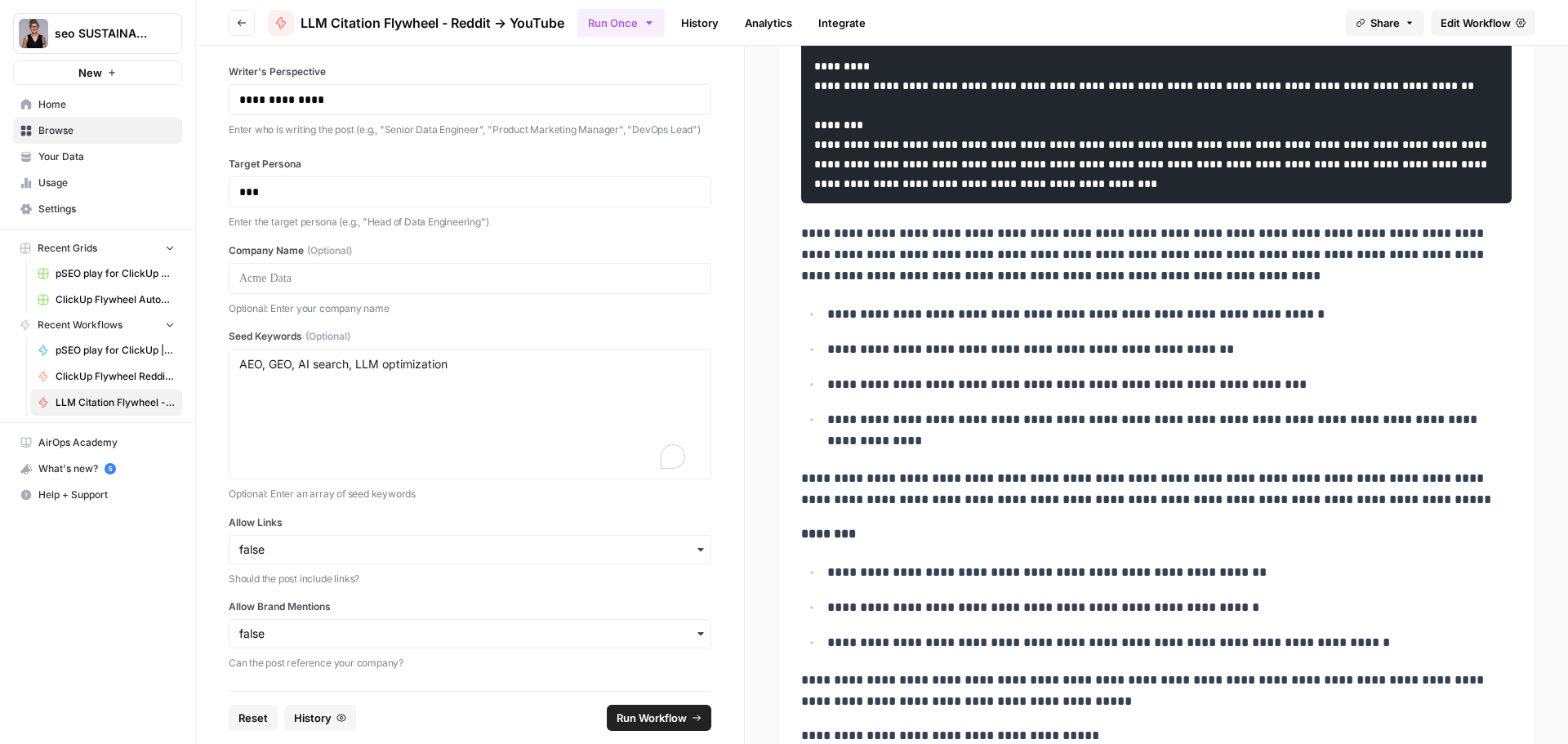
scroll to position [326, 0]
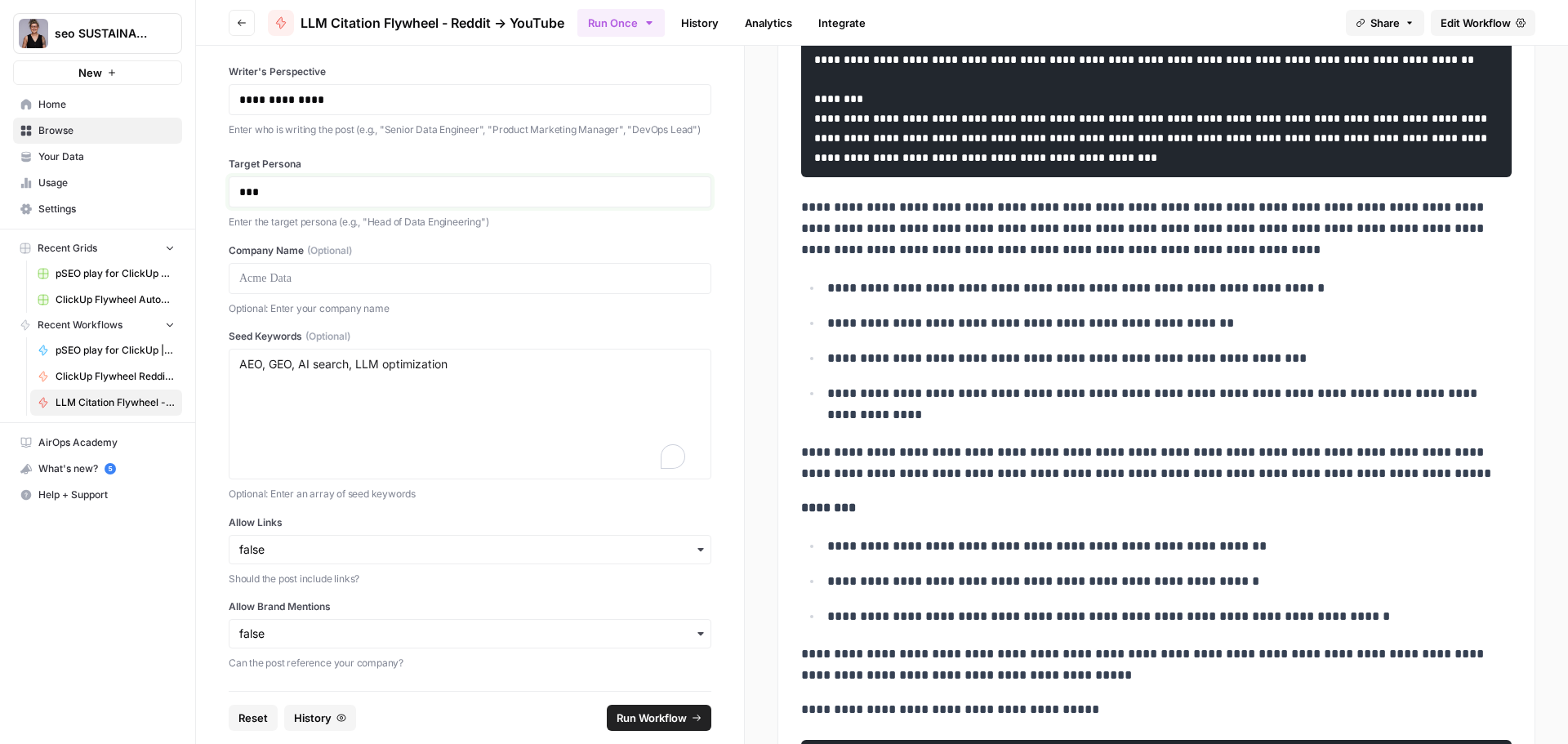
click at [360, 199] on p "***" at bounding box center [463, 192] width 449 height 17
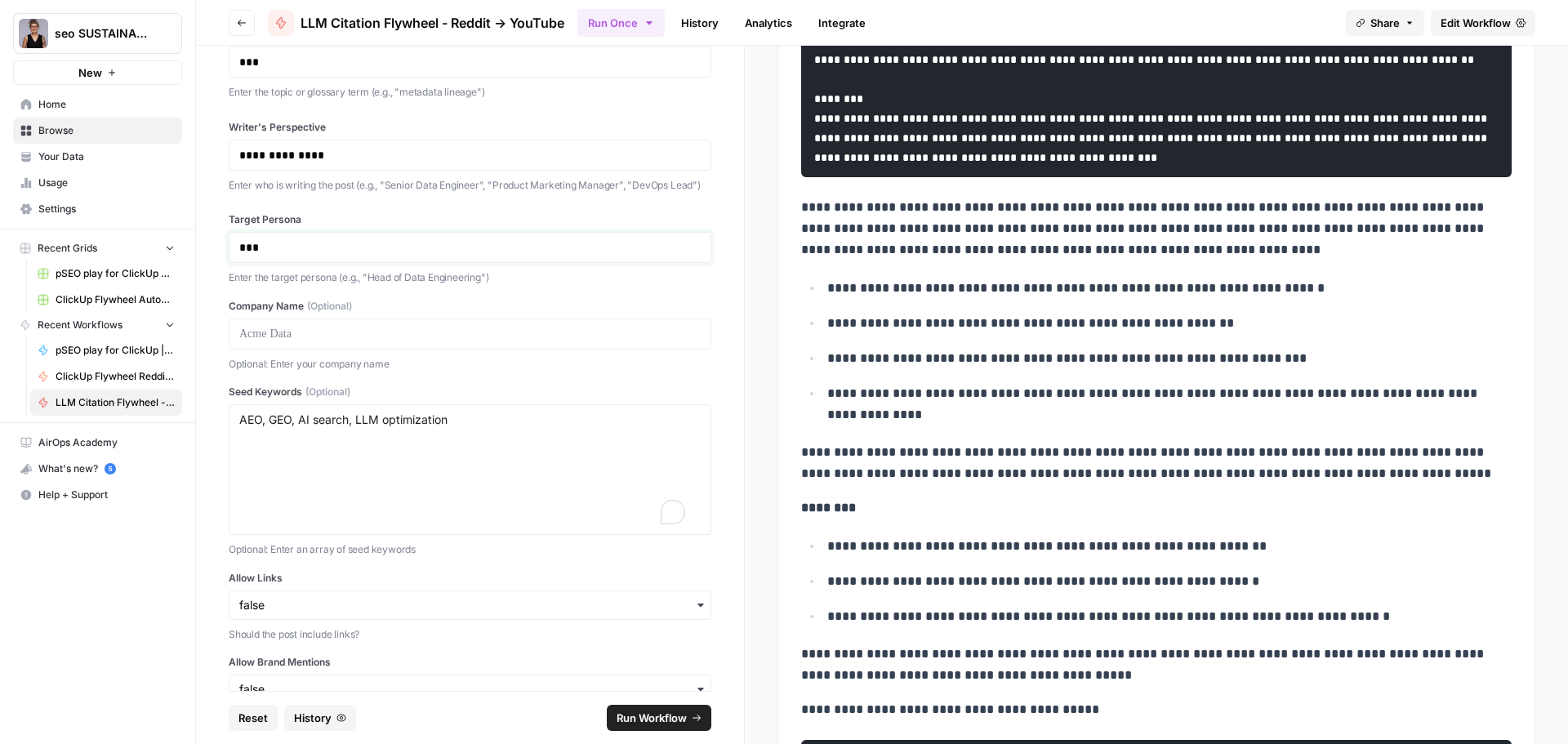
scroll to position [0, 0]
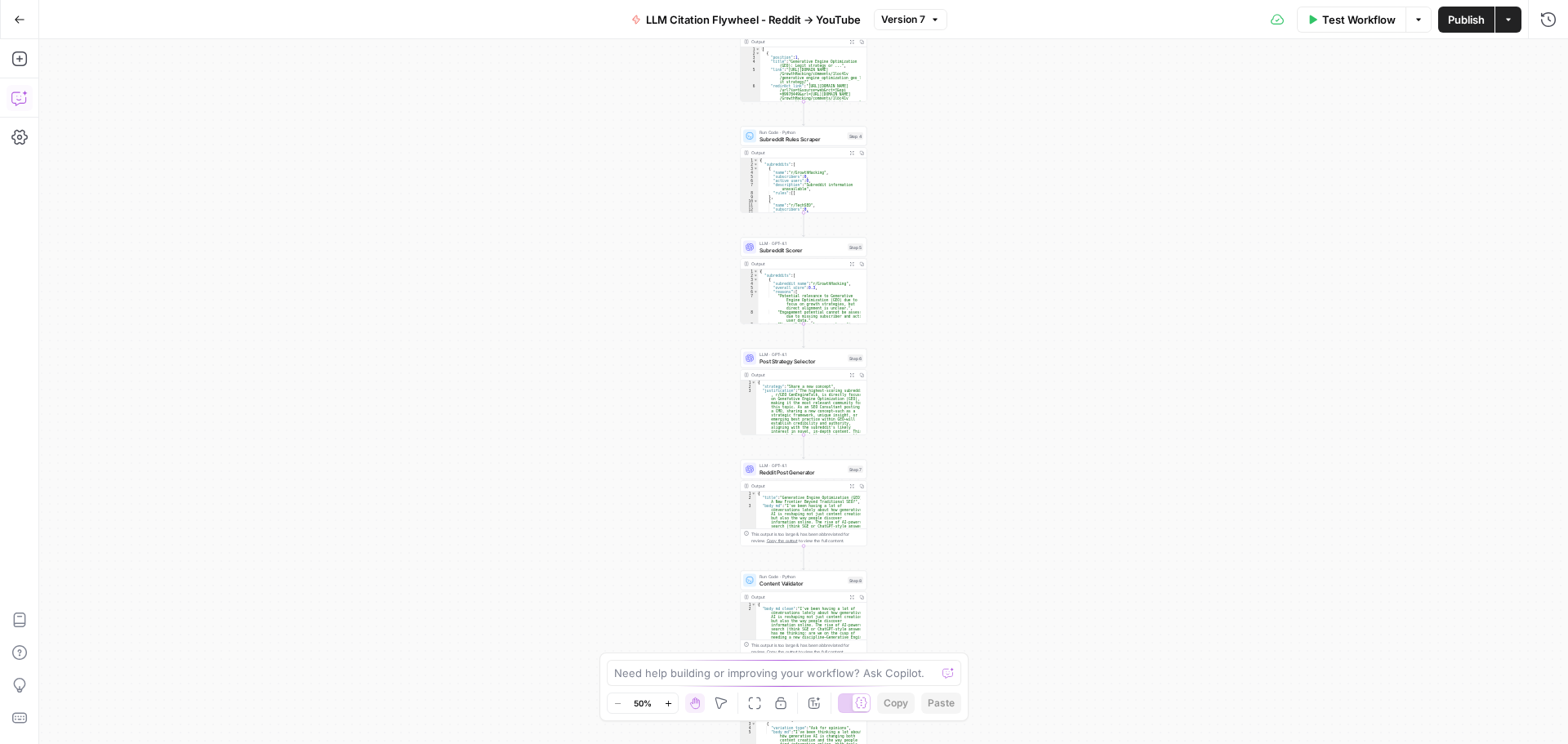
click at [20, 100] on icon "button" at bounding box center [18, 100] width 4 height 1
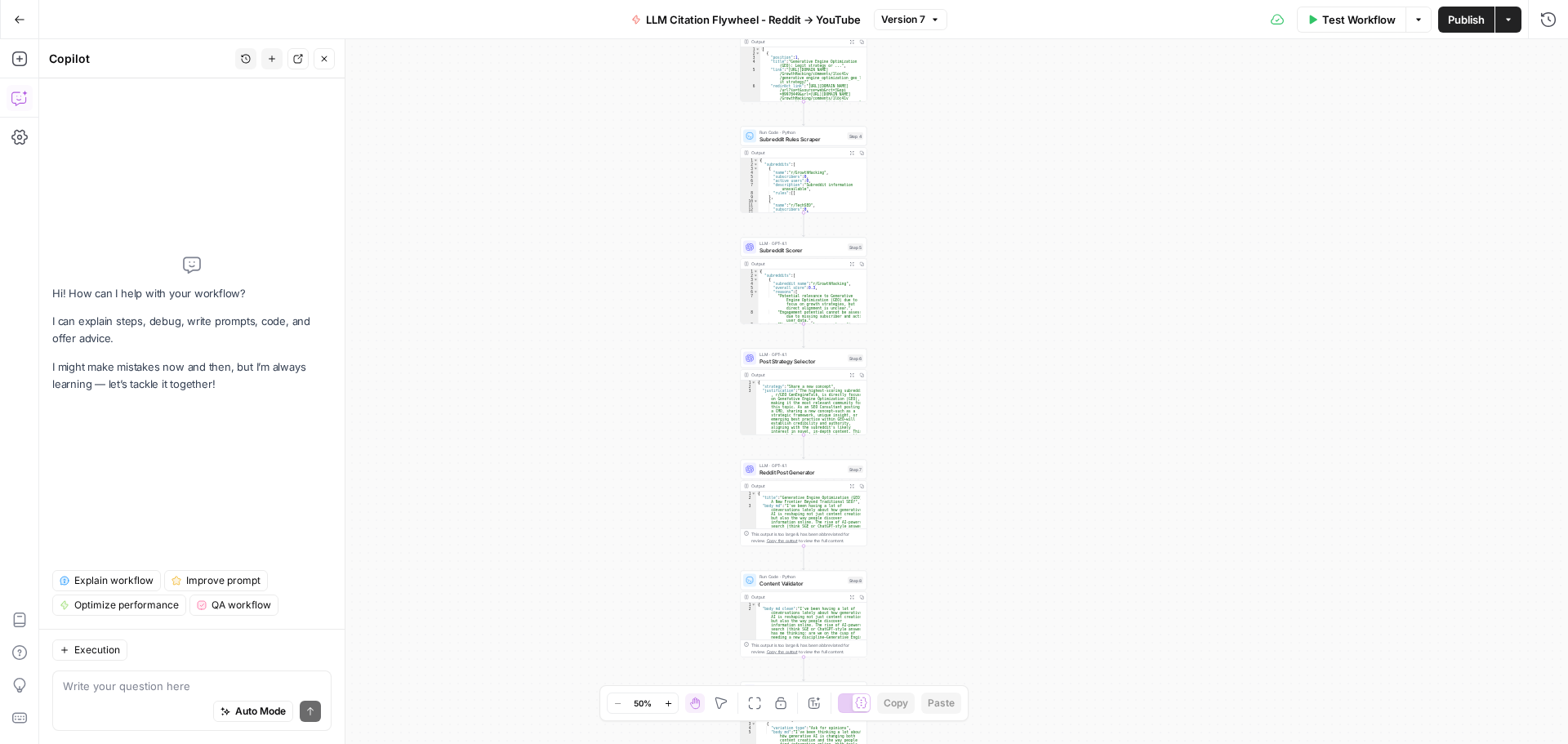
click at [105, 686] on textarea at bounding box center [192, 685] width 258 height 17
type textarea "I"
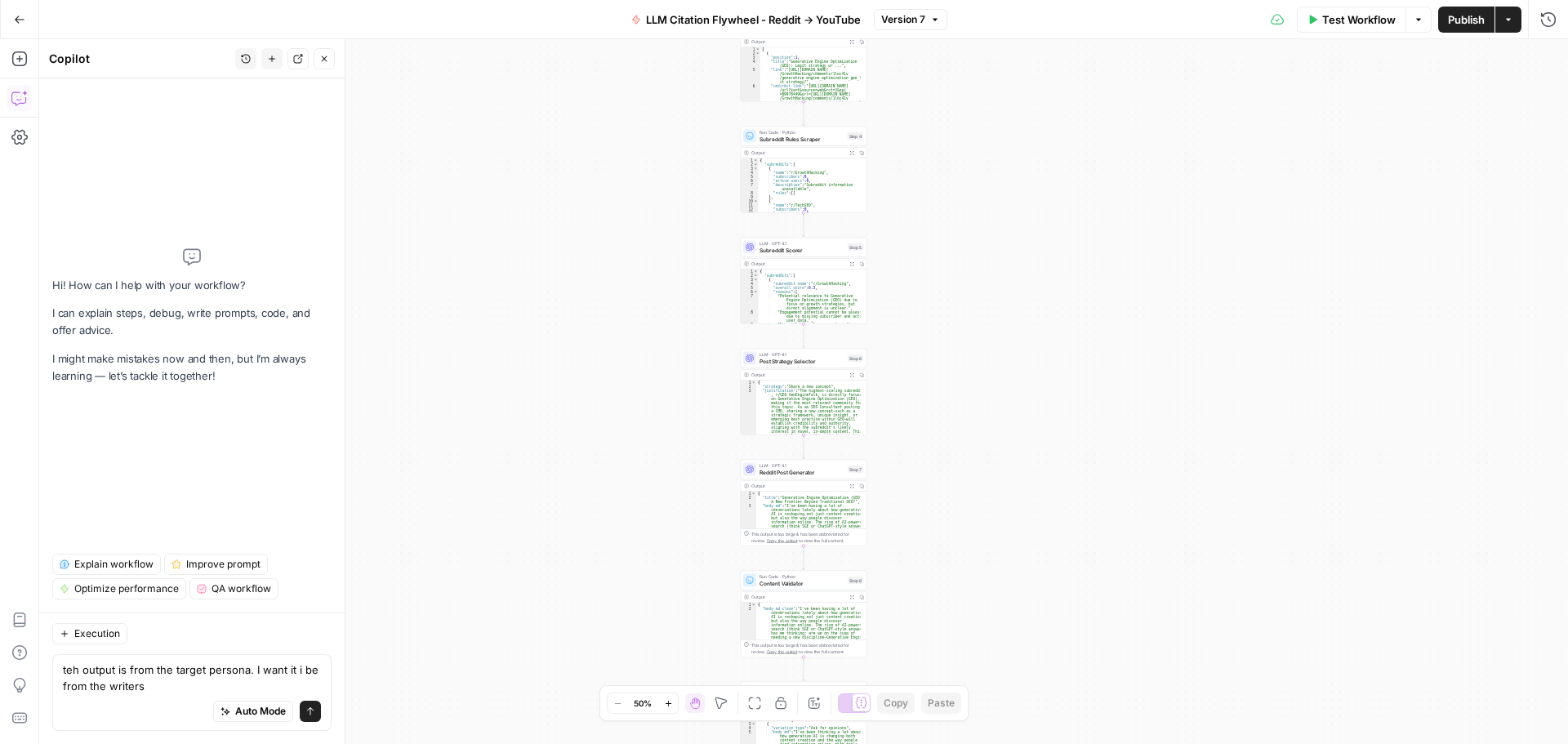
click at [197, 694] on div "Auto Mode Send" at bounding box center [192, 712] width 258 height 36
click at [186, 684] on textarea "teh output is from the target persona. I want it i be from the writers" at bounding box center [192, 677] width 258 height 32
drag, startPoint x: 1044, startPoint y: 173, endPoint x: 901, endPoint y: 185, distance: 143.5
click at [1030, 176] on div "Workflow Set Inputs Inputs LLM · GPT-4.1 Topic Normalizer Step 1 Output Expand …" at bounding box center [803, 391] width 1529 height 705
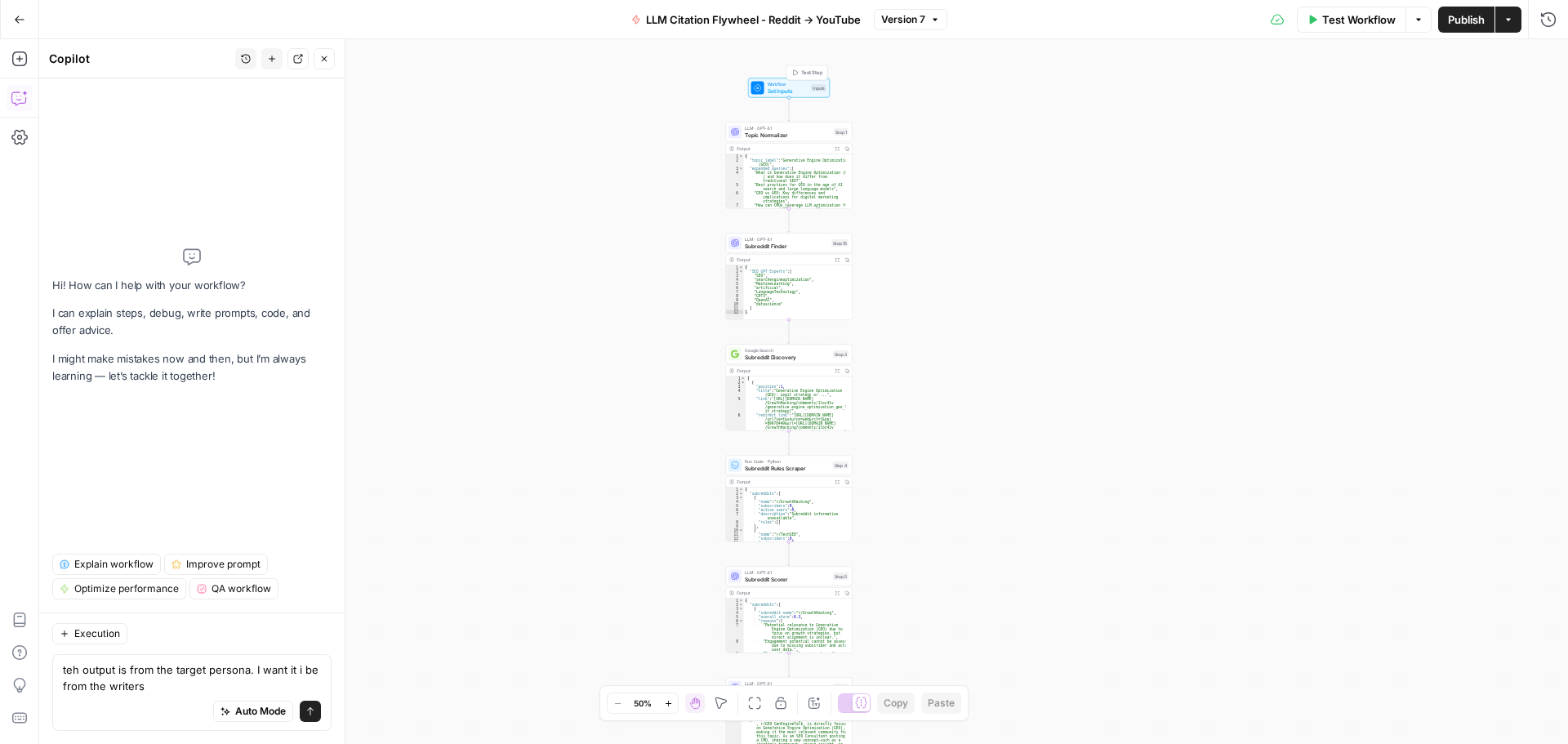
click at [803, 82] on span "Workflow" at bounding box center [788, 83] width 41 height 6
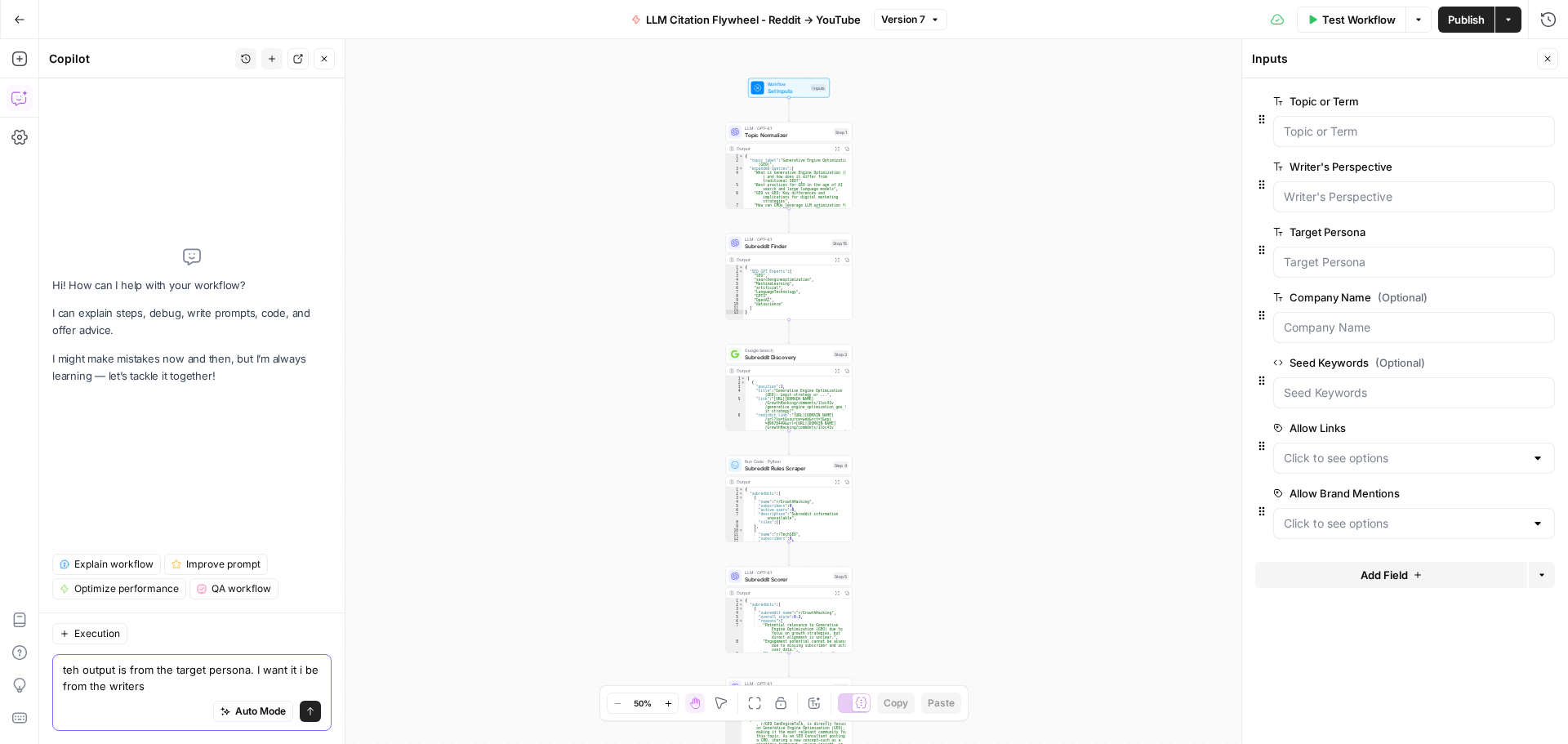
click at [173, 689] on textarea "teh output is from the target persona. I want it i be from the writers" at bounding box center [192, 677] width 258 height 32
type textarea "teh output is from the target persona. I want it i be from the writers perpecti…"
click at [312, 712] on icon "submit" at bounding box center [310, 711] width 10 height 10
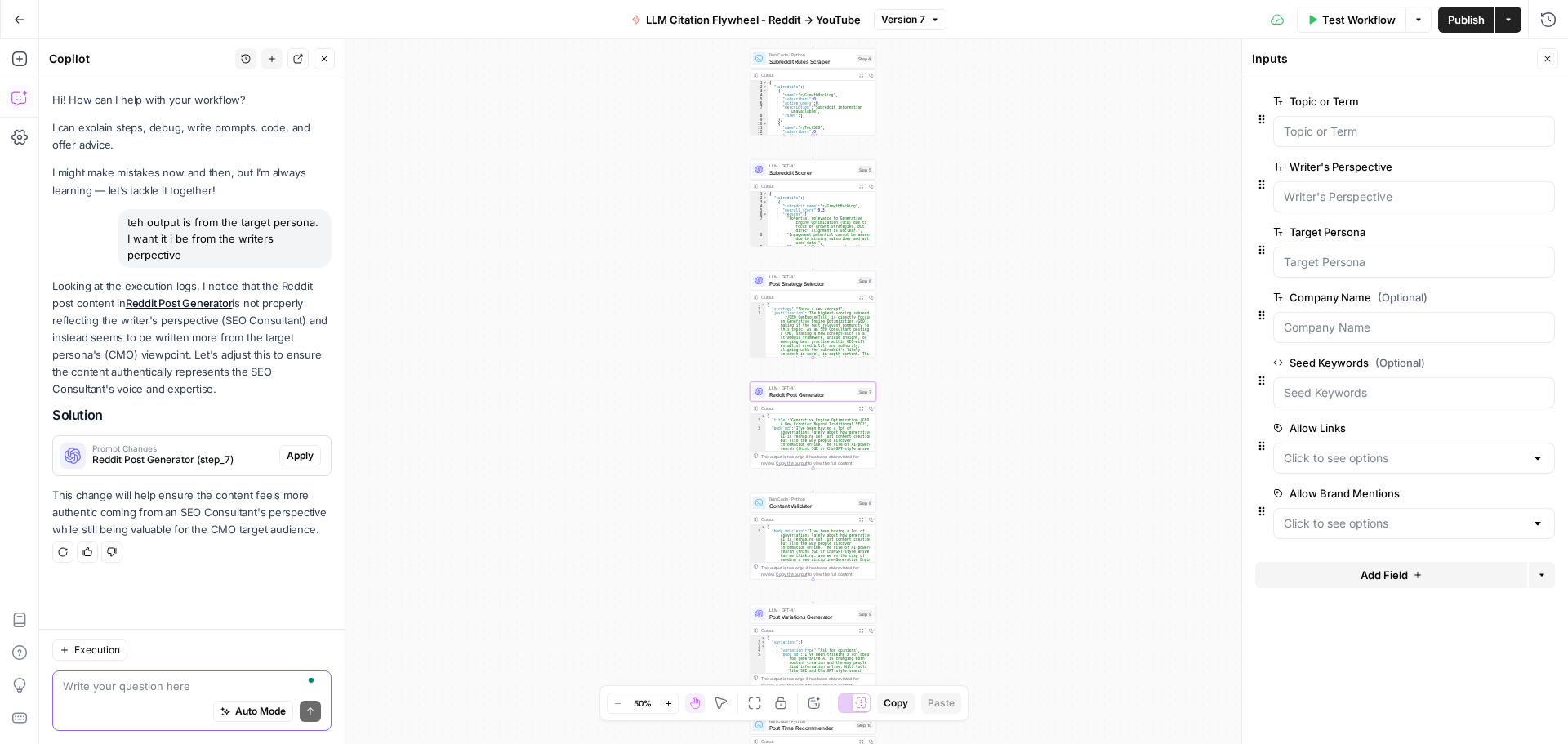
click at [304, 448] on span "Apply" at bounding box center [300, 455] width 27 height 15
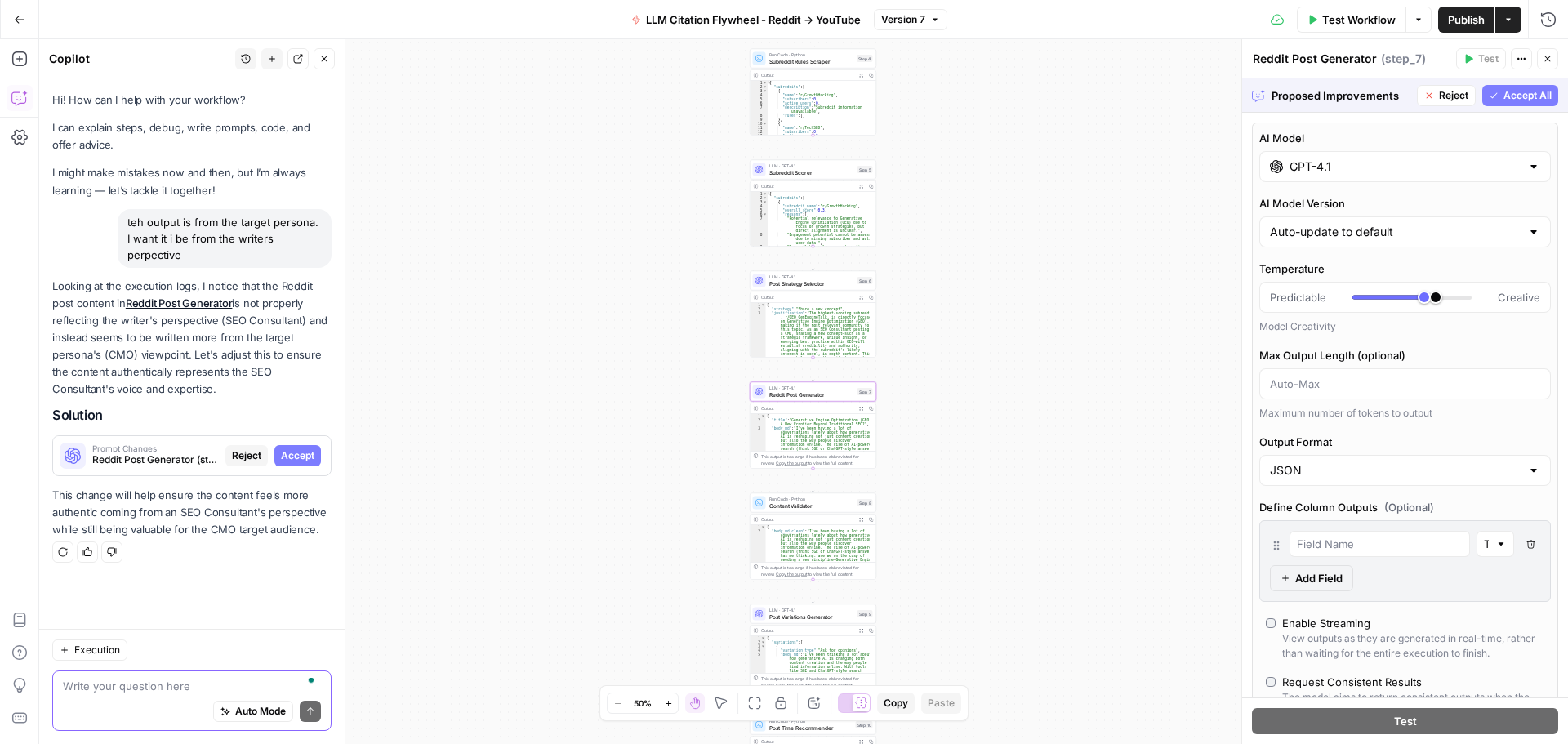
click at [294, 448] on span "Accept" at bounding box center [298, 455] width 33 height 15
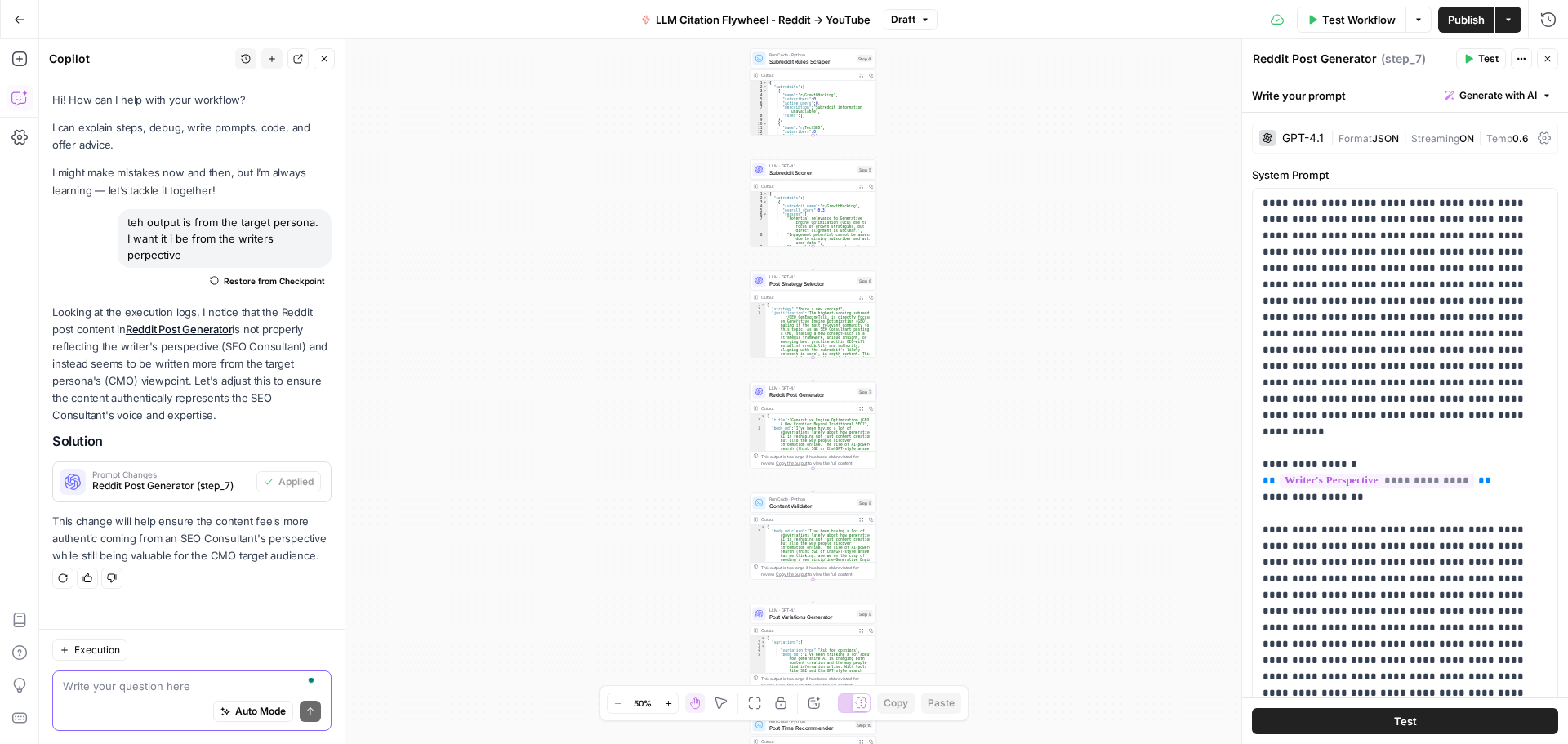
click at [1361, 18] on span "Test Workflow" at bounding box center [1359, 19] width 74 height 17
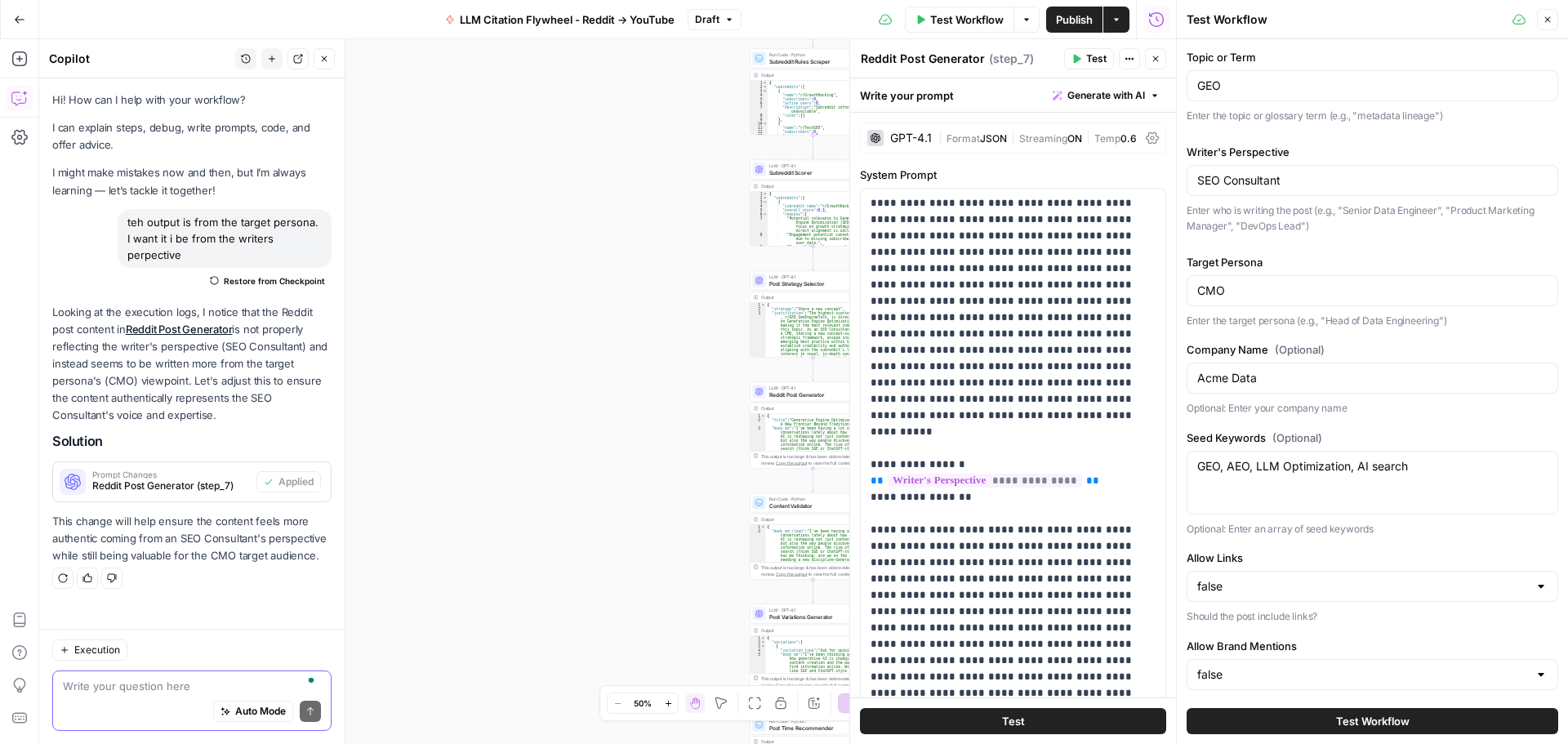
click at [1222, 725] on button "Test Workflow" at bounding box center [1372, 721] width 372 height 26
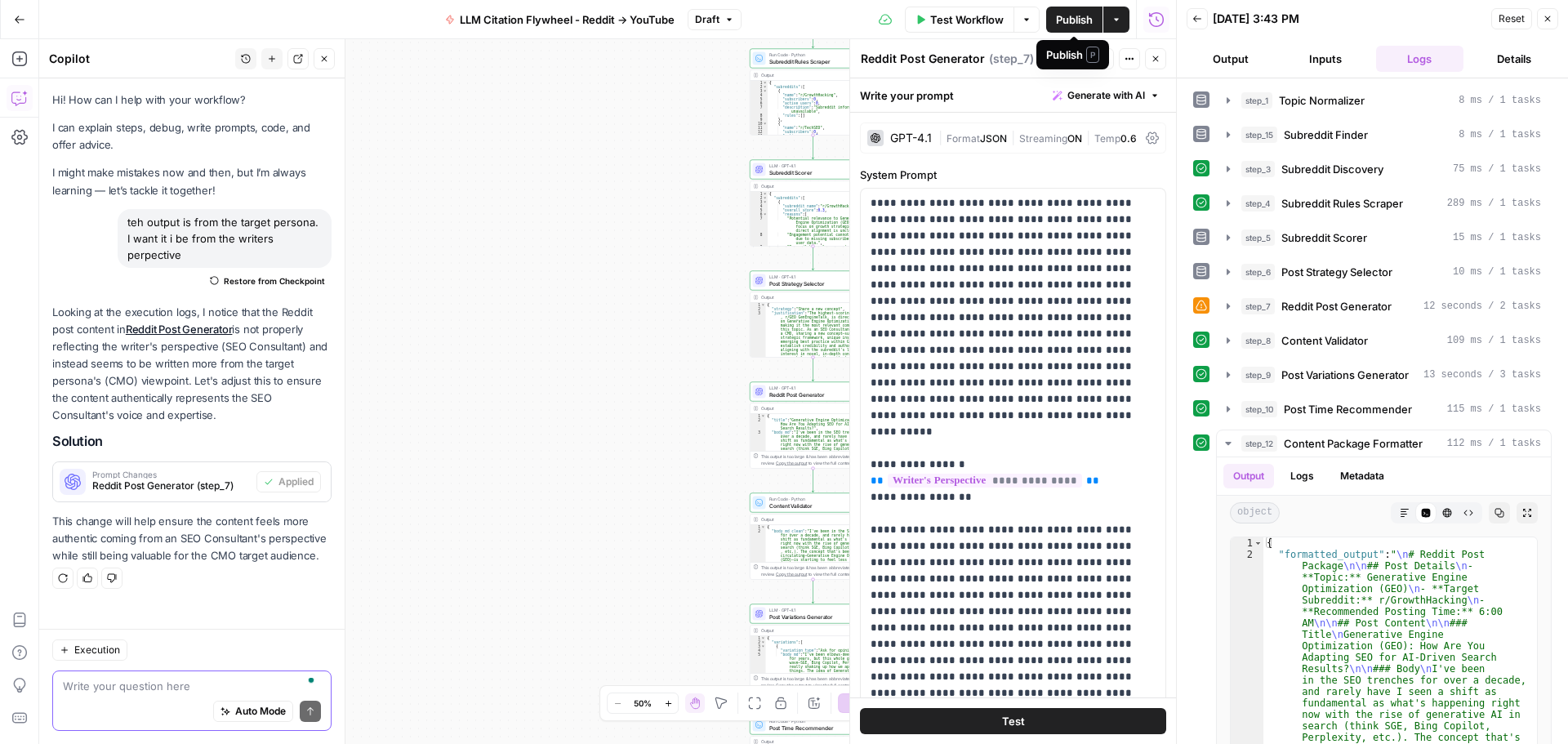
click at [1088, 15] on span "Publish" at bounding box center [1074, 19] width 37 height 17
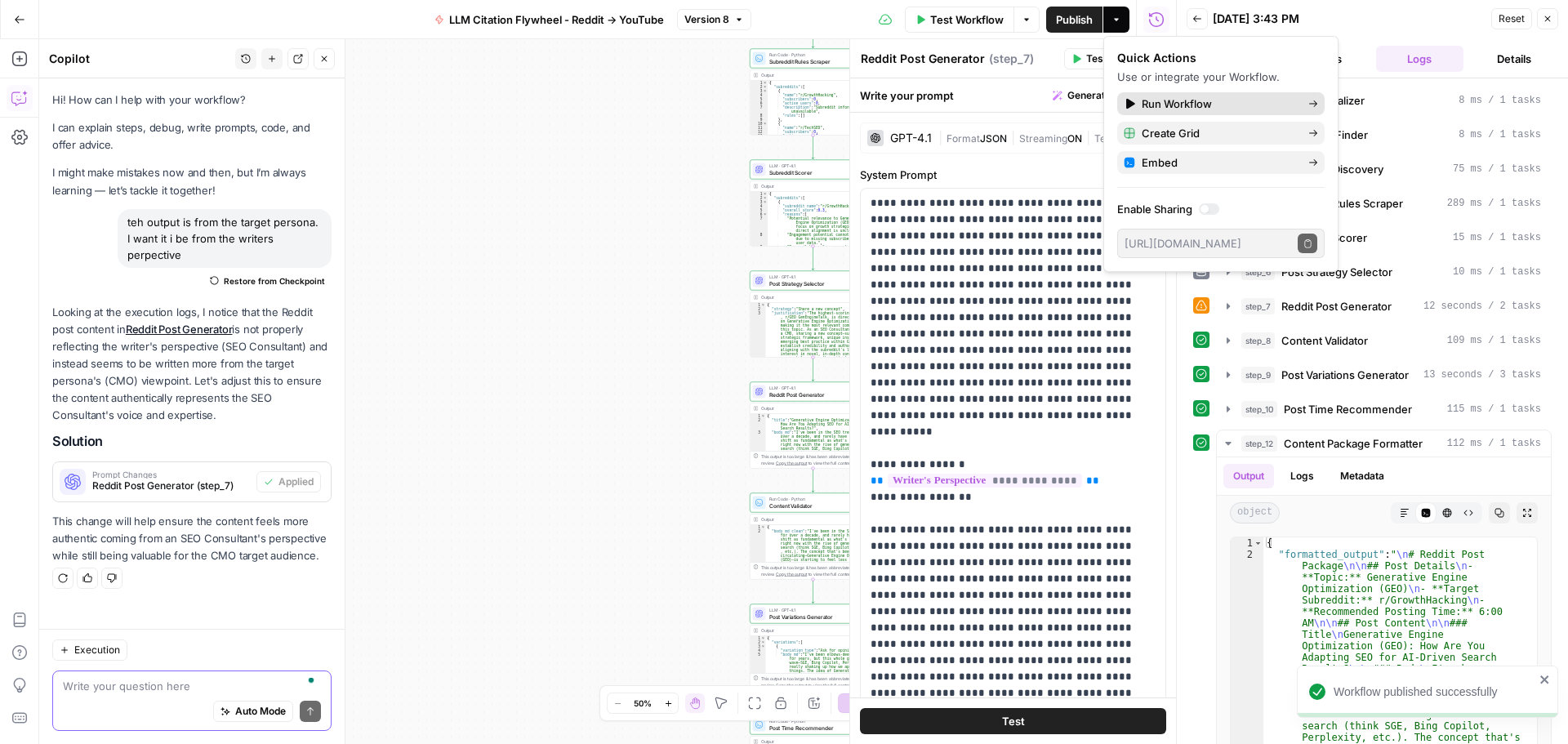
click at [1189, 104] on span "Run Workflow" at bounding box center [1217, 103] width 153 height 17
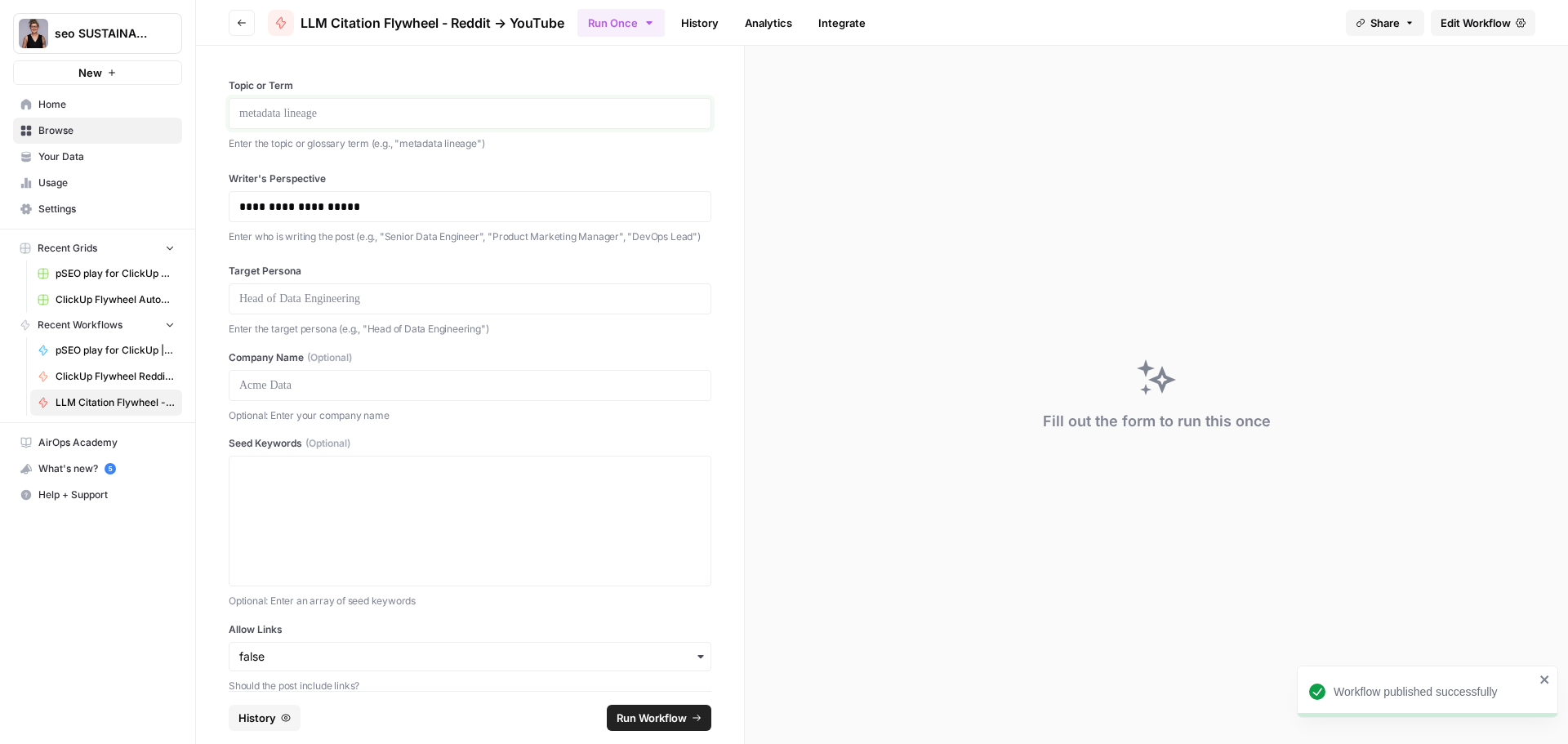
click at [397, 120] on p at bounding box center [469, 113] width 461 height 17
click at [1453, 18] on span "Edit Workflow" at bounding box center [1475, 23] width 70 height 17
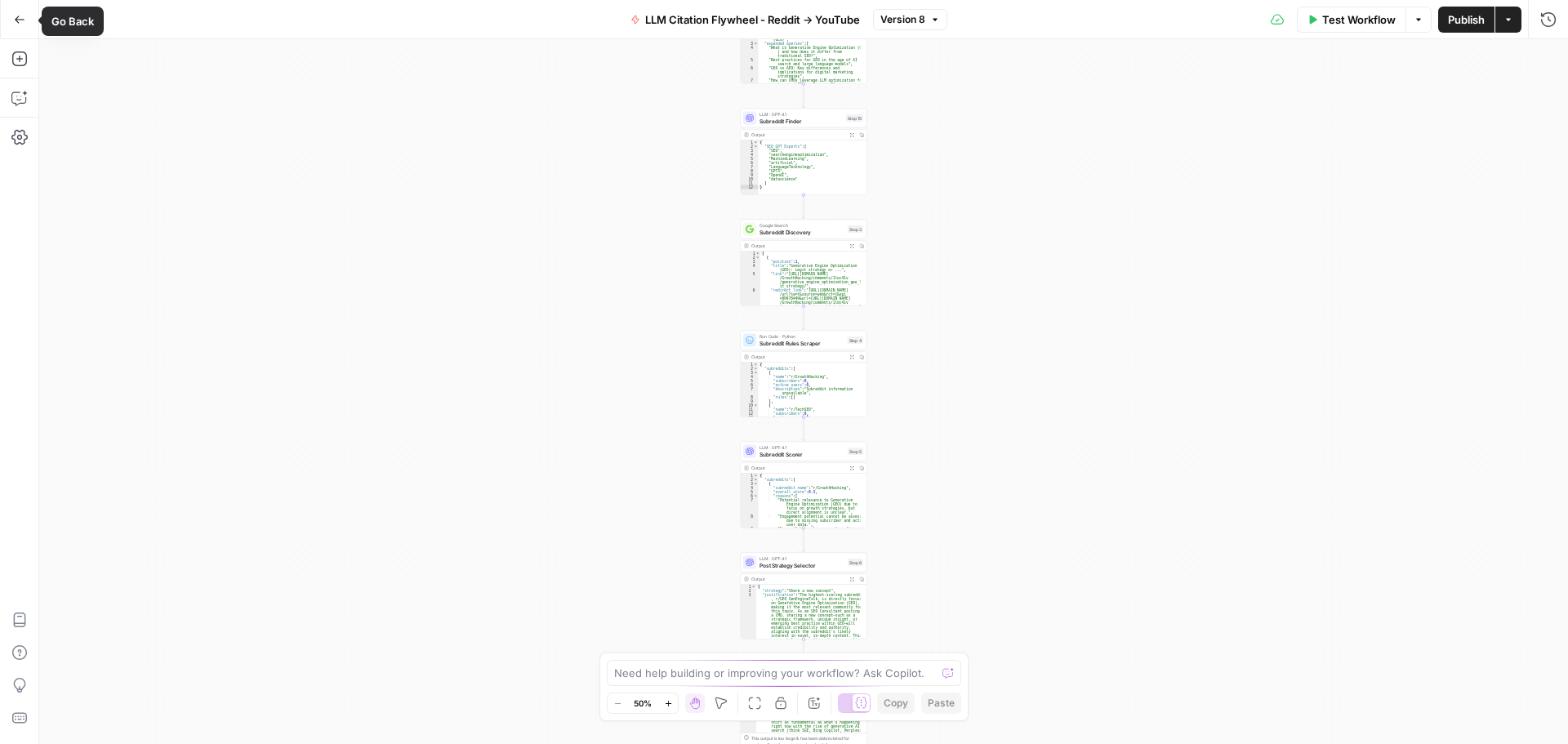
click at [19, 18] on icon "button" at bounding box center [19, 19] width 11 height 11
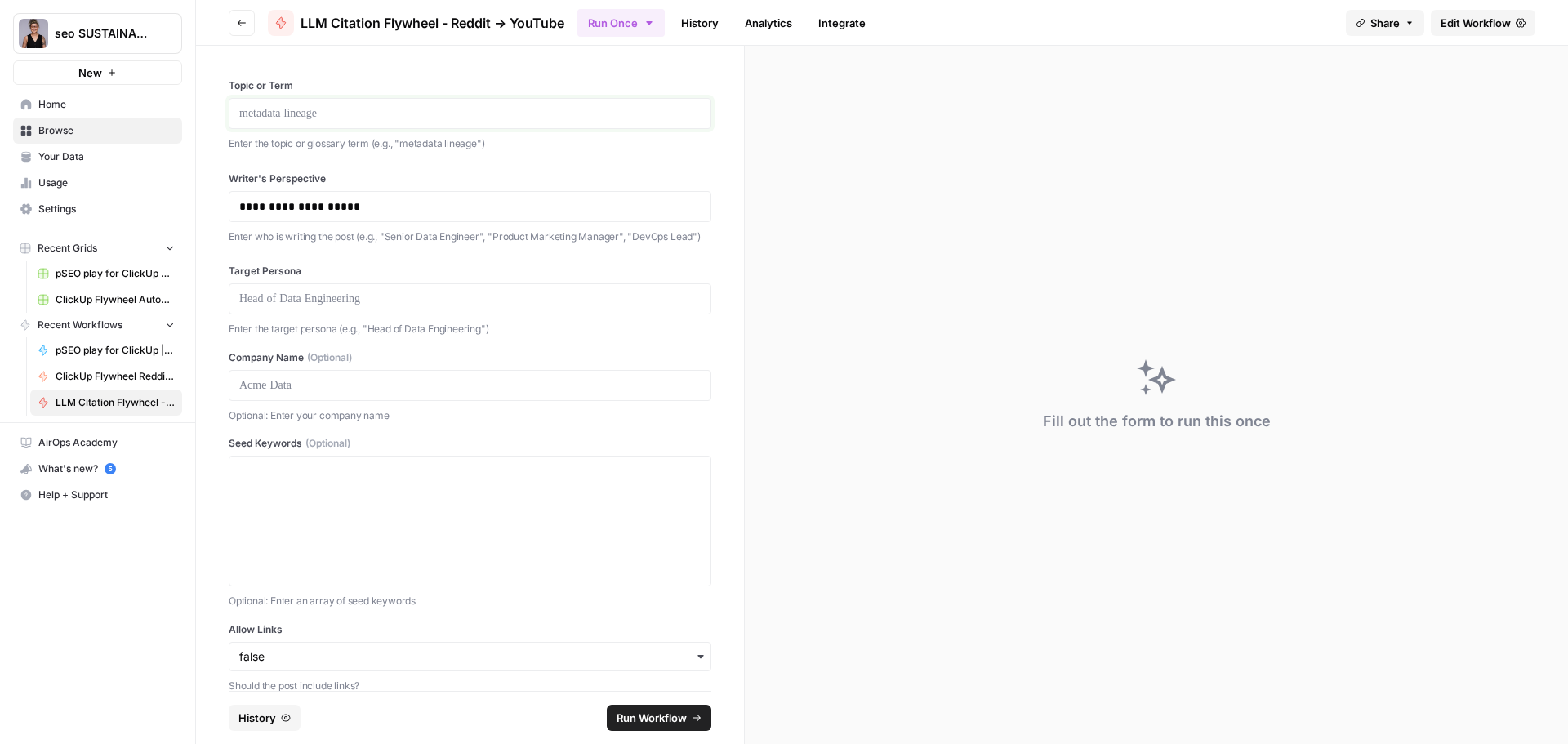
click at [292, 115] on p at bounding box center [469, 113] width 461 height 17
drag, startPoint x: 382, startPoint y: 194, endPoint x: 262, endPoint y: 207, distance: 120.7
click at [256, 209] on div "**********" at bounding box center [469, 206] width 482 height 31
drag, startPoint x: 302, startPoint y: 202, endPoint x: 341, endPoint y: 202, distance: 39.0
click at [302, 203] on p "**********" at bounding box center [463, 207] width 449 height 17
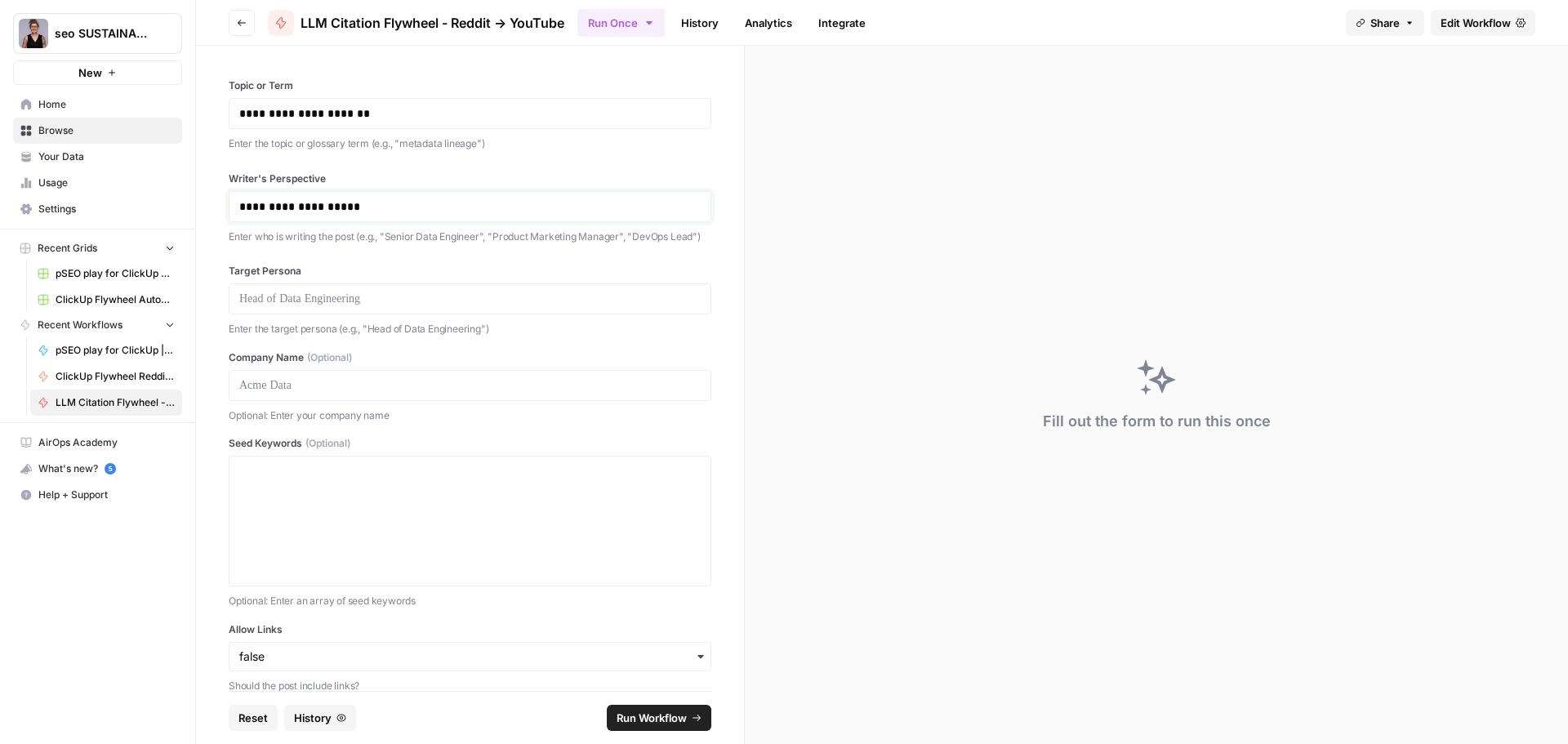
drag, startPoint x: 364, startPoint y: 207, endPoint x: 233, endPoint y: 218, distance: 131.5
click at [233, 218] on div "**********" at bounding box center [469, 206] width 482 height 31
click at [336, 307] on p at bounding box center [469, 298] width 461 height 17
click at [291, 394] on p at bounding box center [469, 385] width 461 height 17
click at [283, 482] on textarea "Seed Keywords (Optional)" at bounding box center [469, 521] width 461 height 116
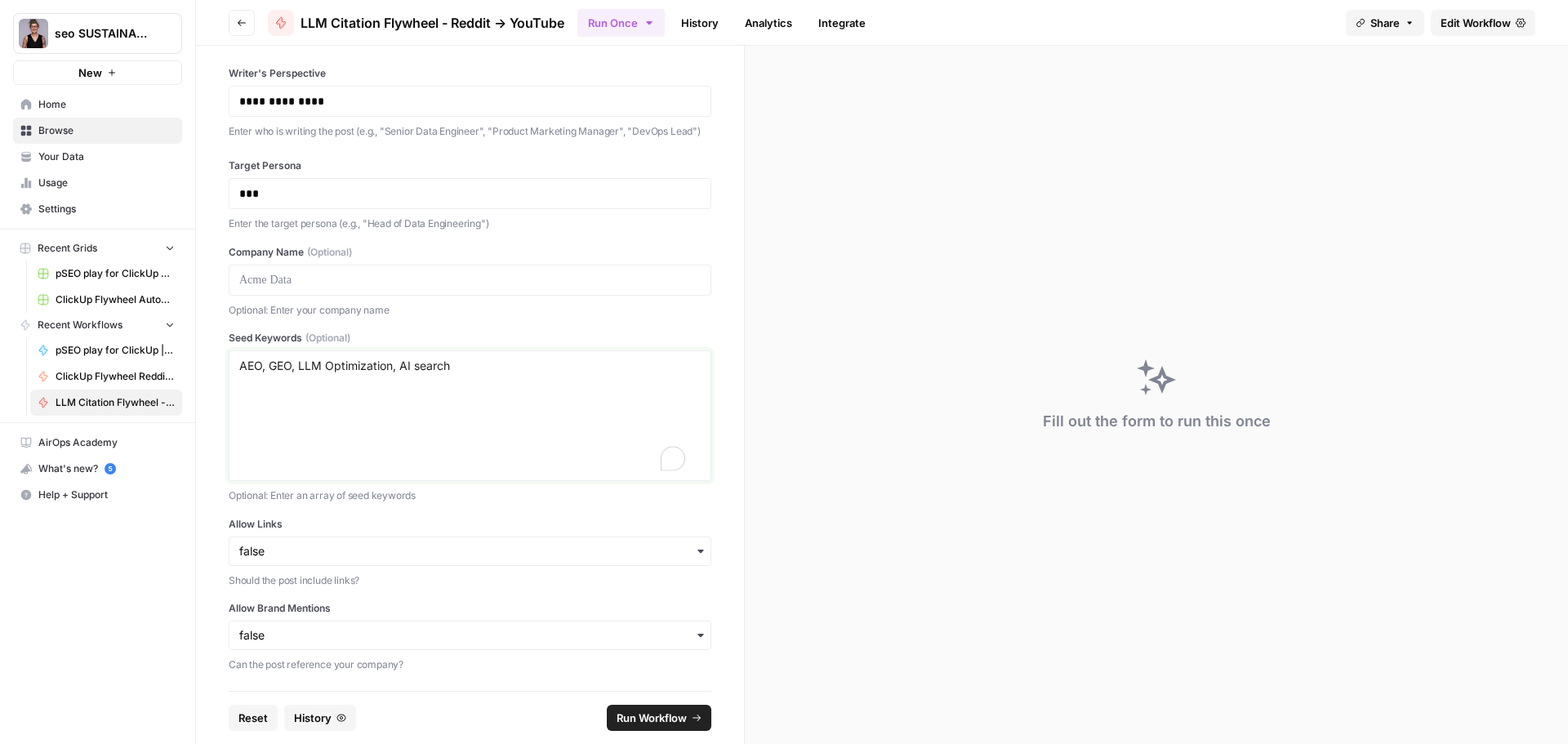
scroll to position [123, 0]
click at [648, 725] on span "Run Workflow" at bounding box center [651, 718] width 70 height 17
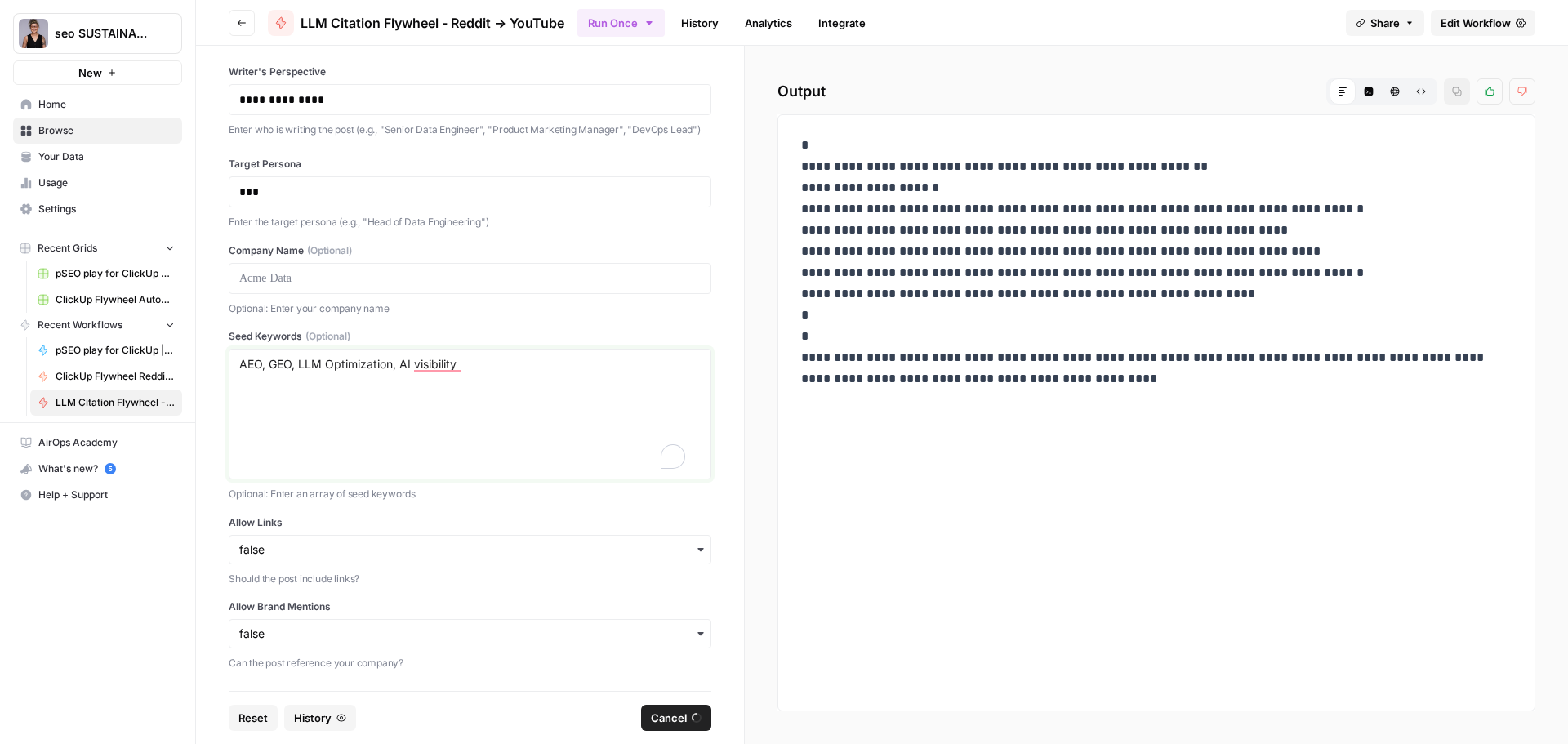
type textarea "AEO, GEO, LLM Optimization, AI visability"
click at [668, 716] on span "Cancel" at bounding box center [668, 718] width 36 height 17
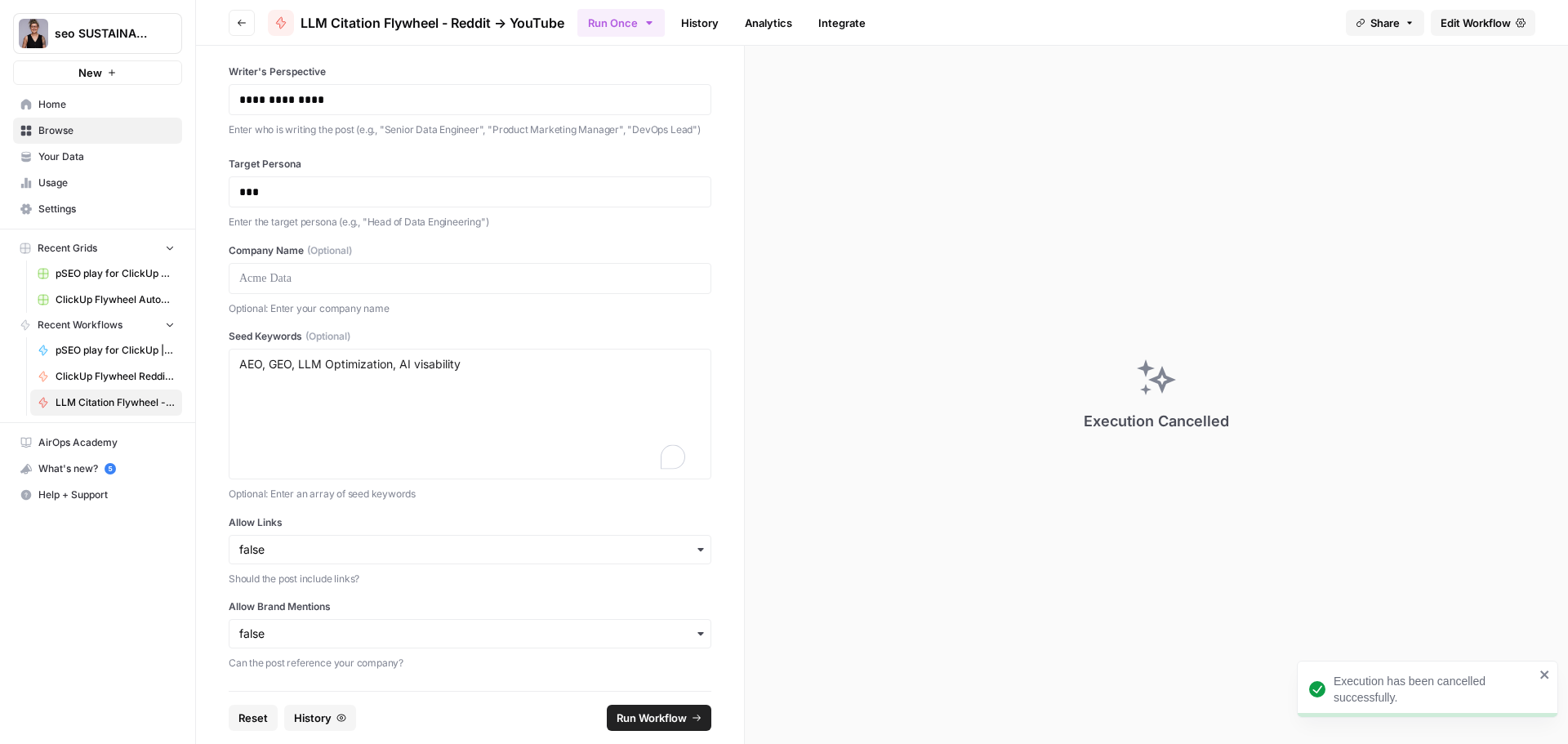
click at [668, 716] on span "Run Workflow" at bounding box center [651, 718] width 70 height 17
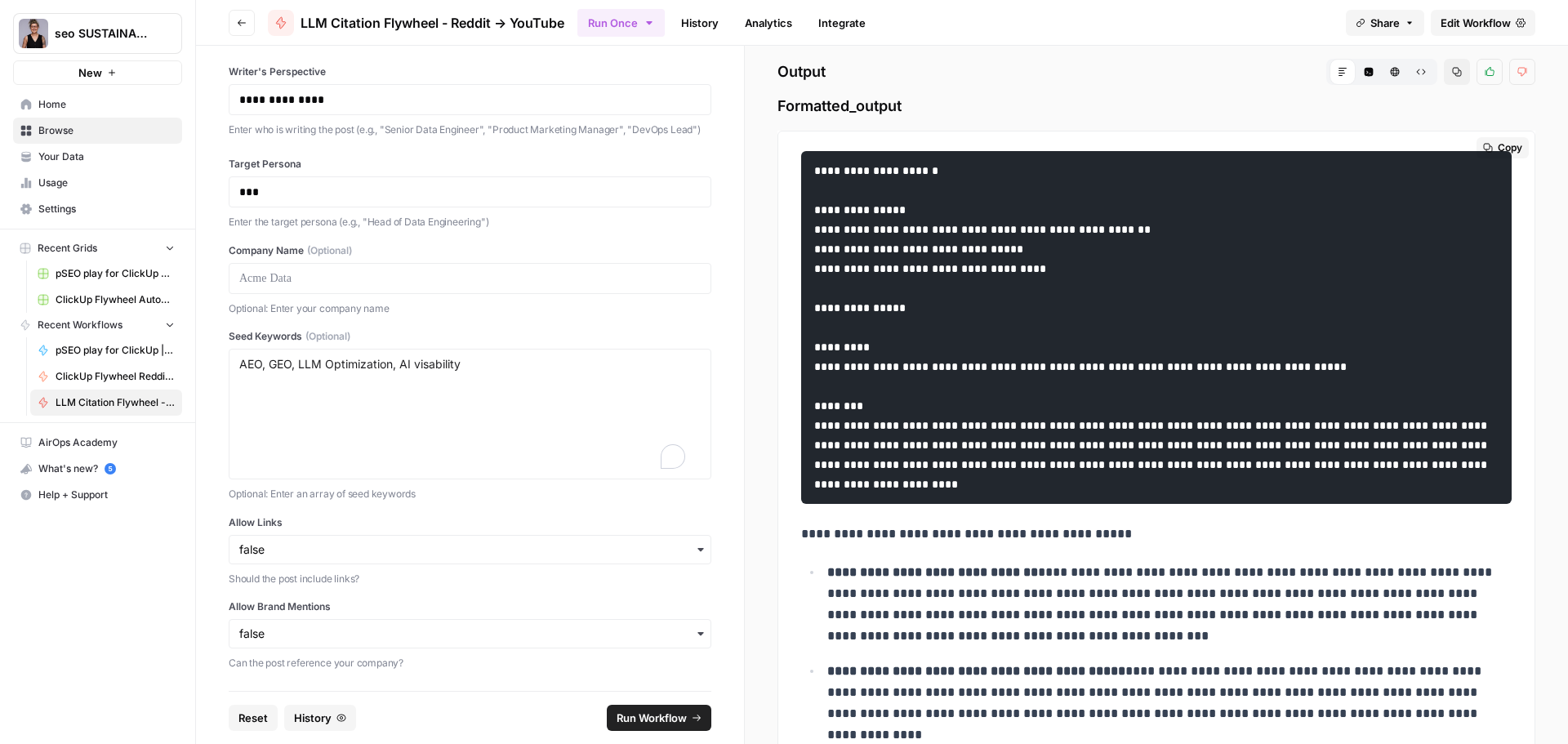
scroll to position [0, 0]
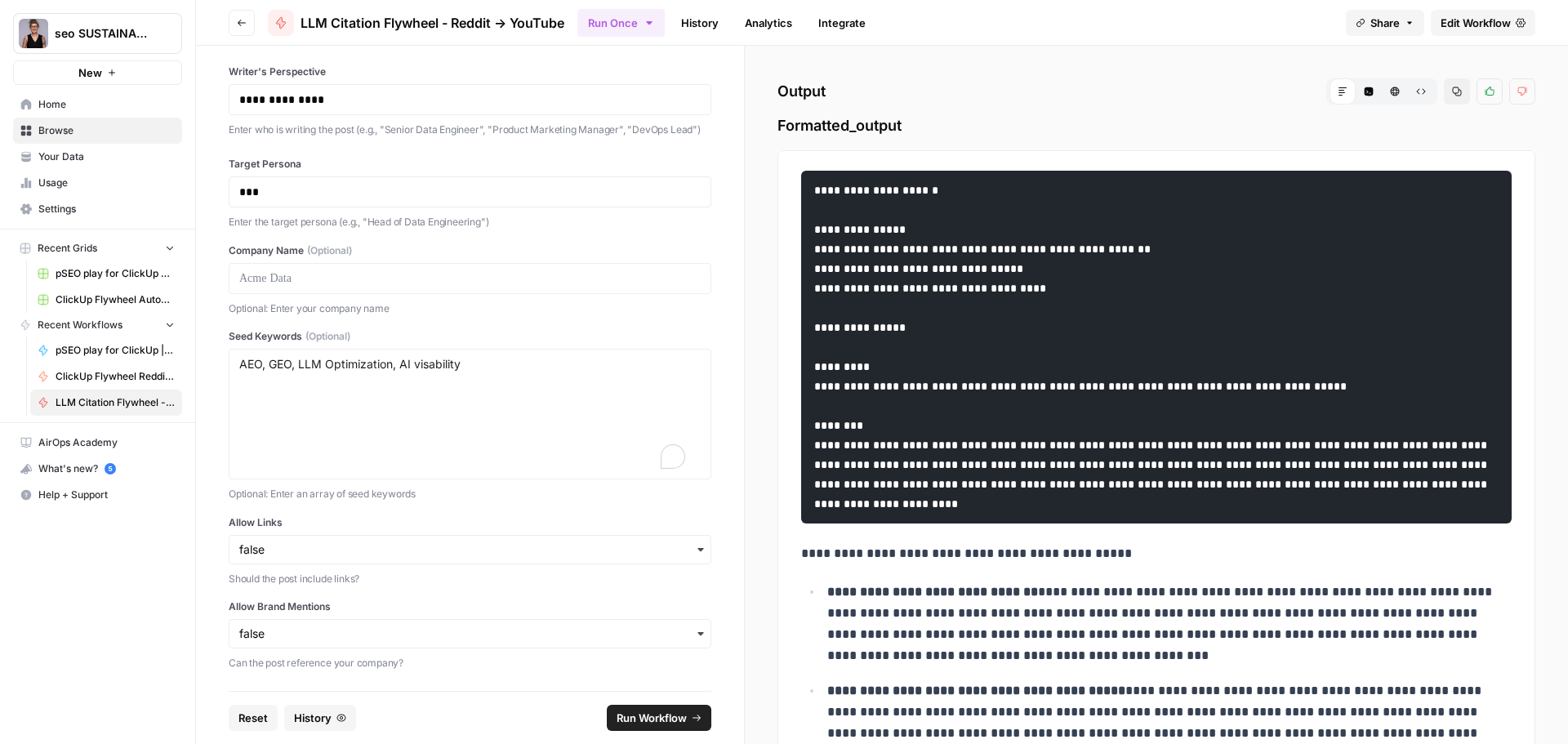
click at [429, 29] on span "LLM Citation Flywheel - Reddit -> YouTube" at bounding box center [431, 23] width 263 height 19
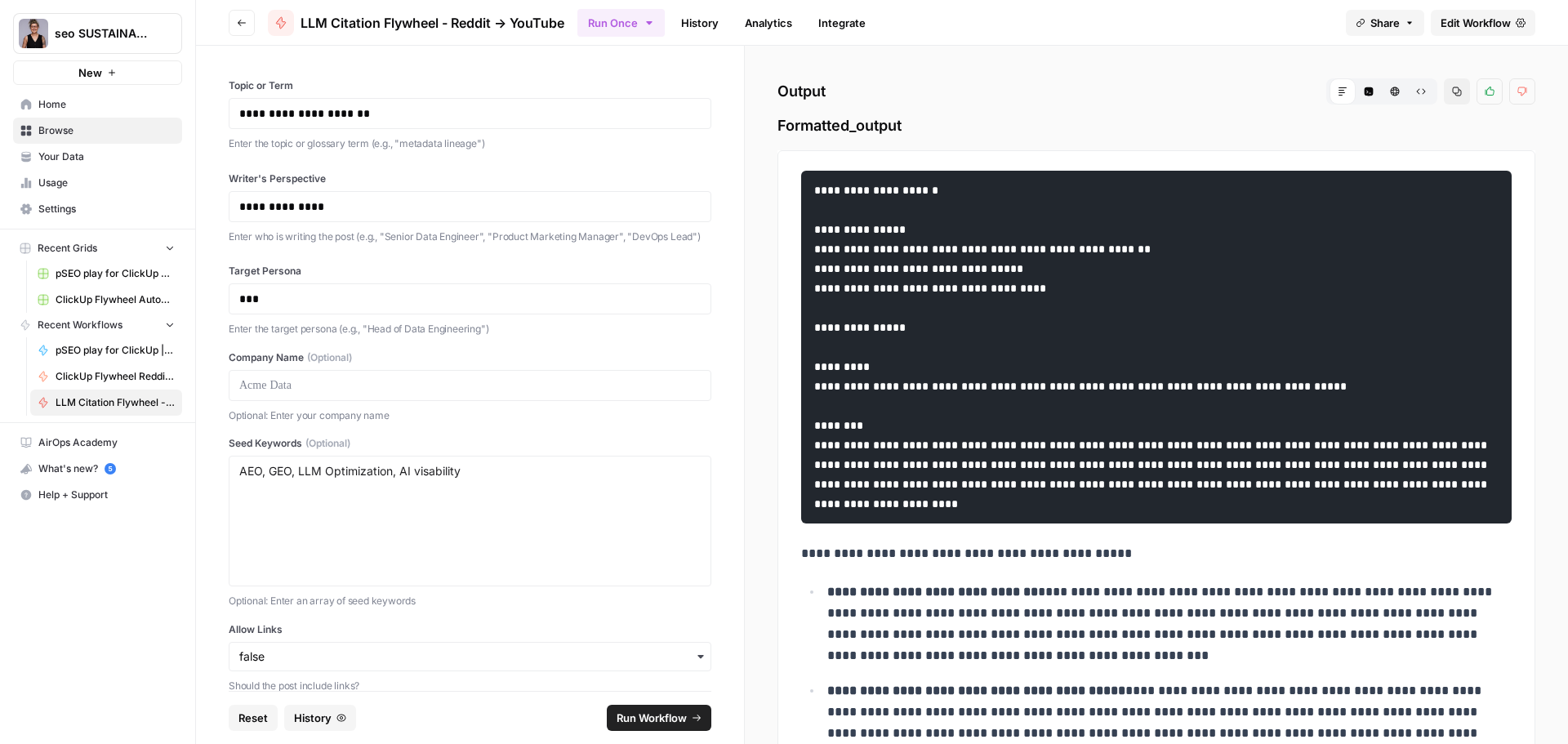
click at [381, 27] on span "LLM Citation Flywheel - Reddit -> YouTube" at bounding box center [431, 23] width 263 height 19
click at [333, 21] on span "LLM Citation Flywheel - Reddit -> YouTube" at bounding box center [431, 23] width 263 height 19
click at [1478, 25] on span "Edit Workflow" at bounding box center [1475, 23] width 70 height 17
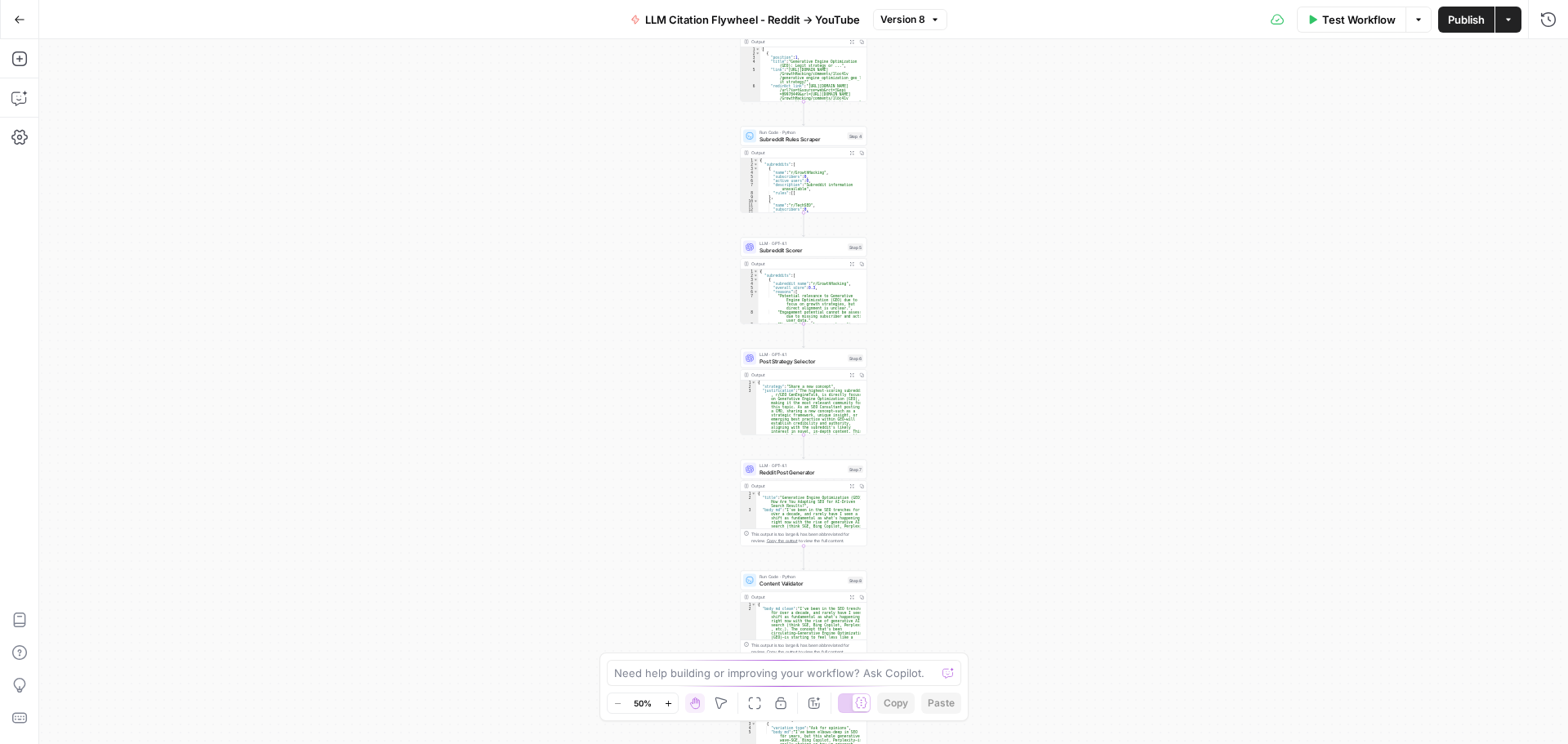
click at [690, 16] on span "LLM Citation Flywheel - Reddit -> YouTube" at bounding box center [752, 19] width 214 height 17
click at [59, 127] on input "LLM Citation Flywheel - Reddit -> YouTube" at bounding box center [192, 123] width 271 height 17
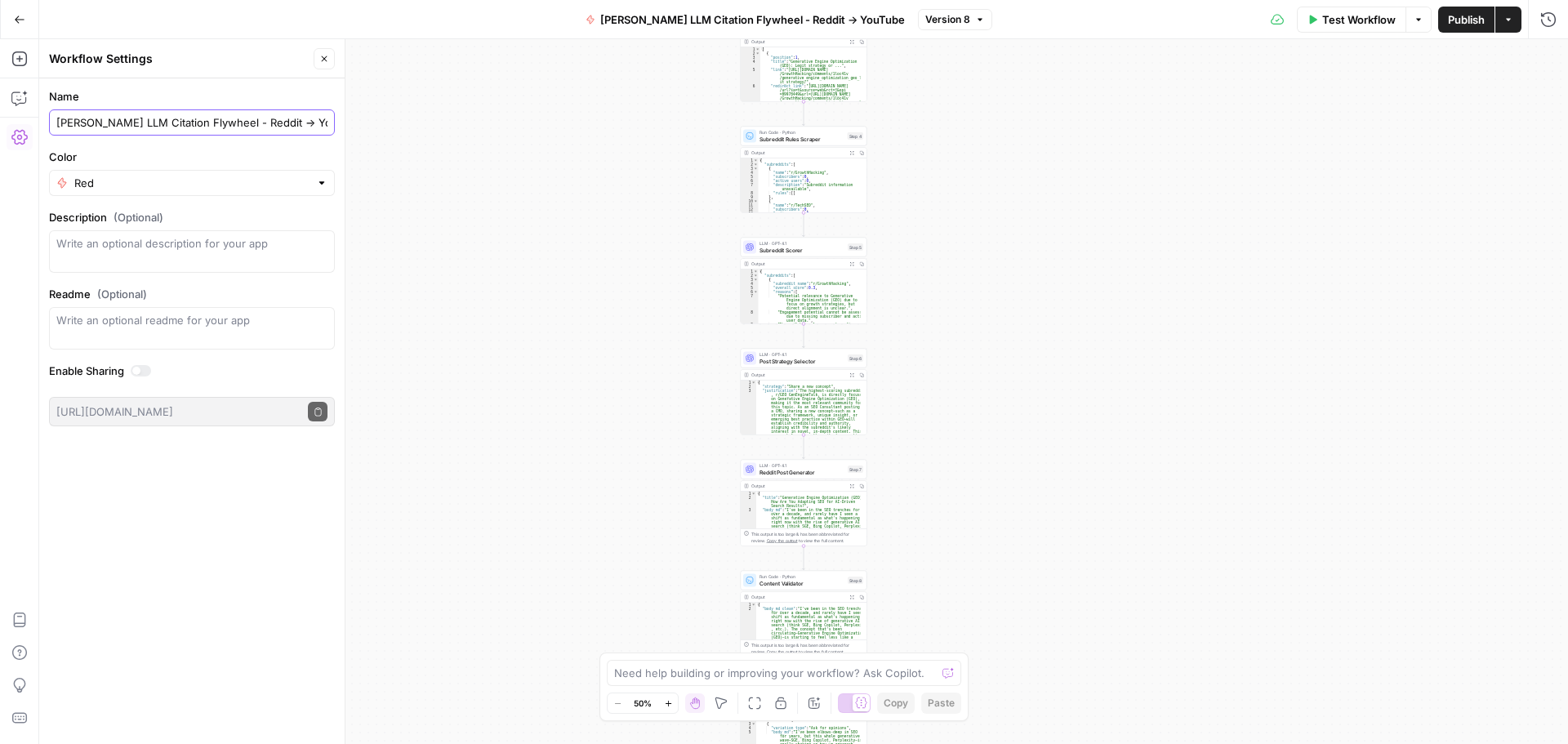
scroll to position [0, 29]
drag, startPoint x: 302, startPoint y: 127, endPoint x: 326, endPoint y: 128, distance: 24.0
click at [326, 128] on input "[PERSON_NAME] LLM Citation Flywheel - Reddit -> YouTube" at bounding box center [192, 123] width 271 height 17
click at [254, 126] on input "[PERSON_NAME] LLM Citation Flywheel - Reddit" at bounding box center [192, 123] width 271 height 17
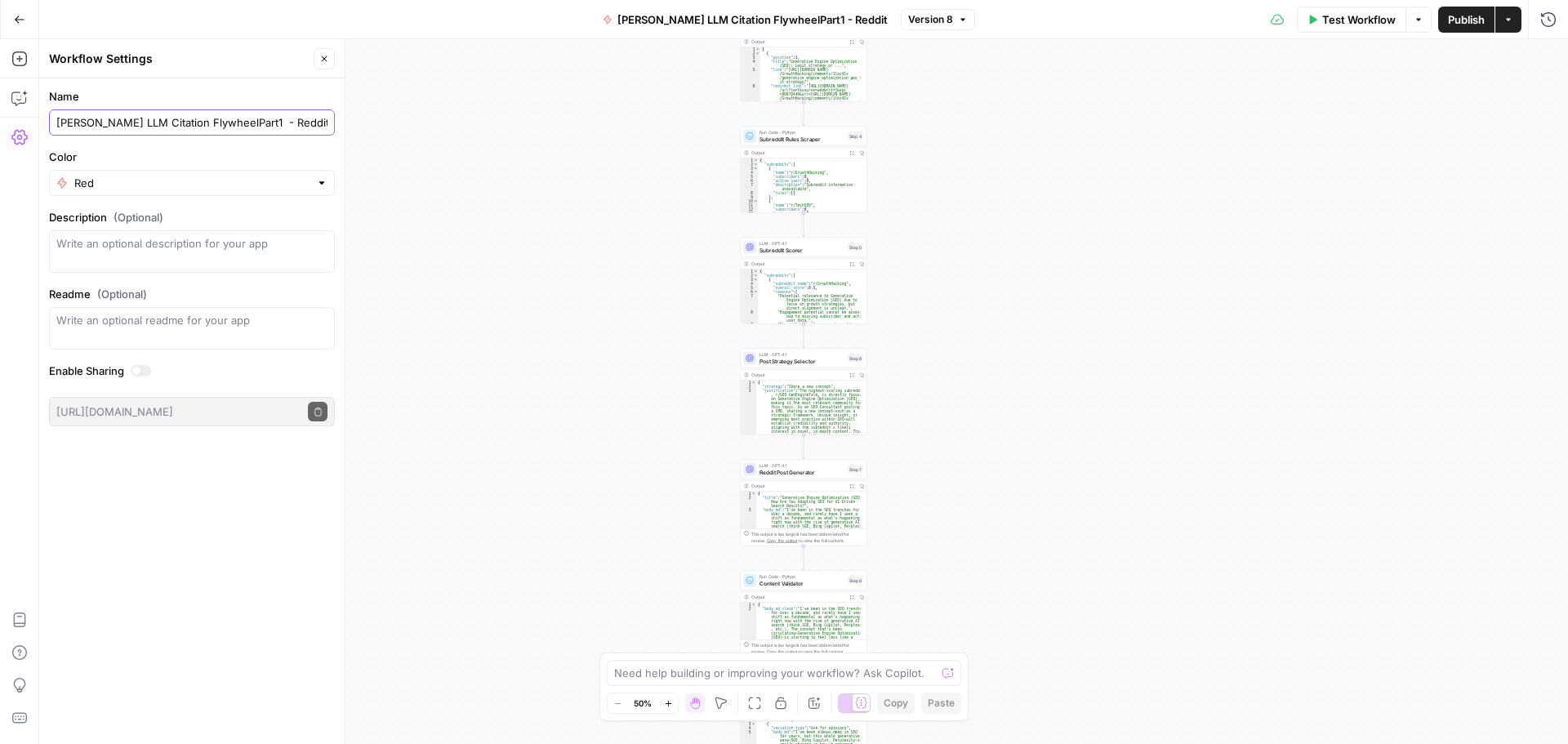
drag, startPoint x: 281, startPoint y: 123, endPoint x: 212, endPoint y: 124, distance: 69.0
click at [212, 124] on input "[PERSON_NAME] LLM Citation FlywheelPart1 - Reddit" at bounding box center [192, 123] width 271 height 17
click at [312, 126] on input "[PERSON_NAME] LLM Citation Generator - Reddit" at bounding box center [192, 123] width 271 height 17
drag, startPoint x: 314, startPoint y: 125, endPoint x: 49, endPoint y: 123, distance: 265.0
click at [49, 123] on div "[PERSON_NAME] LLM Citation Generator - Reddit" at bounding box center [192, 123] width 286 height 26
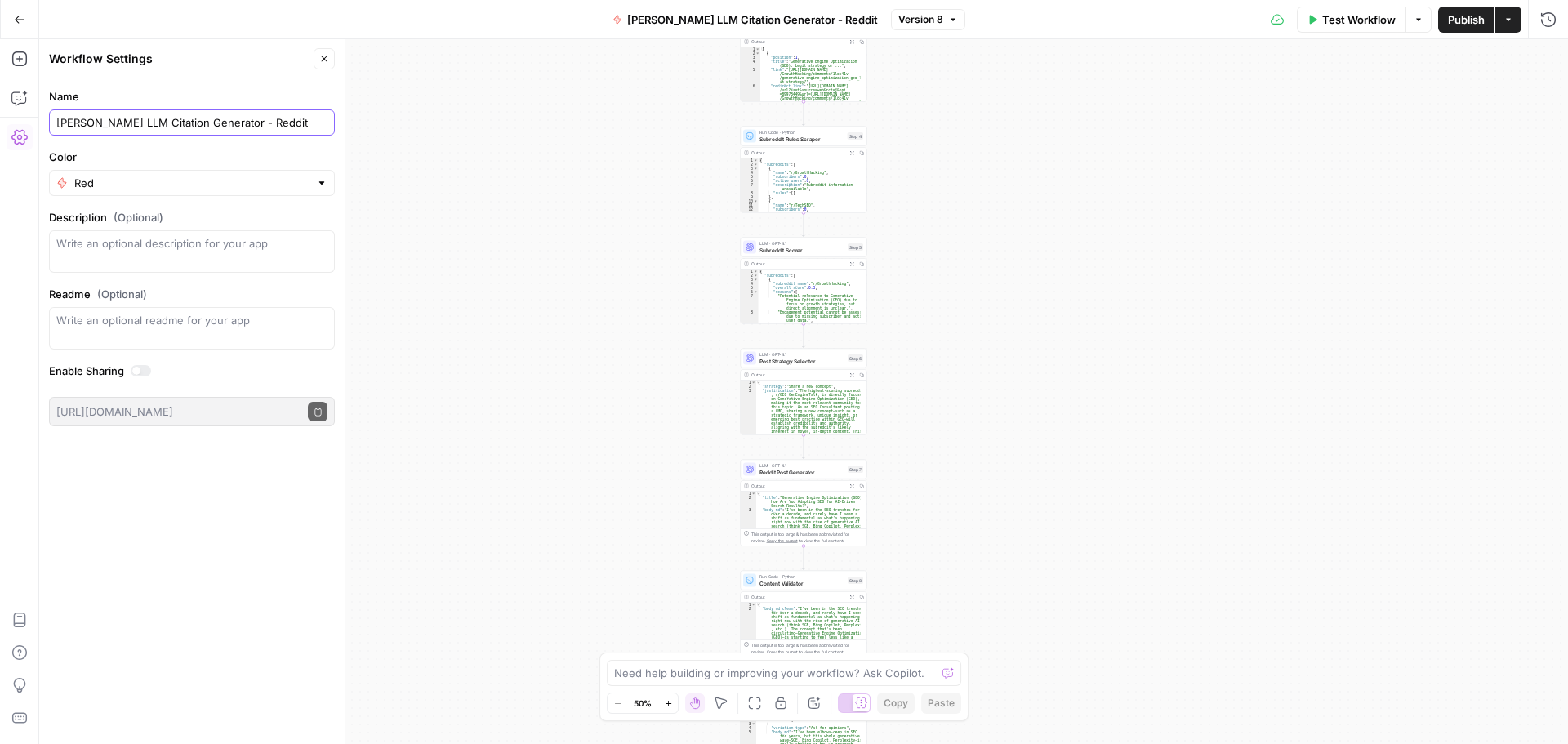
type input "[PERSON_NAME] LLM Citation Generator - Reddit"
click at [592, 135] on div "Workflow Set Inputs Inputs LLM · GPT-4.1 Topic Normalizer Step 1 Output Expand …" at bounding box center [803, 391] width 1529 height 705
click at [726, 10] on button "[PERSON_NAME] LLM Citation Generator - Reddit" at bounding box center [746, 19] width 285 height 26
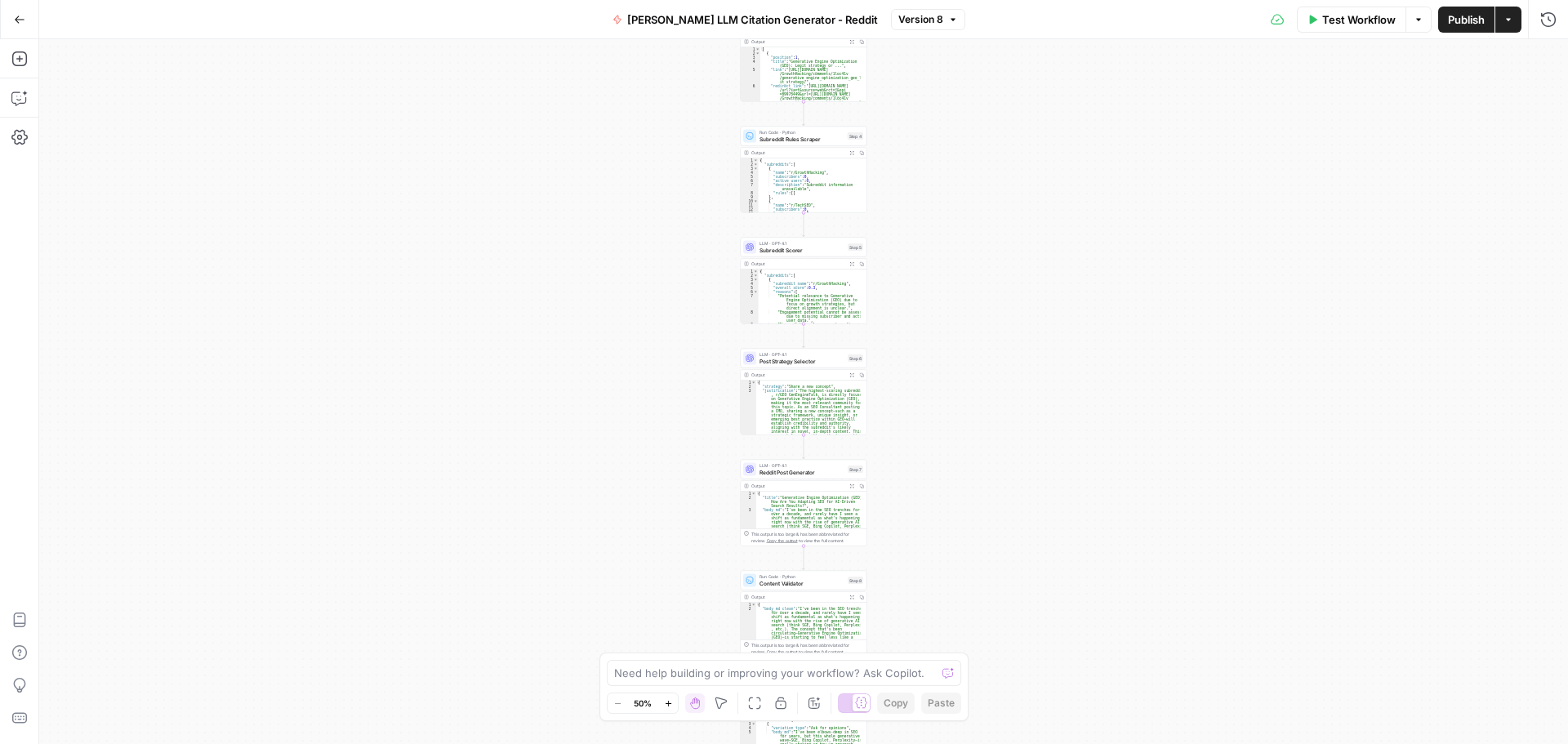
click at [707, 16] on span "[PERSON_NAME] LLM Citation Generator - Reddit" at bounding box center [752, 19] width 250 height 17
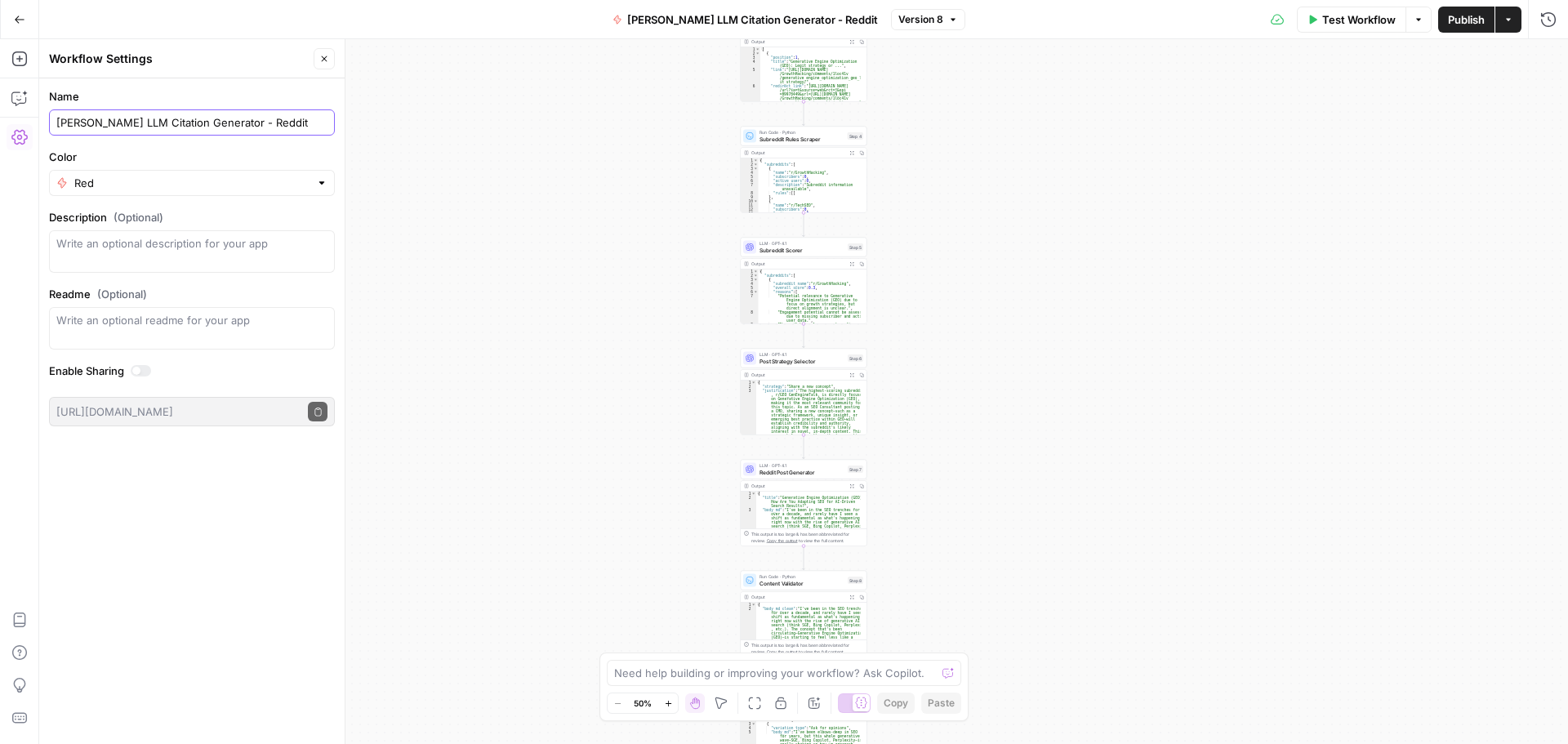
drag, startPoint x: 304, startPoint y: 121, endPoint x: 148, endPoint y: 124, distance: 156.0
click at [148, 124] on input "[PERSON_NAME] LLM Citation Generator - Reddit" at bounding box center [192, 123] width 271 height 17
paste input "Post Goblin"
drag, startPoint x: 144, startPoint y: 124, endPoint x: 46, endPoint y: 126, distance: 98.0
click at [46, 123] on form "Name [PERSON_NAME] Post Goblin Color Red Description (Optional) Readme (Optiona…" at bounding box center [192, 257] width 305 height 358
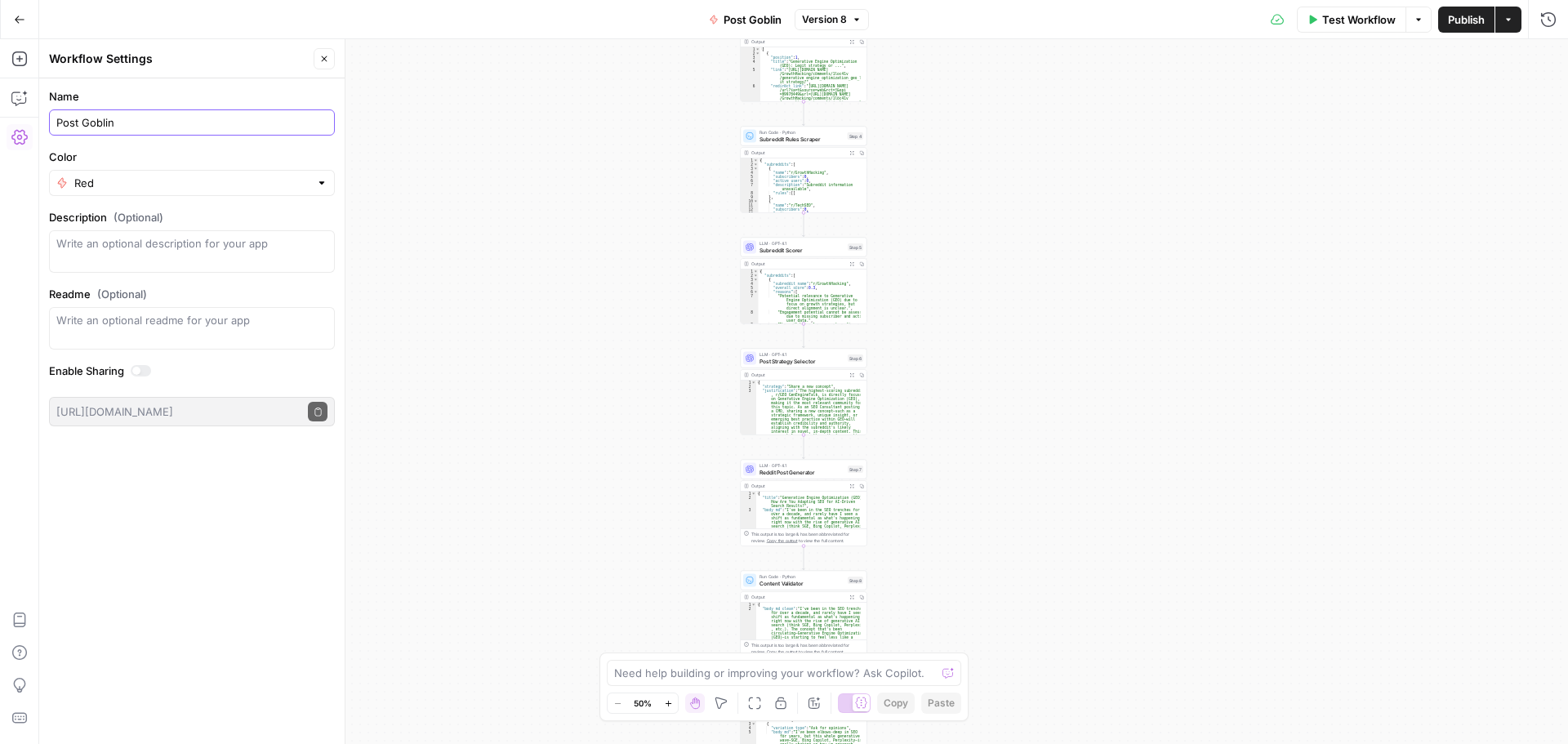
type input "Post Goblin"
click at [100, 243] on textarea "Description (Optional)" at bounding box center [192, 251] width 271 height 32
type textarea "T"
click at [193, 253] on textarea "Reddit post resrfhe" at bounding box center [192, 251] width 271 height 32
drag, startPoint x: 193, startPoint y: 252, endPoint x: 18, endPoint y: 255, distance: 175.0
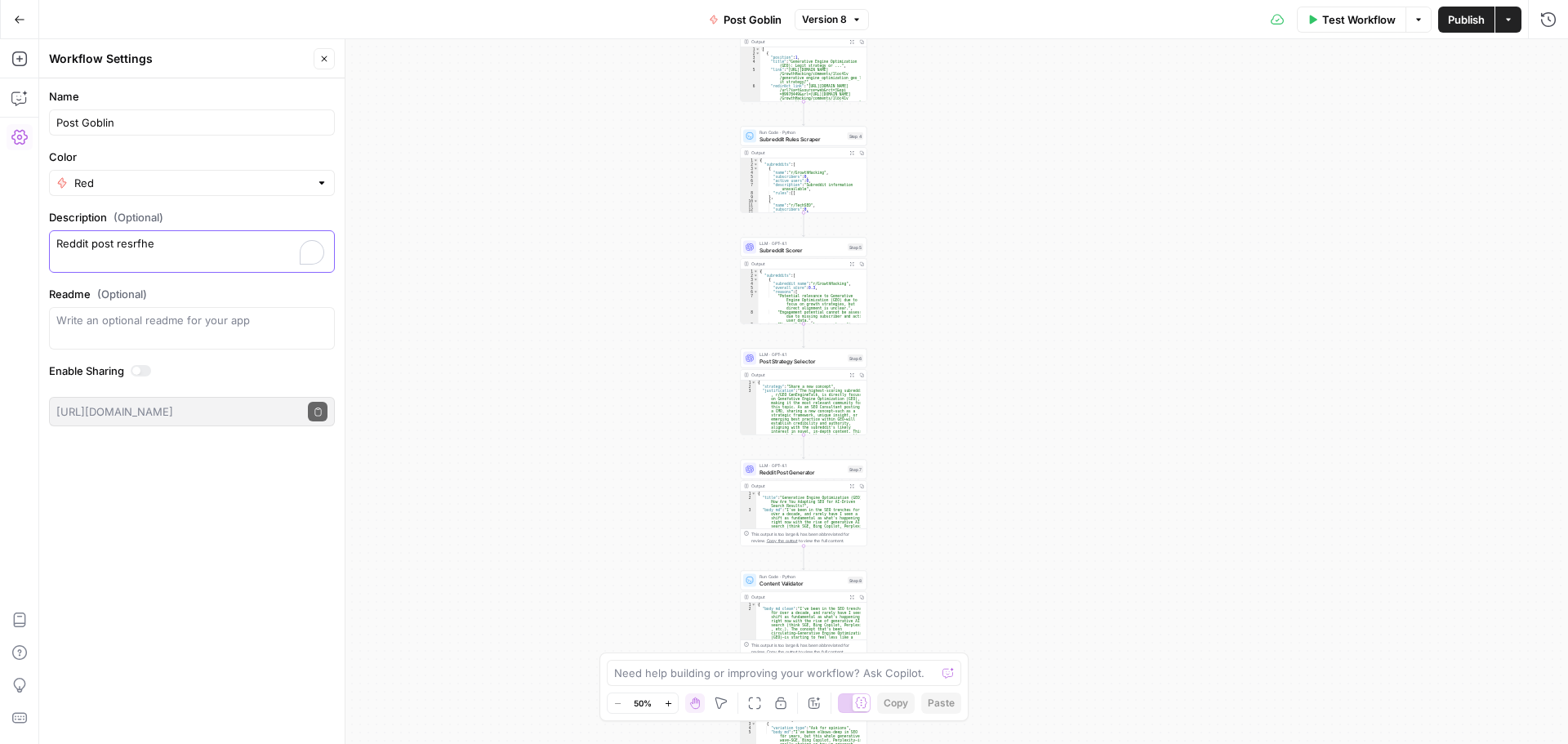
click at [18, 255] on body "seo SUSTAINABLE New Home Browse Your Data Usage Settings Recent Grids pSEO play…" at bounding box center [784, 372] width 1568 height 744
paste textarea "Let the Goblin loose. This workflow takes your topic or idea and turns it into …"
type textarea "Let the Goblin loose. This workflow takes your topic or idea and turns it into …"
click at [227, 121] on input "Post Goblin" at bounding box center [192, 123] width 271 height 17
paste input "Reddit Visibility Workflow"
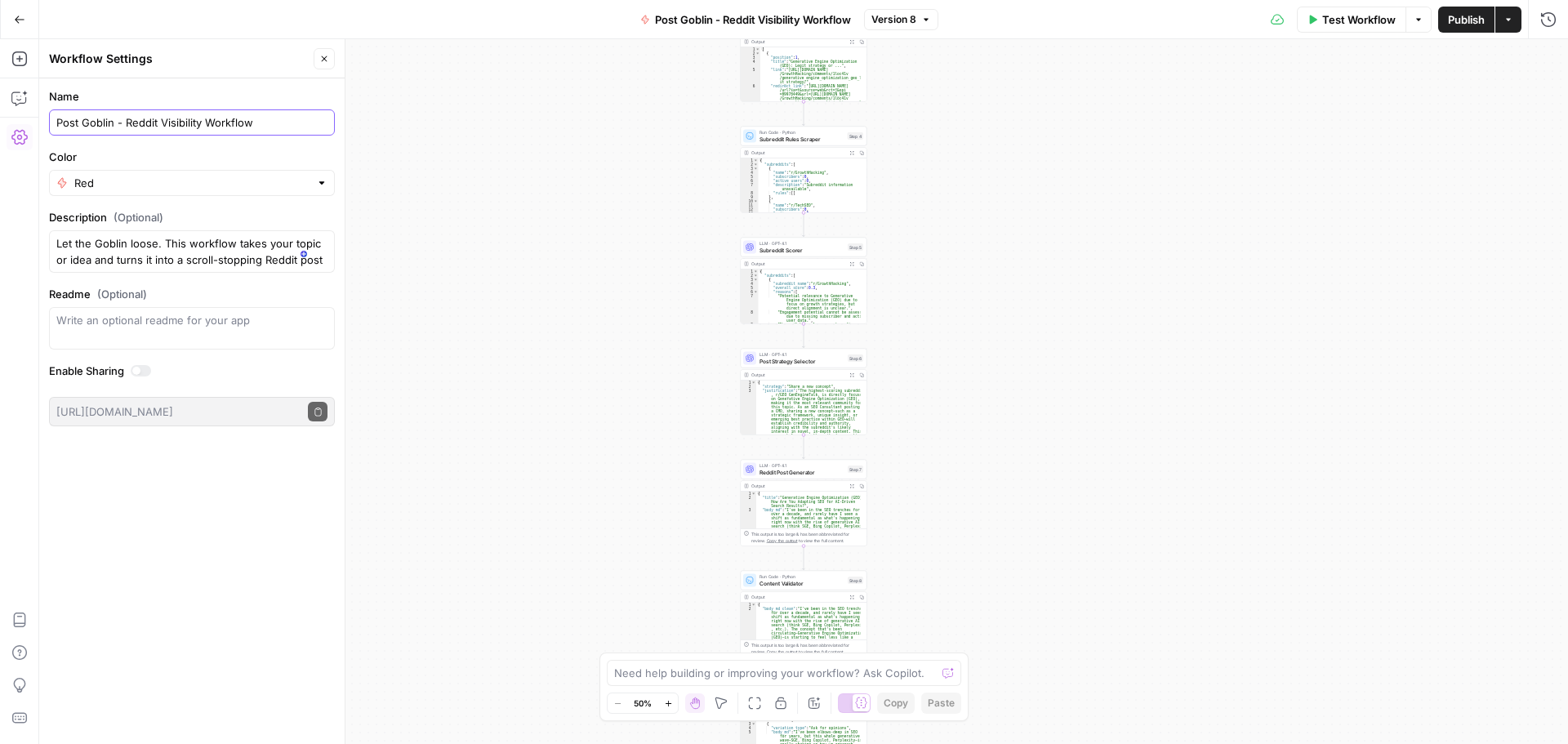
click at [126, 126] on input "Post Goblin - Reddit Visibility Workflow" at bounding box center [192, 123] width 271 height 17
click at [286, 115] on input "Post Goblin your Reddit Visibility Workflow" at bounding box center [192, 123] width 271 height 17
type input "Post Goblin your Reddit Visibility Workflow"
click at [53, 242] on div "Let the Goblin loose. This workflow takes your topic or idea and turns it into …" at bounding box center [192, 251] width 286 height 43
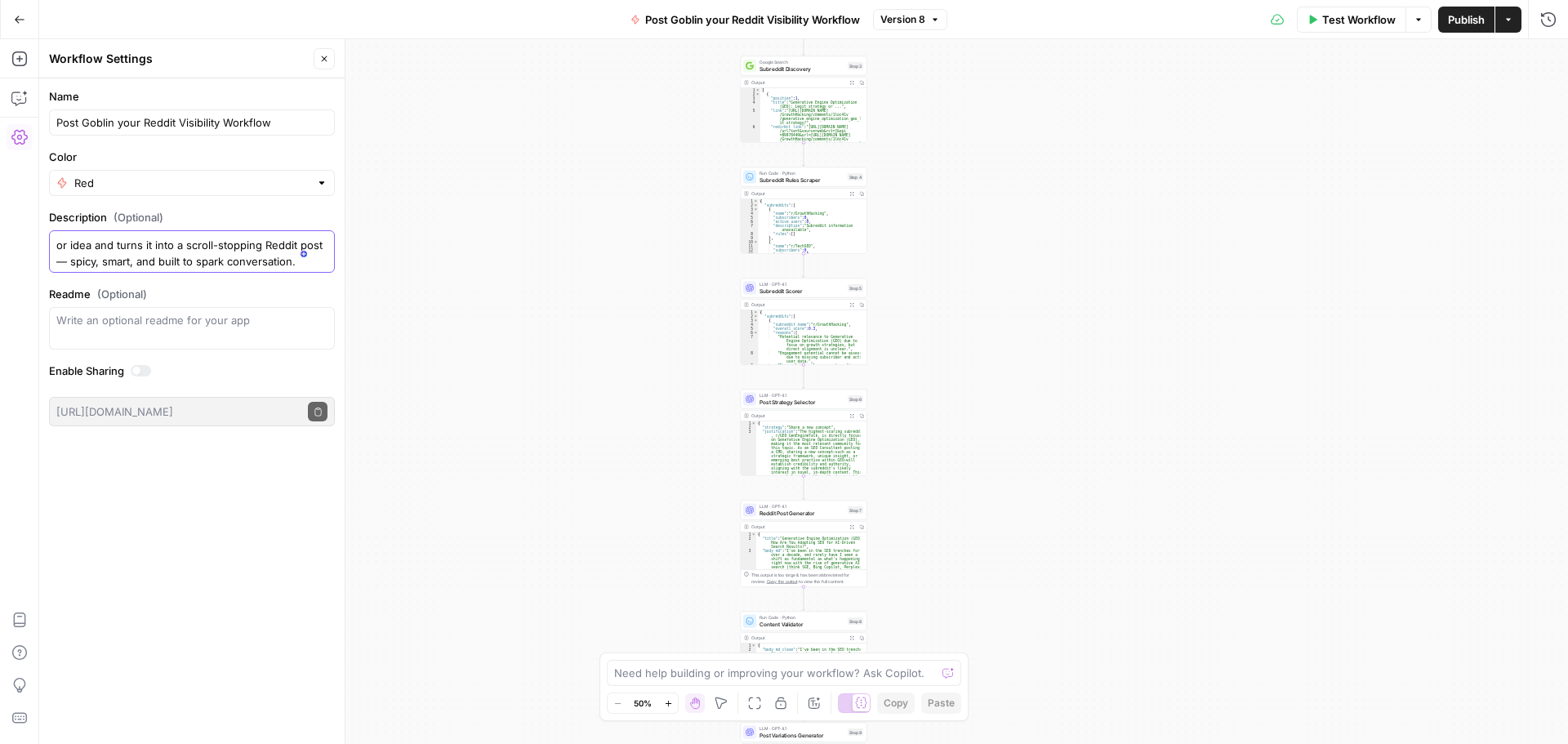
paste textarea "Reddit Visibility Workflow The chaotic thread whisperer."
click at [55, 260] on div "Reddit Visibility Workflow The chaotic thread whisperer. Let the Goblin loose. …" at bounding box center [192, 251] width 286 height 43
click at [59, 257] on textarea "Reddit Visibility Workflow The chaotic thread whisperer. Let the Goblin loose. …" at bounding box center [192, 251] width 271 height 32
click at [181, 323] on textarea "Readme (Optional)" at bounding box center [192, 319] width 271 height 17
drag, startPoint x: 116, startPoint y: 125, endPoint x: 297, endPoint y: 124, distance: 181.0
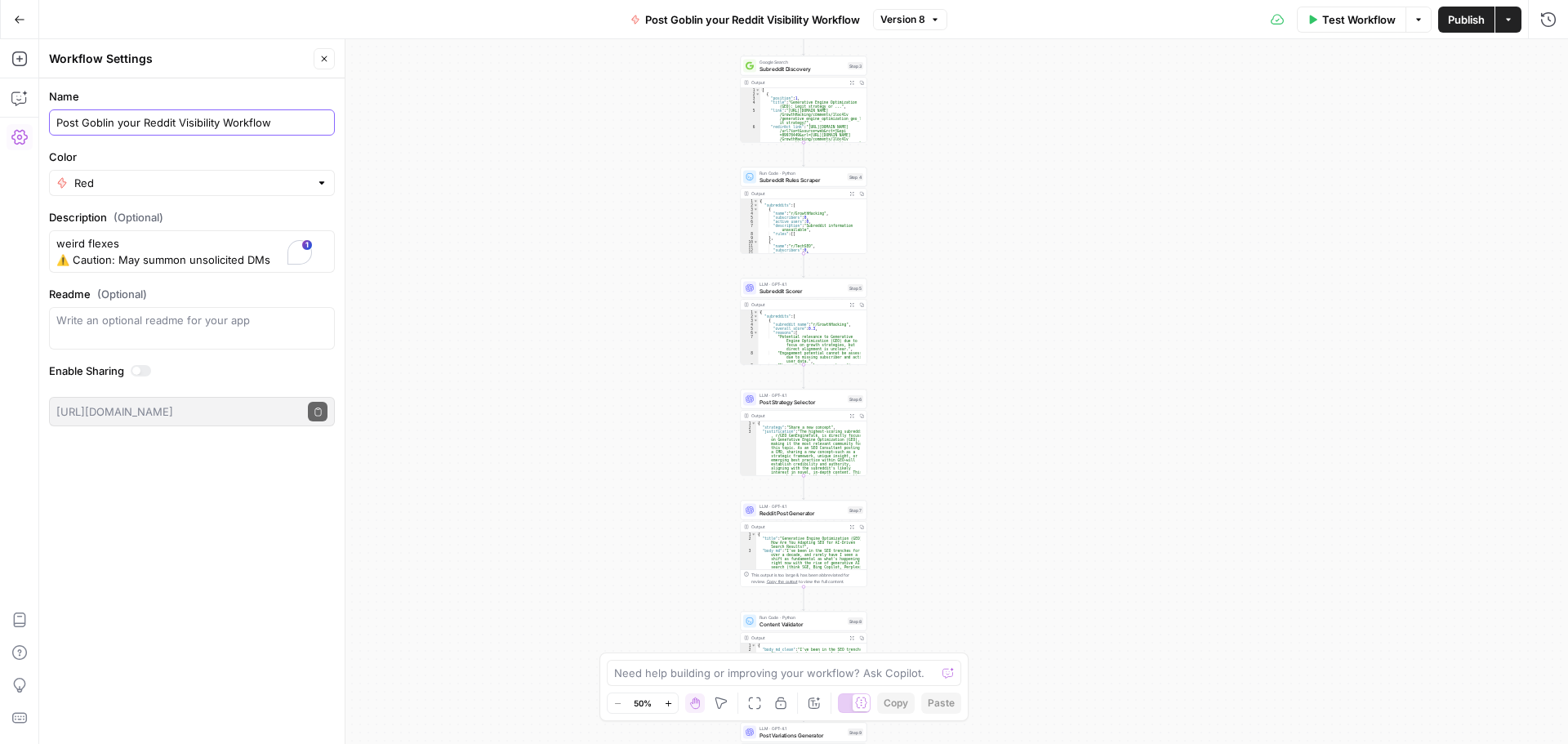
click at [297, 124] on input "Post Goblin your Reddit Visibility Workflow" at bounding box center [192, 123] width 271 height 17
type input "Post Goblin"
click at [472, 165] on div "Workflow Set Inputs Inputs LLM · GPT-4.1 Topic Normalizer Step 1 Output Expand …" at bounding box center [803, 391] width 1529 height 705
click at [320, 183] on div at bounding box center [321, 183] width 11 height 17
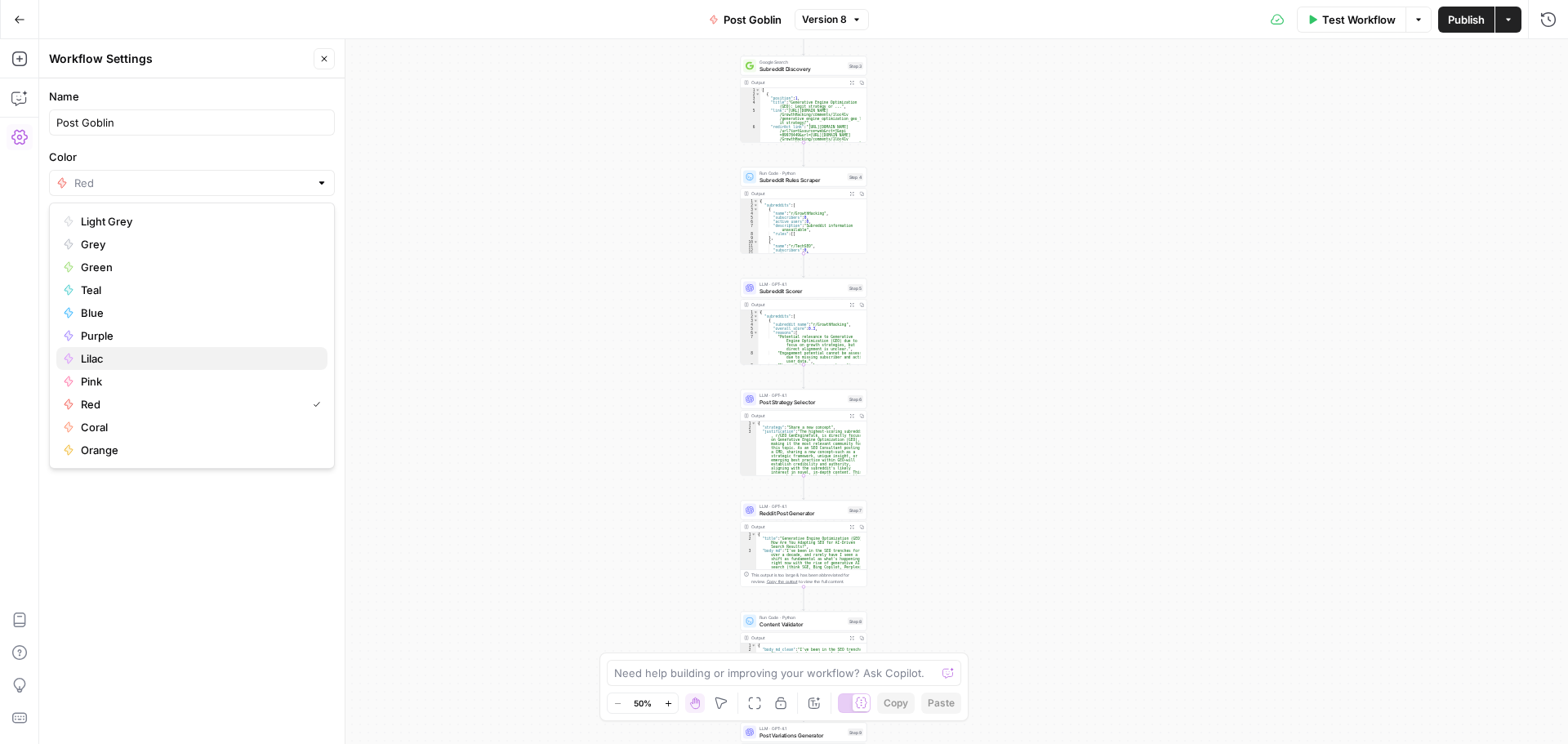
click at [103, 356] on span "Lilac" at bounding box center [197, 358] width 234 height 17
type input "Lilac"
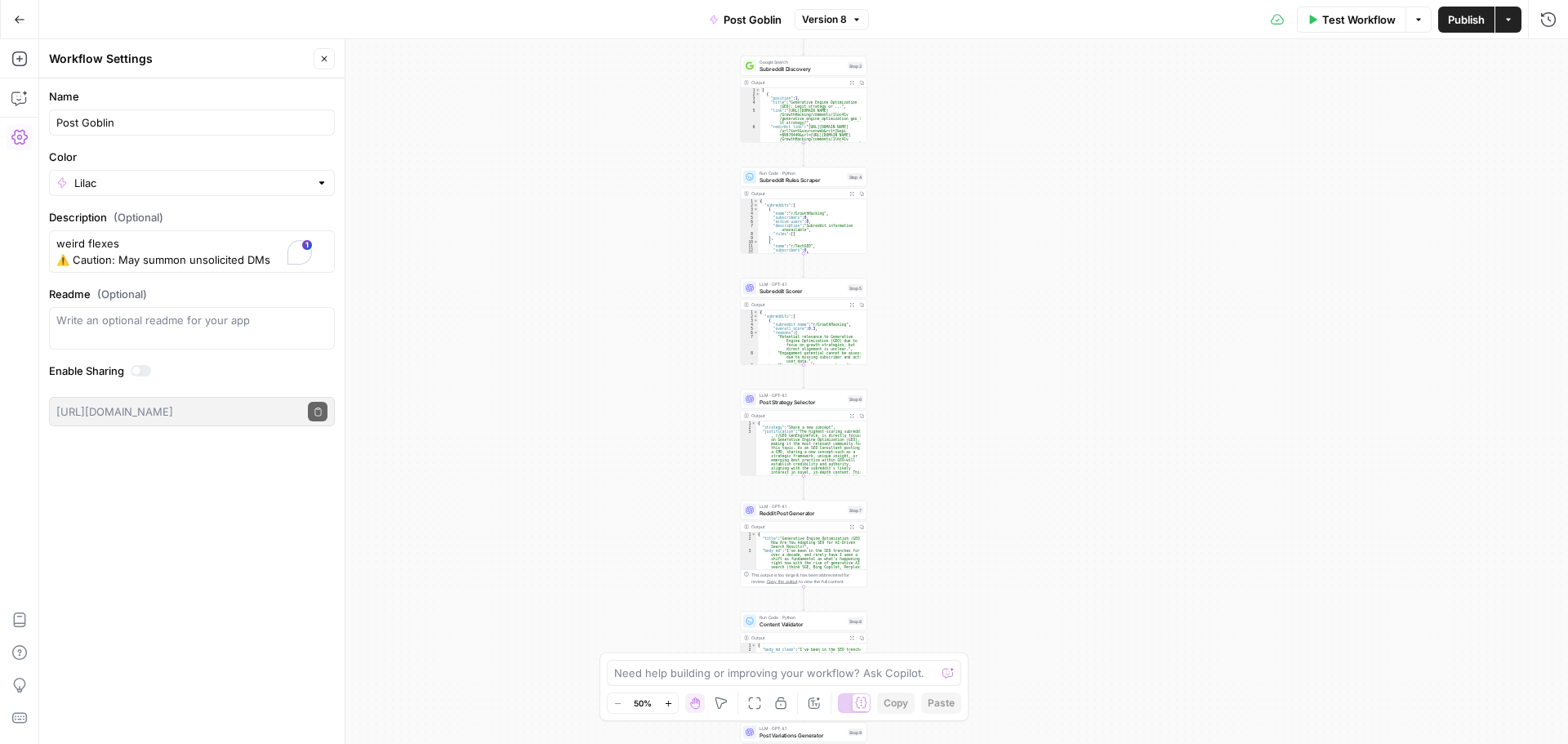
click at [418, 216] on div "Workflow Set Inputs Inputs LLM · GPT-4.1 Topic Normalizer Step 1 Output Expand …" at bounding box center [803, 391] width 1529 height 705
click at [204, 329] on div "Write an optional readme for your app" at bounding box center [192, 328] width 286 height 43
click at [327, 265] on div "Reddit Visibility Workflow The chaotic thread whisperer. Let the Goblin loose. …" at bounding box center [192, 251] width 286 height 43
click at [522, 213] on div "Workflow Set Inputs Inputs LLM · GPT-4.1 Topic Normalizer Step 1 Output Expand …" at bounding box center [803, 391] width 1529 height 705
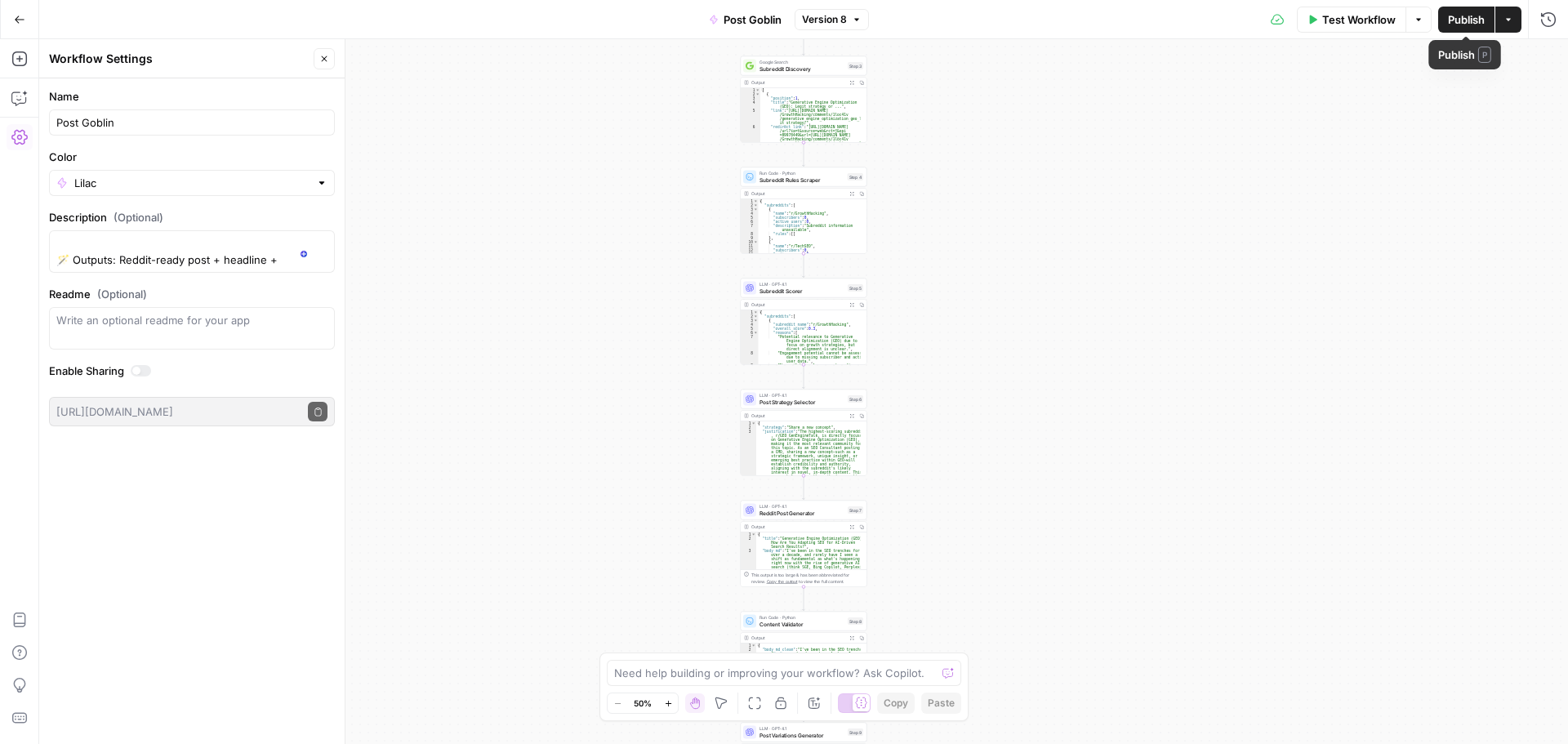
click at [1461, 18] on span "Publish" at bounding box center [1466, 19] width 37 height 17
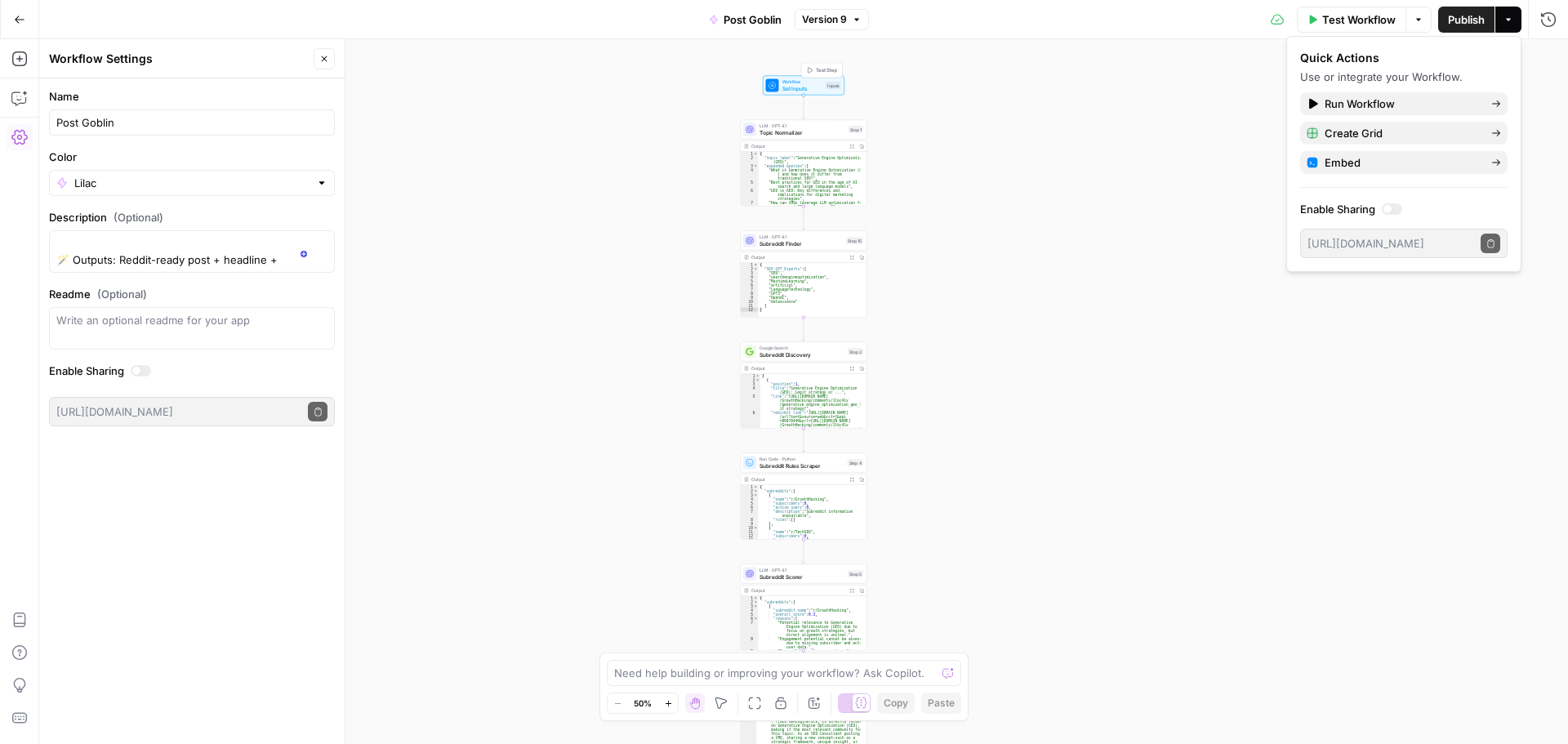
click at [811, 82] on span "Workflow" at bounding box center [802, 81] width 41 height 6
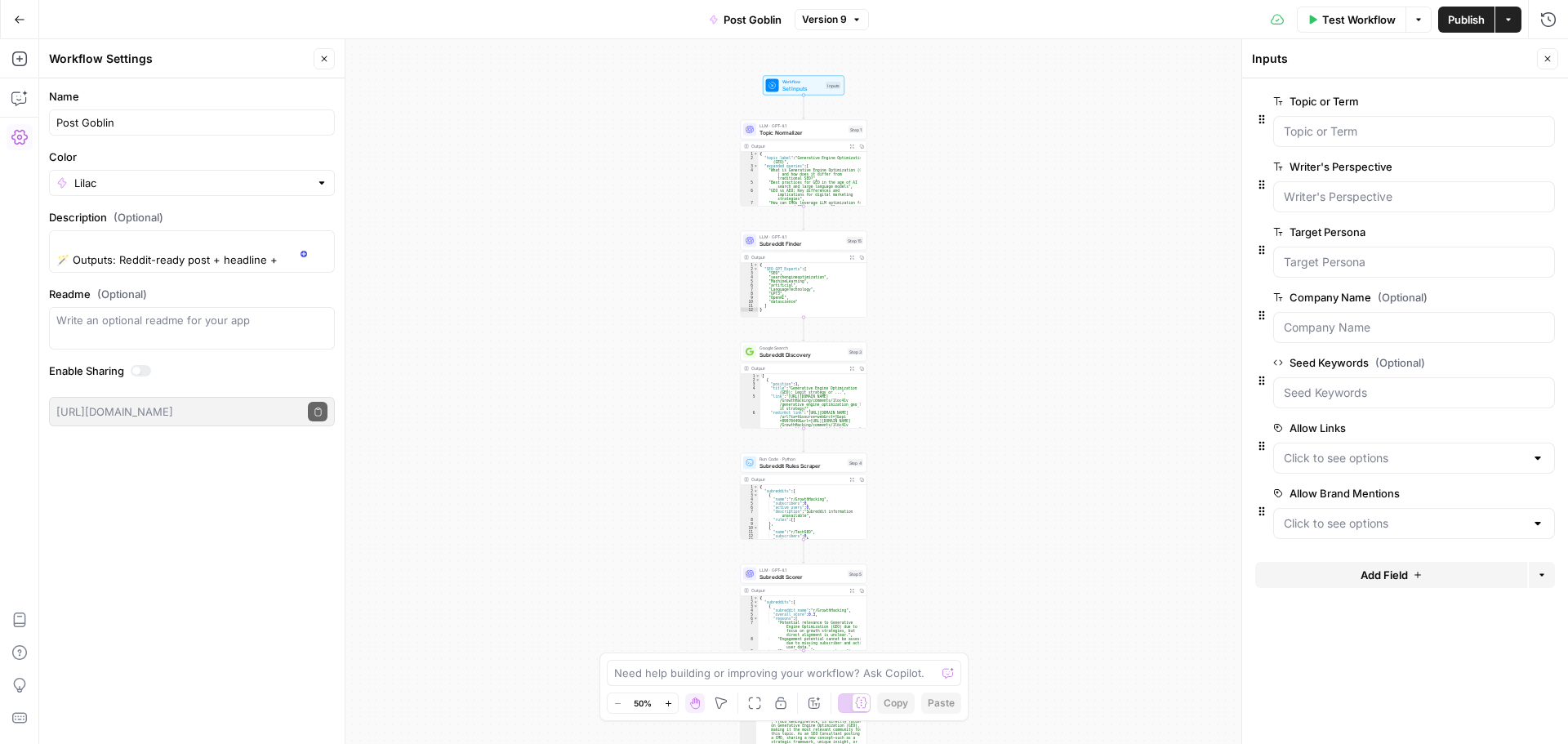
click at [937, 114] on div "Workflow Set Inputs Inputs LLM · GPT-4.1 Topic Normalizer Step 1 Output Expand …" at bounding box center [803, 391] width 1529 height 705
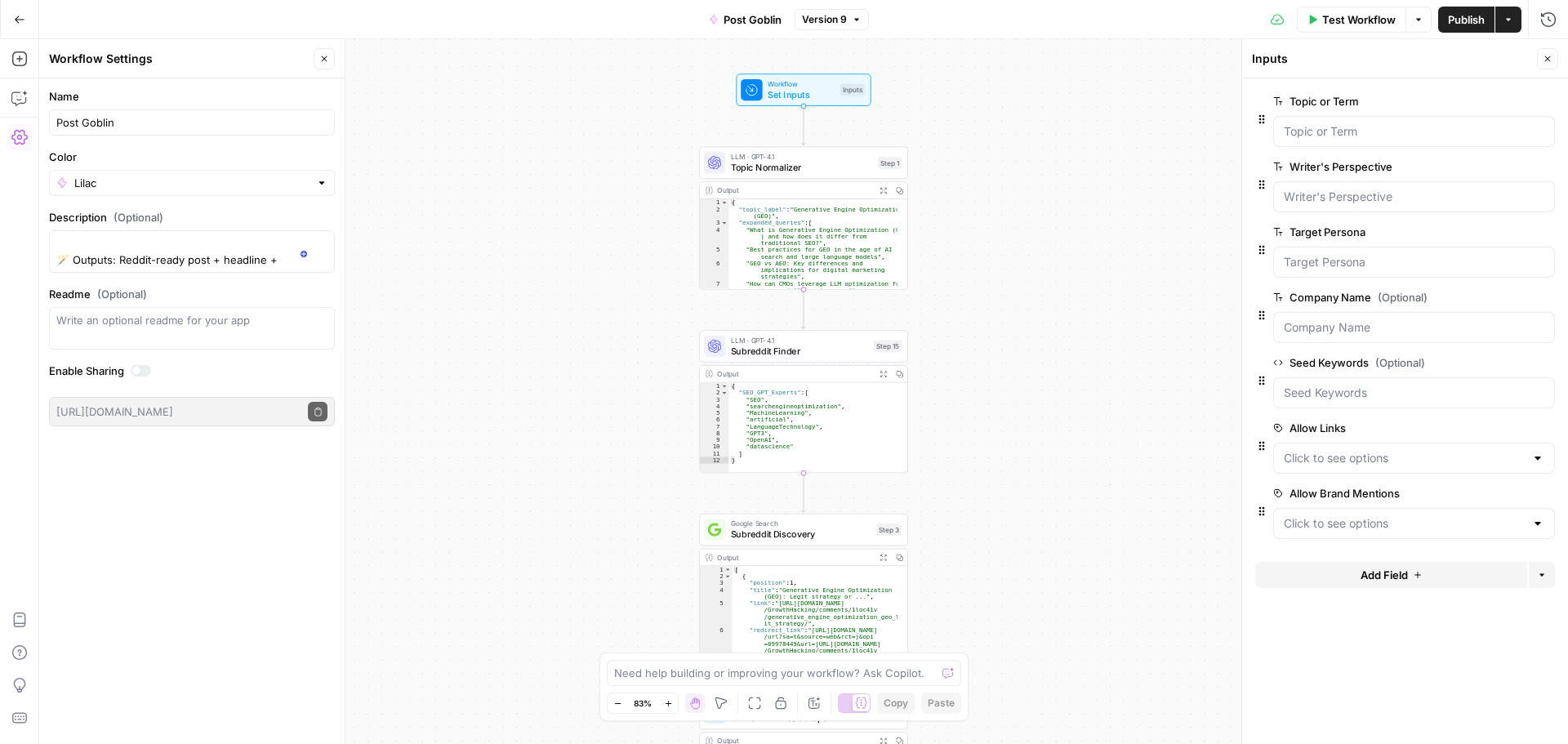
scroll to position [147, 0]
click at [17, 21] on icon "button" at bounding box center [19, 19] width 11 height 11
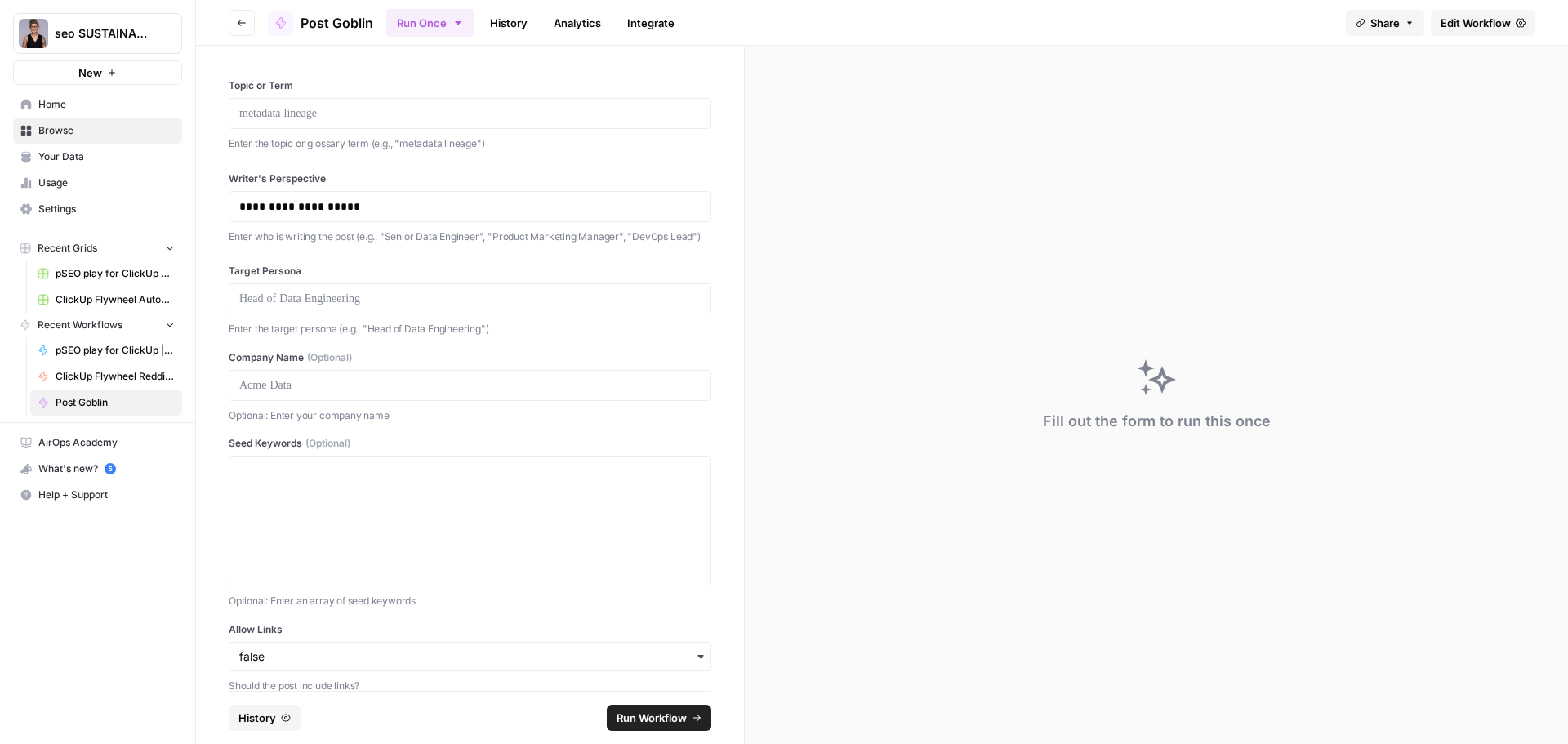
click at [61, 135] on span "Browse" at bounding box center [107, 130] width 136 height 15
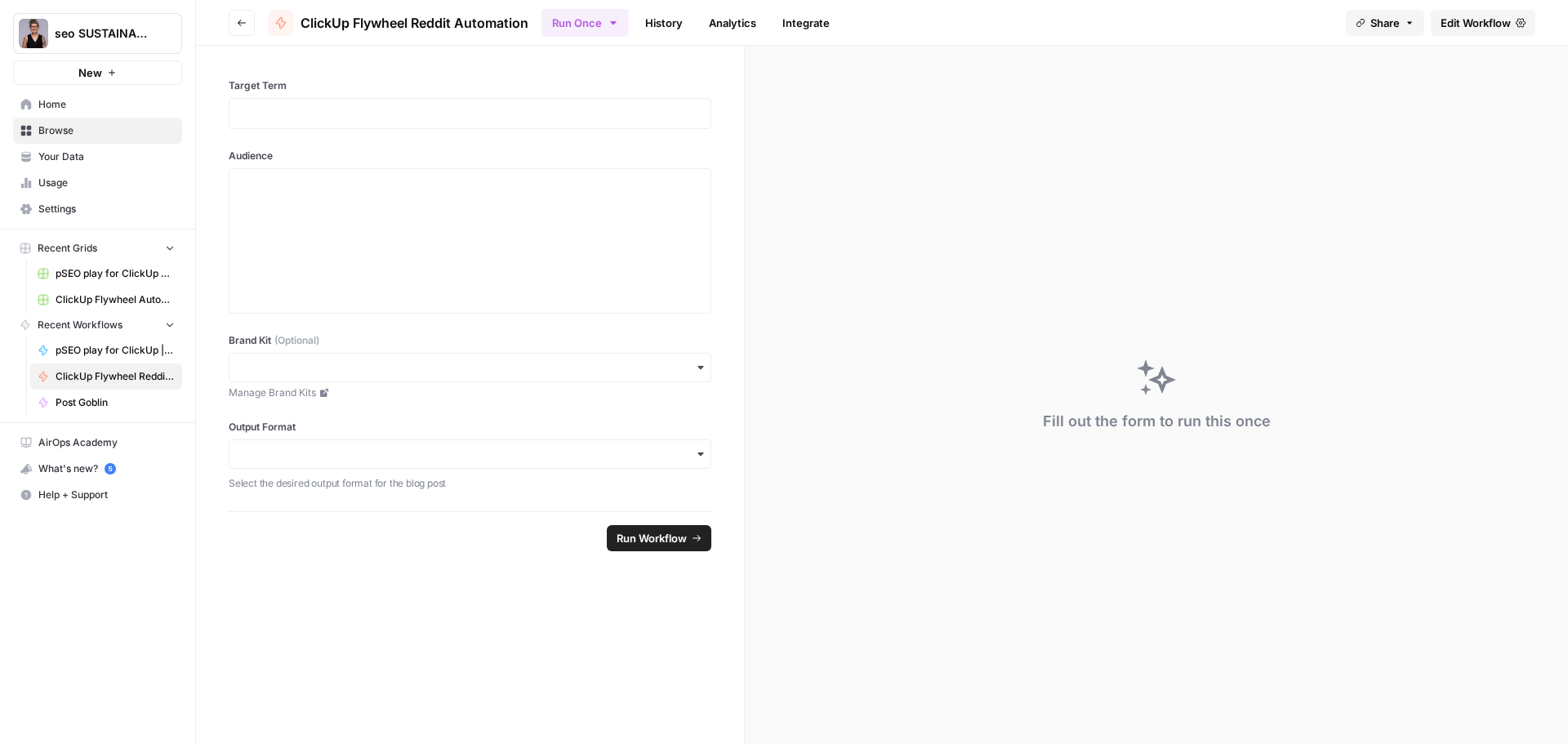
click at [65, 134] on span "Browse" at bounding box center [107, 130] width 136 height 15
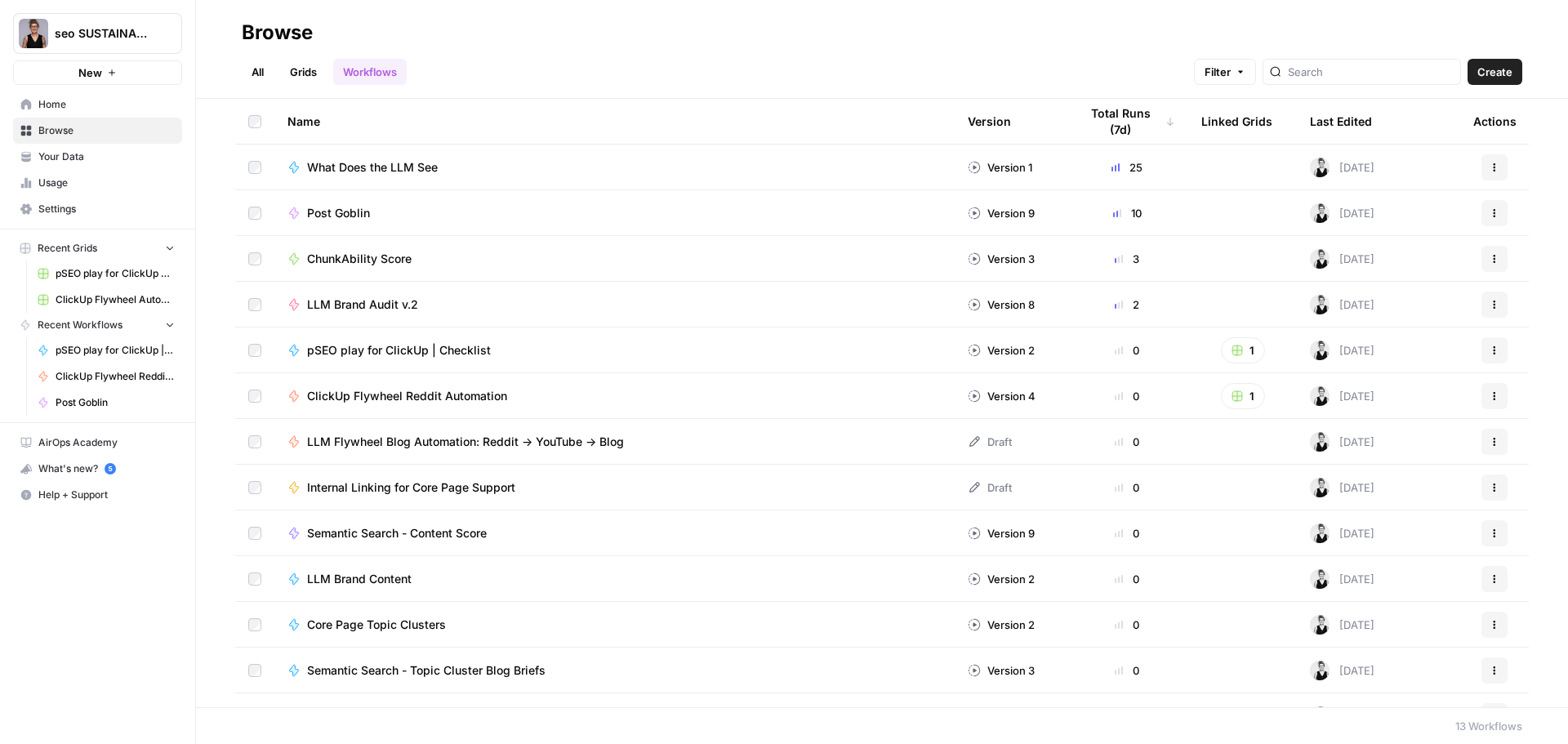
click at [379, 437] on span "LLM Flywheel Blog Automation: Reddit → YouTube → Blog" at bounding box center [466, 441] width 317 height 17
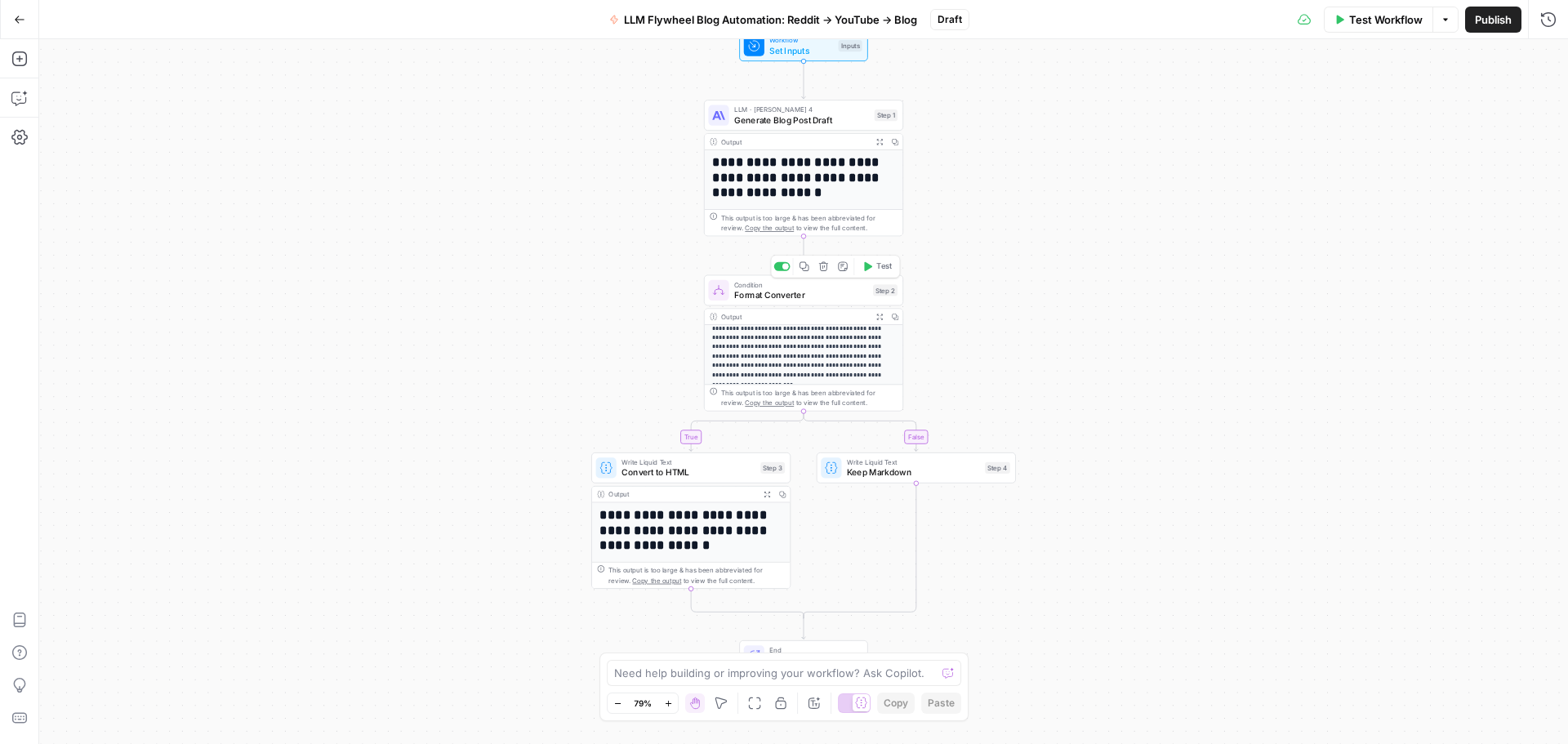
scroll to position [245, 0]
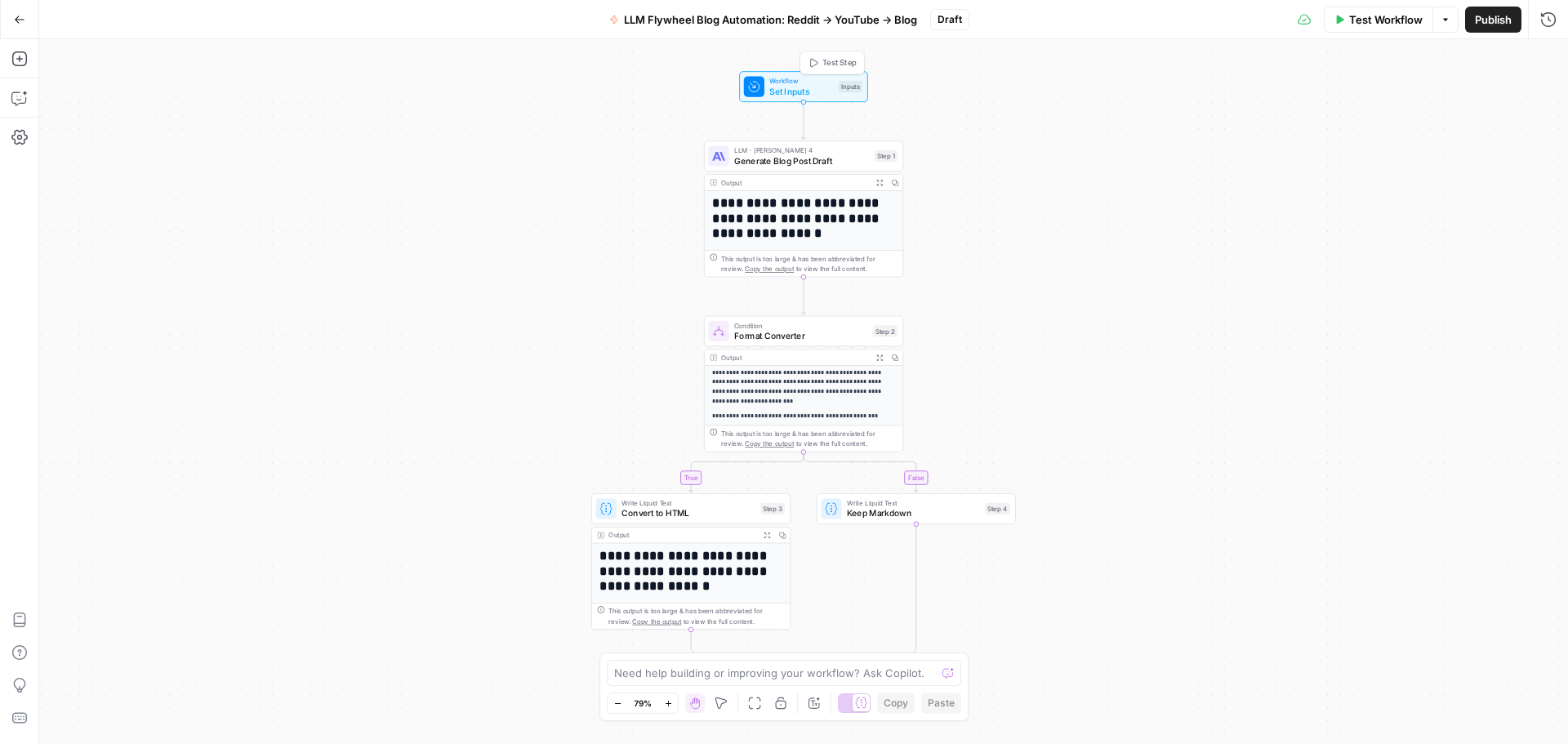
click at [806, 80] on span "Workflow" at bounding box center [801, 81] width 64 height 11
click at [821, 20] on span "LLM Flywheel Blog Automation: Reddit → YouTube → Blog" at bounding box center [770, 19] width 293 height 17
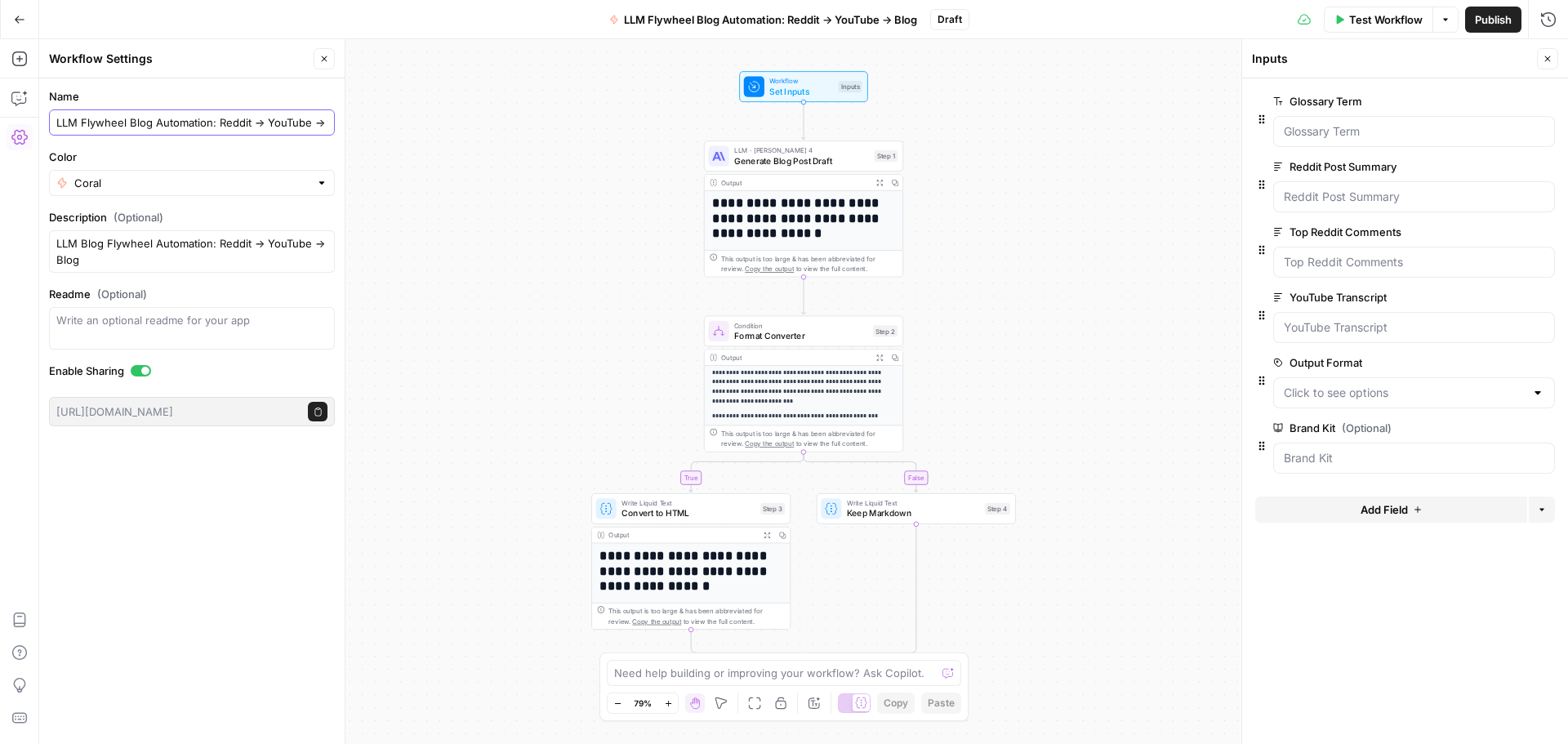
drag, startPoint x: 214, startPoint y: 127, endPoint x: 52, endPoint y: 121, distance: 162.1
click at [53, 121] on div "LLM Flywheel Blog Automation: Reddit → YouTube → Blog" at bounding box center [192, 123] width 286 height 26
paste input "BLOG BEAST"
type input "BLOG BEAST Reddit → YouTube → Blog"
click at [320, 187] on div at bounding box center [321, 183] width 11 height 17
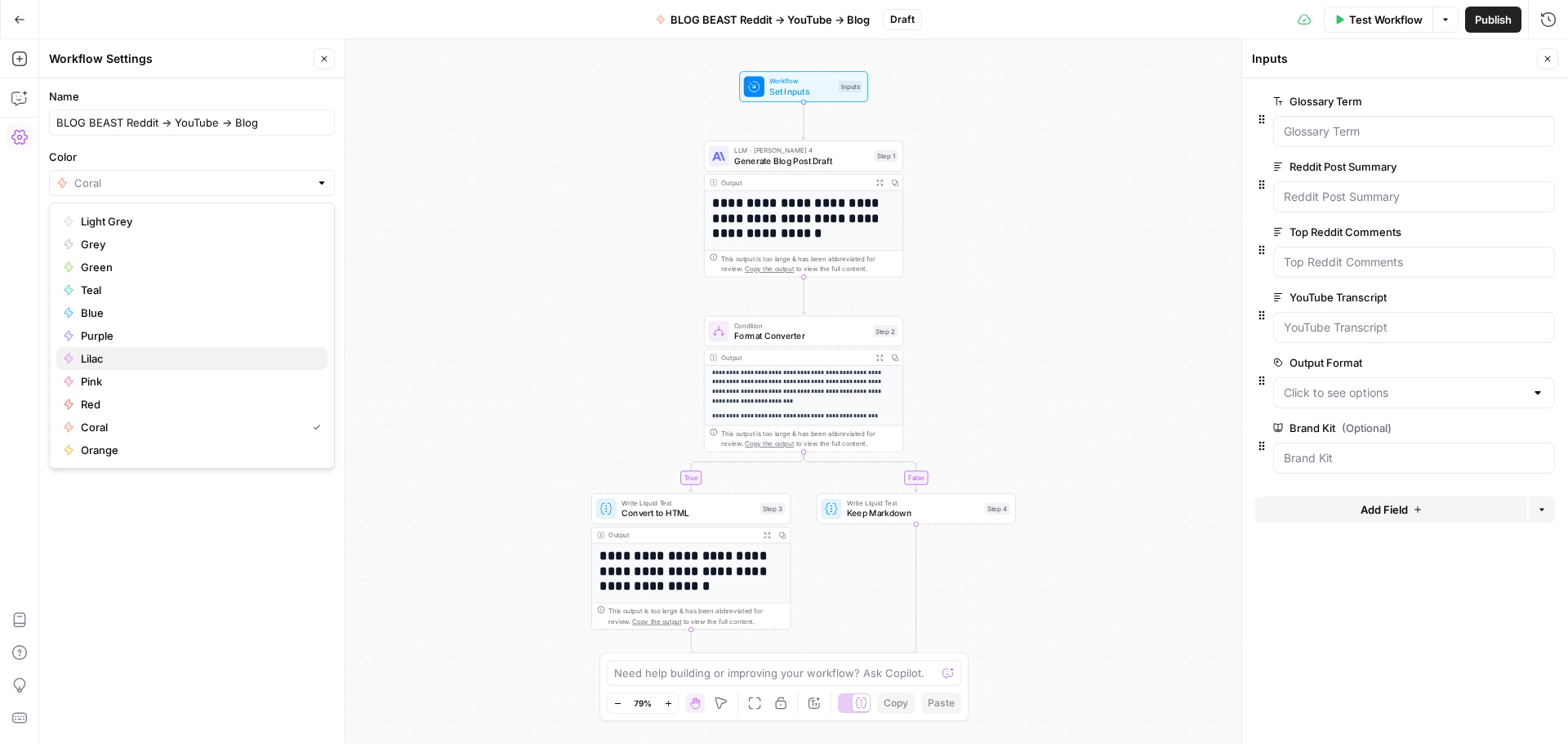
click at [156, 348] on button "Lilac" at bounding box center [192, 359] width 271 height 23
type input "Lilac"
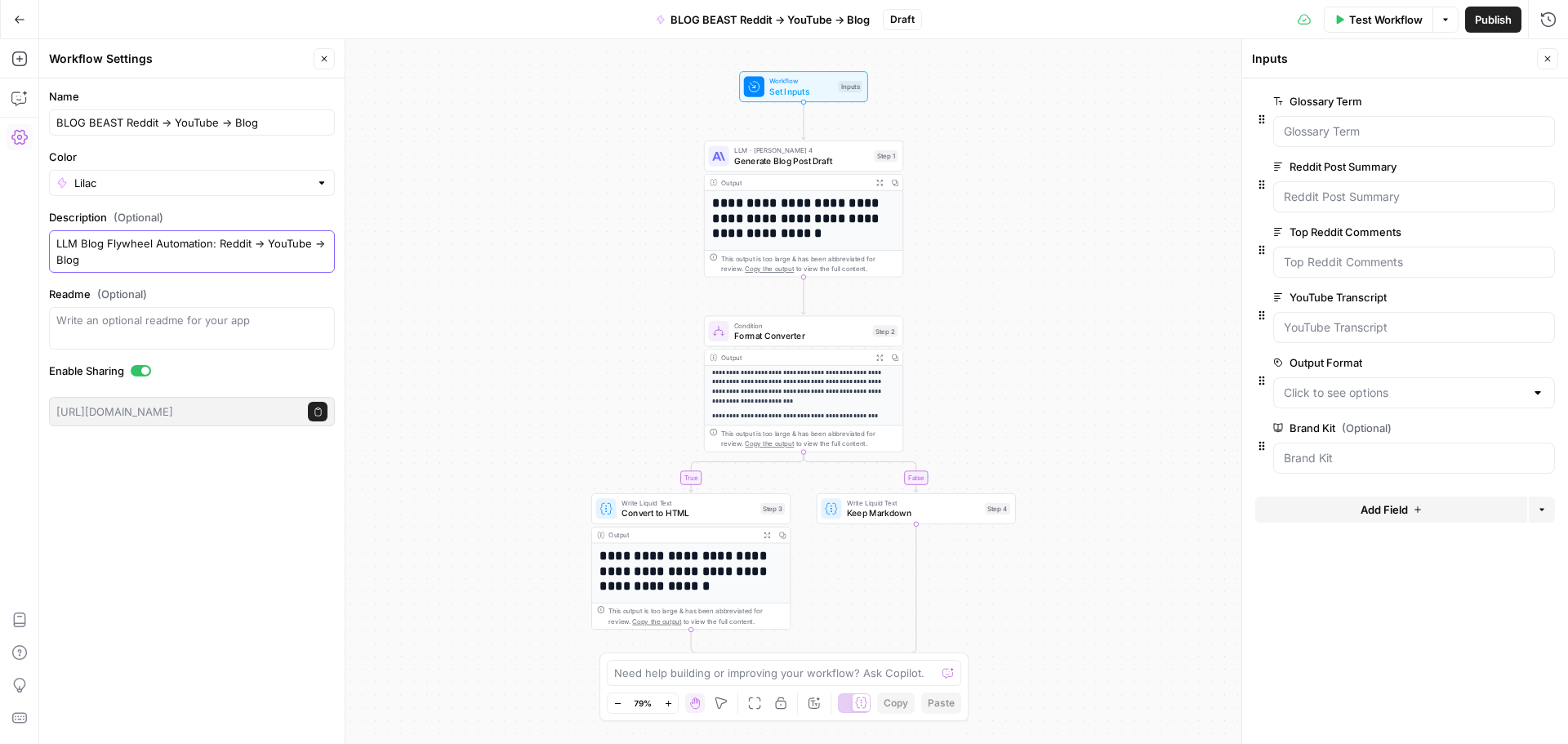
click at [133, 267] on textarea "LLM Blog Flywheel Automation: Reddit → YouTube → Blog" at bounding box center [192, 251] width 271 height 32
click at [55, 248] on div "LLM Blog Flywheel Automation: Reddit → YouTube → Blog" at bounding box center [192, 251] width 286 height 43
click at [77, 242] on textarea "Description (Optional)" at bounding box center [192, 251] width 271 height 32
click at [196, 246] on textarea "Devours topics. Spits gold. This beast eats your content trail — Reddit post, Y…" at bounding box center [192, 251] width 271 height 32
click at [128, 249] on textarea "Devours topics. Spits gold. This beast eats your content trail — Reddit post, Y…" at bounding box center [192, 251] width 271 height 32
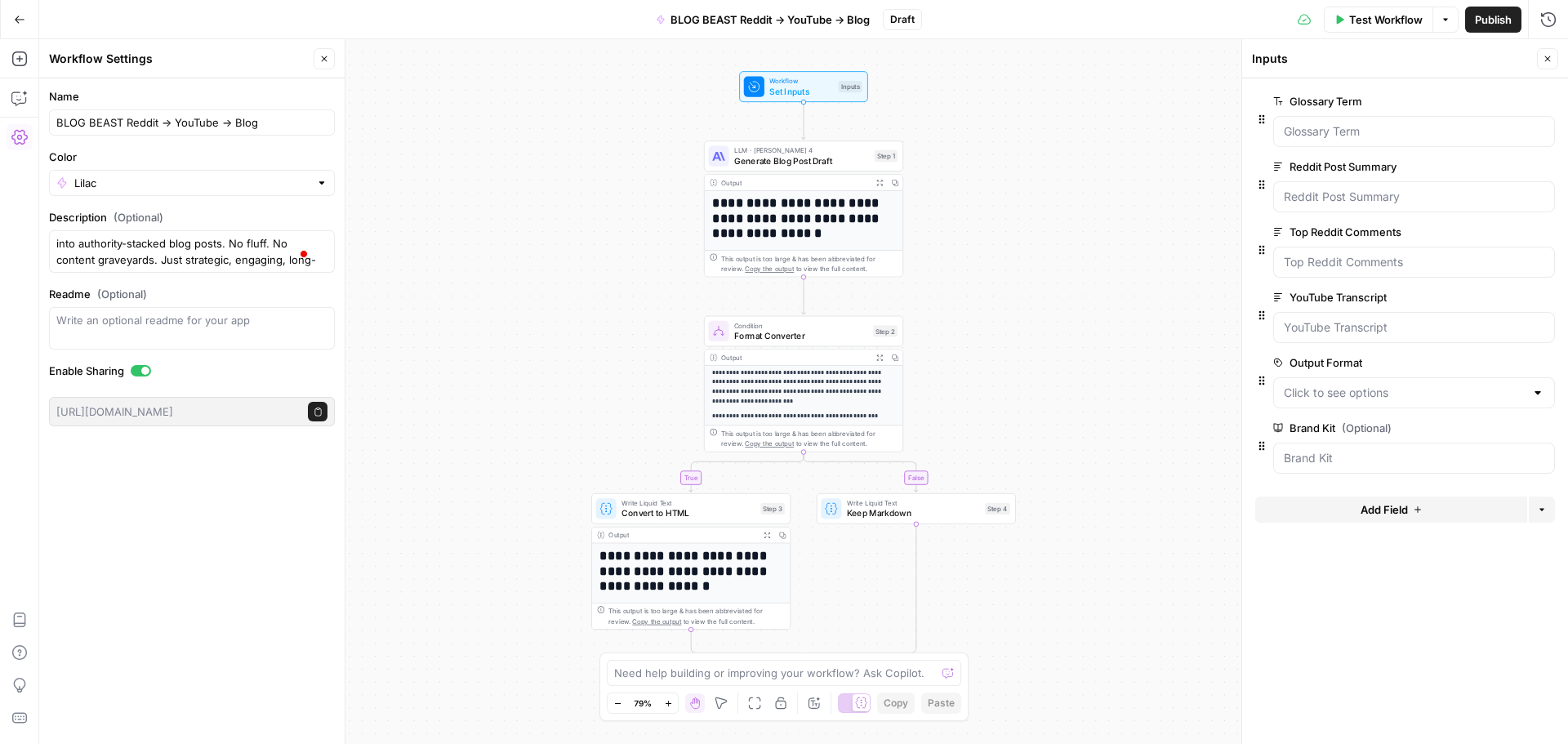
click at [275, 242] on textarea "Devours topics. Spits gold. This beast eats your content trail — Reddit post, Y…" at bounding box center [192, 251] width 271 height 32
click at [294, 263] on textarea "Devours topics. Spits gold. This beast eats your content trail — Reddit post, Y…" at bounding box center [192, 251] width 271 height 32
click at [215, 242] on textarea "Devours topics. Spits gold. This beast eats your content trail — Reddit post, Y…" at bounding box center [192, 251] width 271 height 32
click at [212, 240] on textarea "Devours topics. Spits gold. This beast eats your content trail — Reddit post, Y…" at bounding box center [192, 251] width 271 height 32
click at [214, 244] on textarea "Devours topics. Spits gold. This beast eats your content trail — Reddit post, Y…" at bounding box center [192, 251] width 271 height 32
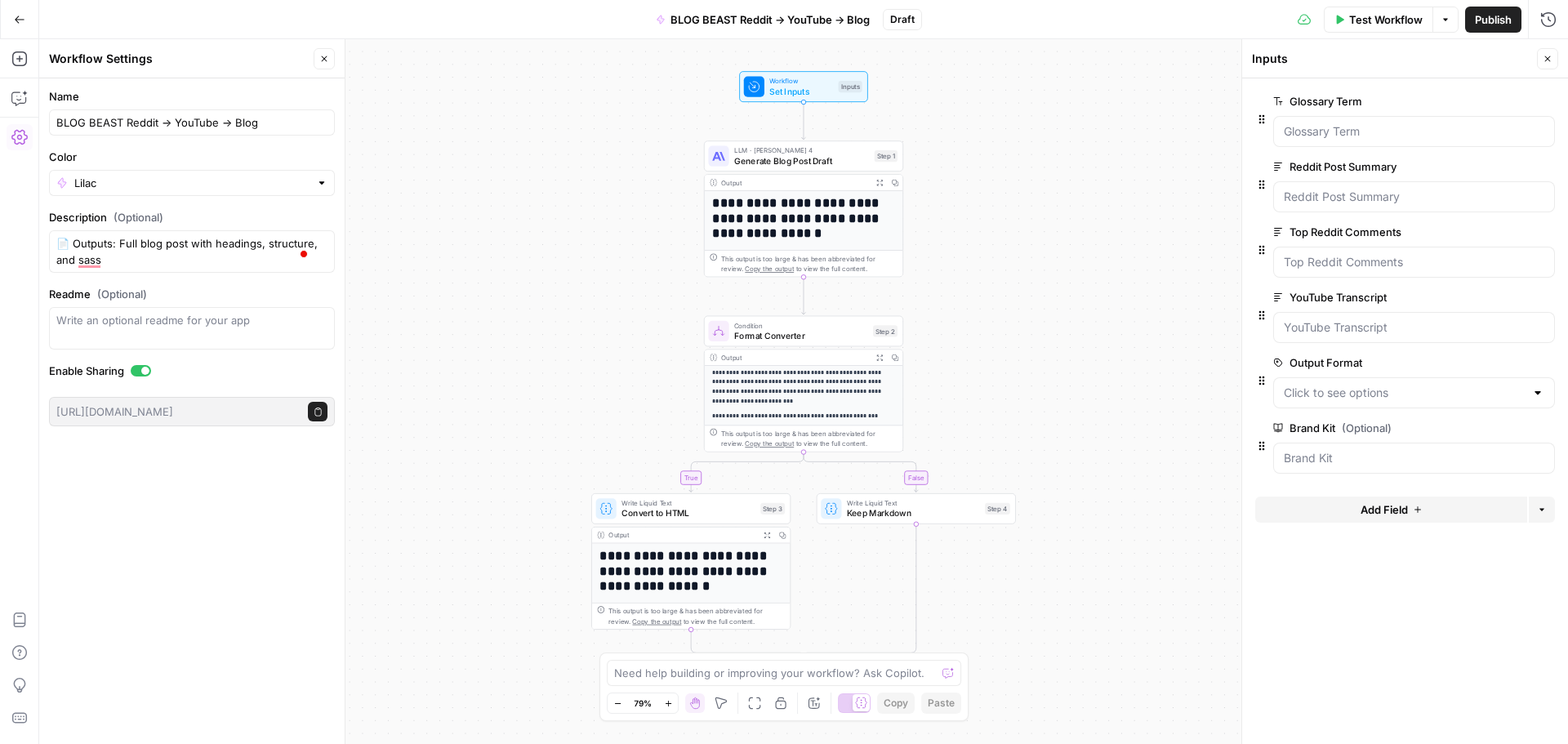
click at [150, 258] on textarea "Devours topics. Spits gold. This beast eats your content trail — Reddit post, Y…" at bounding box center [192, 251] width 271 height 32
drag, startPoint x: 56, startPoint y: 243, endPoint x: 152, endPoint y: 275, distance: 101.2
click at [152, 275] on form "Name BLOG BEAST Reddit → YouTube → Blog Color Lilac Description (Optional) Devo…" at bounding box center [192, 257] width 305 height 358
type textarea "Devours topics. Spits gold. This beast eats your content trail — Reddit post, Y…"
click at [203, 335] on div "Write an optional readme for your app" at bounding box center [192, 328] width 286 height 43
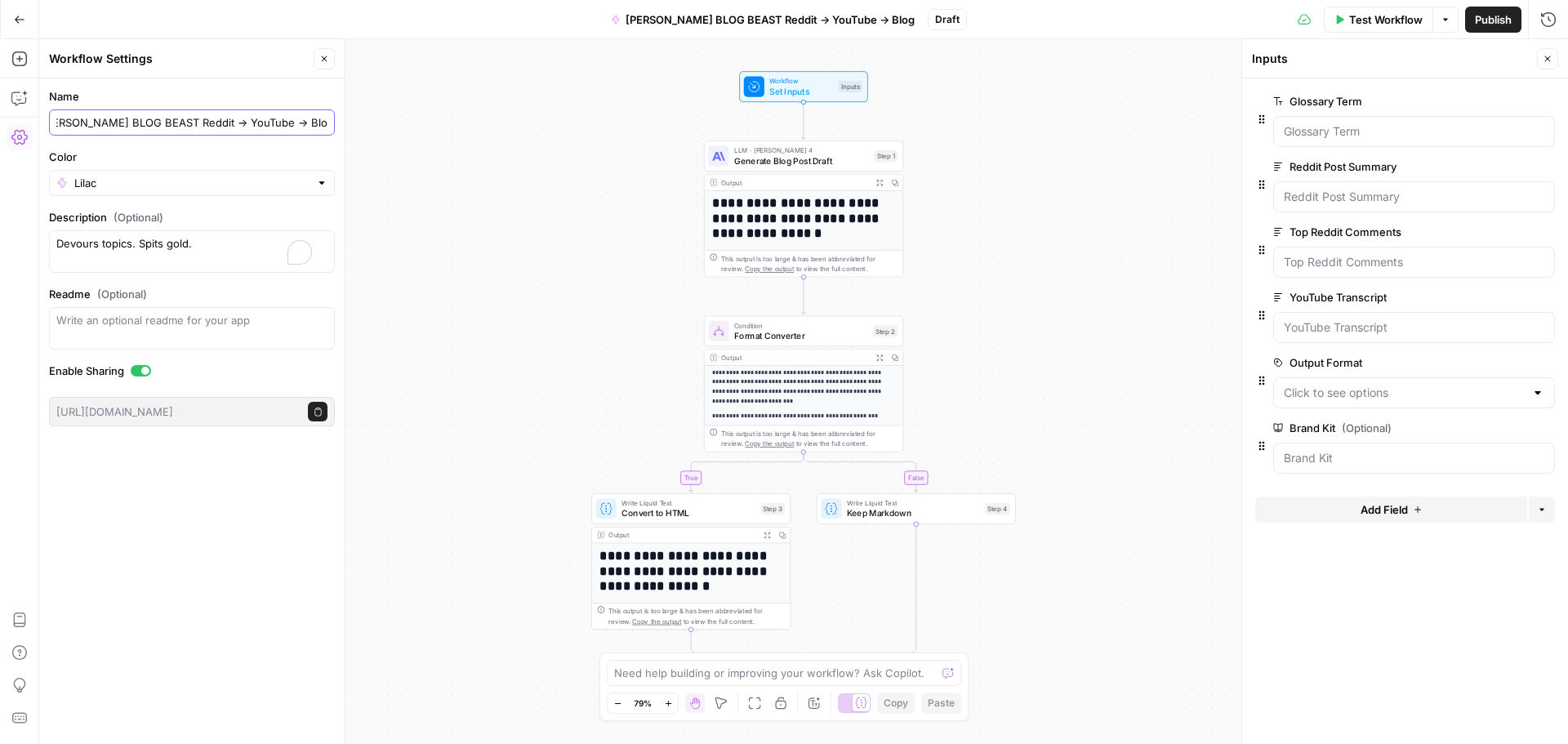
drag, startPoint x: 213, startPoint y: 124, endPoint x: 351, endPoint y: 128, distance: 138.1
paste input "Reddit → YouTube → Blog"
drag, startPoint x: 197, startPoint y: 123, endPoint x: 358, endPoint y: 104, distance: 162.1
click at [358, 104] on body "**********" at bounding box center [784, 372] width 1568 height 744
click at [165, 122] on input "Aimee Jurenka's BLOG BEAST Reddit → YouTube → Blog" at bounding box center [192, 123] width 271 height 17
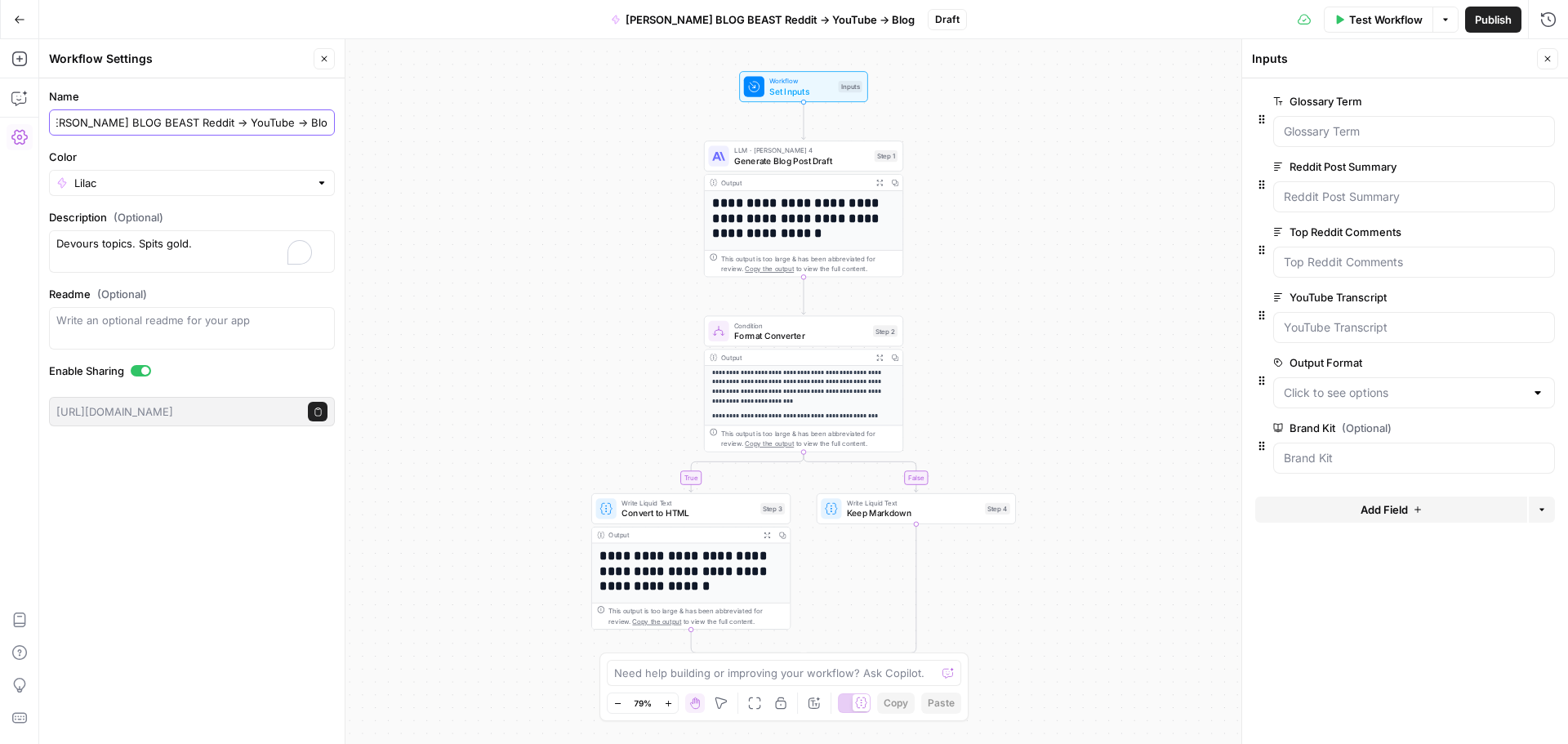
drag, startPoint x: 193, startPoint y: 120, endPoint x: 348, endPoint y: 121, distance: 155.0
click at [346, 121] on div "Workflow Settings Close Name Aimee Jurenka's BLOG BEAST Reddit → YouTube → Blog…" at bounding box center [192, 391] width 306 height 705
click at [59, 246] on textarea "Devours topics. Spits gold. This beast eats your content trail — Reddit post, Y…" at bounding box center [192, 251] width 271 height 32
click at [67, 242] on textarea "Devours topics. Spits gold. This beast eats your content trail — Reddit post, Y…" at bounding box center [192, 251] width 271 height 32
paste textarea "Reddit → YouTube → Blog"
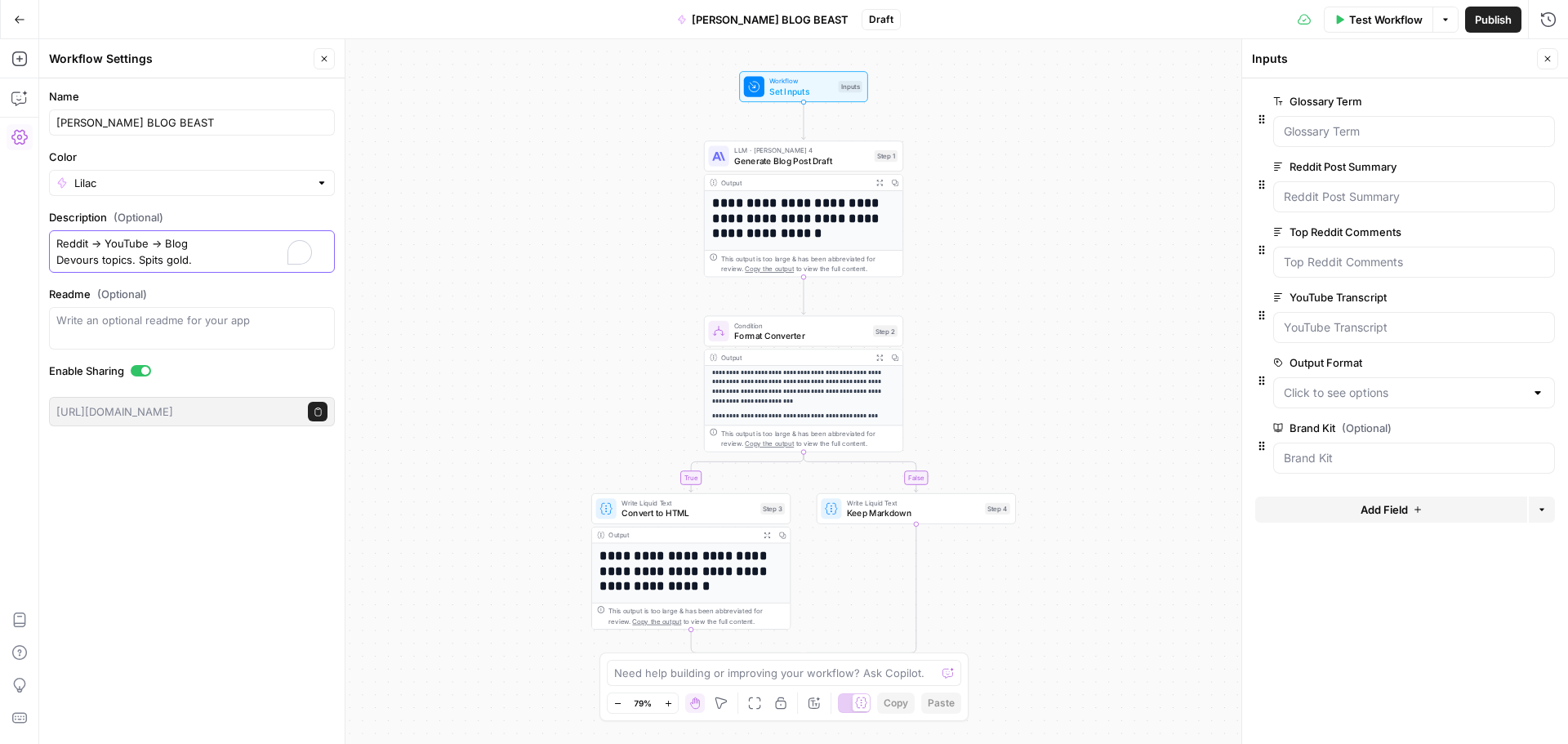
click at [60, 245] on textarea "Reddit → YouTube → Blog Devours topics. Spits gold. This beast eats your conten…" at bounding box center [192, 251] width 271 height 32
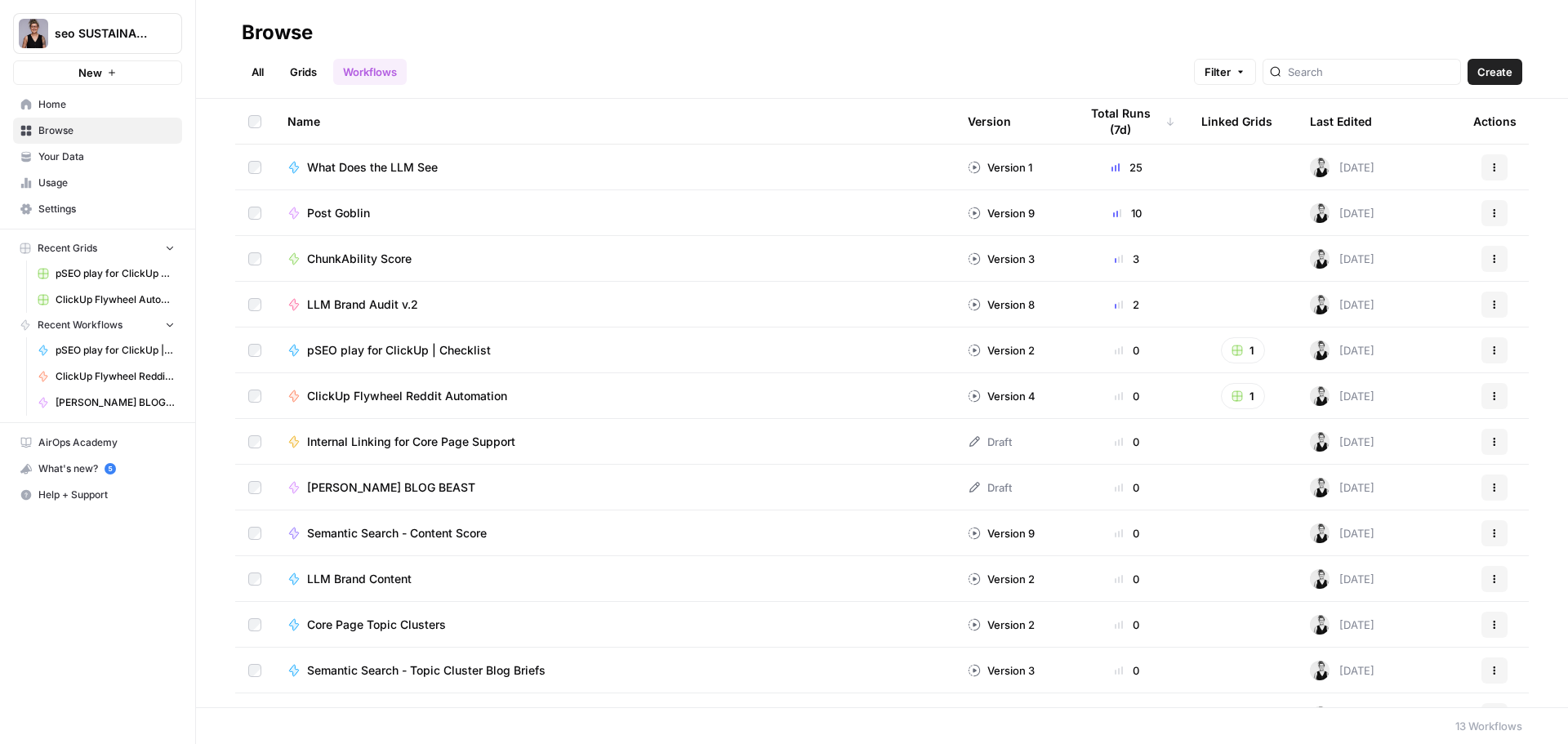
click at [333, 223] on td "Post Goblin" at bounding box center [614, 212] width 680 height 45
click at [333, 216] on span "Post Goblin" at bounding box center [339, 213] width 63 height 17
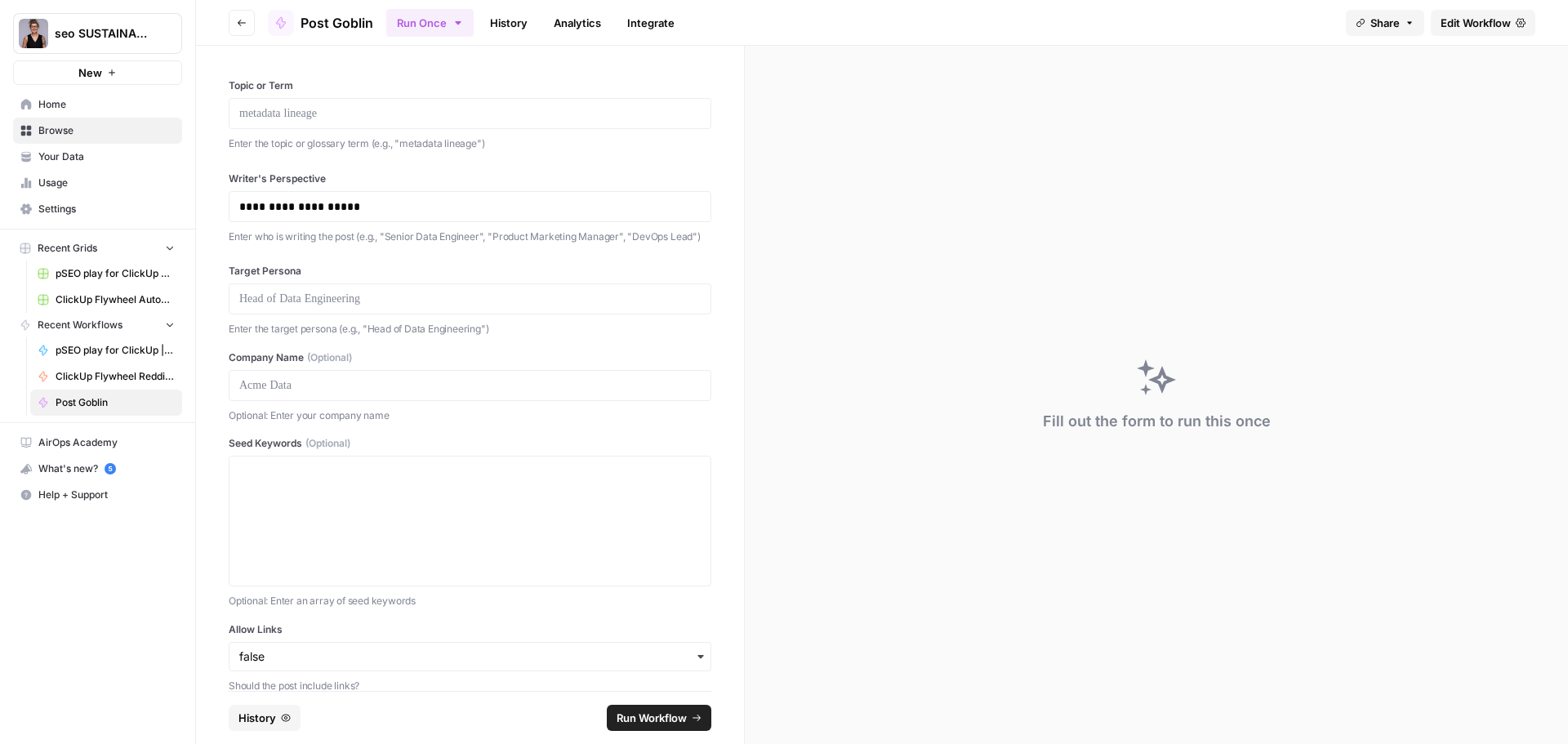
click at [1464, 22] on span "Edit Workflow" at bounding box center [1475, 23] width 70 height 17
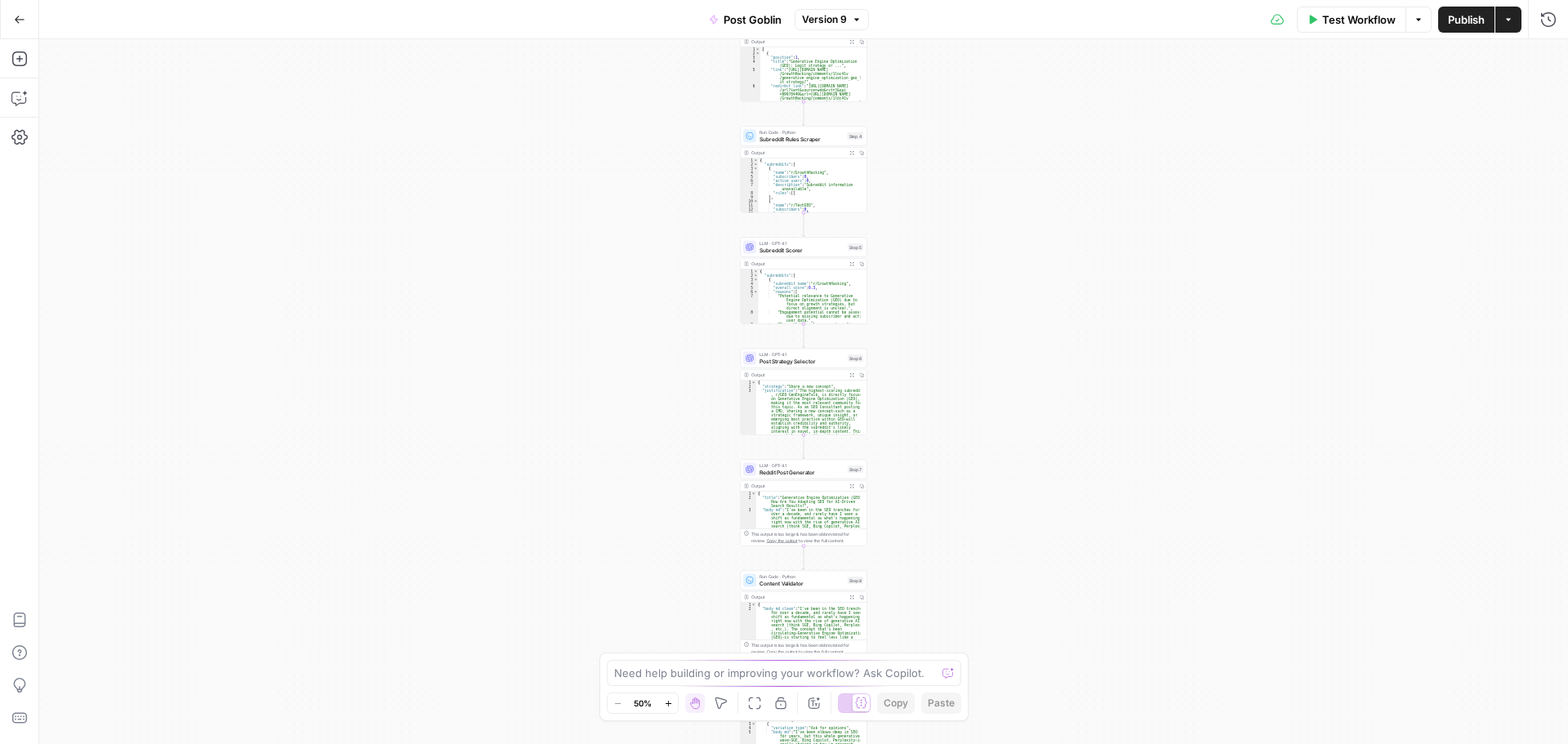
click at [737, 24] on span "Post Goblin" at bounding box center [752, 19] width 58 height 17
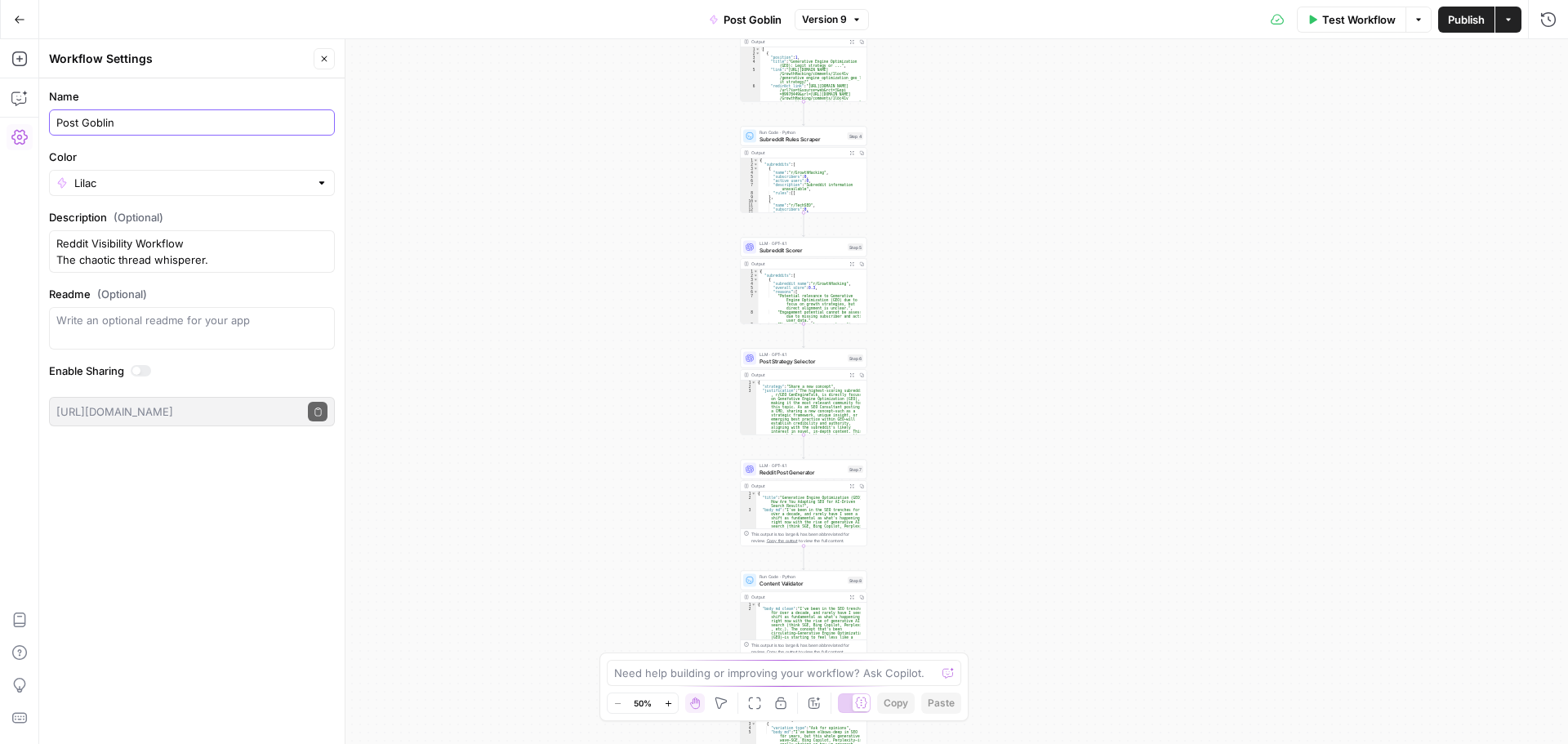
click at [59, 123] on input "Post Goblin" at bounding box center [192, 123] width 271 height 17
click at [199, 172] on div "Lilac" at bounding box center [192, 183] width 286 height 26
click at [147, 121] on input "[PERSON_NAME] Post Goblin" at bounding box center [192, 123] width 271 height 17
click at [228, 130] on div "[PERSON_NAME] Post Goblin" at bounding box center [192, 123] width 286 height 26
click at [191, 241] on textarea "Reddit Visibility Workflow The chaotic thread whisperer. Let the Goblin loose. …" at bounding box center [192, 251] width 271 height 32
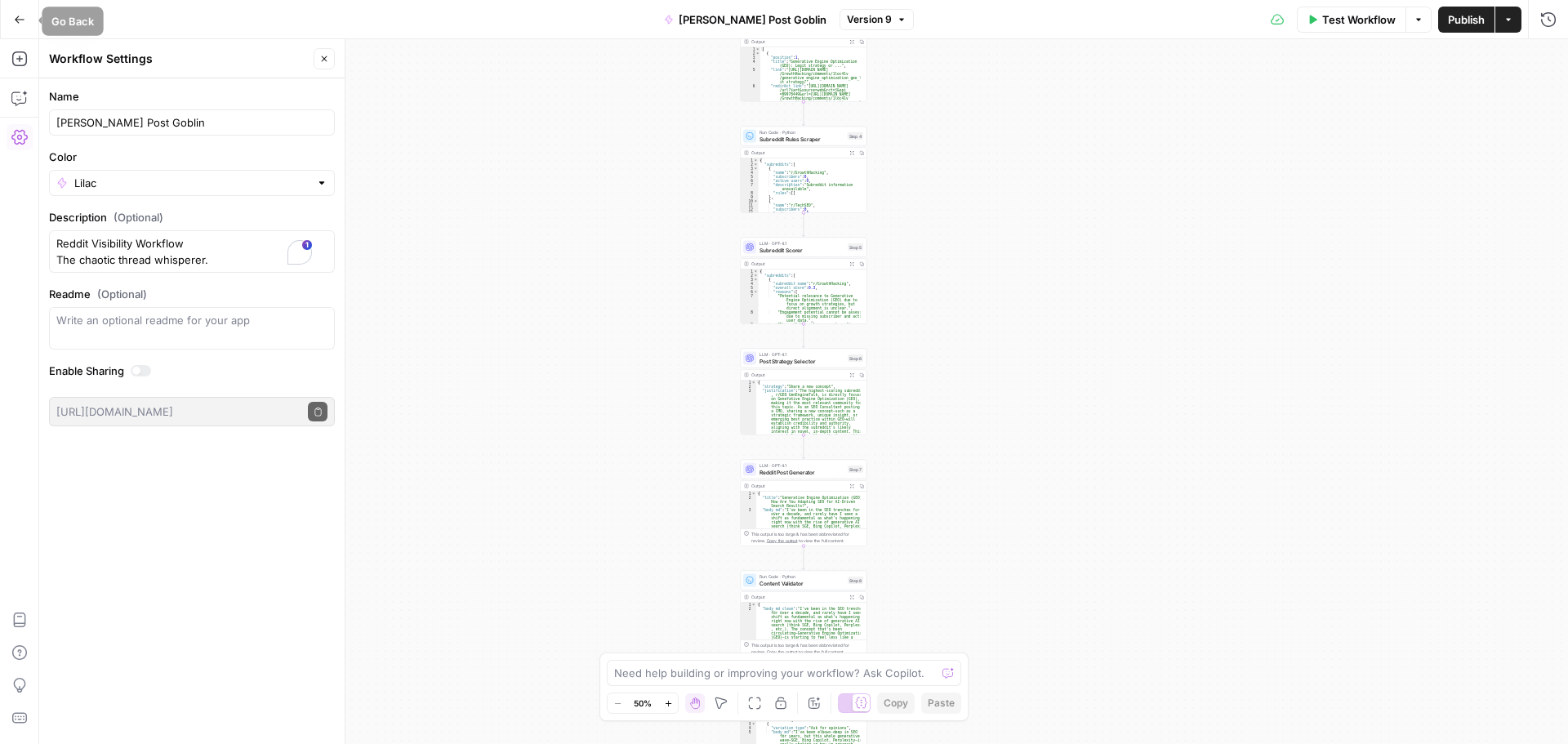
click at [25, 24] on button "Go Back" at bounding box center [20, 20] width 30 height 30
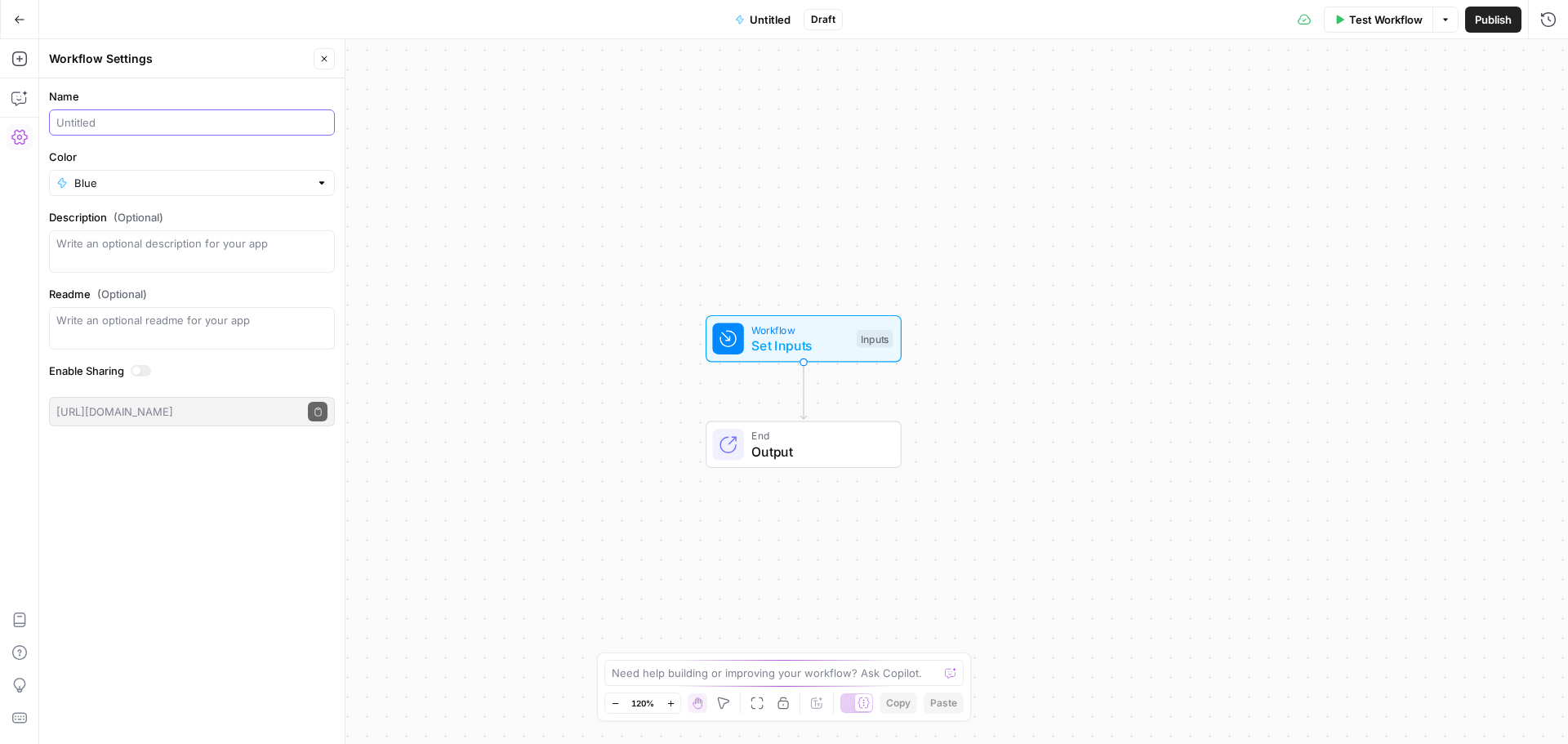
click at [122, 126] on input "Name" at bounding box center [192, 123] width 271 height 17
paste input "SCRIPT GREMLIN YouTube Script Workflow It wants attention. And it gets it. This…"
type input "SCRIPT GREMLIN YouTube Script Workflow It wants attention. And it gets it. This…"
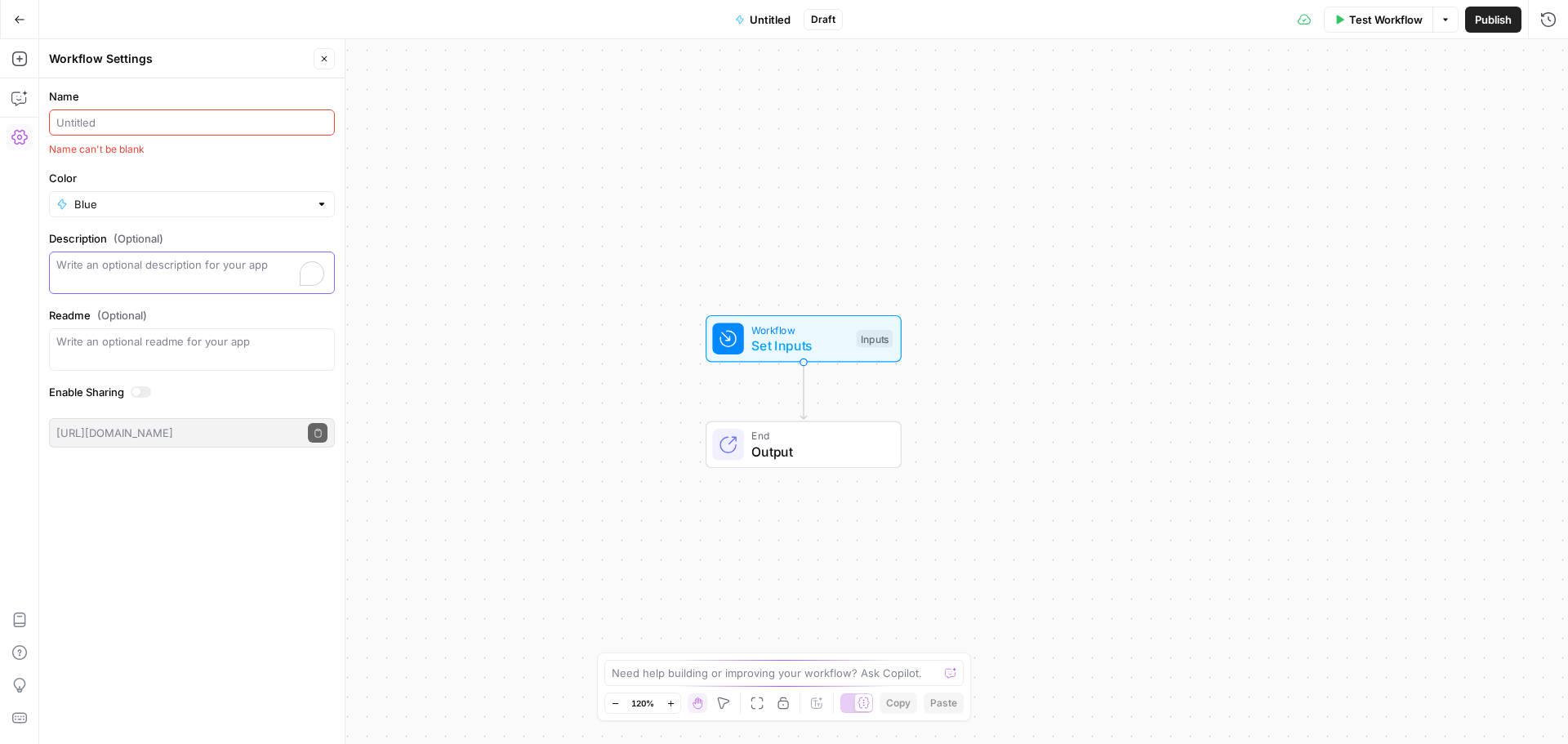
paste textarea "SCRIPT GREMLIN YouTube Script Workflow It wants attention. And it gets it. This…"
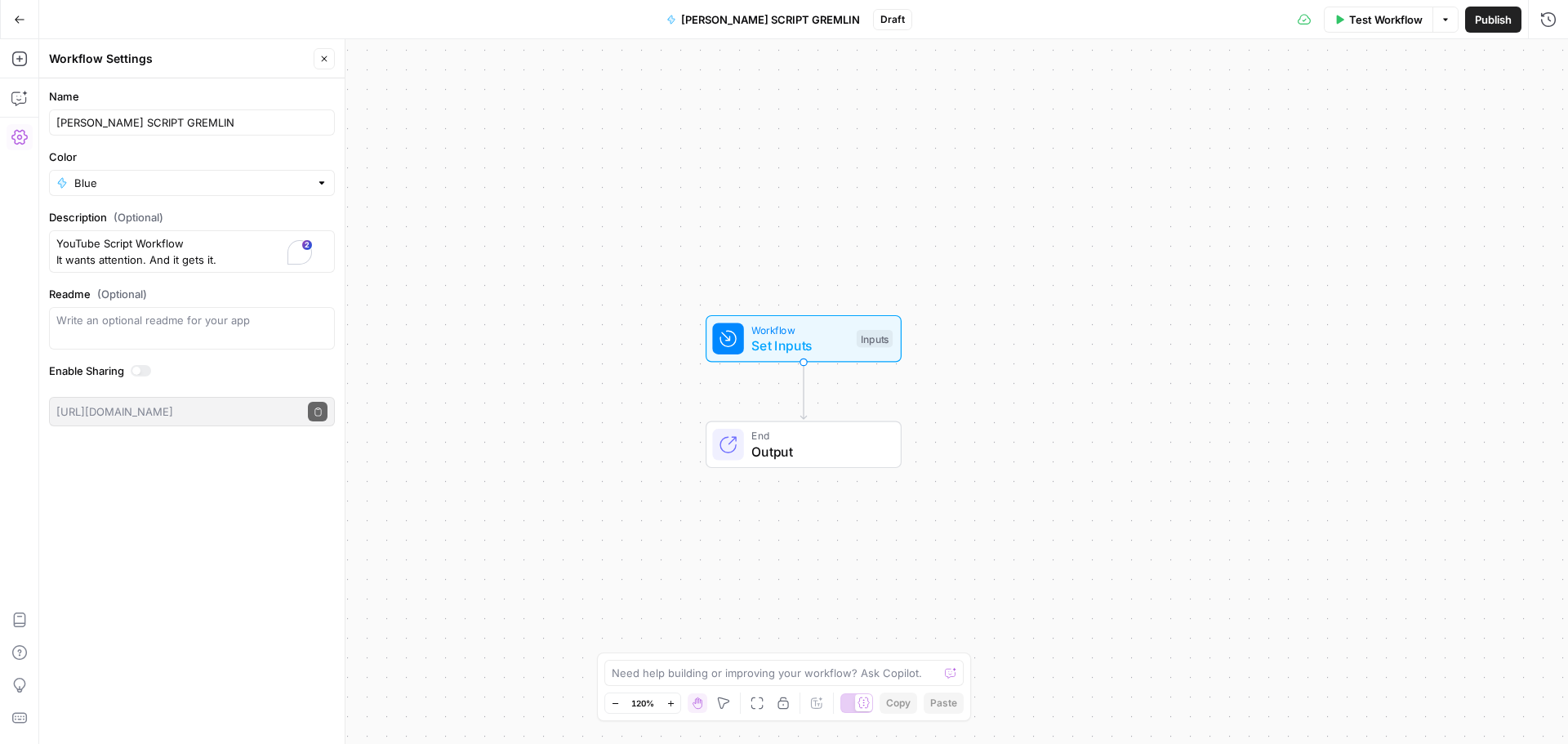
click at [313, 187] on div "Blue" at bounding box center [192, 183] width 286 height 26
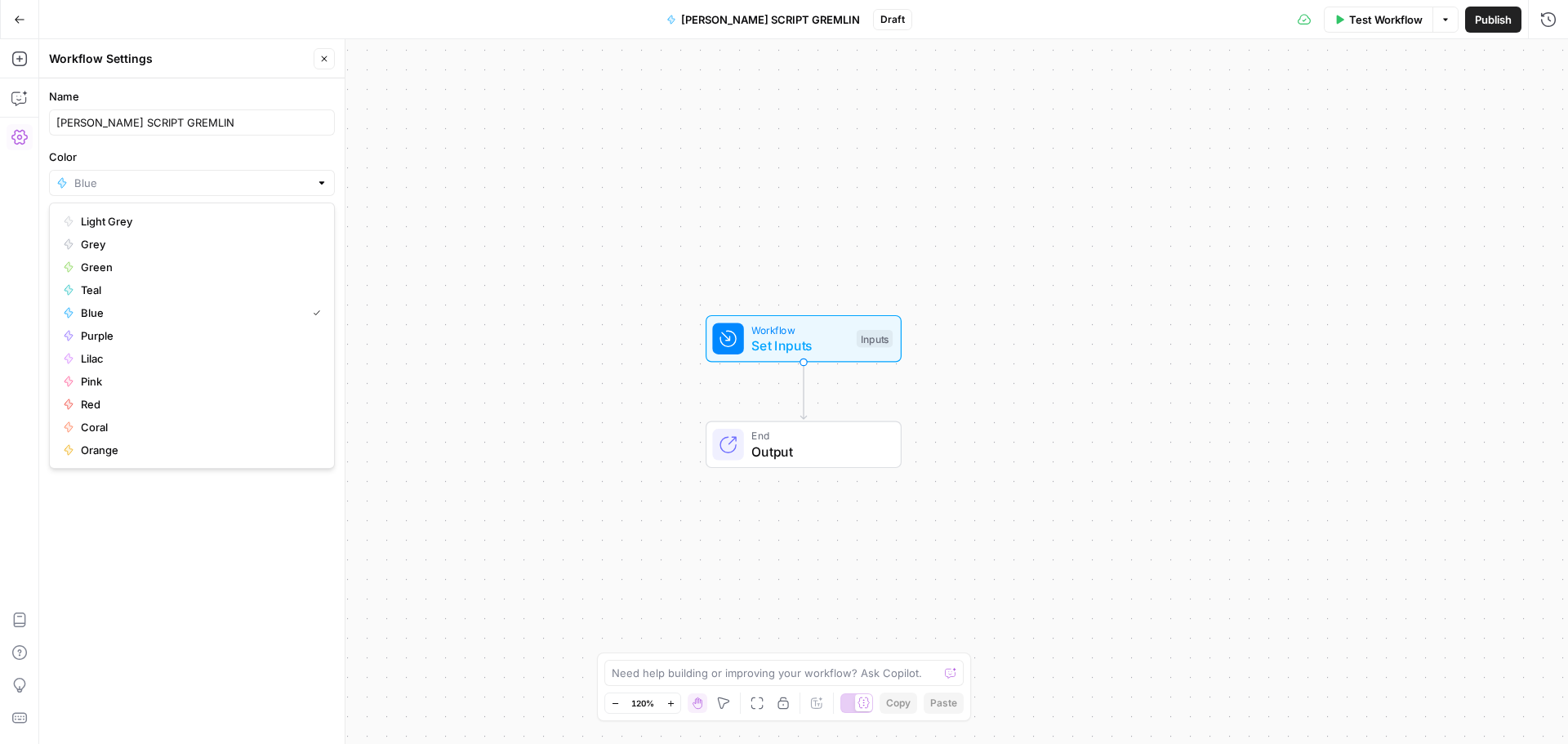
type input "Teal"
